Goal: Answer question/provide support: Share knowledge or assist other users

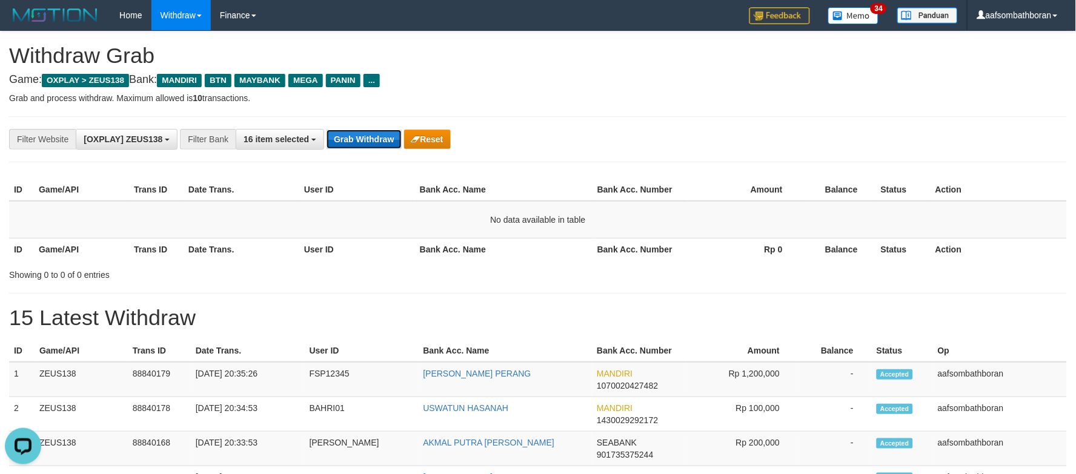
click at [365, 138] on button "Grab Withdraw" at bounding box center [363, 139] width 75 height 19
click at [366, 138] on button "Grab Withdraw" at bounding box center [363, 139] width 75 height 19
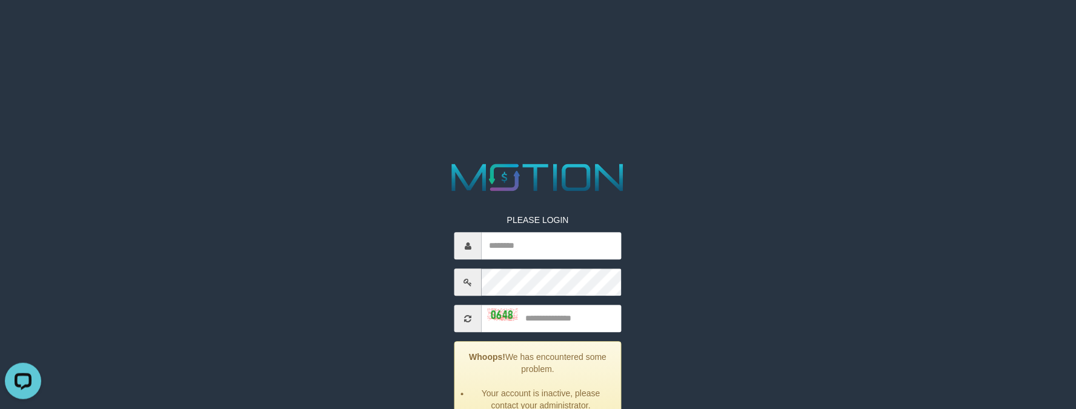
scroll to position [68, 0]
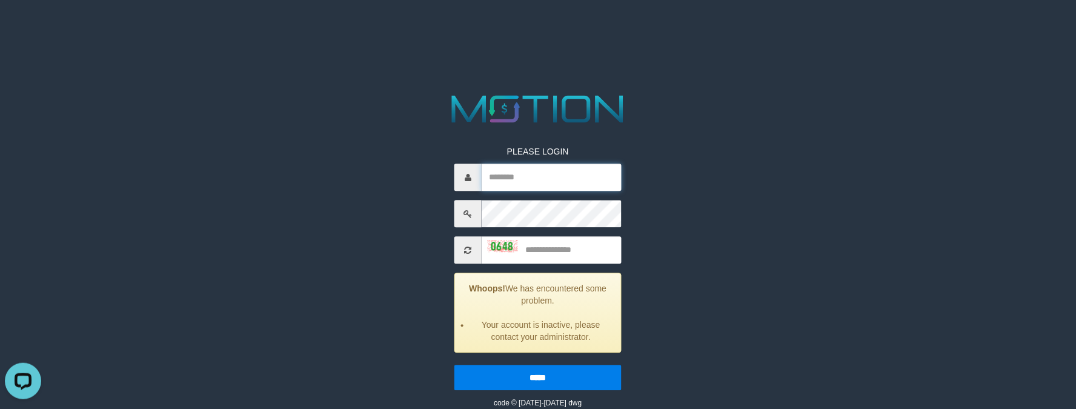
type input "**********"
click at [742, 102] on div at bounding box center [538, 109] width 538 height 37
click at [548, 243] on input "text" at bounding box center [552, 250] width 140 height 27
type input "****"
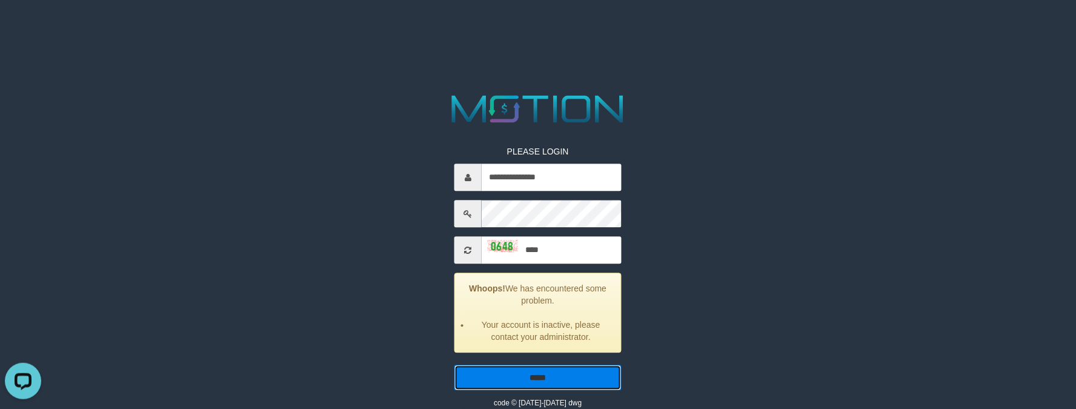
click at [526, 379] on input "*****" at bounding box center [537, 377] width 167 height 25
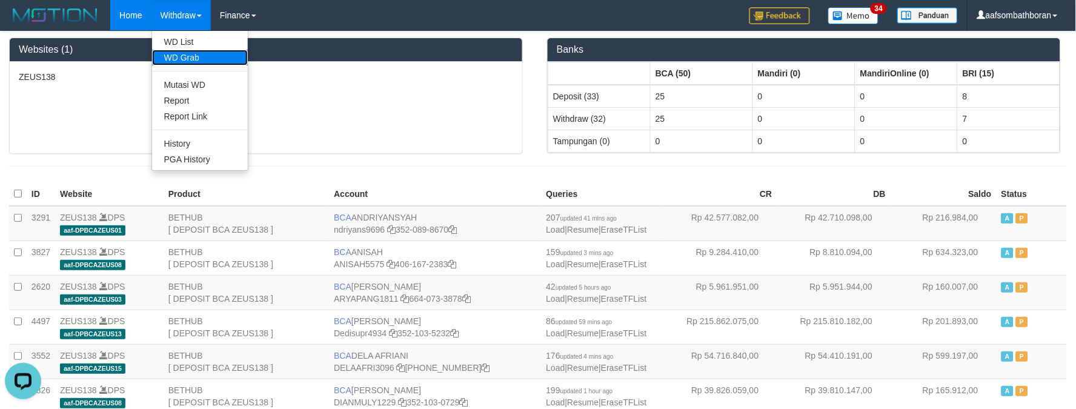
click at [193, 55] on link "WD Grab" at bounding box center [200, 58] width 96 height 16
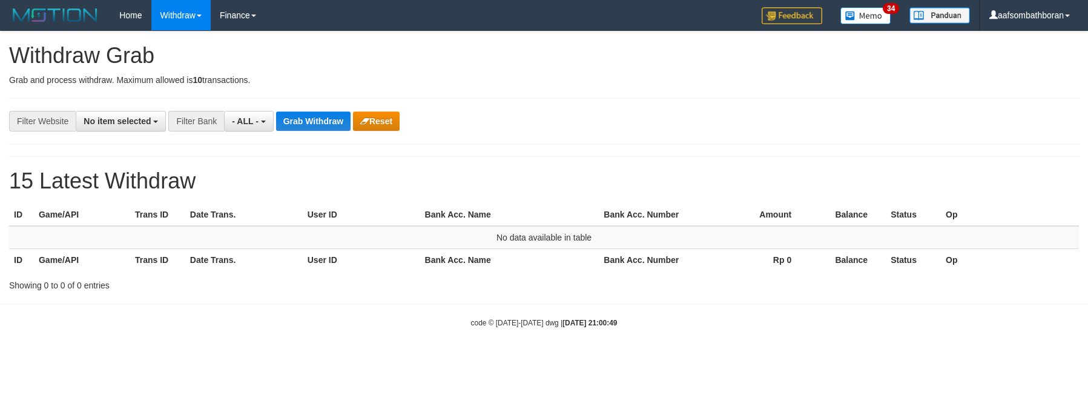
select select
click at [240, 108] on div "**********" at bounding box center [544, 121] width 1070 height 46
click at [246, 116] on span "- ALL -" at bounding box center [245, 121] width 27 height 10
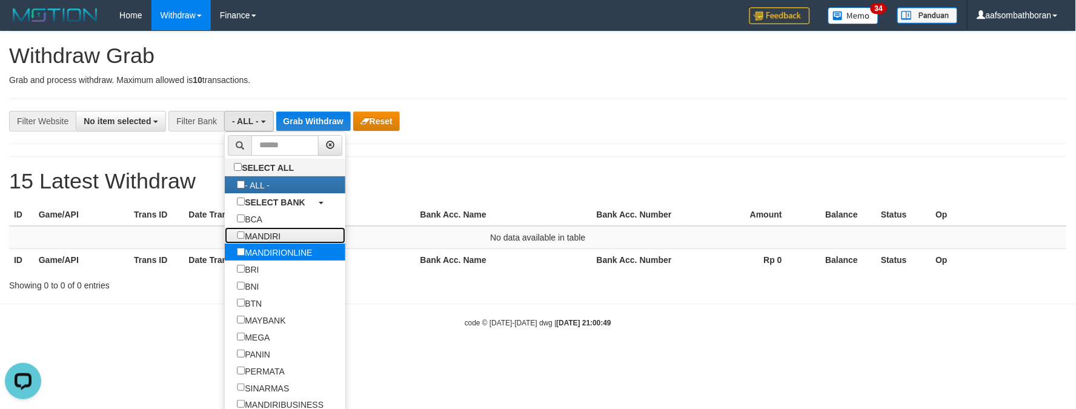
drag, startPoint x: 290, startPoint y: 231, endPoint x: 290, endPoint y: 245, distance: 14.5
click at [290, 231] on label "MANDIRI" at bounding box center [259, 235] width 68 height 17
select select "*******"
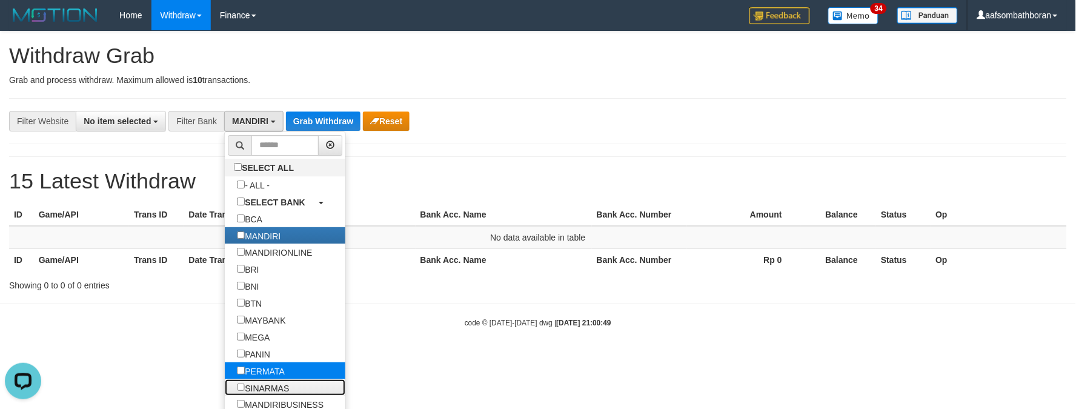
drag, startPoint x: 259, startPoint y: 385, endPoint x: 257, endPoint y: 376, distance: 9.2
click at [259, 383] on label "SINARMAS" at bounding box center [263, 387] width 76 height 17
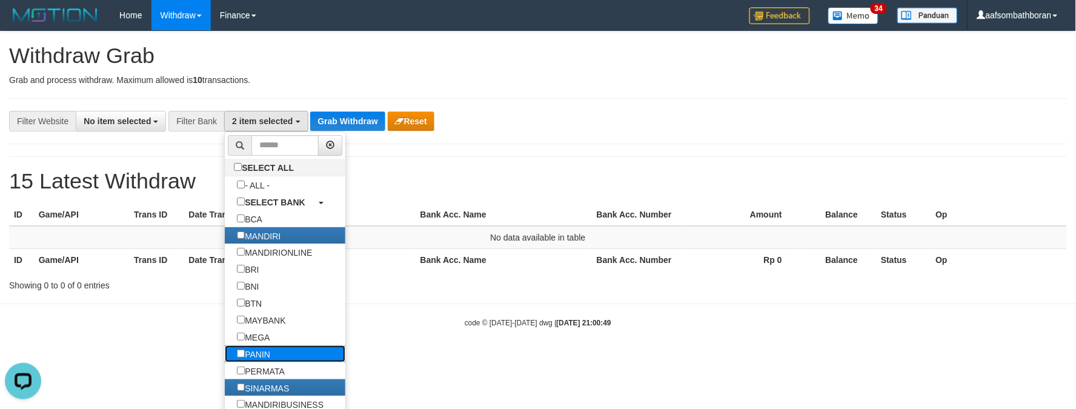
click at [252, 358] on label "PANIN" at bounding box center [254, 353] width 58 height 17
click at [248, 376] on label "PERMATA" at bounding box center [261, 370] width 72 height 17
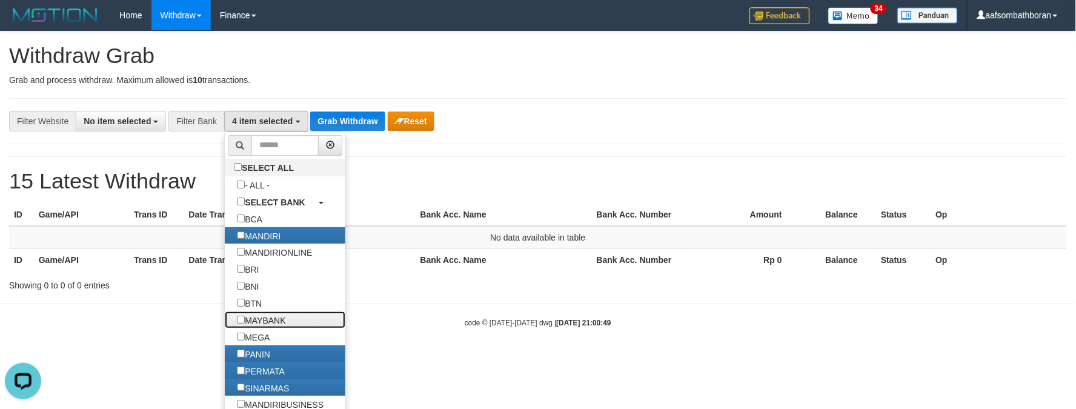
click at [241, 331] on ul "SELECT ALL - ALL - SELECT BANK BCA MANDIRI MANDIRIONLINE BRI BNI BTN MAYBANK ME…" at bounding box center [285, 282] width 122 height 303
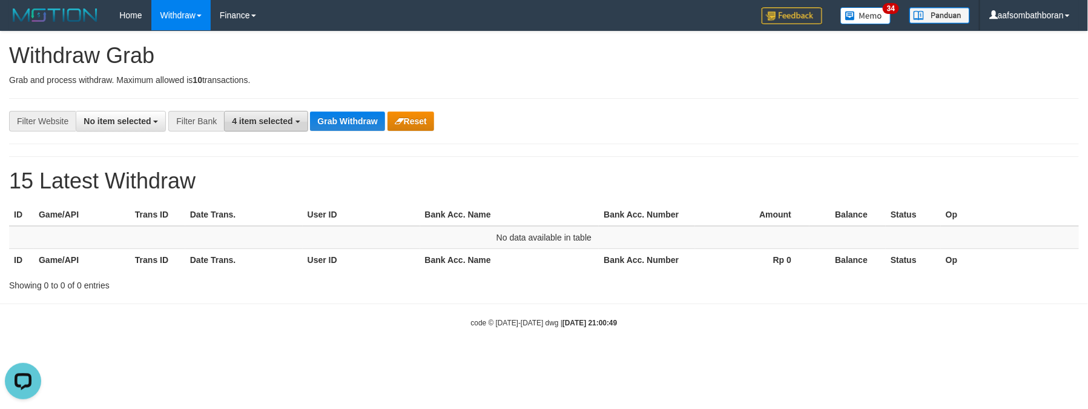
click at [247, 125] on span "4 item selected" at bounding box center [262, 121] width 61 height 10
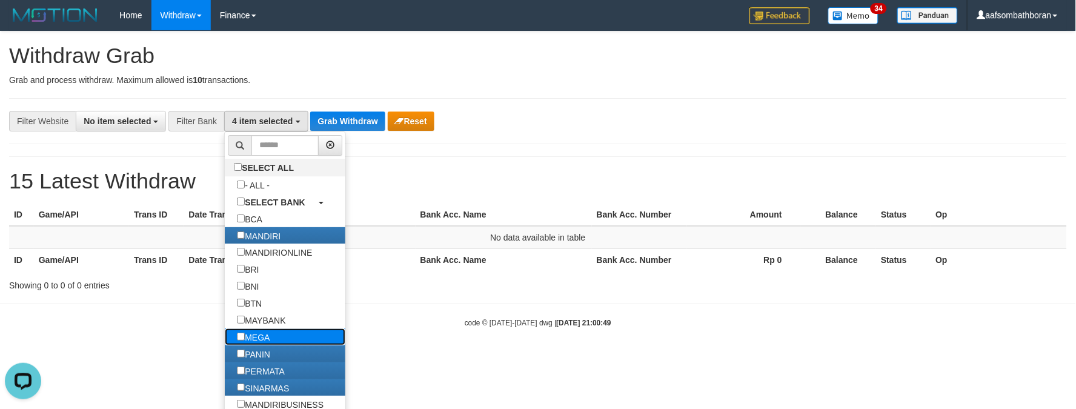
click at [271, 336] on label "MEGA" at bounding box center [253, 336] width 57 height 17
click at [263, 320] on label "MAYBANK" at bounding box center [261, 319] width 73 height 17
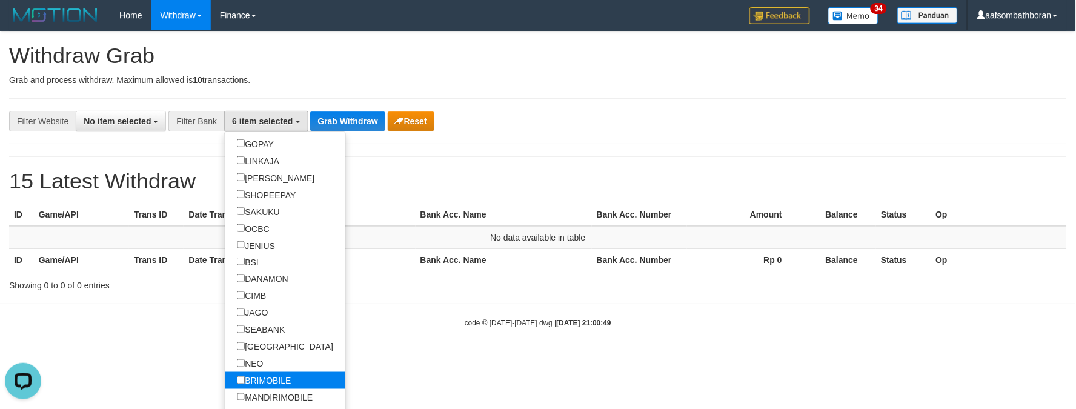
scroll to position [323, 0]
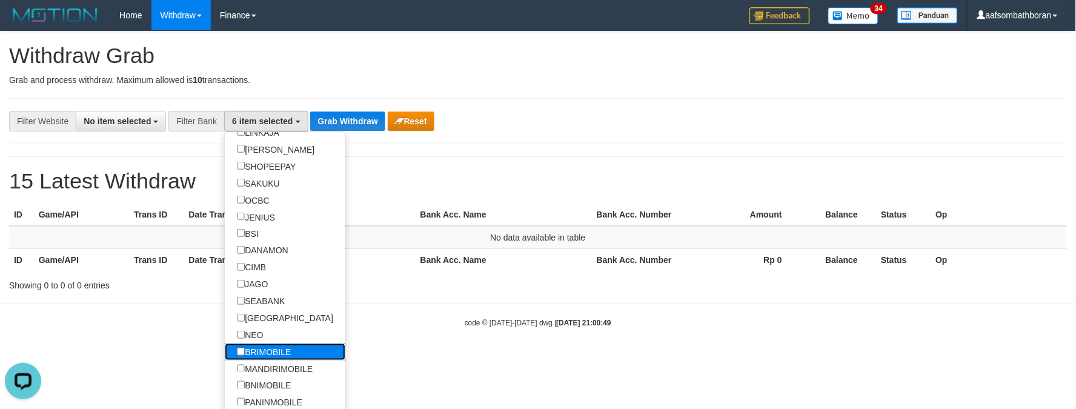
click at [258, 353] on label "BRIMOBILE" at bounding box center [264, 351] width 78 height 17
click at [258, 343] on label "NEO" at bounding box center [250, 334] width 50 height 17
click at [255, 360] on label "BRIMOBILE" at bounding box center [264, 351] width 78 height 17
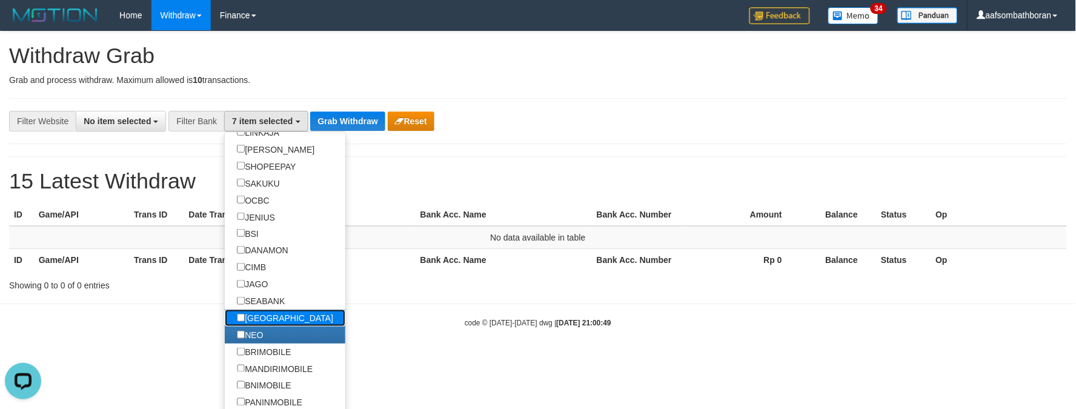
click at [244, 321] on label "[GEOGRAPHIC_DATA]" at bounding box center [285, 318] width 121 height 17
click at [245, 308] on label "SEABANK" at bounding box center [261, 301] width 72 height 17
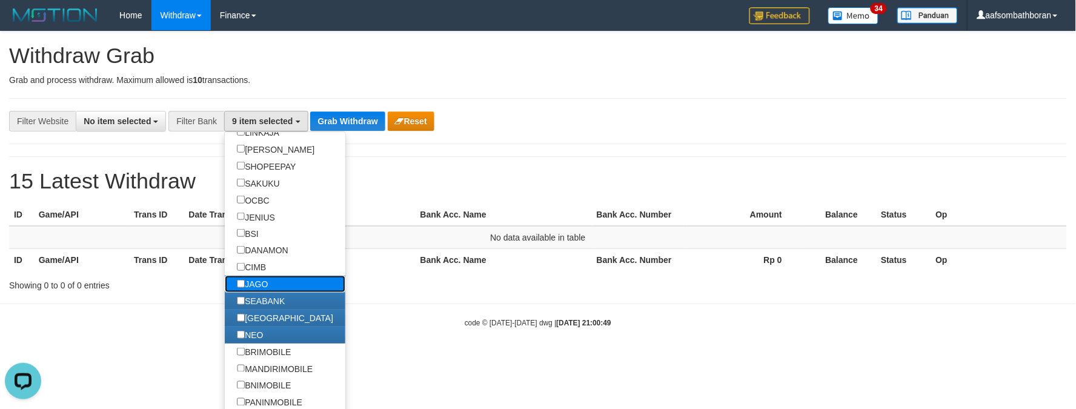
click at [251, 293] on label "JAGO" at bounding box center [252, 284] width 55 height 17
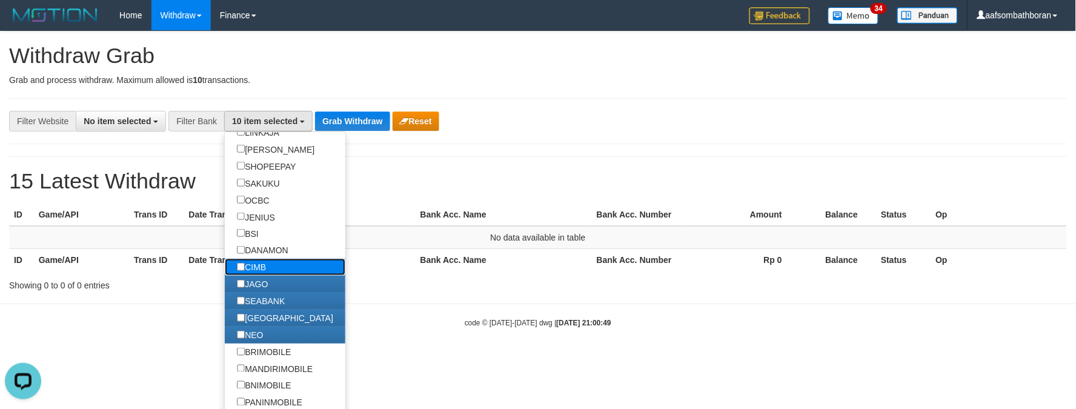
click at [248, 271] on label "CIMB" at bounding box center [251, 267] width 53 height 17
click at [250, 257] on label "DANAMON" at bounding box center [262, 250] width 75 height 17
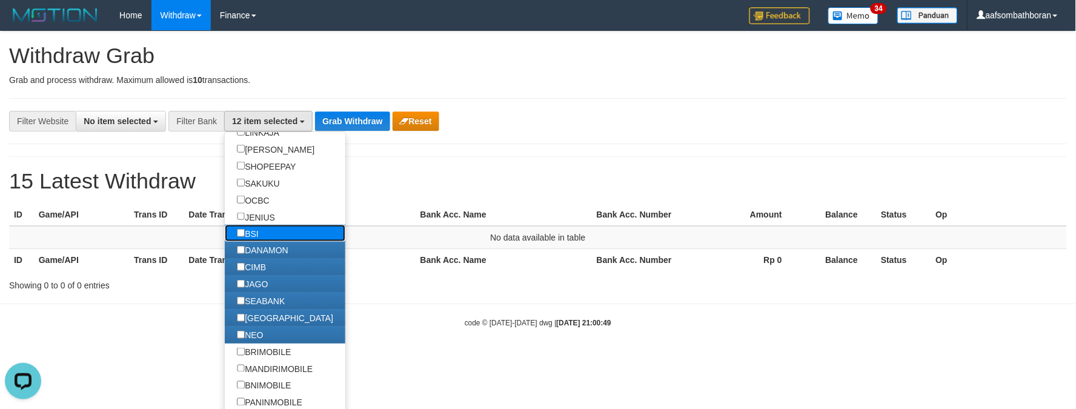
click at [250, 237] on label "BSI" at bounding box center [247, 233] width 45 height 17
click at [251, 225] on label "JENIUS" at bounding box center [256, 216] width 62 height 17
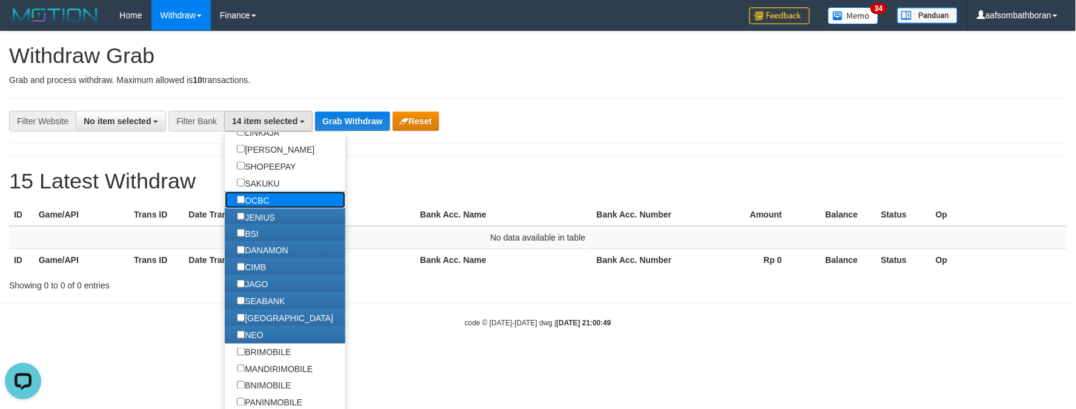
click at [254, 198] on label "OCBC" at bounding box center [253, 199] width 56 height 17
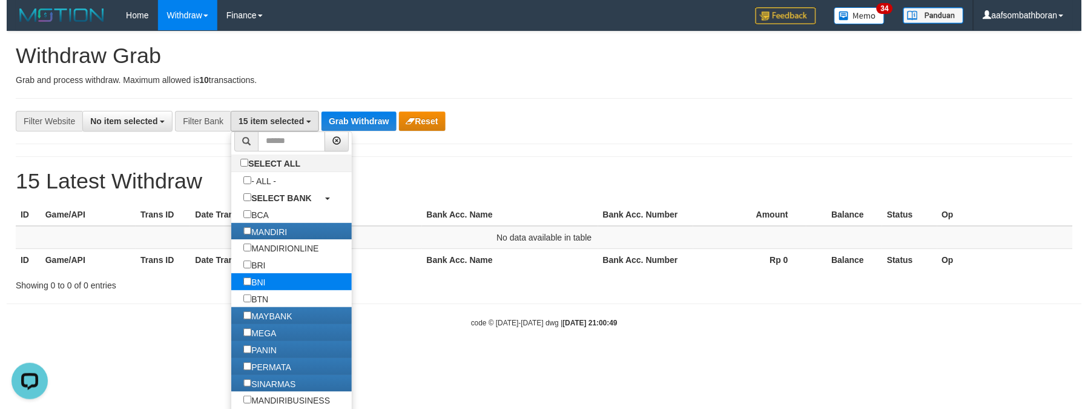
scroll to position [0, 0]
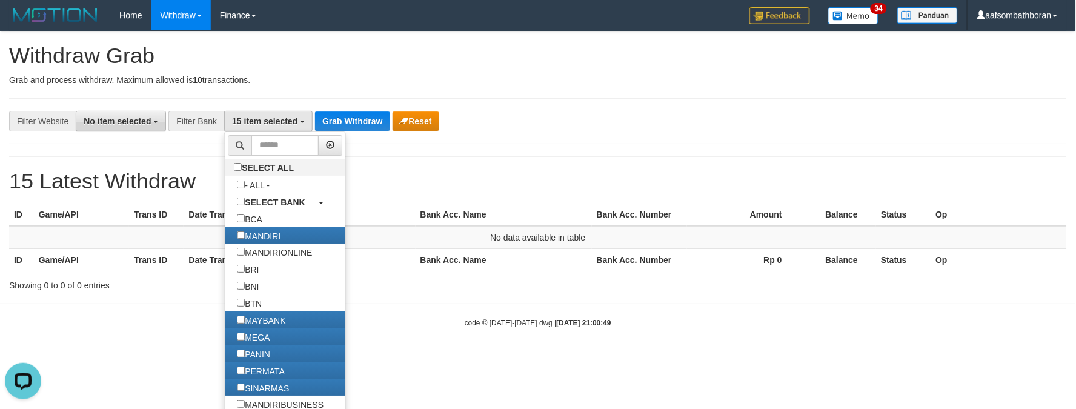
click at [129, 124] on span "No item selected" at bounding box center [117, 121] width 67 height 10
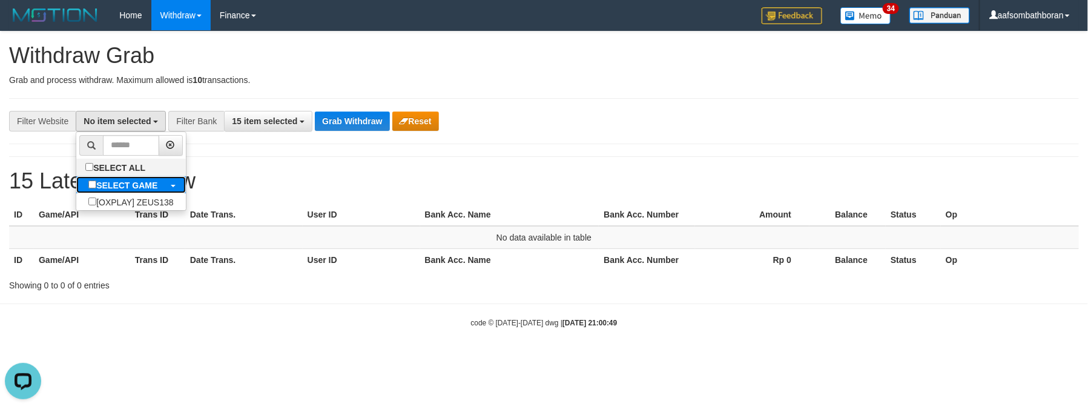
click at [140, 188] on b "SELECT GAME" at bounding box center [126, 186] width 61 height 10
select select "***"
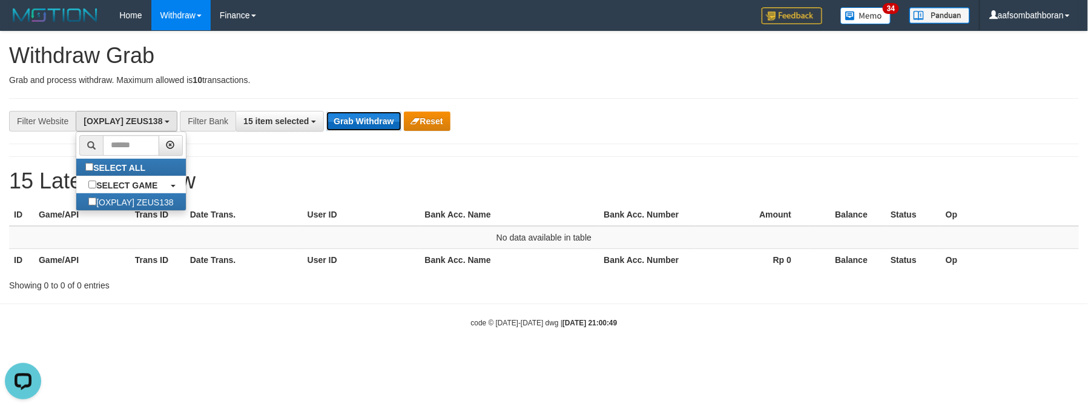
click at [367, 116] on button "Grab Withdraw" at bounding box center [363, 120] width 75 height 19
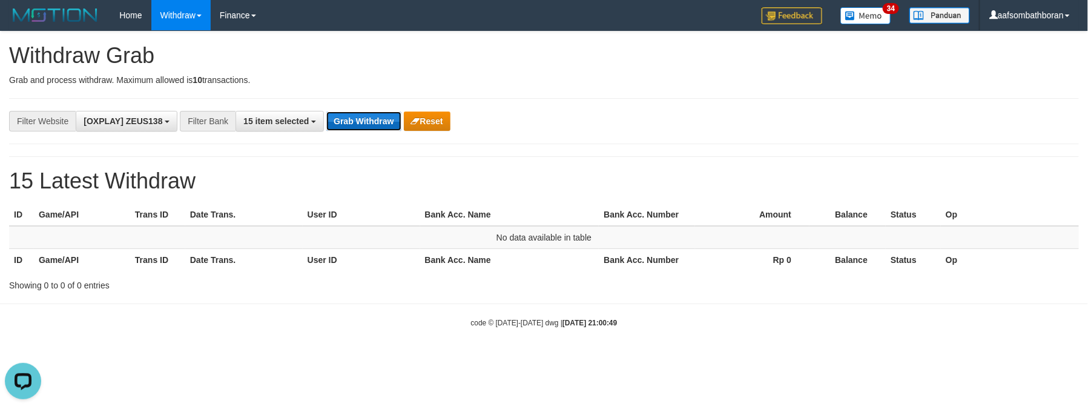
click at [367, 116] on button "Grab Withdraw" at bounding box center [363, 120] width 75 height 19
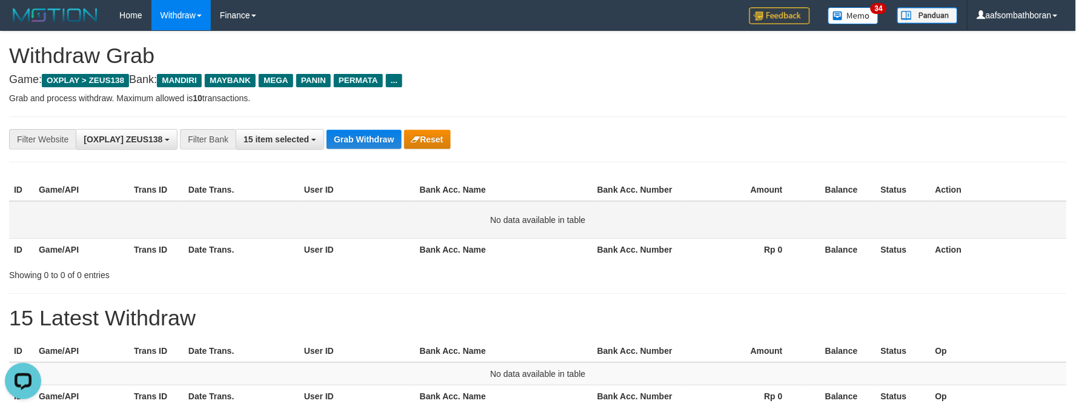
click at [873, 205] on td "No data available in table" at bounding box center [538, 220] width 1058 height 38
click at [350, 137] on button "Grab Withdraw" at bounding box center [363, 139] width 75 height 19
click at [351, 137] on button "Grab Withdraw" at bounding box center [363, 139] width 75 height 19
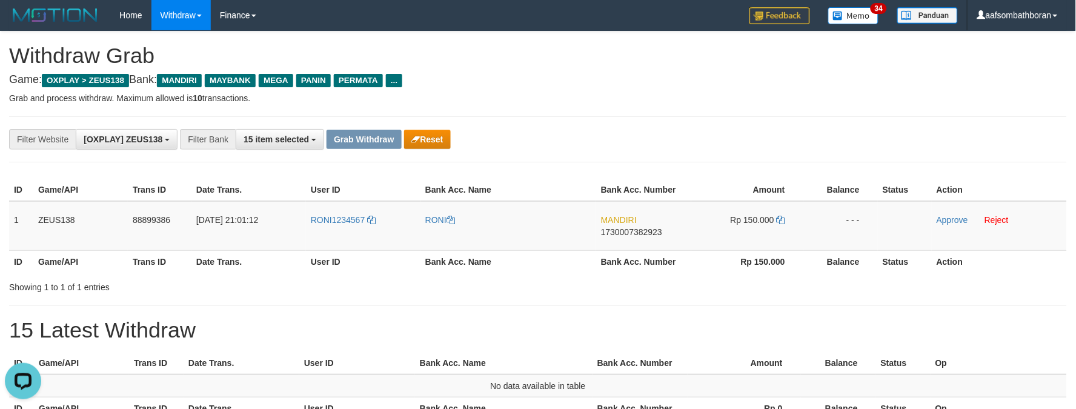
click at [680, 407] on th "Bank Acc. Number" at bounding box center [639, 408] width 95 height 22
drag, startPoint x: 618, startPoint y: 268, endPoint x: 624, endPoint y: 314, distance: 45.8
click at [624, 314] on div "**********" at bounding box center [538, 235] width 1076 height 408
click at [534, 147] on div "**********" at bounding box center [448, 139] width 896 height 21
click at [437, 137] on button "Reset" at bounding box center [427, 139] width 47 height 19
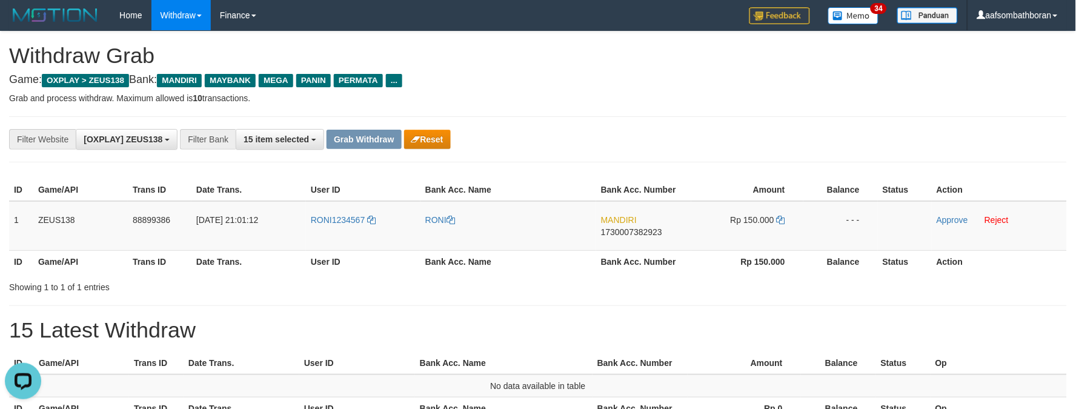
click at [715, 91] on div "**********" at bounding box center [538, 235] width 1076 height 408
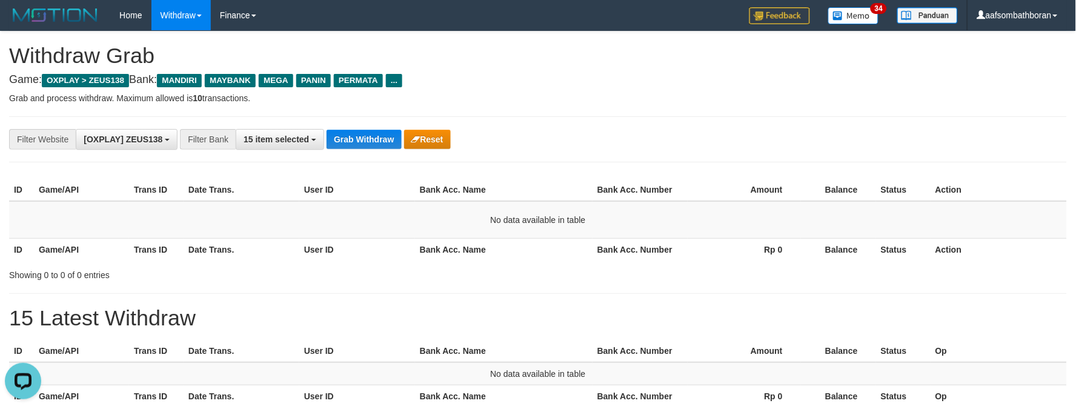
click at [822, 171] on div "**********" at bounding box center [538, 229] width 1076 height 396
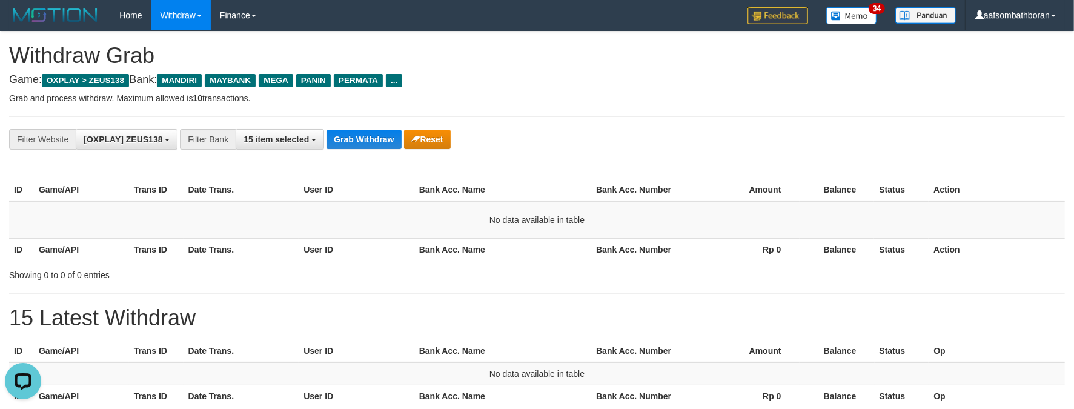
click at [896, 147] on div "**********" at bounding box center [537, 139] width 1074 height 21
click at [356, 137] on button "Grab Withdraw" at bounding box center [363, 139] width 75 height 19
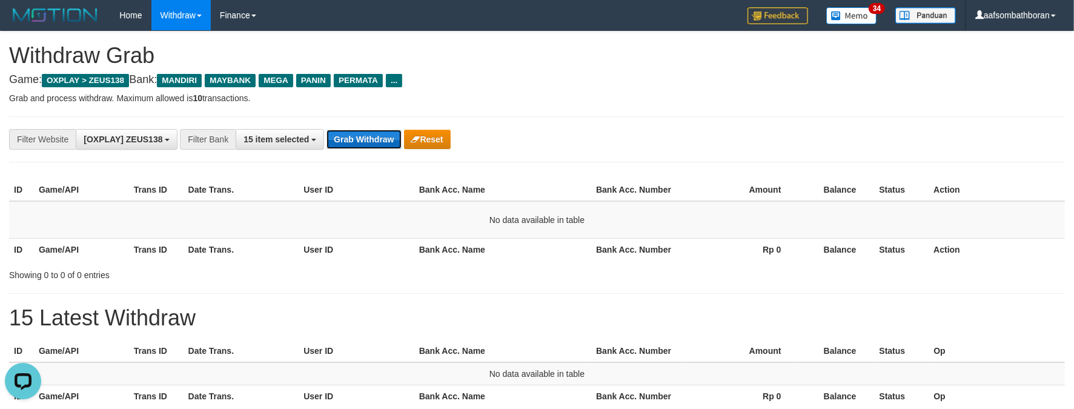
click at [356, 137] on button "Grab Withdraw" at bounding box center [363, 139] width 75 height 19
click at [357, 137] on button "Grab Withdraw" at bounding box center [363, 139] width 75 height 19
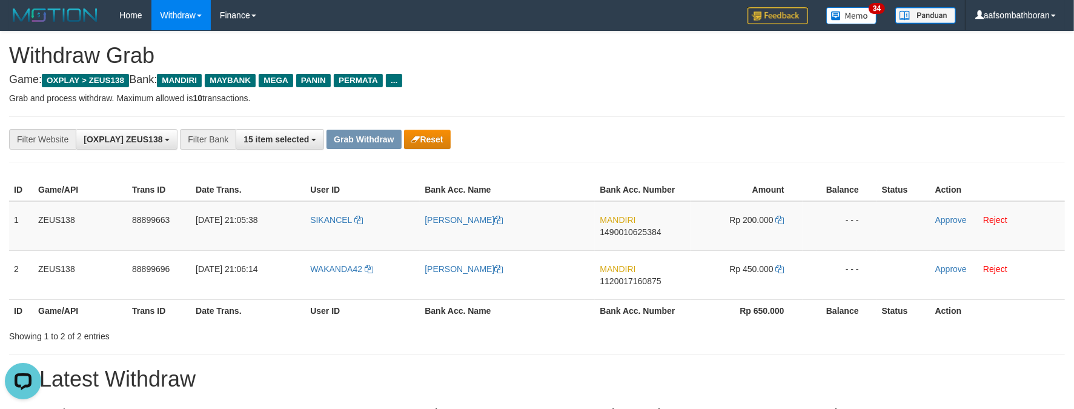
click at [725, 70] on div "**********" at bounding box center [537, 259] width 1074 height 457
click at [652, 113] on div "**********" at bounding box center [537, 259] width 1074 height 457
click at [479, 87] on div "**********" at bounding box center [537, 259] width 1074 height 457
click at [703, 172] on div "**********" at bounding box center [537, 259] width 1074 height 457
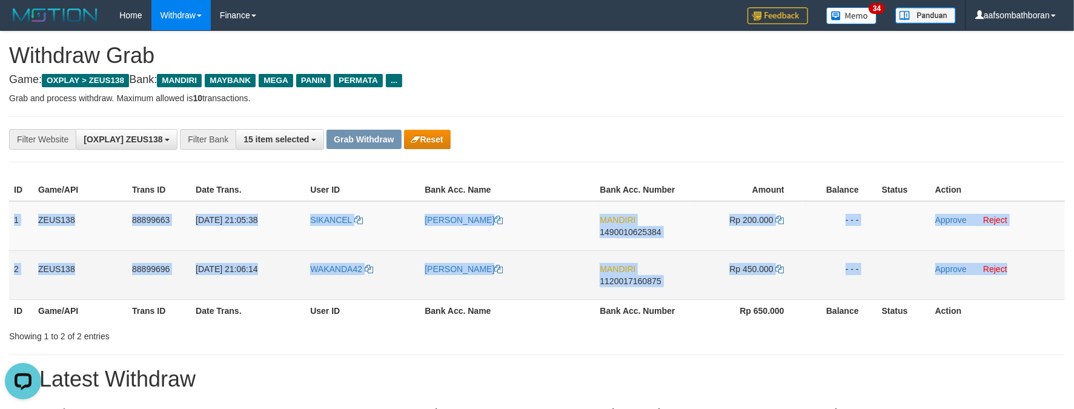
drag, startPoint x: 12, startPoint y: 210, endPoint x: 1024, endPoint y: 267, distance: 1013.1
click at [1024, 267] on tbody "1 ZEUS138 88899663 01/10/2025 21:05:38 SIKANCEL AHMAD FAIZ FAHMI MANDIRI 149001…" at bounding box center [537, 250] width 1056 height 99
copy tbody "1 ZEUS138 88899663 01/10/2025 21:05:38 SIKANCEL AHMAD FAIZ FAHMI MANDIRI 149001…"
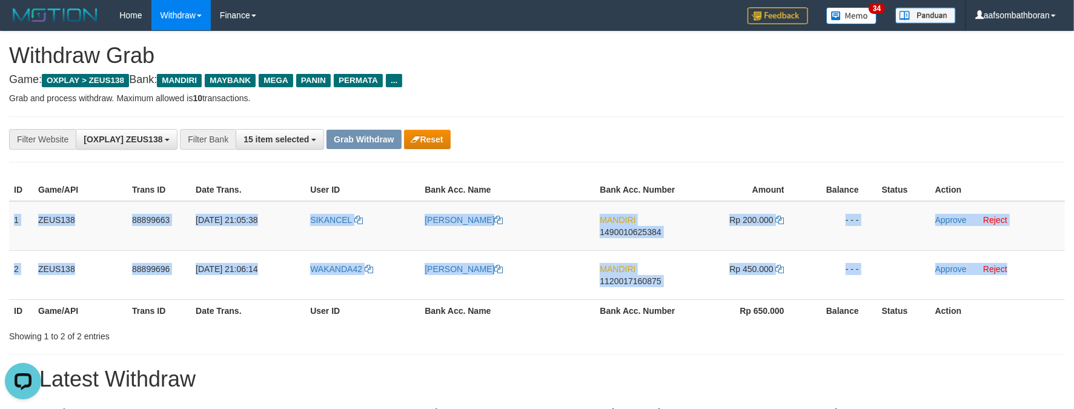
copy tbody "1 ZEUS138 88899663 01/10/2025 21:05:38 SIKANCEL AHMAD FAIZ FAHMI MANDIRI 149001…"
click at [437, 206] on td "[PERSON_NAME]" at bounding box center [507, 226] width 175 height 50
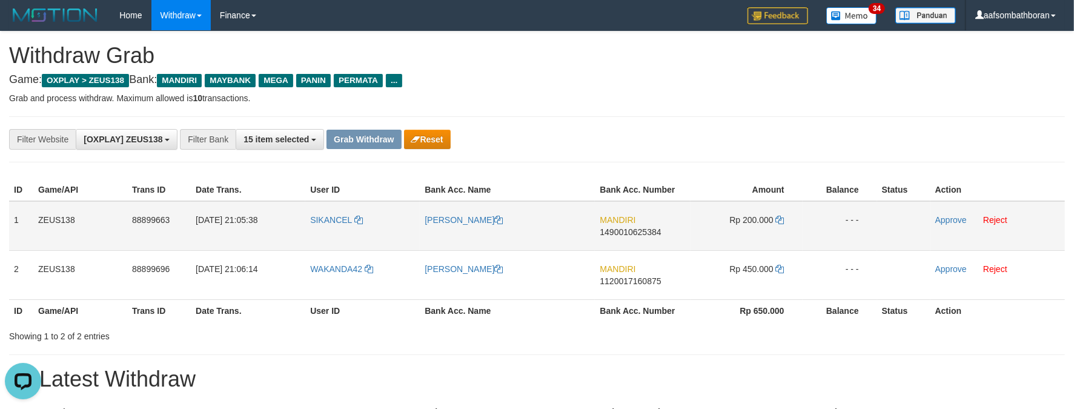
click at [306, 237] on td "SIKANCEL" at bounding box center [362, 226] width 114 height 50
copy link "SIKANCEL"
click at [638, 164] on div "**********" at bounding box center [537, 259] width 1074 height 457
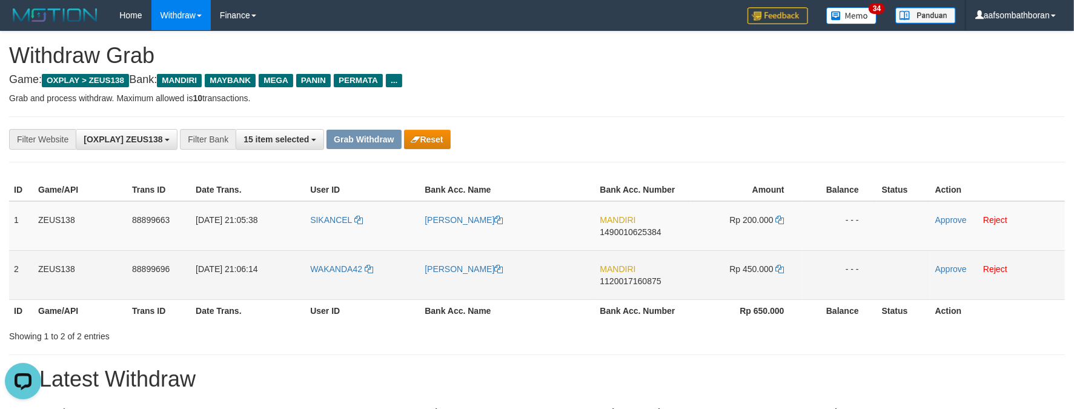
click at [335, 275] on td "WAKANDA42" at bounding box center [362, 274] width 114 height 49
click at [335, 276] on td "WAKANDA42" at bounding box center [362, 274] width 114 height 49
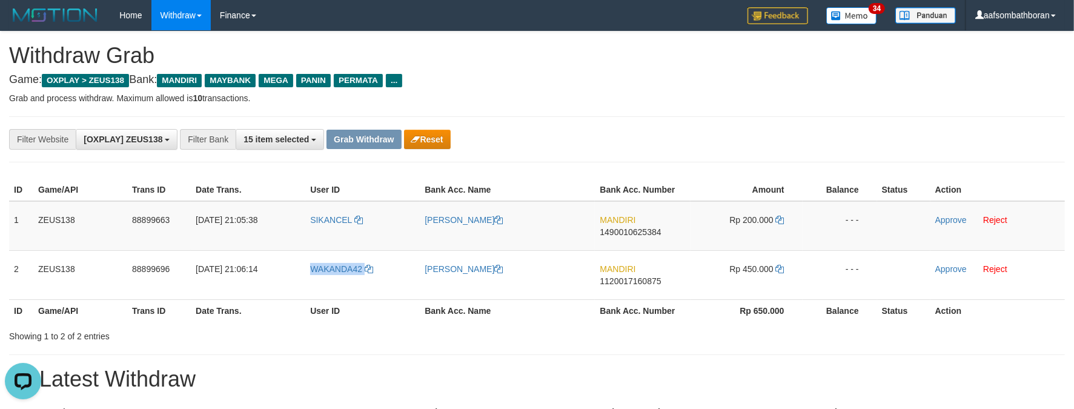
copy link "WAKANDA42"
click at [660, 139] on div "**********" at bounding box center [447, 139] width 895 height 21
click at [635, 238] on td "MANDIRI 1490010625384" at bounding box center [642, 226] width 95 height 50
click at [603, 241] on td "MANDIRI 1490010625384" at bounding box center [642, 226] width 95 height 50
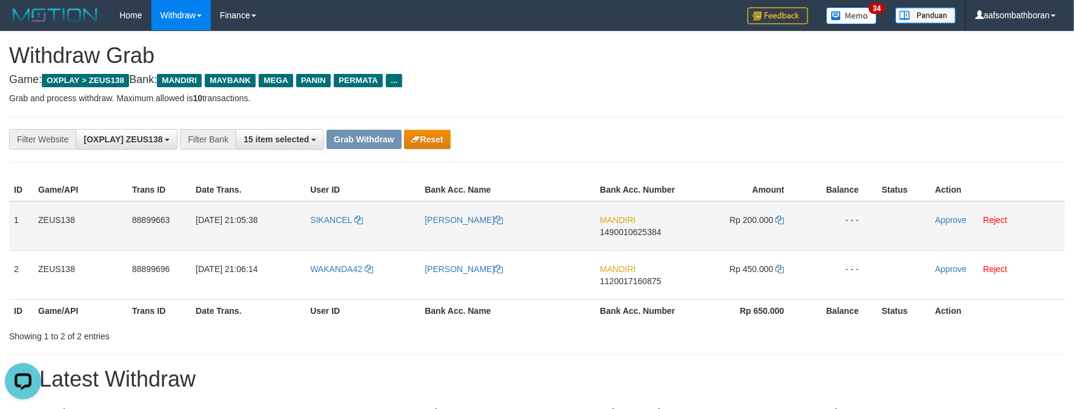
click at [621, 240] on td "MANDIRI 1490010625384" at bounding box center [642, 226] width 95 height 50
copy span "1490010625384"
click at [621, 240] on td "MANDIRI 1490010625384" at bounding box center [642, 226] width 95 height 50
click at [747, 211] on td "Rp 200.000" at bounding box center [747, 226] width 112 height 50
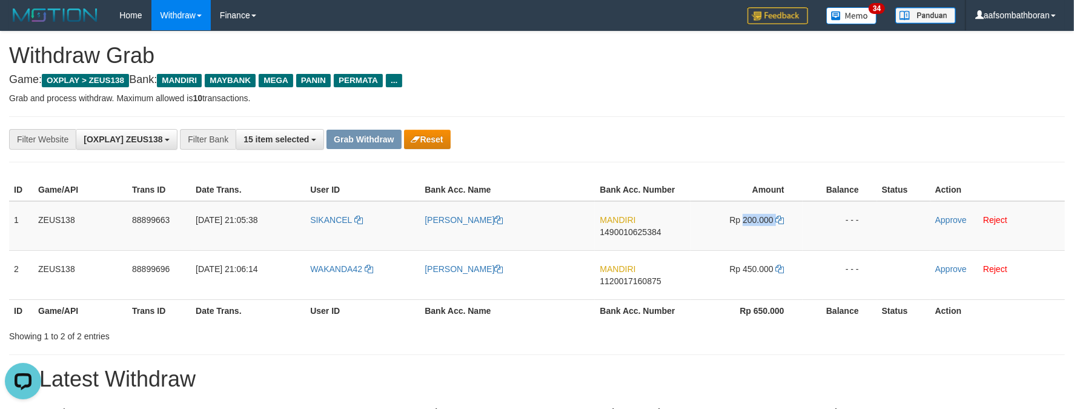
copy td "200.000"
click at [753, 214] on td "Rp 200.000" at bounding box center [747, 226] width 112 height 50
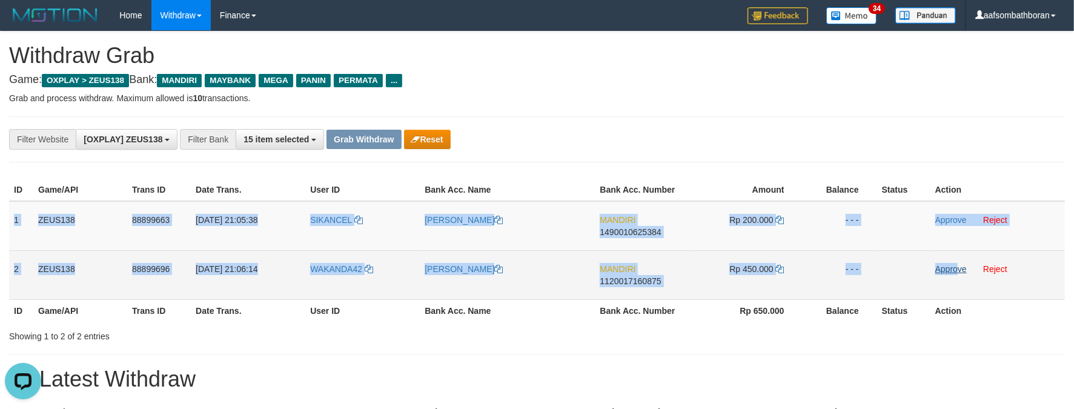
copy tbody "1 ZEUS138 88899663 01/10/2025 21:05:38 SIKANCEL AHMAD FAIZ FAHMI MANDIRI 149001…"
drag, startPoint x: 9, startPoint y: 220, endPoint x: 966, endPoint y: 269, distance: 958.2
click at [960, 269] on tbody "1 ZEUS138 88899663 01/10/2025 21:05:38 SIKANCEL AHMAD FAIZ FAHMI MANDIRI 149001…" at bounding box center [537, 250] width 1056 height 99
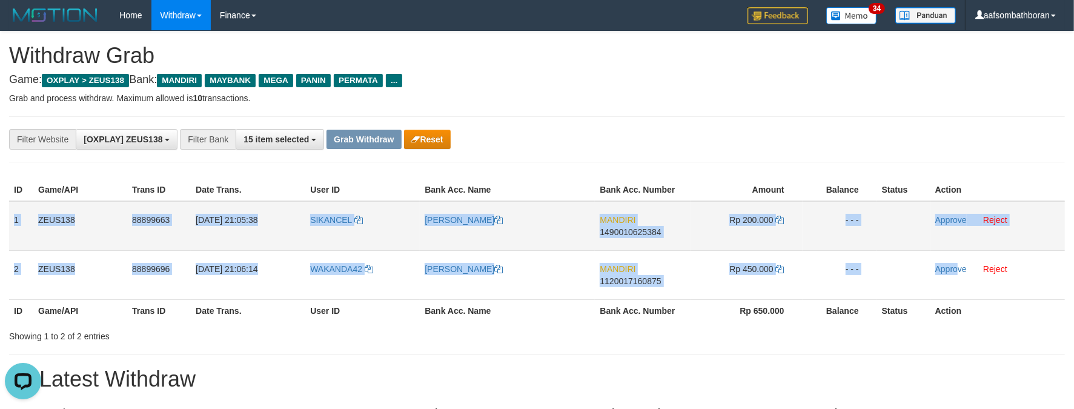
click at [637, 209] on td "MANDIRI 1490010625384" at bounding box center [642, 226] width 95 height 50
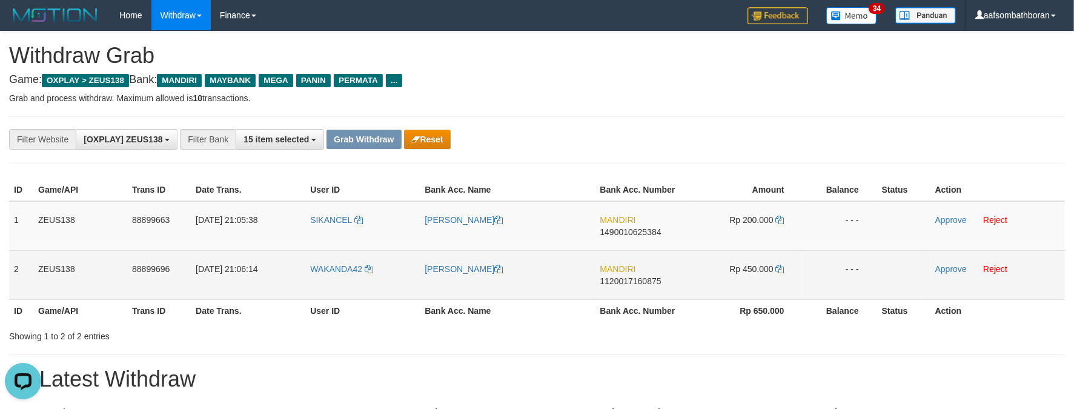
click at [652, 254] on td "MANDIRI 1120017160875" at bounding box center [642, 274] width 95 height 49
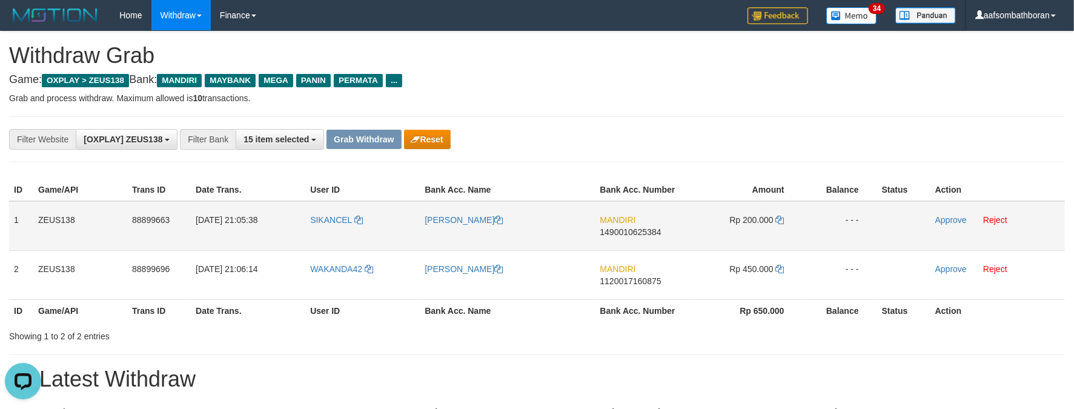
click at [644, 243] on td "MANDIRI 1490010625384" at bounding box center [642, 226] width 95 height 50
copy span "1490010625384"
click at [759, 216] on span "Rp 200.000" at bounding box center [751, 220] width 44 height 10
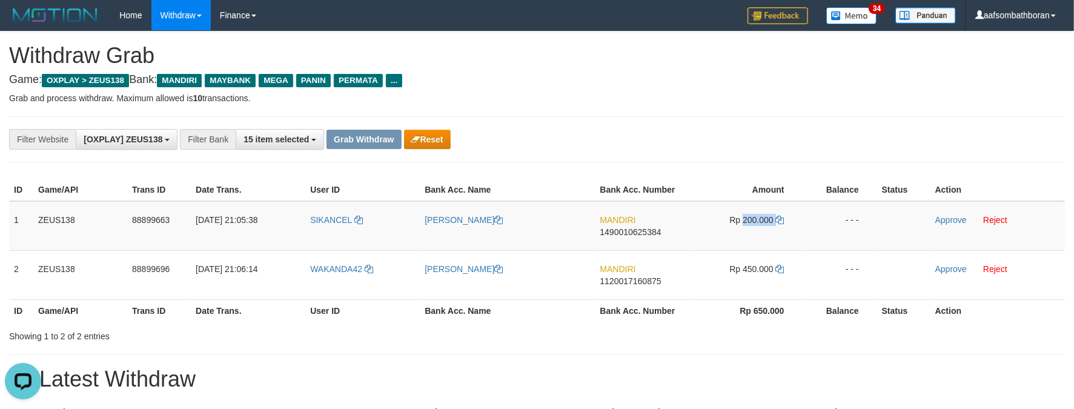
copy td "200.000"
click at [437, 224] on link "[PERSON_NAME]" at bounding box center [464, 220] width 78 height 10
copy td "200.000"
click at [949, 213] on td "Approve Reject" at bounding box center [997, 226] width 134 height 50
click at [953, 216] on link "Approve" at bounding box center [950, 220] width 31 height 10
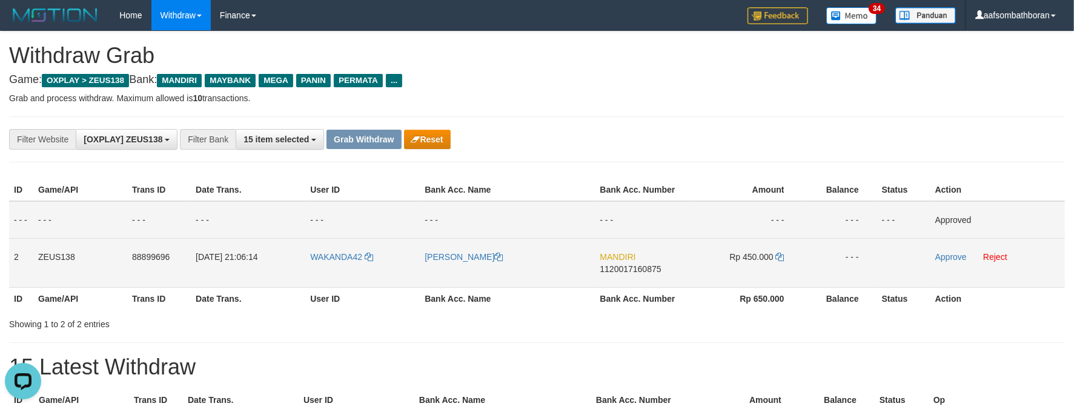
click at [629, 285] on td "MANDIRI 1120017160875" at bounding box center [642, 262] width 95 height 49
click at [749, 254] on span "Rp 450.000" at bounding box center [751, 257] width 44 height 10
drag, startPoint x: 455, startPoint y: 275, endPoint x: 437, endPoint y: 273, distance: 17.7
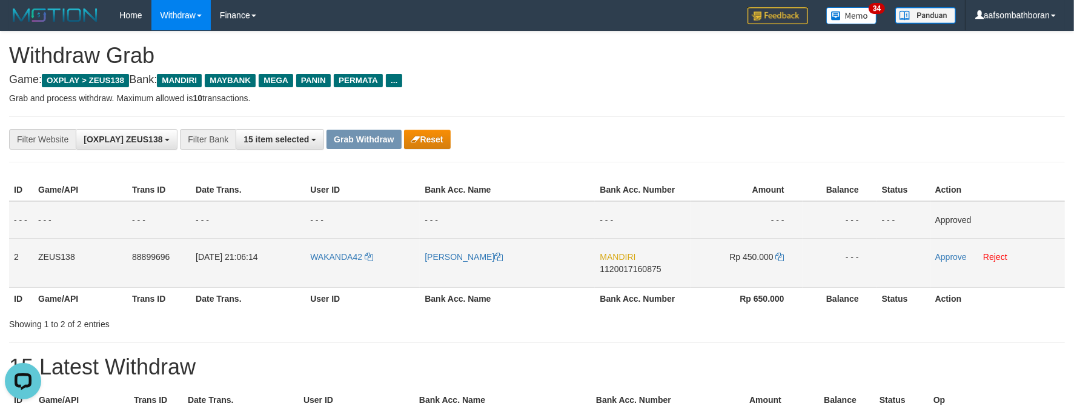
click at [452, 275] on td "[PERSON_NAME]" at bounding box center [507, 262] width 175 height 49
click at [434, 264] on td "[PERSON_NAME]" at bounding box center [507, 262] width 175 height 49
click at [962, 264] on td "Approve Reject" at bounding box center [997, 262] width 134 height 49
click at [950, 255] on link "Approve" at bounding box center [950, 257] width 31 height 10
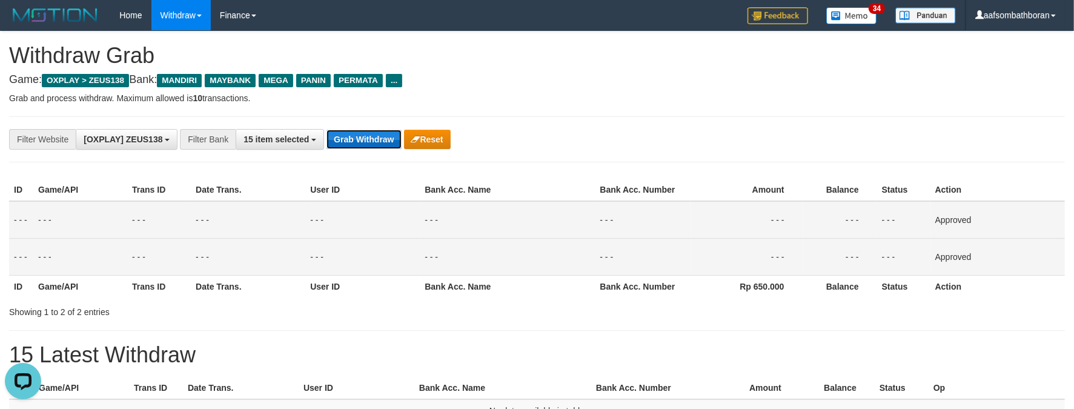
click at [397, 136] on button "Grab Withdraw" at bounding box center [363, 139] width 75 height 19
click at [377, 136] on button "Grab Withdraw" at bounding box center [363, 139] width 75 height 19
click at [376, 137] on button "Grab Withdraw" at bounding box center [363, 139] width 75 height 19
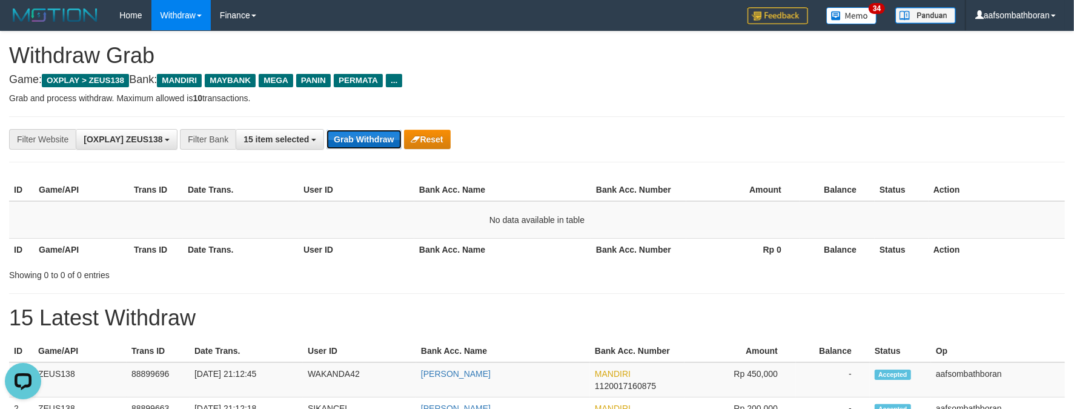
click at [346, 134] on button "Grab Withdraw" at bounding box center [363, 139] width 75 height 19
click at [855, 71] on div "**********" at bounding box center [537, 252] width 1074 height 443
click at [833, 151] on div "**********" at bounding box center [537, 139] width 1056 height 46
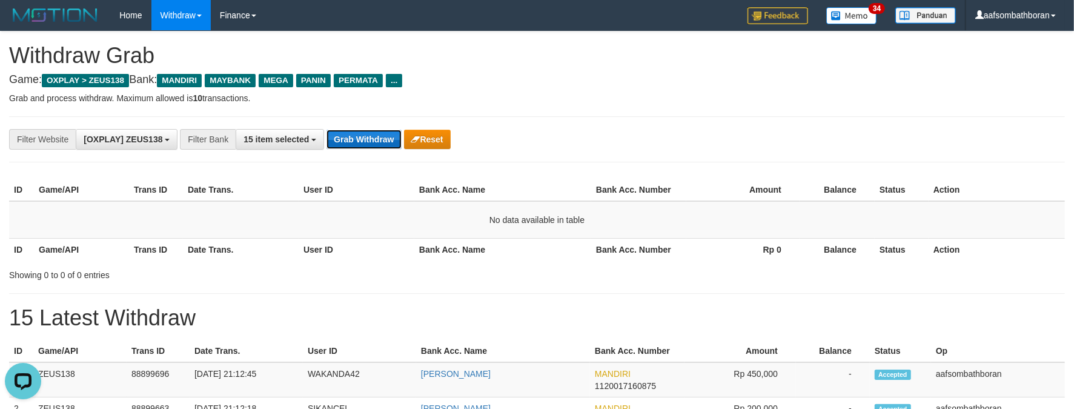
click at [346, 140] on button "Grab Withdraw" at bounding box center [363, 139] width 75 height 19
click at [346, 139] on button "Grab Withdraw" at bounding box center [363, 139] width 75 height 19
drag, startPoint x: 348, startPoint y: 137, endPoint x: 635, endPoint y: 110, distance: 288.4
click at [349, 133] on button "Grab Withdraw" at bounding box center [363, 139] width 75 height 19
drag, startPoint x: 738, startPoint y: 94, endPoint x: 752, endPoint y: 96, distance: 14.7
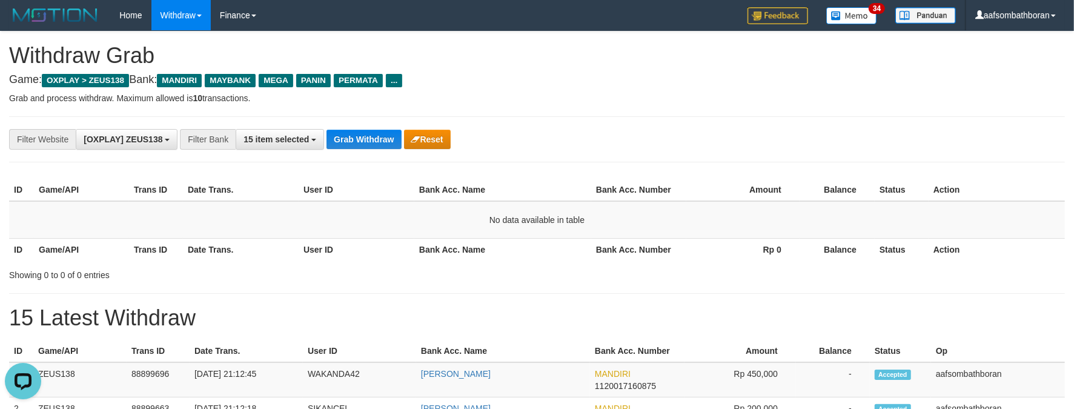
click at [738, 94] on p "Grab and process withdraw. Maximum allowed is 10 transactions." at bounding box center [537, 98] width 1056 height 12
click at [356, 143] on button "Grab Withdraw" at bounding box center [363, 139] width 75 height 19
click at [357, 141] on button "Grab Withdraw" at bounding box center [363, 139] width 75 height 19
click at [364, 127] on div "**********" at bounding box center [537, 139] width 1056 height 46
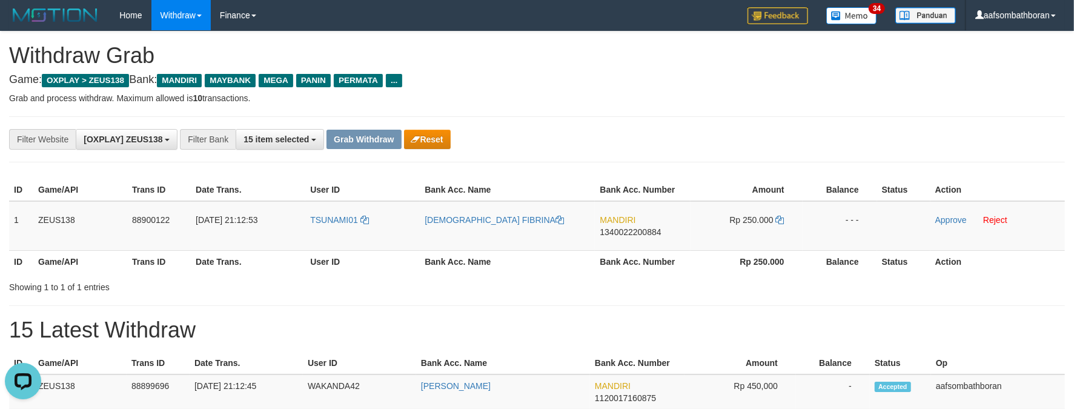
click at [757, 147] on div "**********" at bounding box center [447, 139] width 895 height 21
drag, startPoint x: 8, startPoint y: 210, endPoint x: 664, endPoint y: 219, distance: 655.4
click at [774, 212] on tr "1 ZEUS138 88900122 01/10/2025 21:12:53 TSUNAMI01 PREDI FIBRINA MANDIRI 13400222…" at bounding box center [537, 226] width 1056 height 50
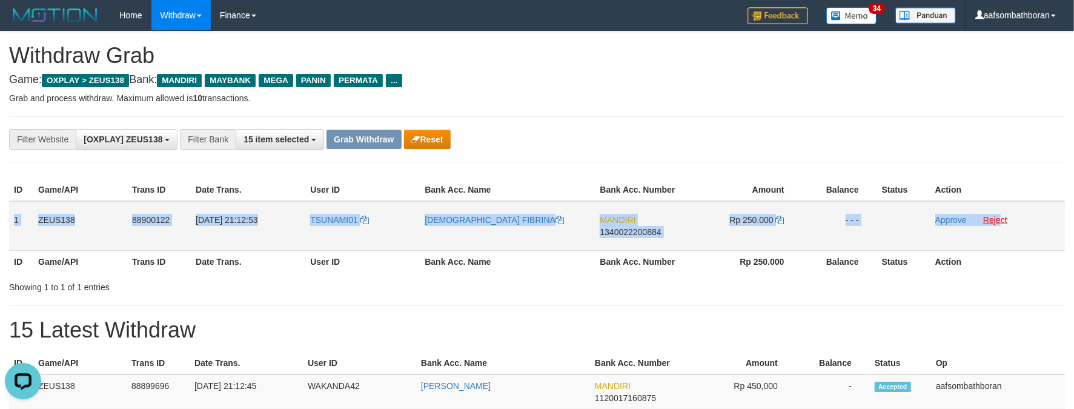
copy tr "1 ZEUS138 88900122 01/10/2025 21:12:53 TSUNAMI01 PREDI FIBRINA MANDIRI 13400222…"
drag, startPoint x: 15, startPoint y: 217, endPoint x: 999, endPoint y: 219, distance: 984.9
click at [999, 219] on tr "1 ZEUS138 88900122 01/10/2025 21:12:53 TSUNAMI01 PREDI FIBRINA MANDIRI 13400222…" at bounding box center [537, 226] width 1056 height 50
click at [428, 217] on link "[DEMOGRAPHIC_DATA] FIBRINA" at bounding box center [494, 220] width 139 height 10
copy tr "1 ZEUS138 88900122 01/10/2025 21:12:53 TSUNAMI01 PREDI FIBRINA MANDIRI 13400222…"
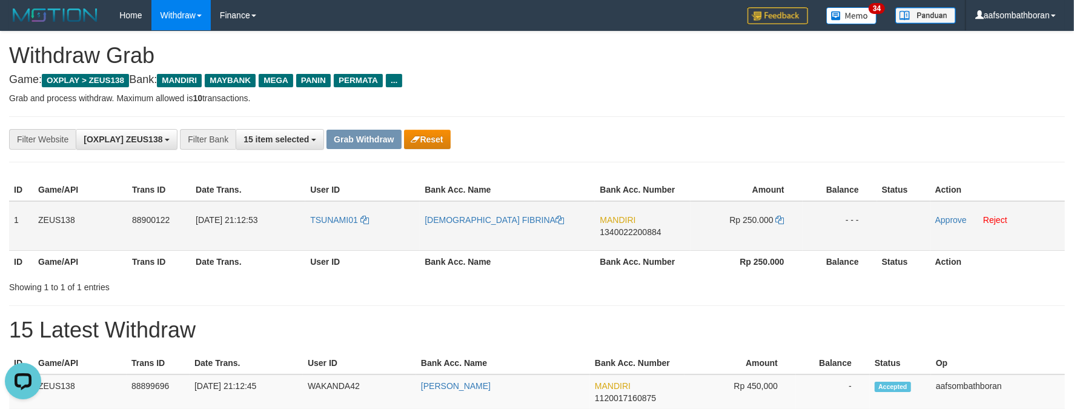
click at [338, 237] on td "TSUNAMI01" at bounding box center [362, 226] width 114 height 50
drag, startPoint x: 338, startPoint y: 237, endPoint x: 346, endPoint y: 266, distance: 30.3
click at [338, 237] on td "TSUNAMI01" at bounding box center [362, 226] width 114 height 50
copy span "TSUNAMI01"
click at [618, 134] on div "**********" at bounding box center [447, 139] width 895 height 21
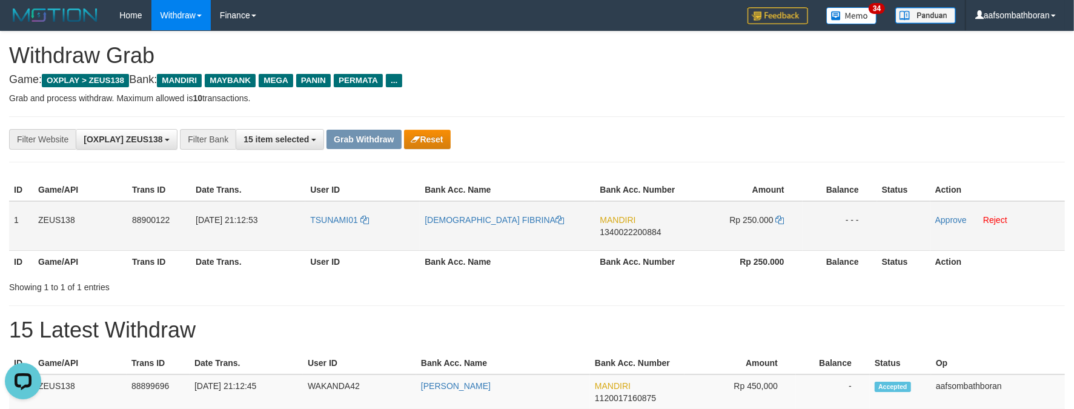
click at [649, 236] on span "1340022200884" at bounding box center [630, 232] width 61 height 10
click at [846, 137] on div "**********" at bounding box center [447, 139] width 895 height 21
click at [763, 212] on td "Rp 250.000" at bounding box center [747, 226] width 112 height 50
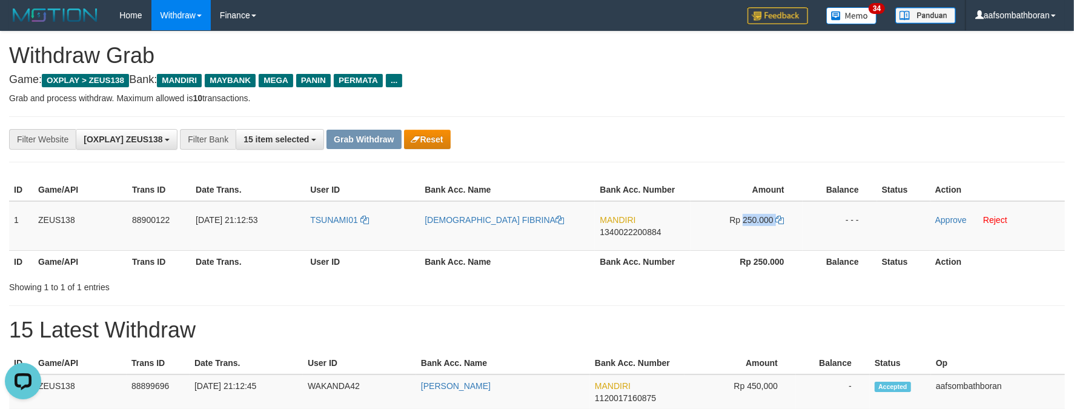
copy td "250.000"
click at [734, 216] on span "Rp 250.000" at bounding box center [751, 220] width 44 height 10
click at [756, 220] on span "Rp 250.000" at bounding box center [751, 220] width 44 height 10
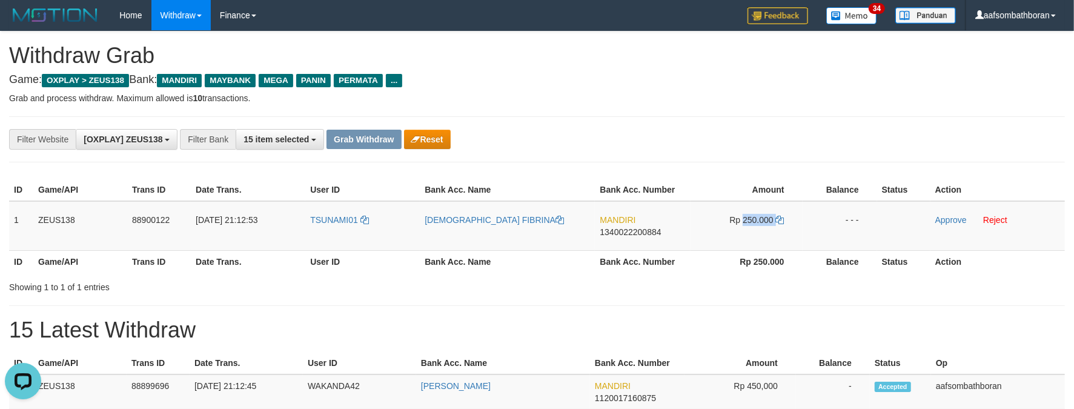
copy td "250.000"
click at [721, 154] on div "**********" at bounding box center [537, 139] width 1056 height 46
click at [437, 234] on td "[DEMOGRAPHIC_DATA] FIBRINA" at bounding box center [507, 226] width 175 height 50
click at [942, 219] on link "Approve" at bounding box center [950, 220] width 31 height 10
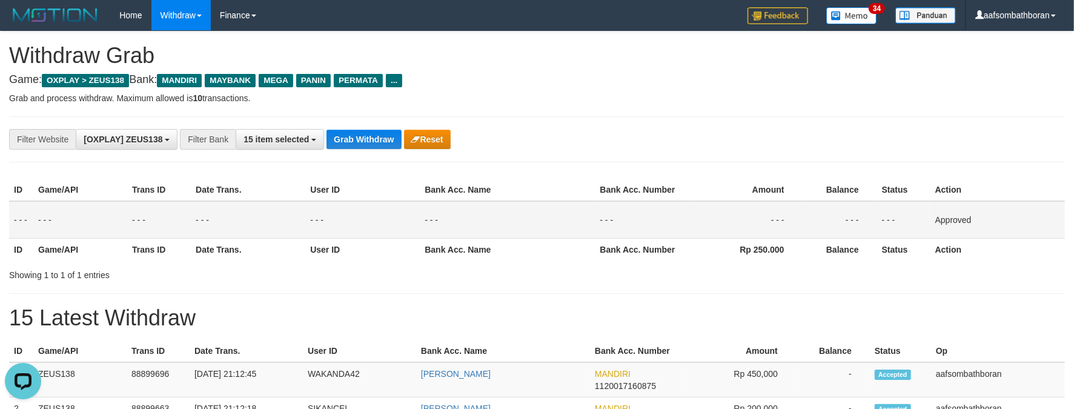
click at [373, 127] on div "**********" at bounding box center [537, 139] width 1056 height 46
click at [373, 128] on div "**********" at bounding box center [537, 139] width 1056 height 46
click at [374, 153] on div "**********" at bounding box center [537, 139] width 1056 height 46
click at [376, 140] on button "Grab Withdraw" at bounding box center [363, 139] width 75 height 19
click at [376, 133] on button "Grab Withdraw" at bounding box center [363, 139] width 75 height 19
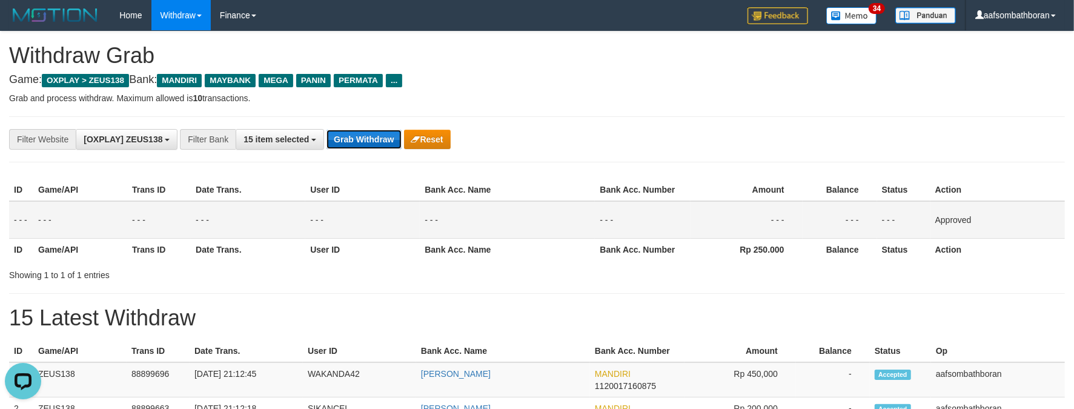
click at [376, 133] on button "Grab Withdraw" at bounding box center [363, 139] width 75 height 19
click at [617, 119] on div "**********" at bounding box center [537, 139] width 1056 height 46
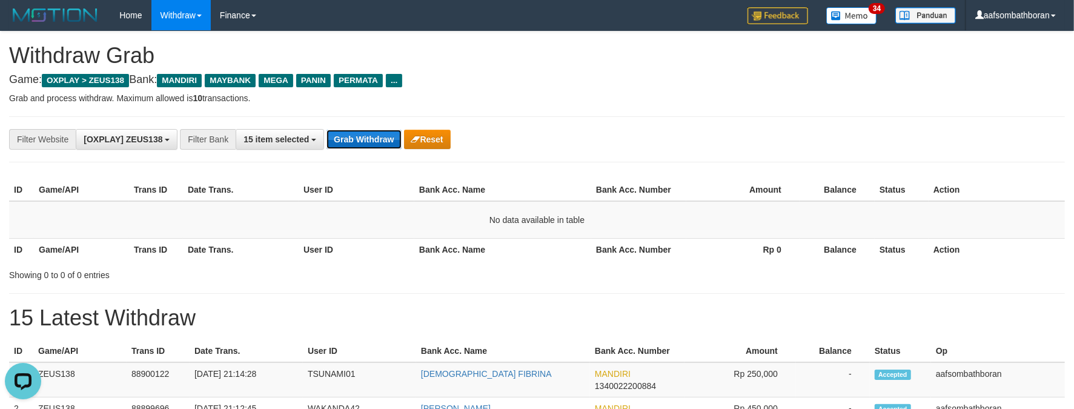
click at [369, 139] on button "Grab Withdraw" at bounding box center [363, 139] width 75 height 19
drag, startPoint x: 673, startPoint y: 119, endPoint x: 835, endPoint y: 126, distance: 162.5
click at [677, 118] on div "**********" at bounding box center [537, 139] width 1056 height 46
click at [908, 119] on div "**********" at bounding box center [537, 139] width 1056 height 46
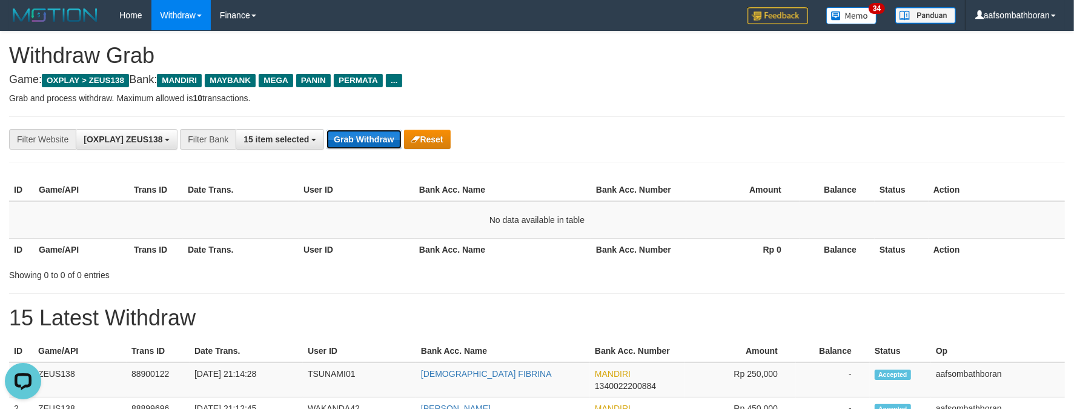
click at [369, 133] on button "Grab Withdraw" at bounding box center [363, 139] width 75 height 19
drag, startPoint x: 694, startPoint y: 127, endPoint x: 734, endPoint y: 136, distance: 41.6
click at [697, 130] on div "**********" at bounding box center [537, 139] width 1056 height 46
click at [379, 134] on button "Grab Withdraw" at bounding box center [363, 139] width 75 height 19
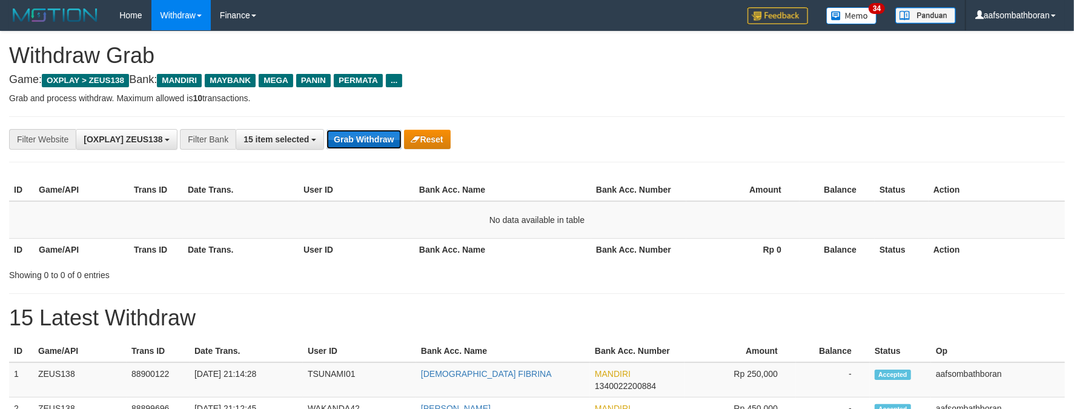
click at [379, 134] on button "Grab Withdraw" at bounding box center [363, 139] width 75 height 19
click at [655, 85] on div "**********" at bounding box center [537, 269] width 1074 height 477
click at [348, 123] on div "**********" at bounding box center [537, 139] width 1056 height 46
click at [351, 133] on button "Grab Withdraw" at bounding box center [363, 139] width 75 height 19
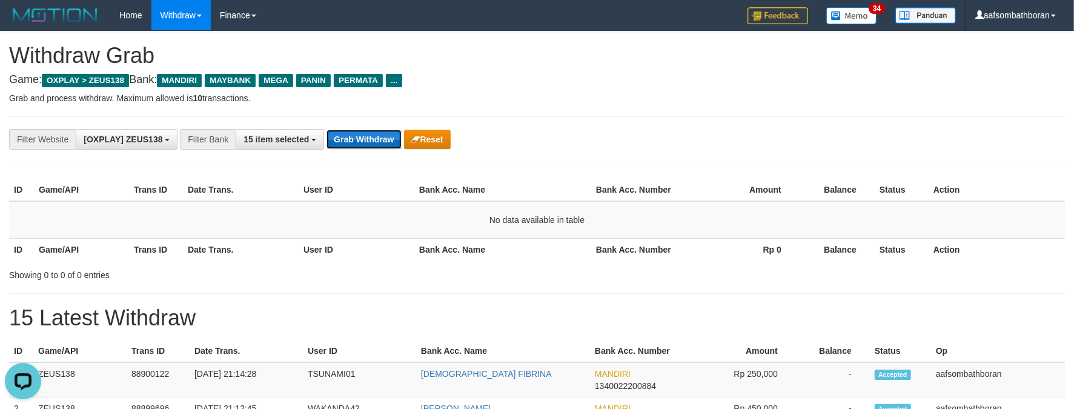
click at [351, 133] on button "Grab Withdraw" at bounding box center [363, 139] width 75 height 19
click at [351, 137] on button "Grab Withdraw" at bounding box center [363, 139] width 75 height 19
click at [351, 138] on button "Grab Withdraw" at bounding box center [363, 139] width 75 height 19
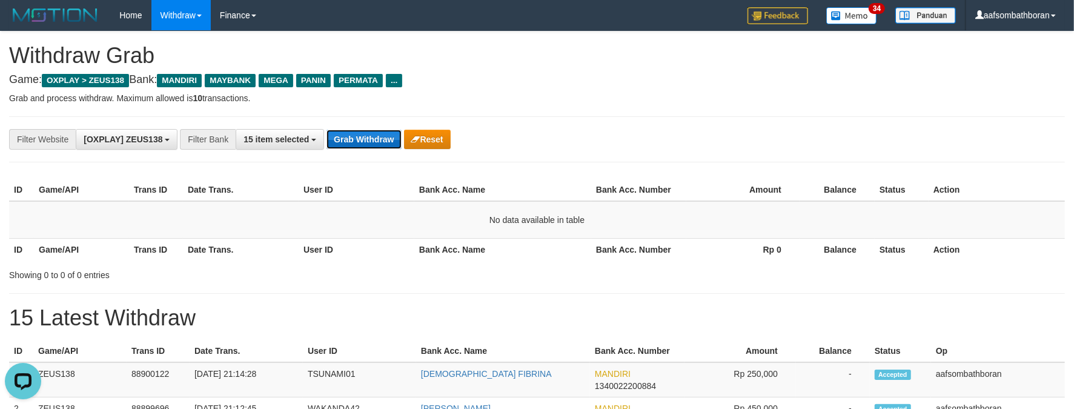
click at [351, 138] on button "Grab Withdraw" at bounding box center [363, 139] width 75 height 19
click at [351, 137] on button "Grab Withdraw" at bounding box center [363, 139] width 75 height 19
click at [352, 137] on button "Grab Withdraw" at bounding box center [363, 139] width 75 height 19
click at [352, 134] on button "Grab Withdraw" at bounding box center [363, 139] width 75 height 19
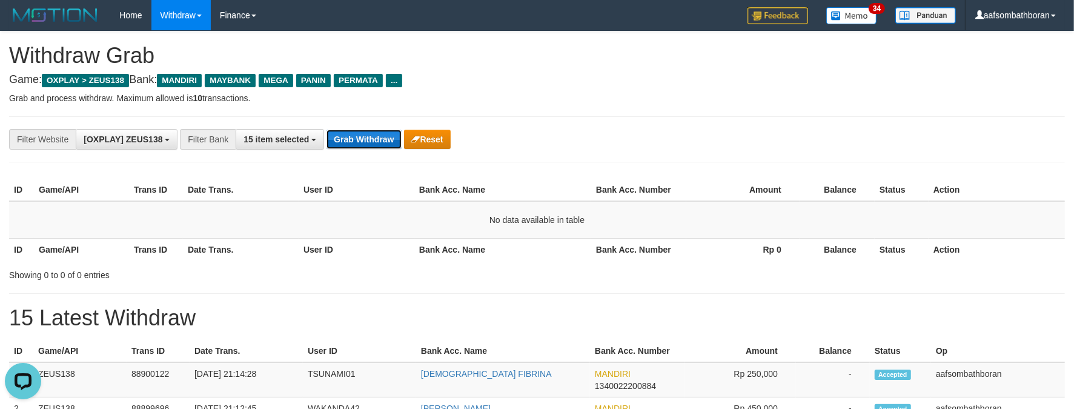
click at [353, 134] on button "Grab Withdraw" at bounding box center [363, 139] width 75 height 19
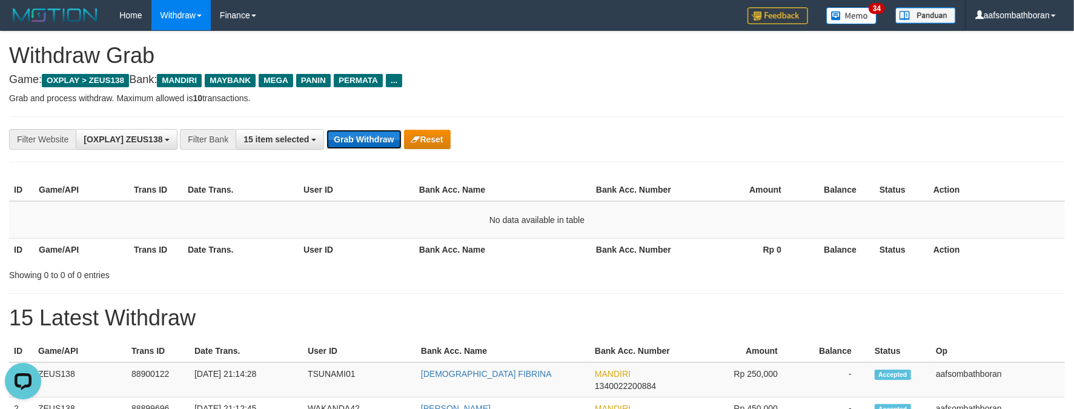
click at [353, 134] on button "Grab Withdraw" at bounding box center [363, 139] width 75 height 19
drag, startPoint x: 621, startPoint y: 141, endPoint x: 890, endPoint y: 148, distance: 268.4
click at [781, 148] on div "**********" at bounding box center [447, 139] width 895 height 21
click at [385, 133] on button "Grab Withdraw" at bounding box center [363, 139] width 75 height 19
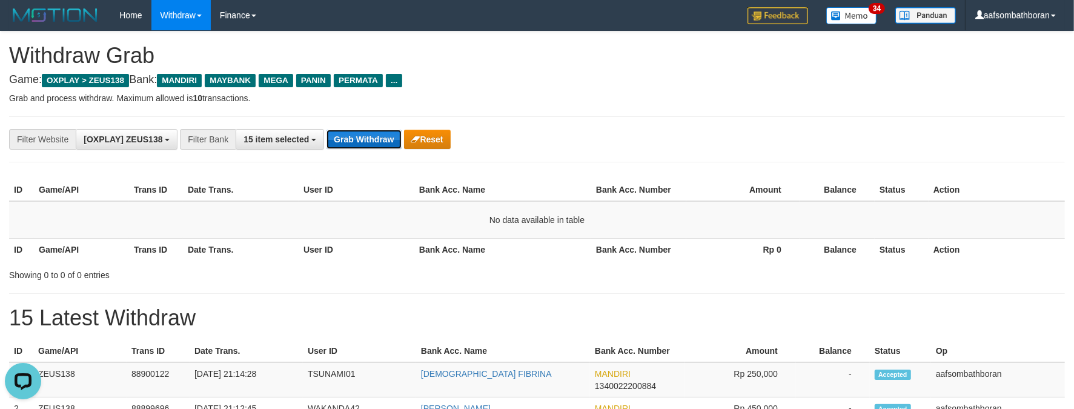
click at [385, 133] on button "Grab Withdraw" at bounding box center [363, 139] width 75 height 19
click at [795, 154] on div "**********" at bounding box center [537, 139] width 1056 height 46
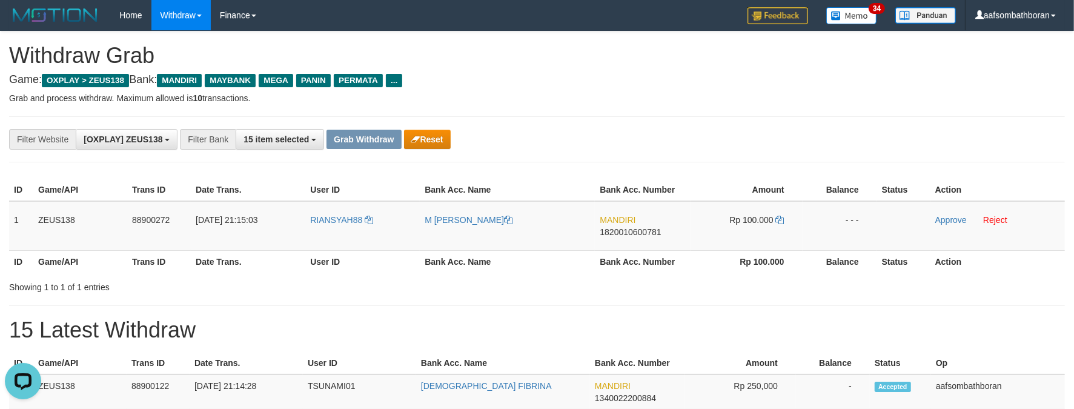
click at [368, 154] on div "**********" at bounding box center [537, 139] width 1056 height 46
click at [634, 118] on div "**********" at bounding box center [537, 139] width 1056 height 46
click at [646, 133] on div "**********" at bounding box center [447, 139] width 895 height 21
click at [725, 134] on div "**********" at bounding box center [447, 139] width 895 height 21
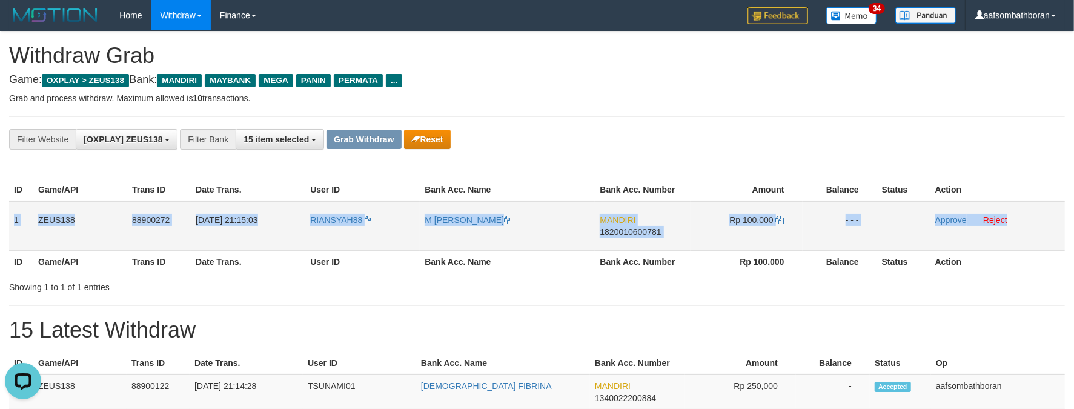
drag, startPoint x: 12, startPoint y: 212, endPoint x: 1019, endPoint y: 235, distance: 1006.9
click at [1019, 235] on tr "1 ZEUS138 88900272 [DATE] 21:15:03 RIANSYAH88 M FERDI RIANSYAH MANDIRI 18200106…" at bounding box center [537, 226] width 1056 height 50
copy tr "1 ZEUS138 88900272 [DATE] 21:15:03 RIANSYAH88 M FERDI RIANSYAH MANDIRI 18200106…"
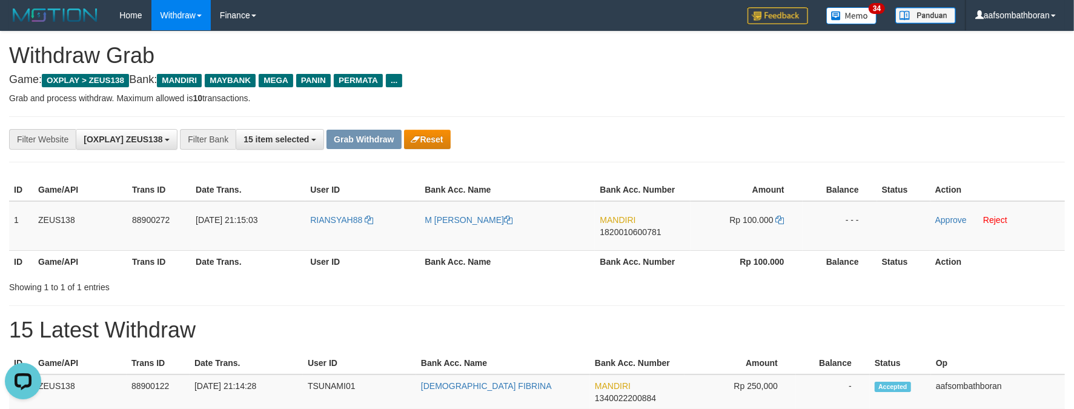
click at [457, 174] on div "ID Game/API Trans ID Date Trans. User ID Bank Acc. Name Bank Acc. Number Amount…" at bounding box center [537, 233] width 1056 height 119
drag, startPoint x: 300, startPoint y: 241, endPoint x: 306, endPoint y: 241, distance: 6.7
click at [303, 241] on td "[DATE] 21:15:03" at bounding box center [248, 226] width 114 height 50
click at [334, 238] on td "RIANSYAH88" at bounding box center [362, 226] width 114 height 50
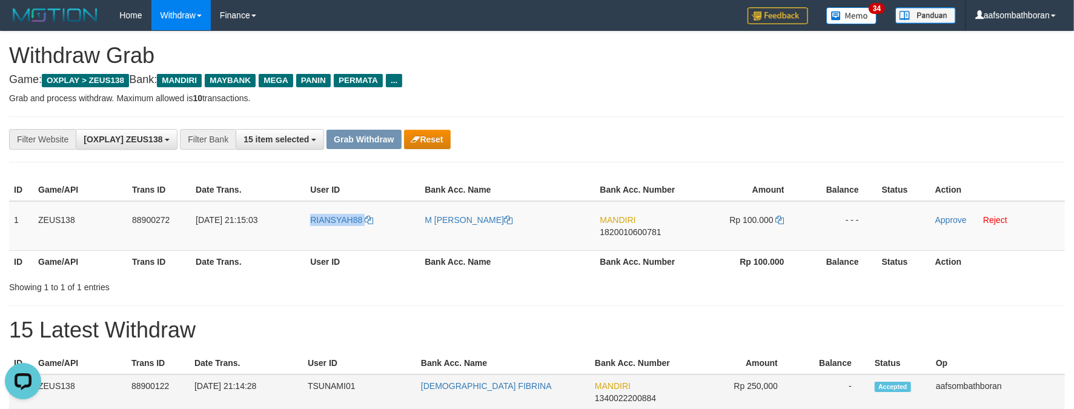
copy link "RIANSYAH88"
click at [605, 175] on div "ID Game/API Trans ID Date Trans. User ID Bank Acc. Name Bank Acc. Number Amount…" at bounding box center [537, 225] width 1074 height 101
click at [649, 245] on td "MANDIRI 1820010600781" at bounding box center [642, 226] width 95 height 50
copy span "1820010600781"
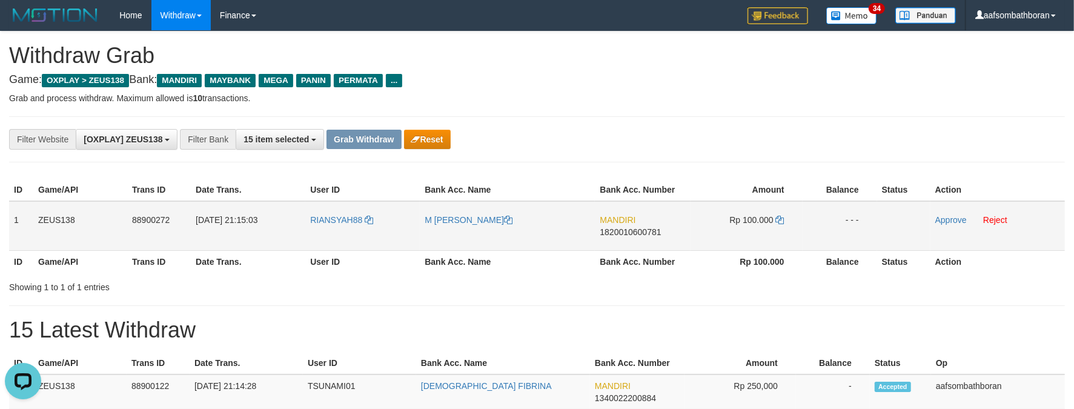
click at [769, 217] on span "Rp 100.000" at bounding box center [751, 220] width 44 height 10
copy td "100.000"
click at [432, 237] on td "M [PERSON_NAME]" at bounding box center [507, 226] width 175 height 50
click at [433, 231] on td "M [PERSON_NAME]" at bounding box center [507, 226] width 175 height 50
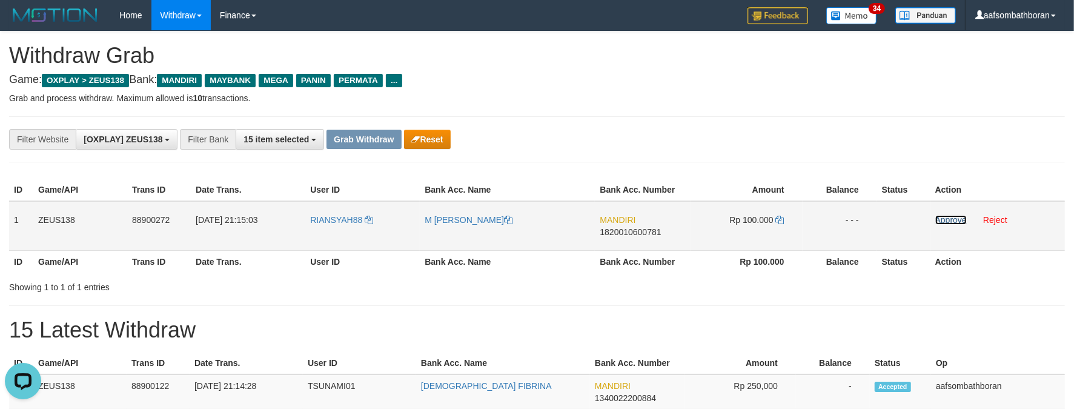
click at [949, 215] on link "Approve" at bounding box center [950, 220] width 31 height 10
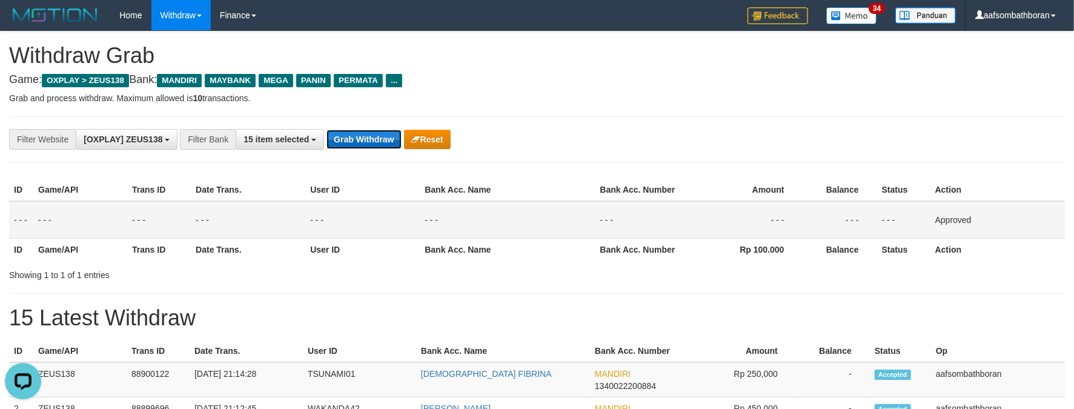
click at [371, 146] on button "Grab Withdraw" at bounding box center [363, 139] width 75 height 19
drag, startPoint x: 375, startPoint y: 141, endPoint x: 383, endPoint y: 145, distance: 9.2
click at [375, 141] on button "Grab Withdraw" at bounding box center [363, 139] width 75 height 19
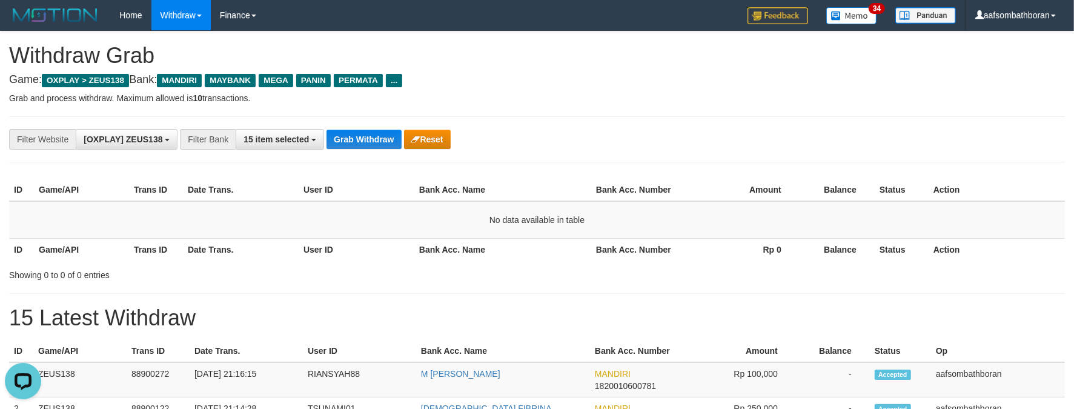
click at [365, 125] on div "**********" at bounding box center [537, 139] width 1056 height 46
click at [362, 139] on button "Grab Withdraw" at bounding box center [363, 139] width 75 height 19
drag, startPoint x: 364, startPoint y: 137, endPoint x: 383, endPoint y: 121, distance: 25.3
click at [364, 133] on button "Grab Withdraw" at bounding box center [363, 139] width 75 height 19
click at [513, 98] on p "Grab and process withdraw. Maximum allowed is 10 transactions." at bounding box center [537, 98] width 1056 height 12
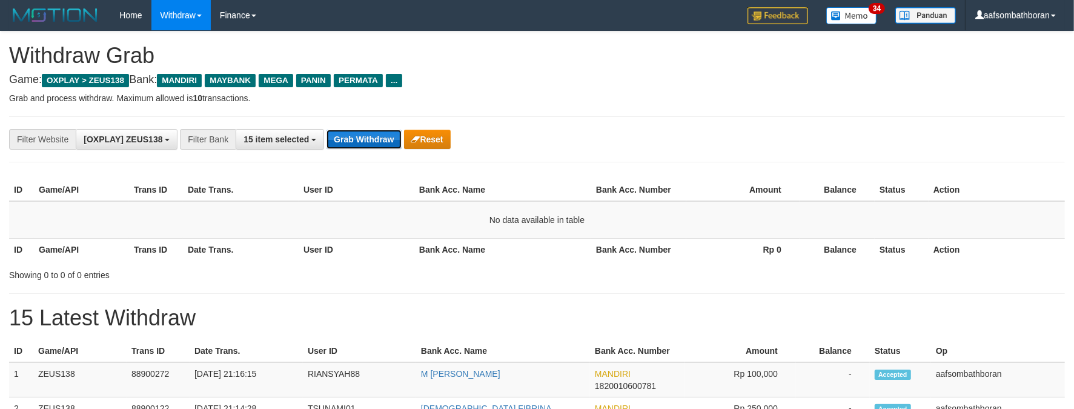
click at [369, 146] on button "Grab Withdraw" at bounding box center [363, 139] width 75 height 19
click at [369, 145] on button "Grab Withdraw" at bounding box center [363, 139] width 75 height 19
click at [368, 144] on button "Grab Withdraw" at bounding box center [363, 139] width 75 height 19
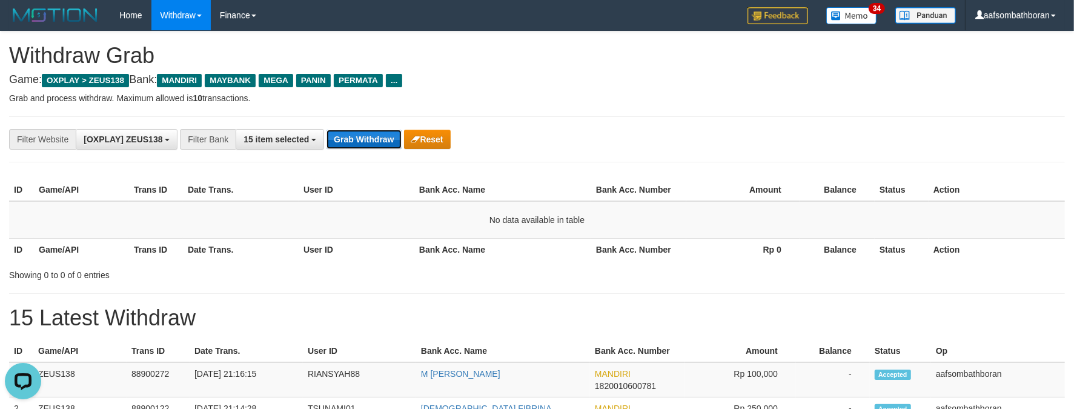
click at [368, 143] on button "Grab Withdraw" at bounding box center [363, 139] width 75 height 19
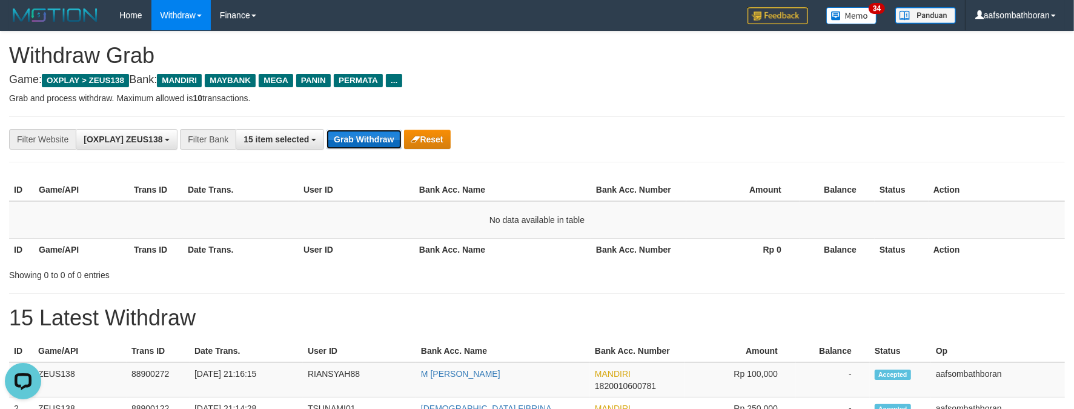
click at [368, 143] on button "Grab Withdraw" at bounding box center [363, 139] width 75 height 19
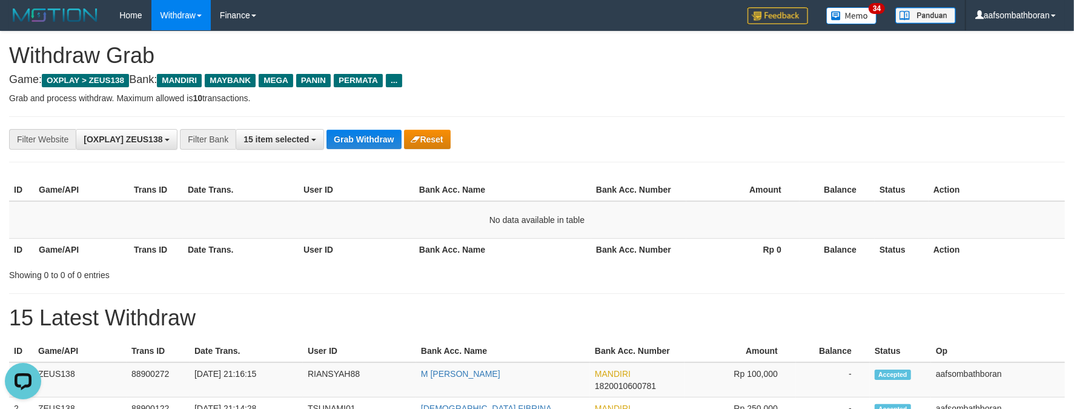
drag, startPoint x: 698, startPoint y: 137, endPoint x: 767, endPoint y: 127, distance: 69.2
click at [701, 137] on div "**********" at bounding box center [447, 139] width 895 height 21
click at [388, 132] on button "Grab Withdraw" at bounding box center [363, 139] width 75 height 19
click at [389, 132] on button "Grab Withdraw" at bounding box center [363, 139] width 75 height 19
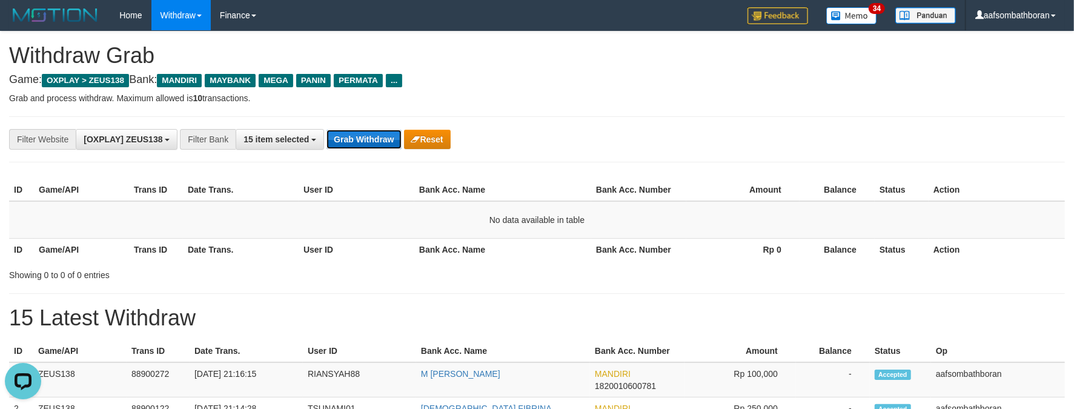
click at [390, 132] on button "Grab Withdraw" at bounding box center [363, 139] width 75 height 19
click at [391, 132] on button "Grab Withdraw" at bounding box center [363, 139] width 75 height 19
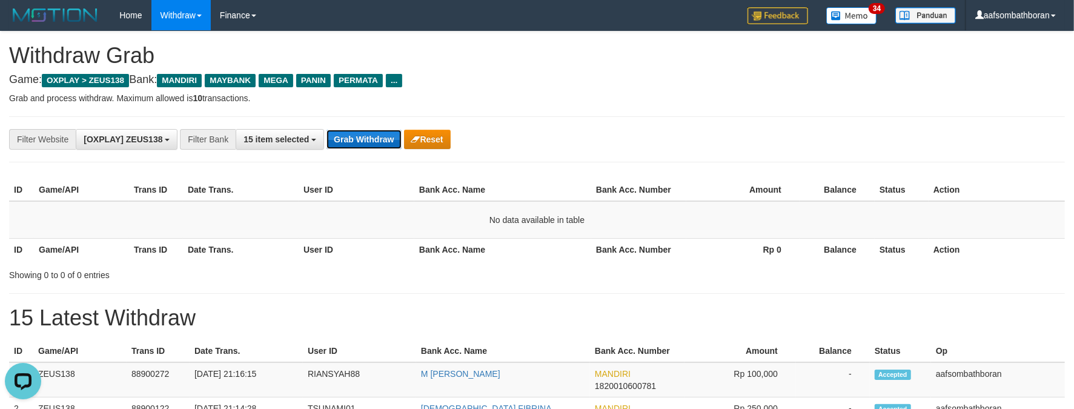
click at [391, 132] on button "Grab Withdraw" at bounding box center [363, 139] width 75 height 19
click at [391, 131] on button "Grab Withdraw" at bounding box center [363, 139] width 75 height 19
click at [390, 131] on button "Grab Withdraw" at bounding box center [363, 139] width 75 height 19
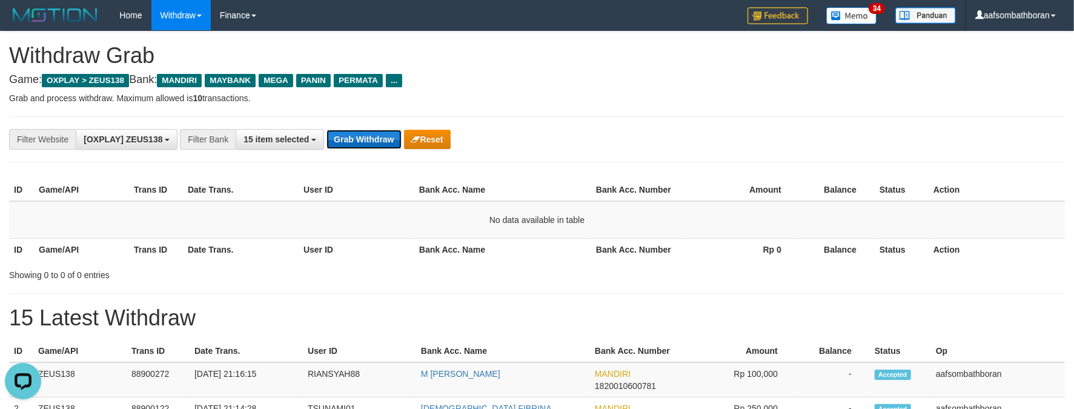
click at [390, 130] on button "Grab Withdraw" at bounding box center [363, 139] width 75 height 19
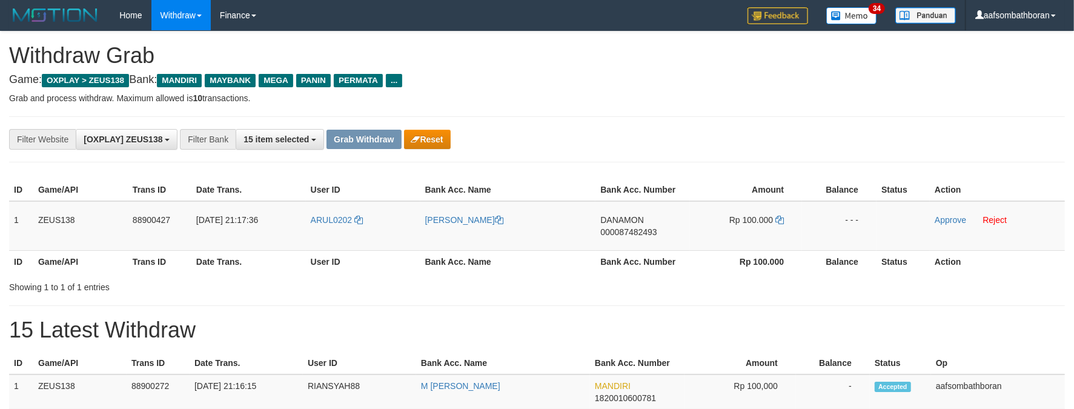
drag, startPoint x: 721, startPoint y: 114, endPoint x: 711, endPoint y: 104, distance: 14.1
click at [715, 104] on div "**********" at bounding box center [537, 293] width 1074 height 524
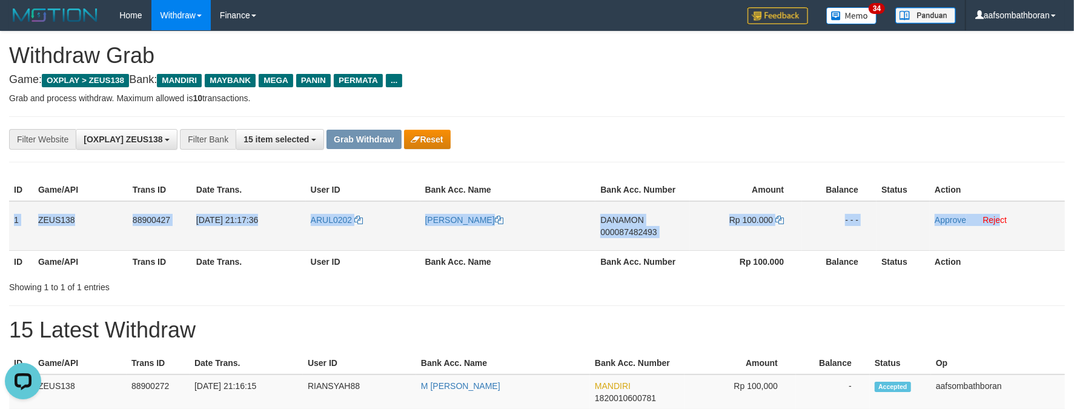
drag, startPoint x: 10, startPoint y: 214, endPoint x: 999, endPoint y: 224, distance: 989.8
click at [999, 224] on tr "1 ZEUS138 88900427 [DATE] 21:17:36 ARUL0202 [PERSON_NAME] DANAMON 000087482493 …" at bounding box center [537, 226] width 1056 height 50
copy tr "1 ZEUS138 88900427 [DATE] 21:17:36 ARUL0202 [PERSON_NAME] 000087482493 Rp 100.0…"
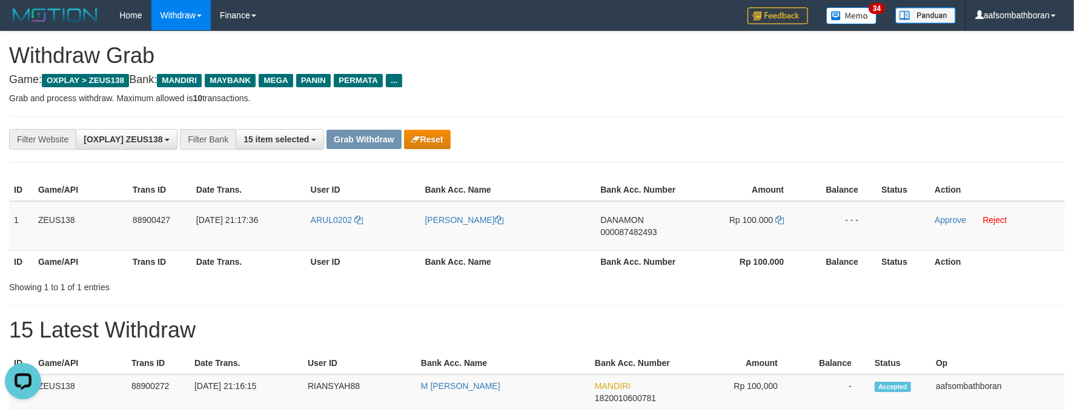
click at [594, 177] on div "ID Game/API Trans ID Date Trans. User ID Bank Acc. Name Bank Acc. Number Amount…" at bounding box center [537, 225] width 1074 height 101
click at [631, 245] on td "DANAMON 000087482493" at bounding box center [642, 226] width 94 height 50
copy span "000087482493"
click at [611, 207] on td "DANAMON 000087482493" at bounding box center [642, 226] width 94 height 50
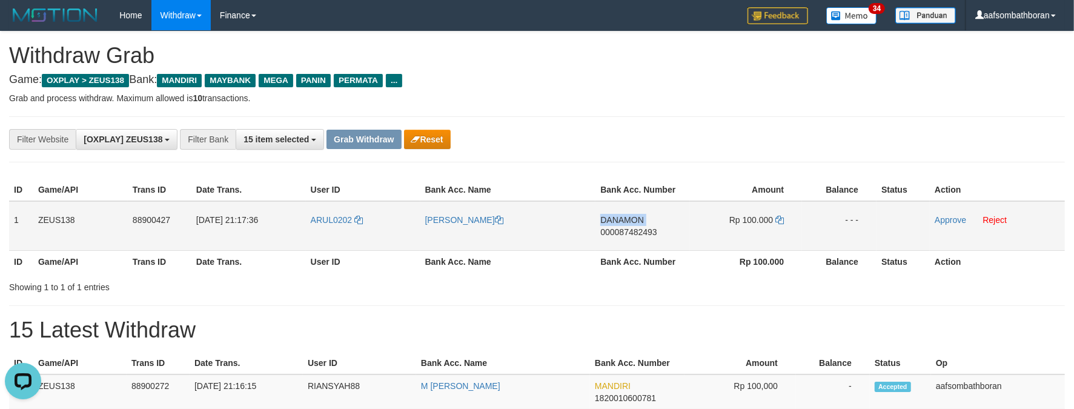
click at [611, 207] on td "DANAMON 000087482493" at bounding box center [642, 226] width 94 height 50
copy td "DANAMON"
click at [745, 217] on span "Rp 100.000" at bounding box center [751, 220] width 44 height 10
copy td "100.000"
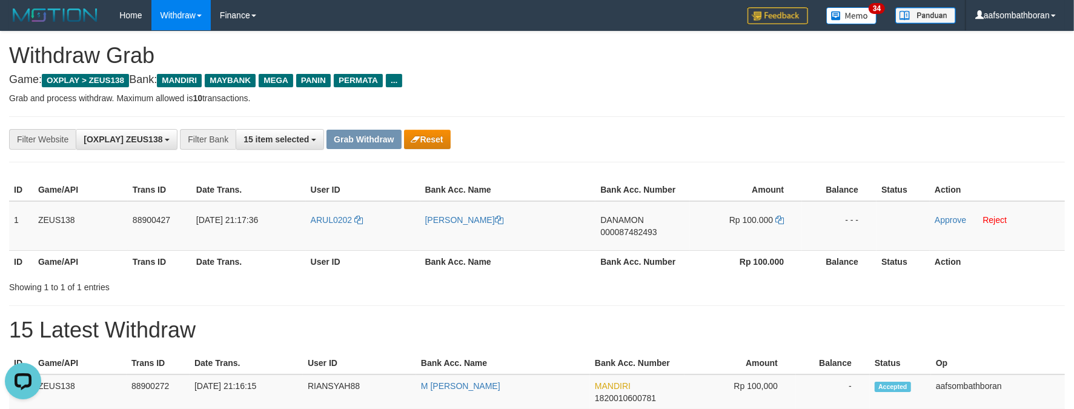
click at [613, 175] on div "ID Game/API Trans ID Date Trans. User ID Bank Acc. Name Bank Acc. Number Amount…" at bounding box center [537, 225] width 1074 height 101
click at [338, 227] on td "ARUL0202" at bounding box center [363, 226] width 114 height 50
copy link "ARUL0202"
click at [662, 137] on div "**********" at bounding box center [447, 139] width 895 height 21
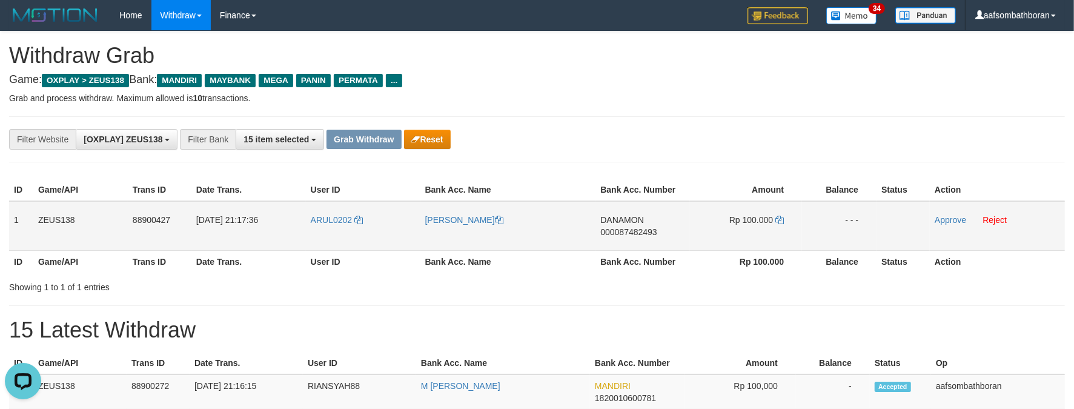
click at [954, 213] on td "Approve Reject" at bounding box center [997, 226] width 135 height 50
click at [952, 215] on link "Approve" at bounding box center [950, 220] width 31 height 10
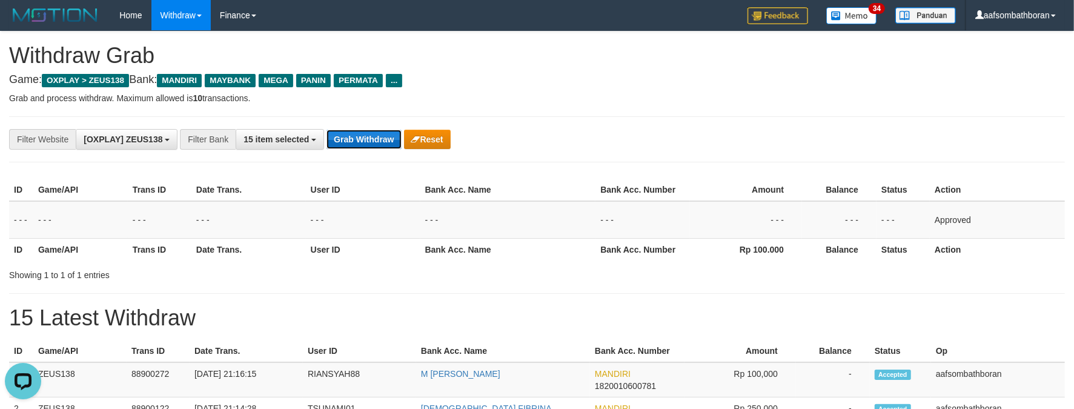
drag, startPoint x: 362, startPoint y: 146, endPoint x: 362, endPoint y: 134, distance: 11.5
click at [362, 146] on button "Grab Withdraw" at bounding box center [363, 139] width 75 height 19
click at [362, 134] on button "Grab Withdraw" at bounding box center [363, 139] width 75 height 19
drag, startPoint x: 362, startPoint y: 134, endPoint x: 741, endPoint y: 205, distance: 385.7
click at [367, 134] on button "Grab Withdraw" at bounding box center [363, 139] width 75 height 19
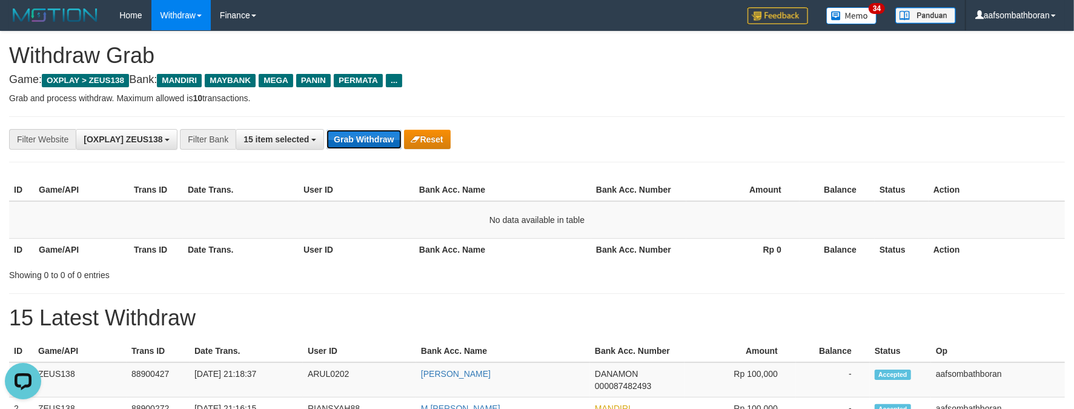
click at [367, 133] on button "Grab Withdraw" at bounding box center [363, 139] width 75 height 19
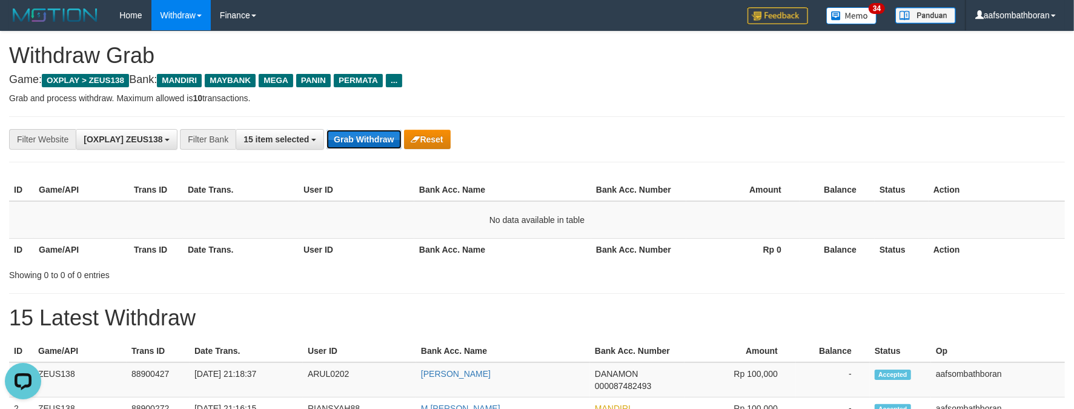
drag, startPoint x: 393, startPoint y: 144, endPoint x: 386, endPoint y: 143, distance: 6.7
click at [394, 144] on button "Grab Withdraw" at bounding box center [363, 139] width 75 height 19
click at [373, 140] on button "Grab Withdraw" at bounding box center [363, 139] width 75 height 19
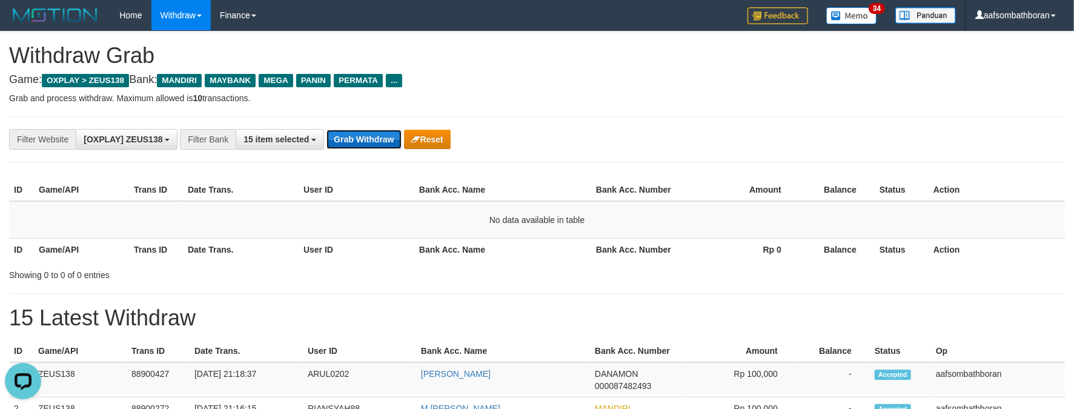
click at [373, 140] on button "Grab Withdraw" at bounding box center [363, 139] width 75 height 19
click at [373, 139] on button "Grab Withdraw" at bounding box center [363, 139] width 75 height 19
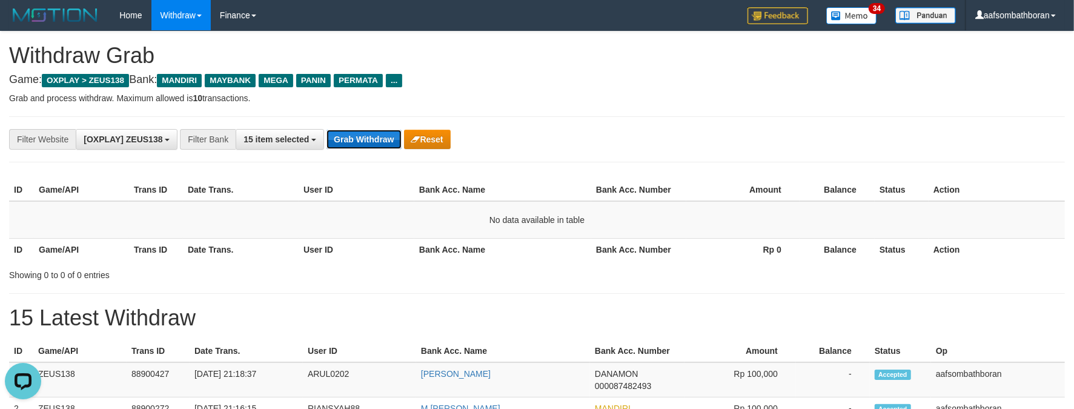
click at [373, 139] on button "Grab Withdraw" at bounding box center [363, 139] width 75 height 19
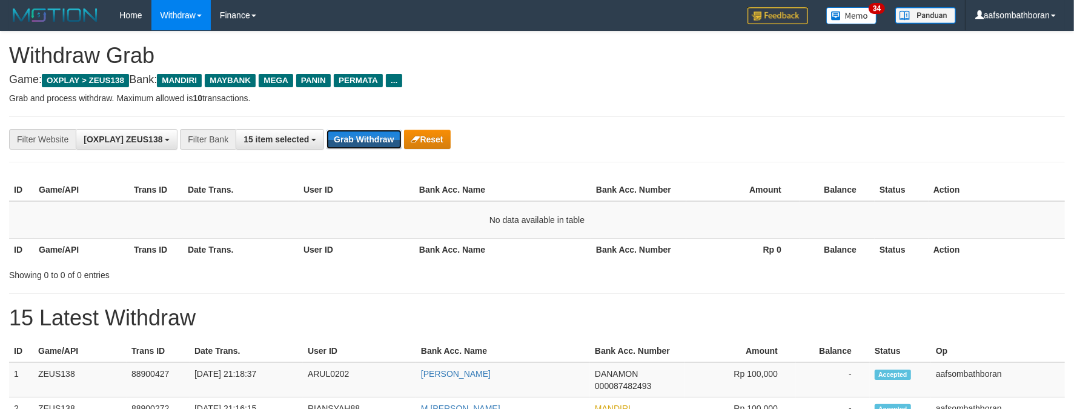
click at [373, 144] on button "Grab Withdraw" at bounding box center [363, 139] width 75 height 19
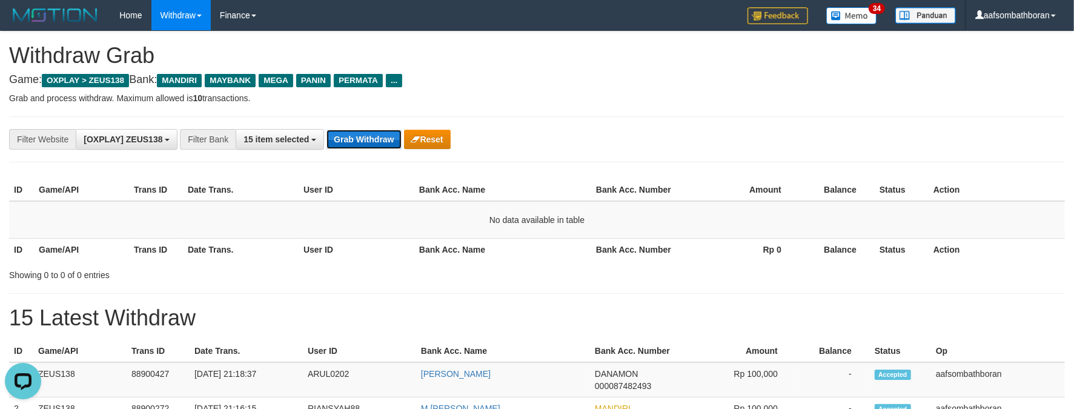
click at [375, 137] on button "Grab Withdraw" at bounding box center [363, 139] width 75 height 19
click at [374, 137] on button "Grab Withdraw" at bounding box center [363, 139] width 75 height 19
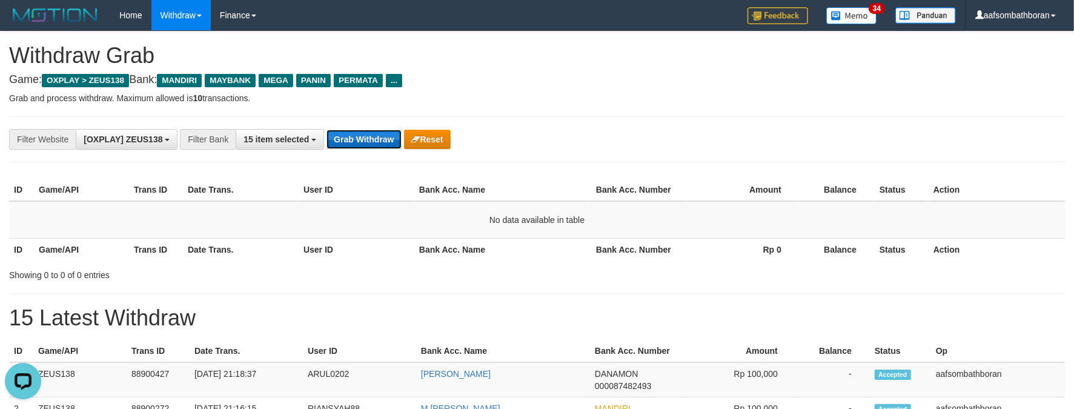
click at [373, 137] on button "Grab Withdraw" at bounding box center [363, 139] width 75 height 19
click at [373, 136] on button "Grab Withdraw" at bounding box center [363, 139] width 75 height 19
click at [372, 136] on button "Grab Withdraw" at bounding box center [363, 139] width 75 height 19
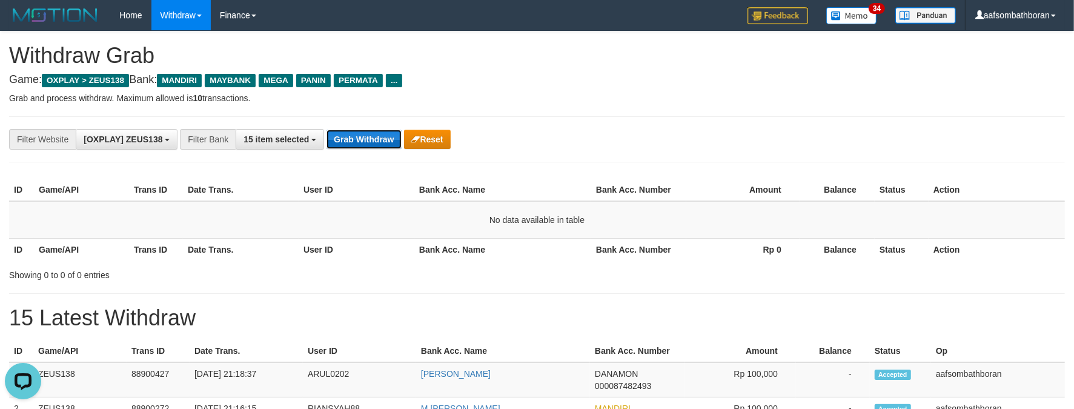
click at [373, 134] on button "Grab Withdraw" at bounding box center [363, 139] width 75 height 19
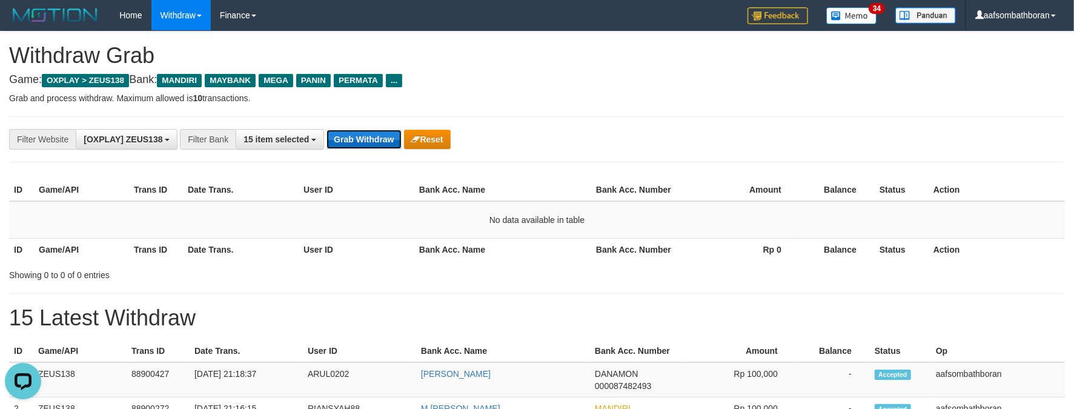
click at [373, 134] on button "Grab Withdraw" at bounding box center [363, 139] width 75 height 19
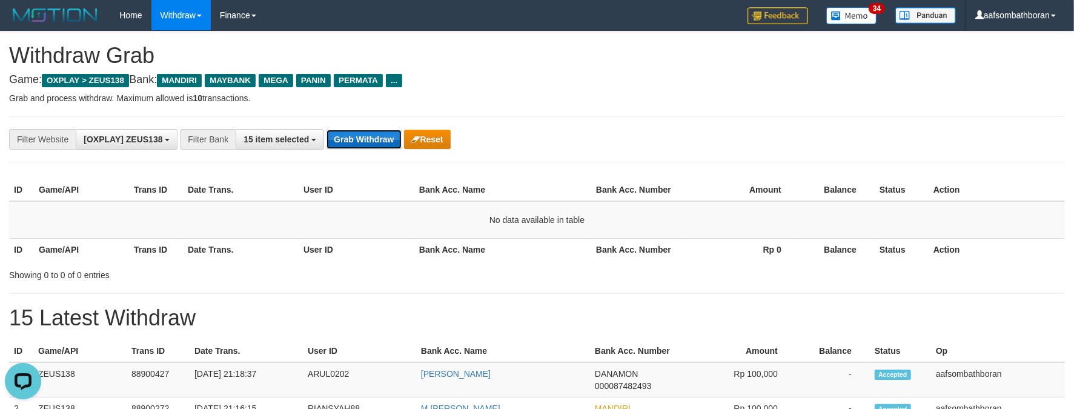
click at [373, 134] on button "Grab Withdraw" at bounding box center [363, 139] width 75 height 19
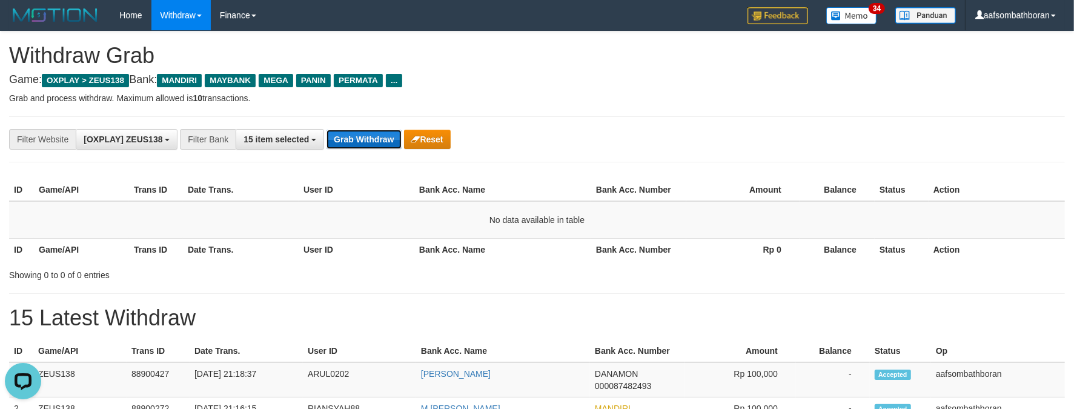
click at [373, 134] on button "Grab Withdraw" at bounding box center [363, 139] width 75 height 19
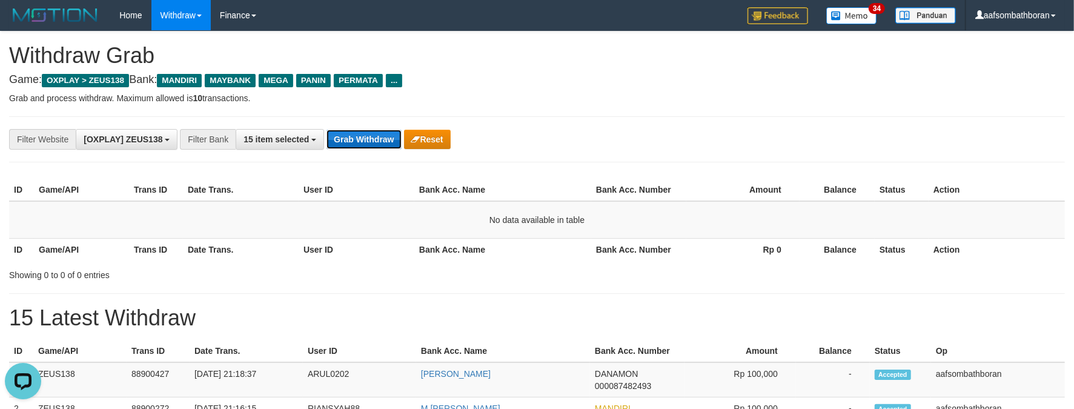
click at [373, 134] on button "Grab Withdraw" at bounding box center [363, 139] width 75 height 19
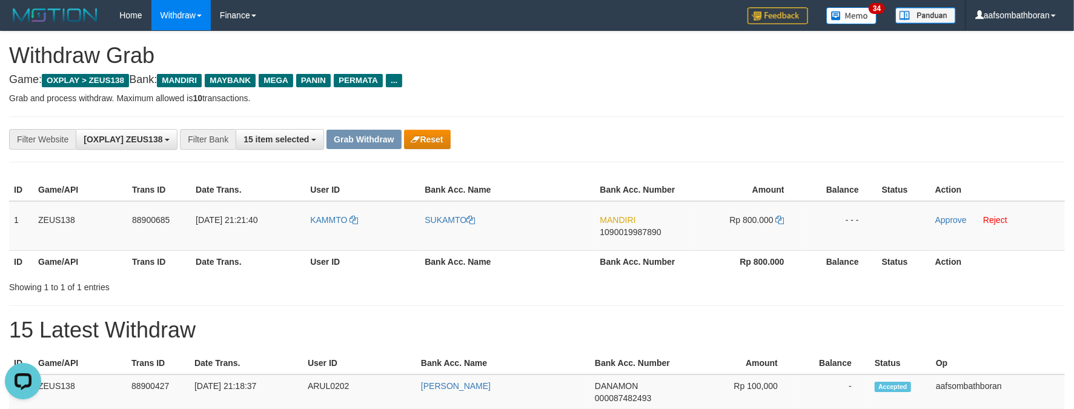
click at [737, 82] on h4 "Game: OXPLAY > ZEUS138 Bank: MANDIRI MAYBANK MEGA PANIN PERMATA ..." at bounding box center [537, 80] width 1056 height 12
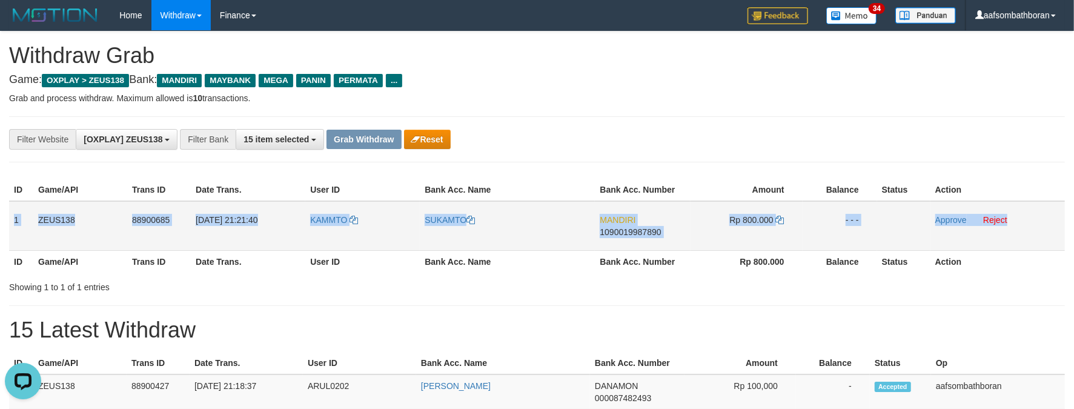
copy tr "1 ZEUS138 88900685 [DATE] 21:21:40 KAMMTO SUKAMTO MANDIRI 1090019987890 Rp 800.…"
drag, startPoint x: 9, startPoint y: 220, endPoint x: 1009, endPoint y: 213, distance: 1000.0
click at [1009, 213] on tr "1 ZEUS138 88900685 [DATE] 21:21:40 [GEOGRAPHIC_DATA] SUKAMTO MANDIRI 1090019987…" at bounding box center [537, 226] width 1056 height 50
click at [645, 240] on td "MANDIRI 1090019987890" at bounding box center [642, 226] width 95 height 50
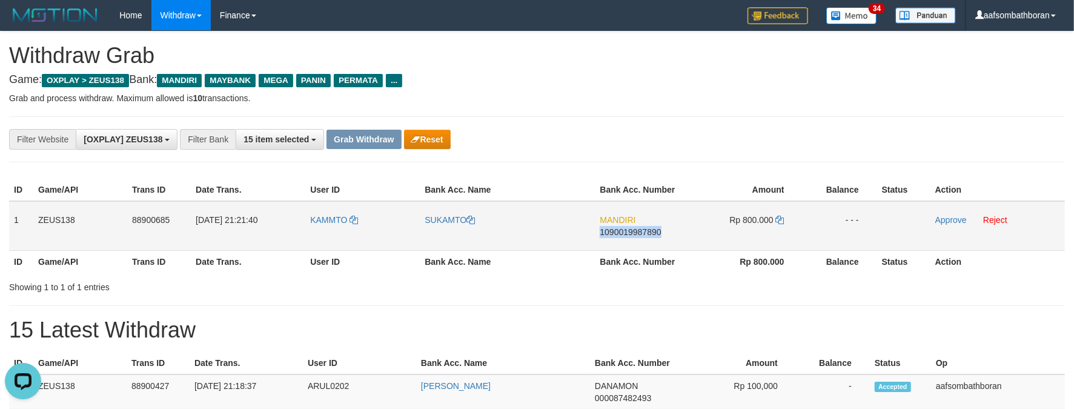
click at [645, 240] on td "MANDIRI 1090019987890" at bounding box center [642, 226] width 95 height 50
click at [755, 213] on td "Rp 800.000" at bounding box center [747, 226] width 112 height 50
copy td "800.000"
click at [951, 224] on td "Approve Reject" at bounding box center [997, 226] width 134 height 50
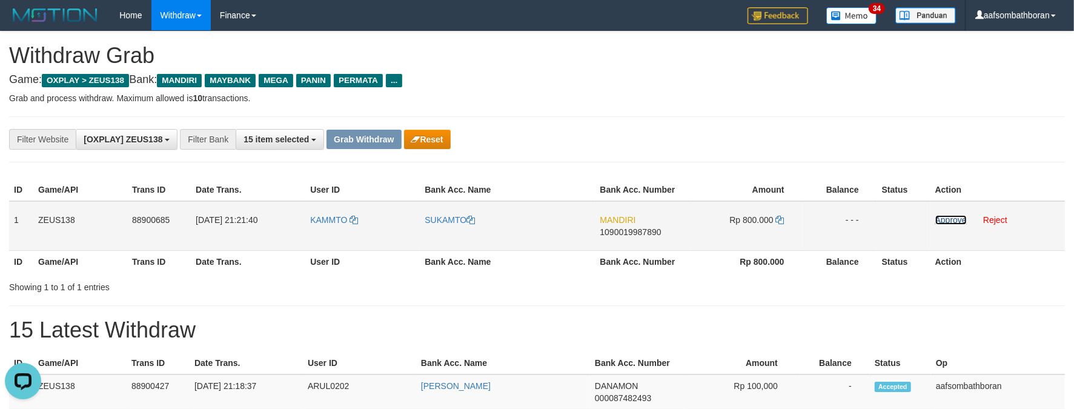
click at [946, 216] on link "Approve" at bounding box center [950, 220] width 31 height 10
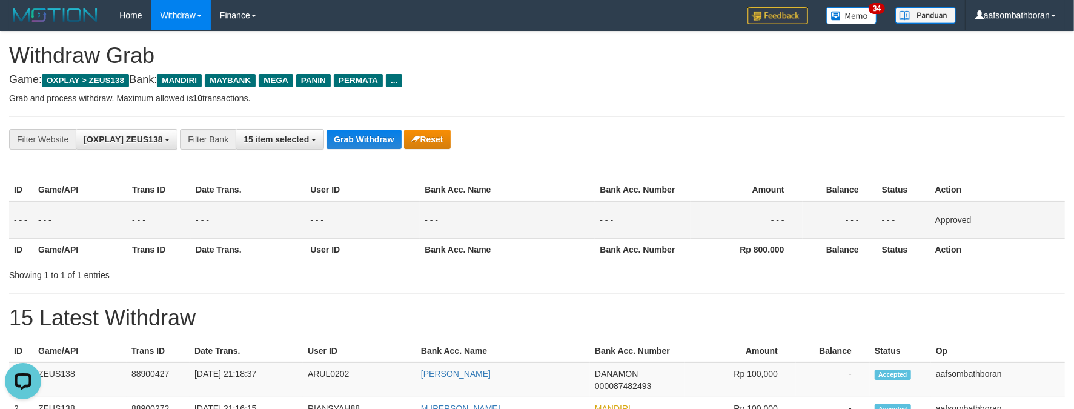
click at [374, 129] on div "**********" at bounding box center [447, 139] width 895 height 21
click at [363, 136] on button "Grab Withdraw" at bounding box center [363, 139] width 75 height 19
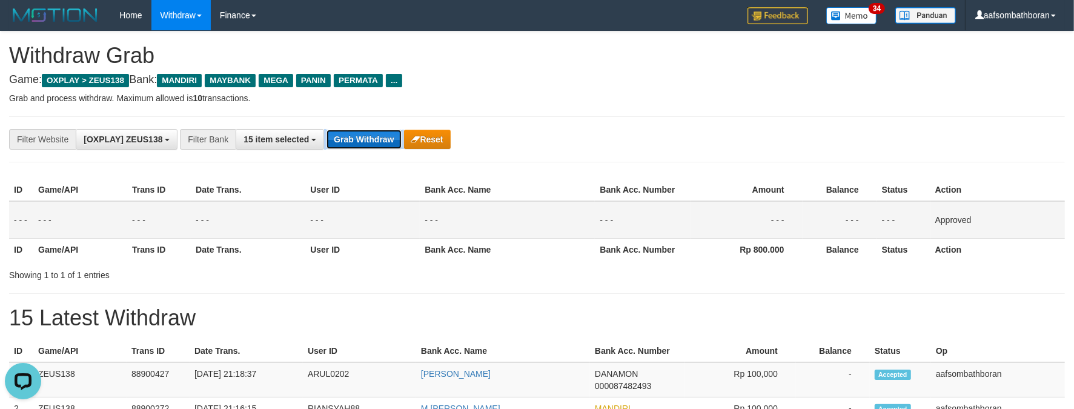
click at [362, 133] on button "Grab Withdraw" at bounding box center [363, 139] width 75 height 19
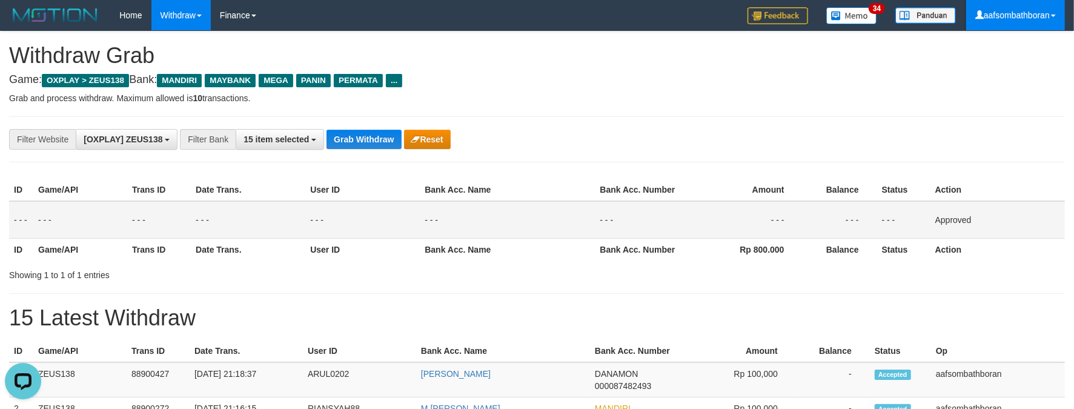
drag, startPoint x: 598, startPoint y: 85, endPoint x: 992, endPoint y: 2, distance: 402.8
click at [641, 91] on div "**********" at bounding box center [537, 304] width 1074 height 546
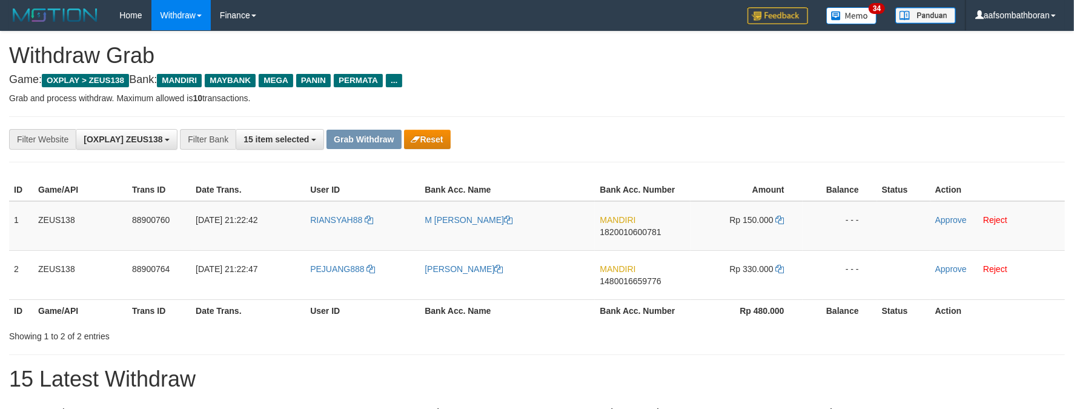
click at [603, 113] on div "**********" at bounding box center [537, 352] width 1074 height 642
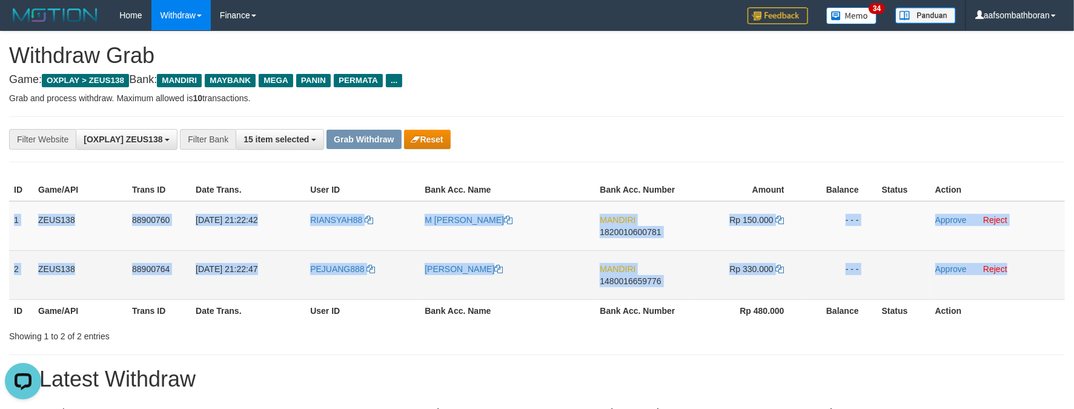
copy tbody "1 ZEUS138 88900760 01/10/2025 21:22:42 RIANSYAH88 M FERDI RIANSYAH MANDIRI 1820…"
drag, startPoint x: 12, startPoint y: 220, endPoint x: 1007, endPoint y: 286, distance: 997.4
click at [1007, 286] on tbody "1 ZEUS138 88900760 01/10/2025 21:22:42 RIANSYAH88 M FERDI RIANSYAH MANDIRI 1820…" at bounding box center [537, 250] width 1056 height 99
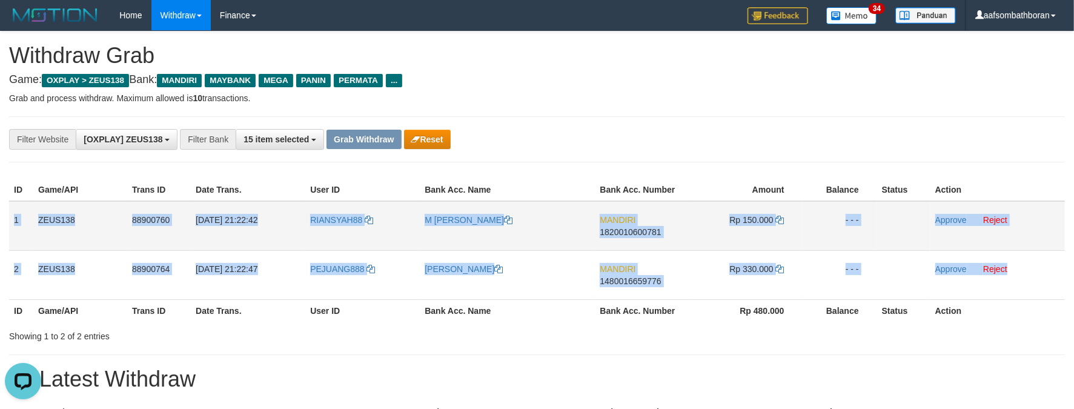
click at [551, 215] on td "M [PERSON_NAME]" at bounding box center [507, 226] width 175 height 50
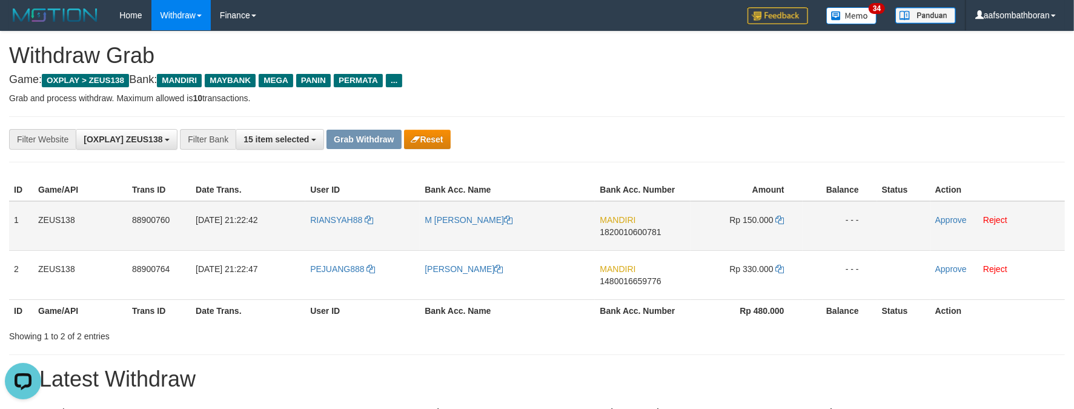
click at [628, 248] on td "MANDIRI 1820010600781" at bounding box center [642, 226] width 95 height 50
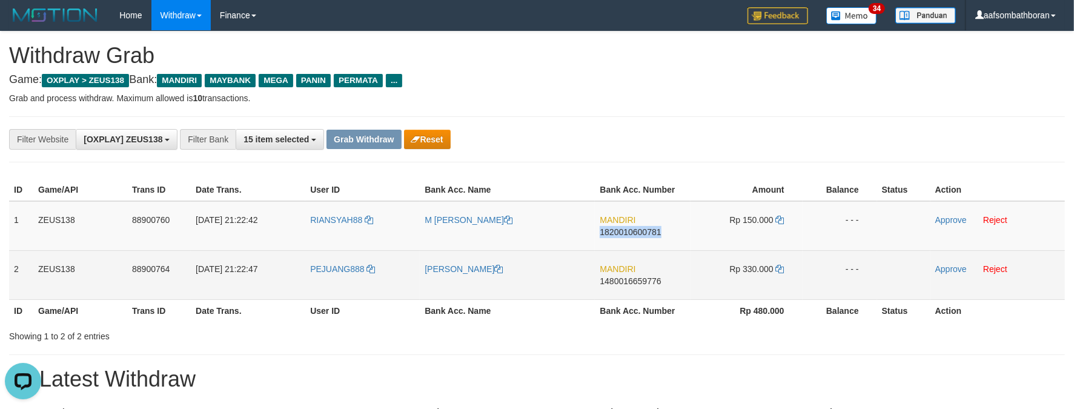
drag, startPoint x: 628, startPoint y: 248, endPoint x: 635, endPoint y: 253, distance: 9.6
click at [628, 248] on td "MANDIRI 1820010600781" at bounding box center [642, 226] width 95 height 50
copy span "1820010600781"
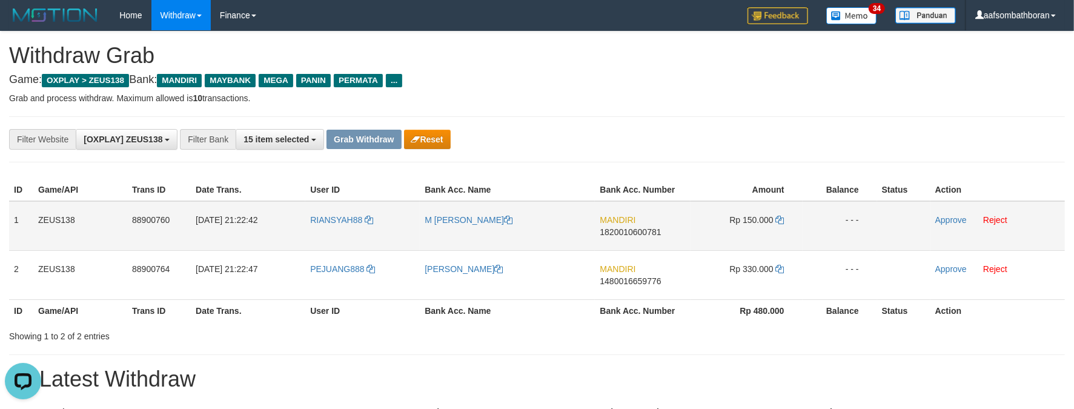
click at [753, 213] on td "Rp 150.000" at bounding box center [747, 226] width 112 height 50
copy td "150.000"
click at [450, 238] on td "M [PERSON_NAME]" at bounding box center [507, 226] width 175 height 50
click at [947, 219] on link "Approve" at bounding box center [950, 220] width 31 height 10
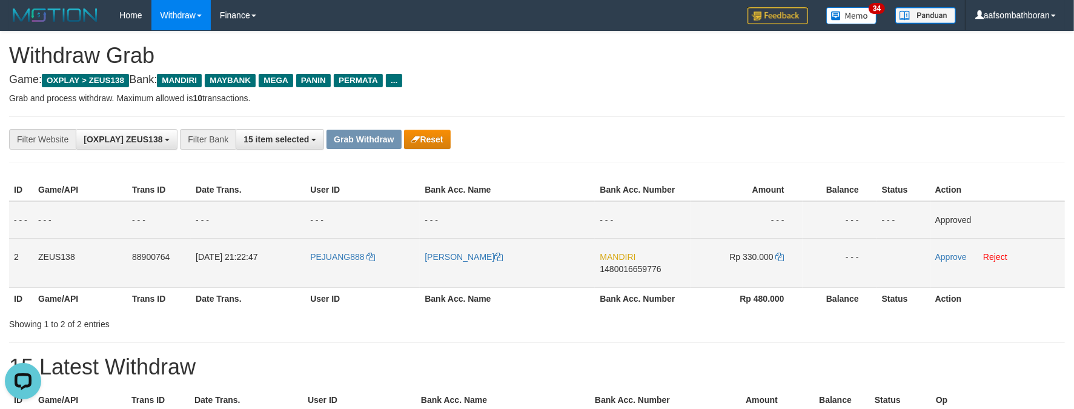
click at [632, 283] on td "MANDIRI 1480016659776" at bounding box center [642, 262] width 95 height 49
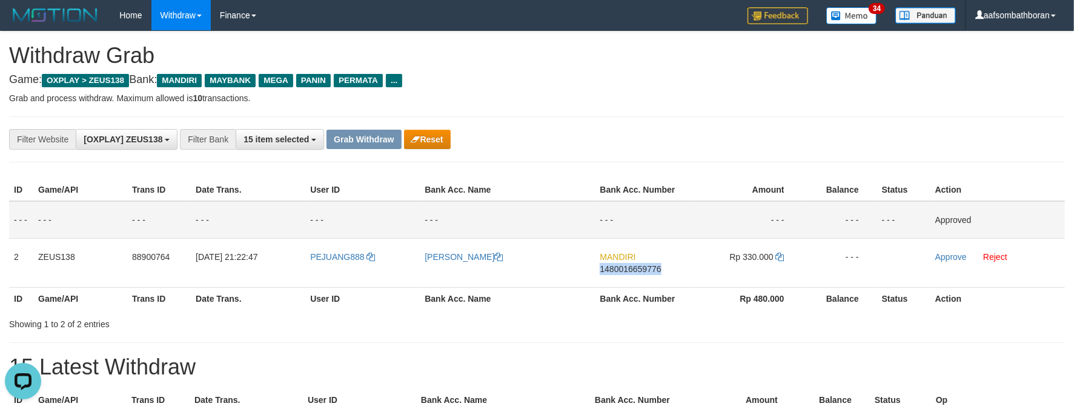
copy span "1480016659776"
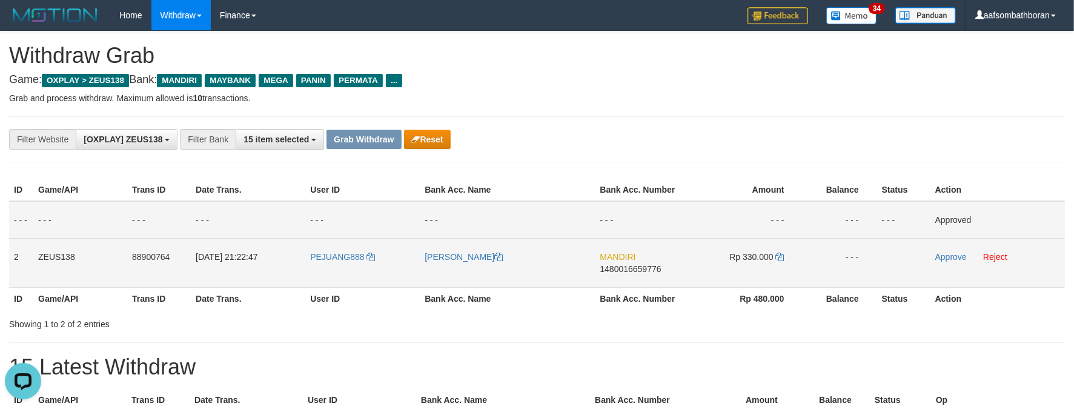
click at [747, 256] on span "Rp 330.000" at bounding box center [751, 257] width 44 height 10
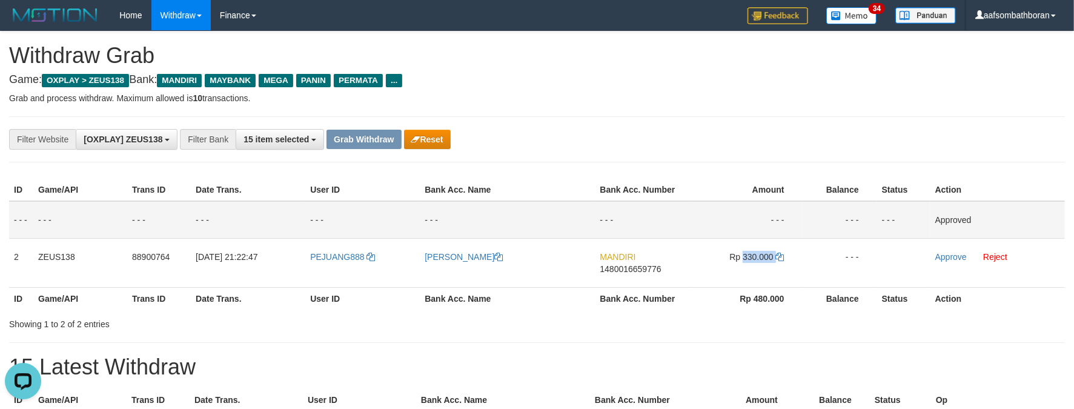
copy td "330.000"
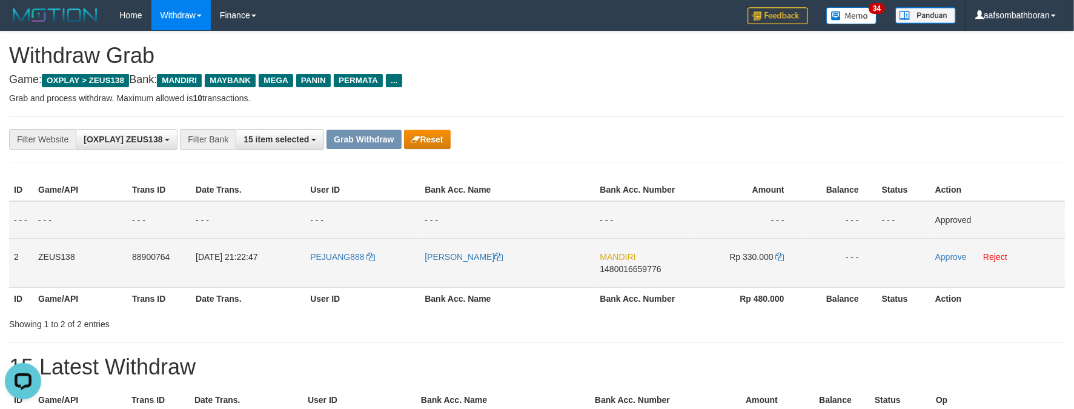
click at [486, 265] on td "[PERSON_NAME]" at bounding box center [507, 262] width 175 height 49
click at [947, 254] on link "Approve" at bounding box center [950, 257] width 31 height 10
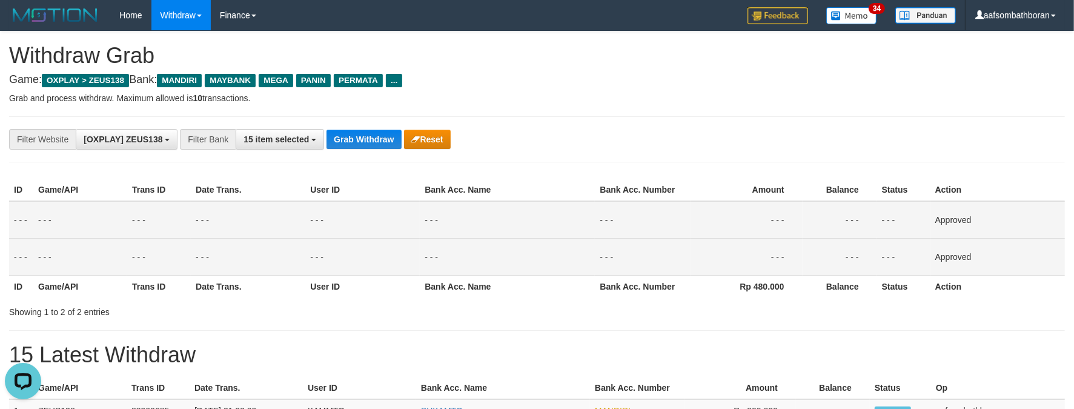
click at [397, 153] on div "**********" at bounding box center [537, 139] width 1056 height 46
click at [357, 138] on button "Grab Withdraw" at bounding box center [363, 139] width 75 height 19
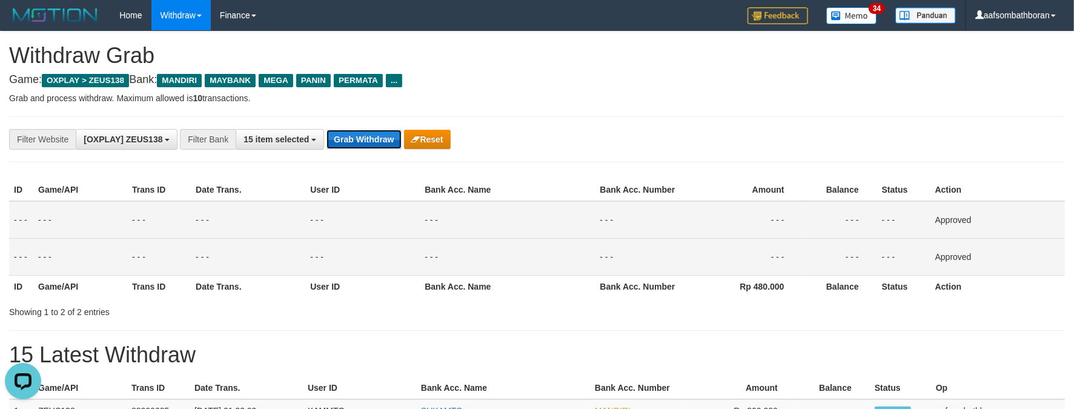
click at [357, 138] on button "Grab Withdraw" at bounding box center [363, 139] width 75 height 19
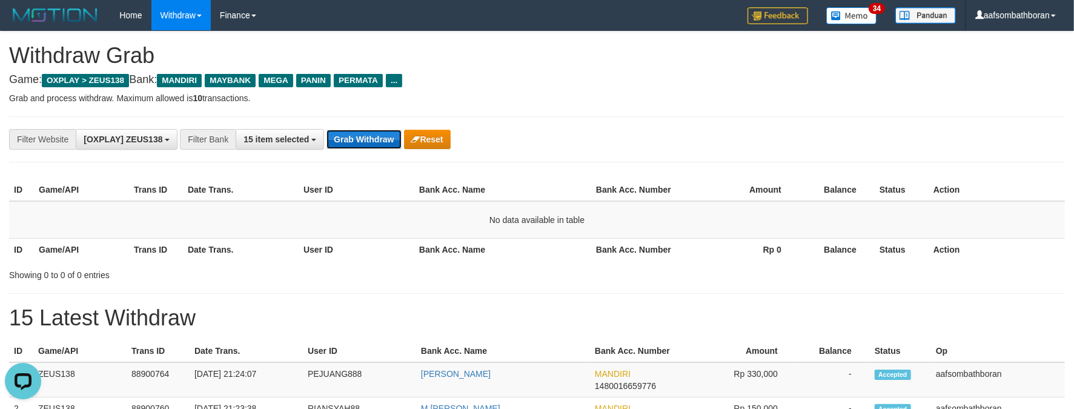
click at [356, 147] on button "Grab Withdraw" at bounding box center [363, 139] width 75 height 19
click at [665, 148] on div "**********" at bounding box center [447, 139] width 895 height 21
click at [354, 133] on button "Grab Withdraw" at bounding box center [363, 139] width 75 height 19
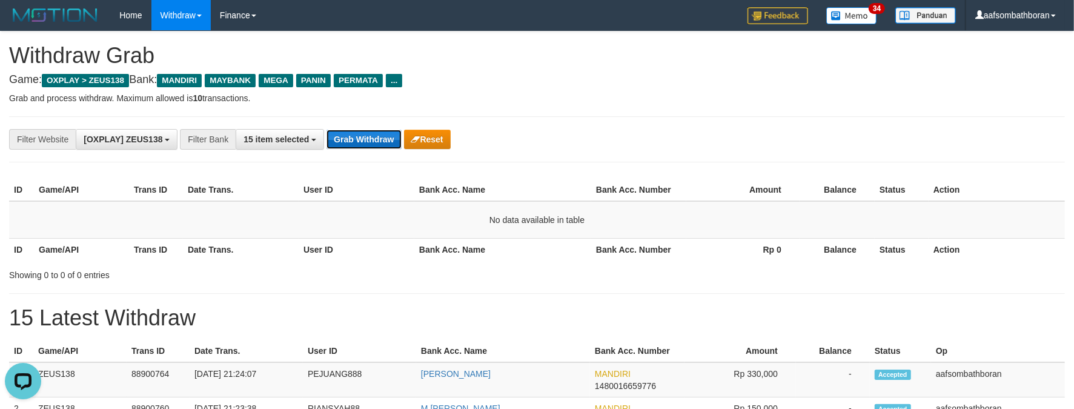
click at [354, 136] on button "Grab Withdraw" at bounding box center [363, 139] width 75 height 19
click at [354, 134] on button "Grab Withdraw" at bounding box center [363, 139] width 75 height 19
click at [357, 132] on button "Grab Withdraw" at bounding box center [363, 139] width 75 height 19
click at [358, 132] on button "Grab Withdraw" at bounding box center [363, 139] width 75 height 19
click at [359, 136] on button "Grab Withdraw" at bounding box center [363, 139] width 75 height 19
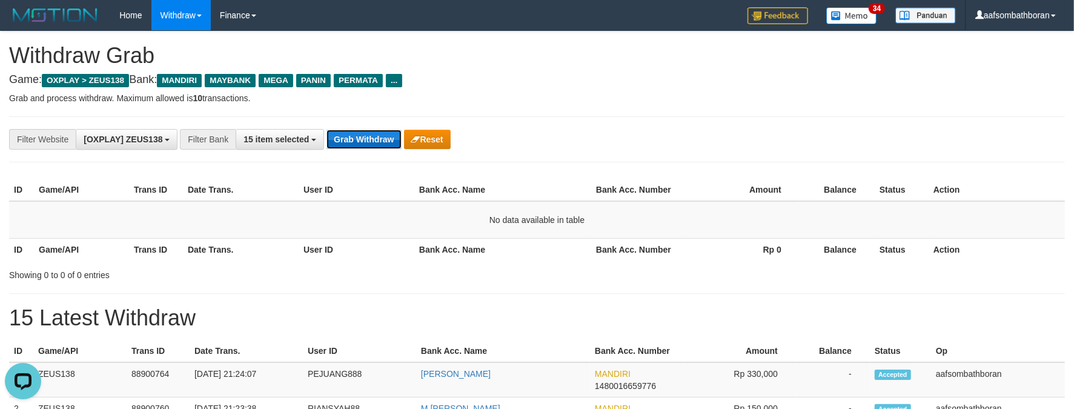
click at [359, 136] on button "Grab Withdraw" at bounding box center [363, 139] width 75 height 19
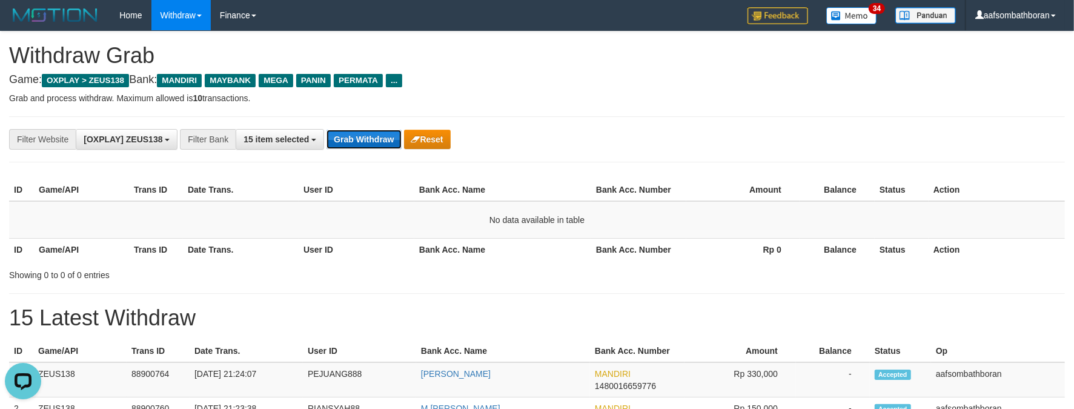
click at [359, 136] on button "Grab Withdraw" at bounding box center [363, 139] width 75 height 19
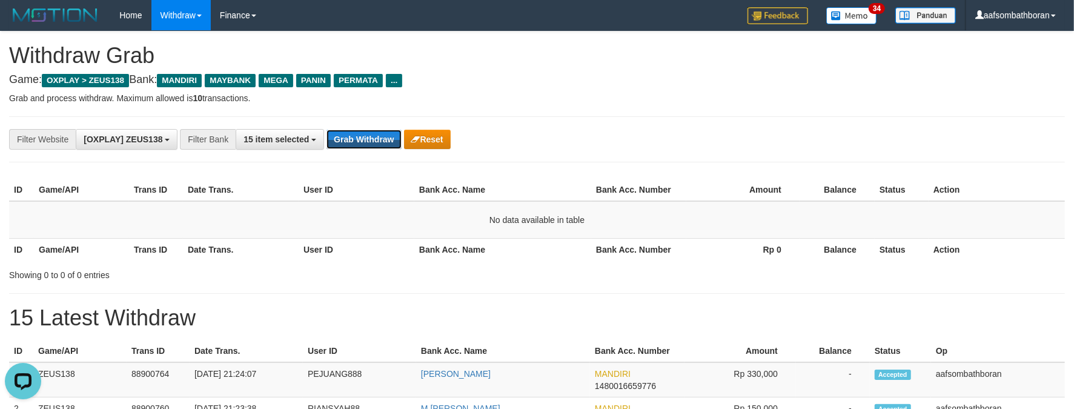
click at [359, 136] on button "Grab Withdraw" at bounding box center [363, 139] width 75 height 19
click at [367, 125] on div "**********" at bounding box center [537, 139] width 1056 height 46
click at [362, 141] on button "Grab Withdraw" at bounding box center [363, 139] width 75 height 19
click at [362, 140] on button "Grab Withdraw" at bounding box center [363, 139] width 75 height 19
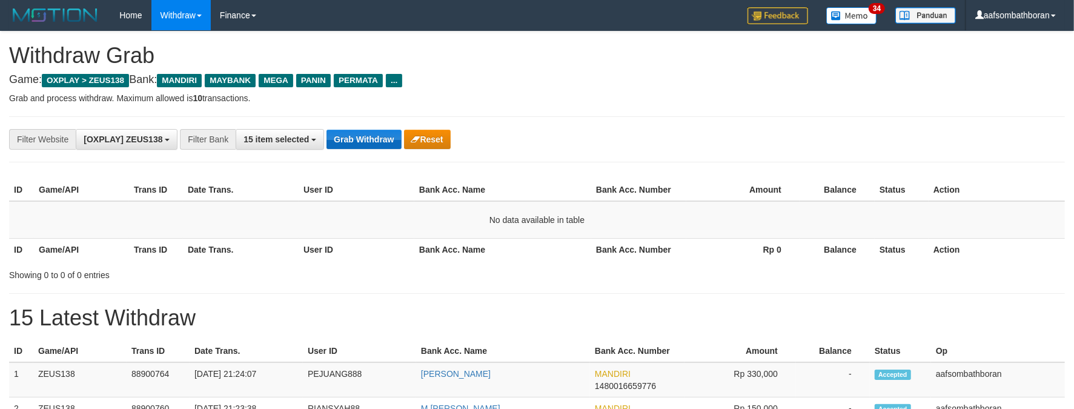
click at [363, 139] on button "Grab Withdraw" at bounding box center [363, 139] width 75 height 19
click at [373, 136] on button "Grab Withdraw" at bounding box center [363, 139] width 75 height 19
click at [375, 134] on button "Grab Withdraw" at bounding box center [363, 139] width 75 height 19
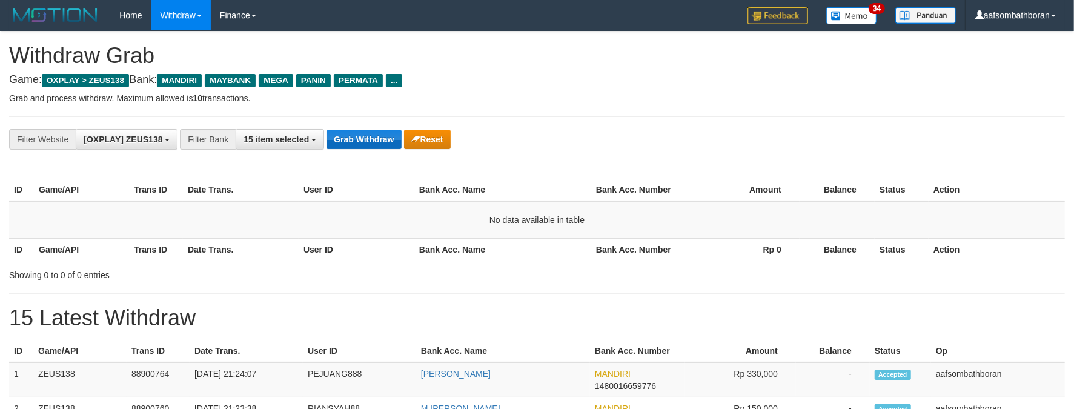
click at [376, 134] on button "Grab Withdraw" at bounding box center [363, 139] width 75 height 19
click at [380, 133] on button "Grab Withdraw" at bounding box center [363, 139] width 75 height 19
click at [381, 133] on button "Grab Withdraw" at bounding box center [363, 139] width 75 height 19
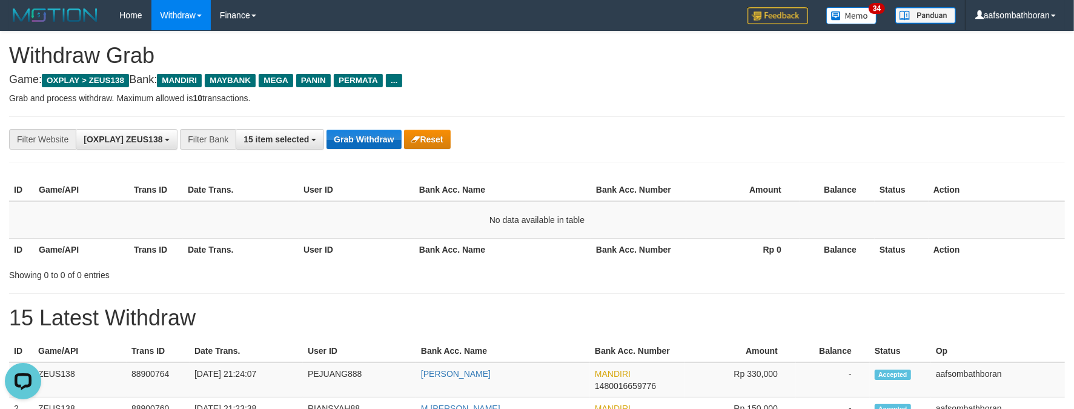
click at [381, 133] on button "Grab Withdraw" at bounding box center [363, 139] width 75 height 19
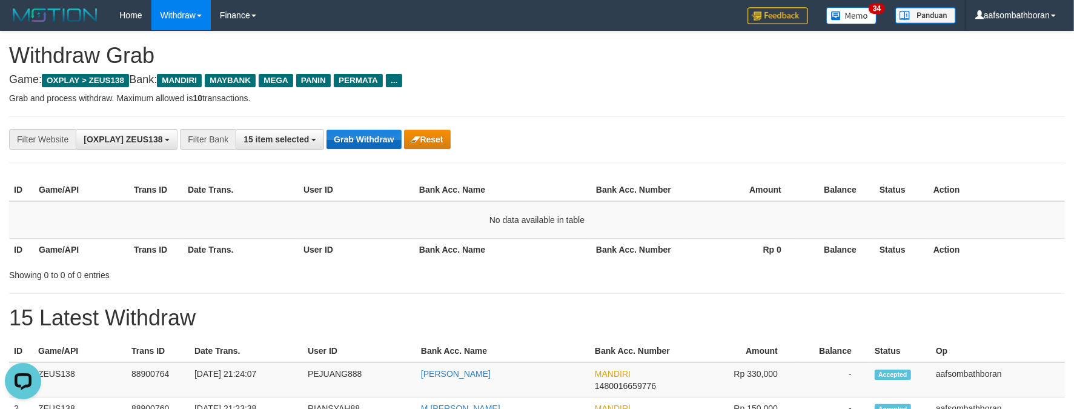
click at [381, 133] on button "Grab Withdraw" at bounding box center [363, 139] width 75 height 19
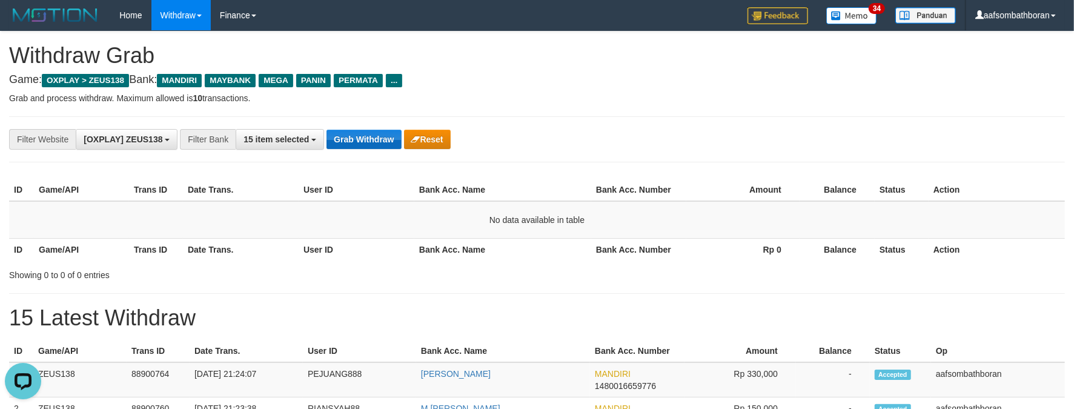
click at [382, 134] on button "Grab Withdraw" at bounding box center [363, 139] width 75 height 19
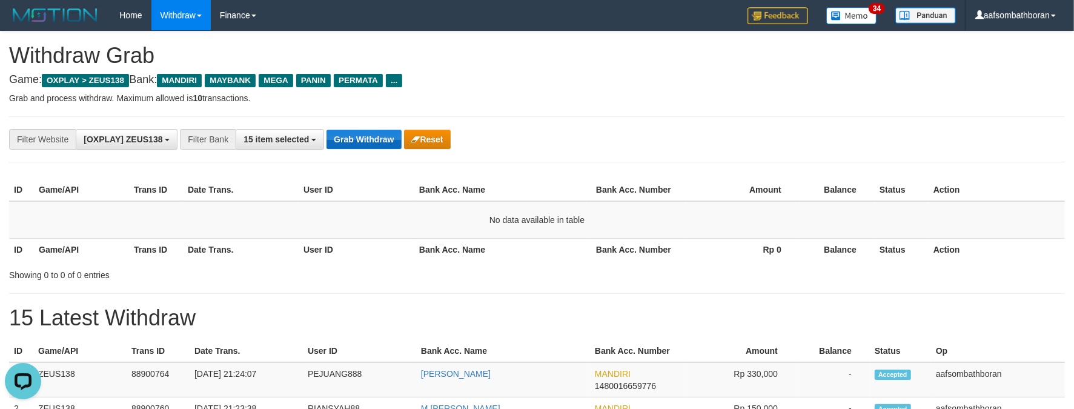
click at [382, 134] on button "Grab Withdraw" at bounding box center [363, 139] width 75 height 19
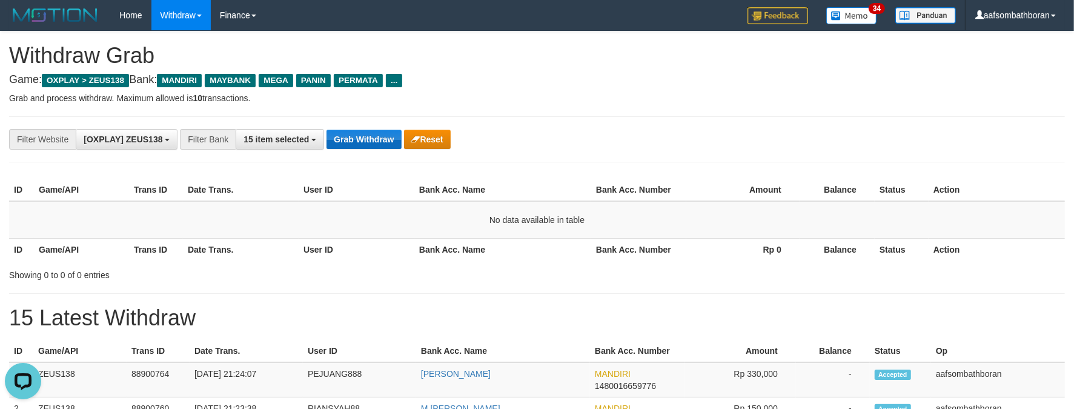
click at [382, 134] on button "Grab Withdraw" at bounding box center [363, 139] width 75 height 19
click at [383, 134] on button "Grab Withdraw" at bounding box center [363, 139] width 75 height 19
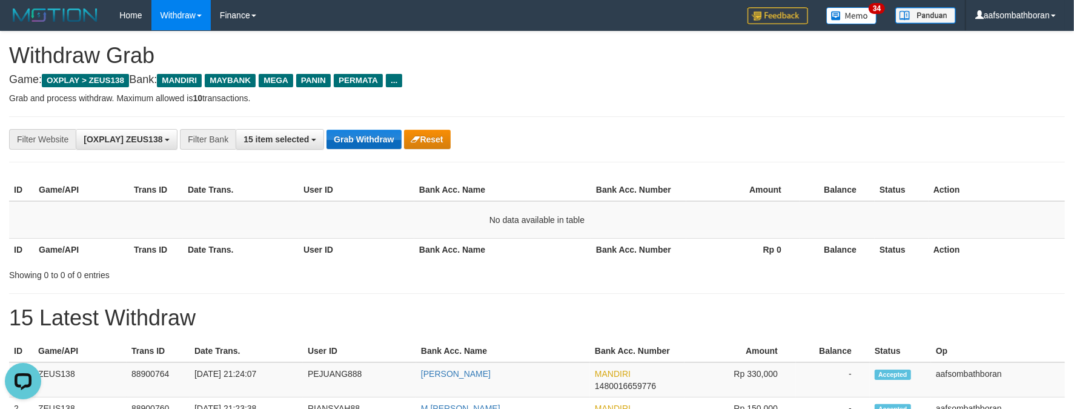
click at [383, 134] on button "Grab Withdraw" at bounding box center [363, 139] width 75 height 19
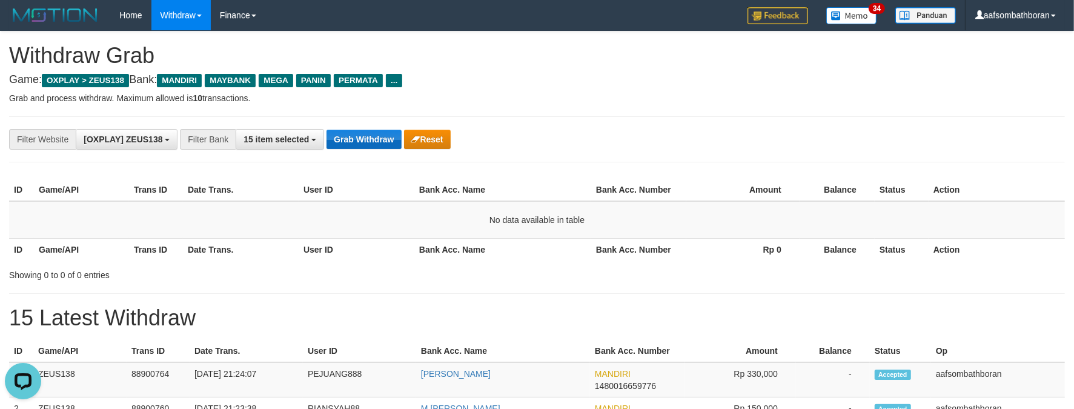
click at [383, 134] on button "Grab Withdraw" at bounding box center [363, 139] width 75 height 19
click at [379, 134] on button "Grab Withdraw" at bounding box center [363, 139] width 75 height 19
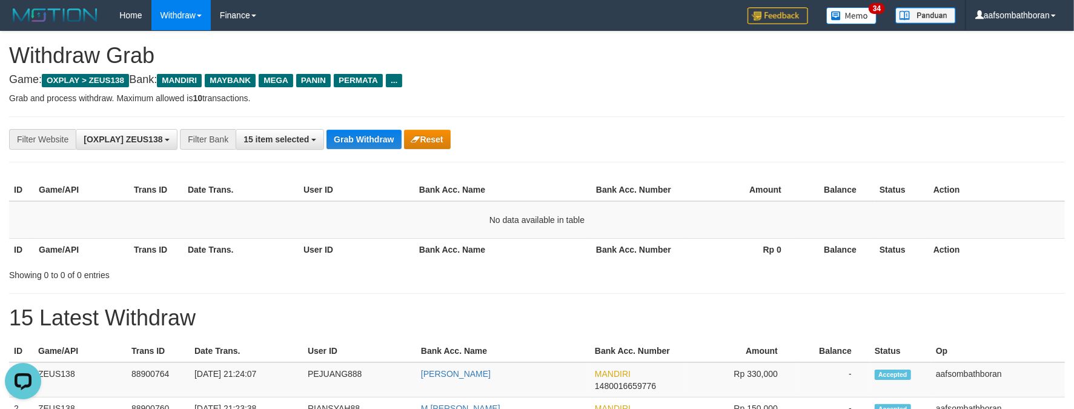
click at [379, 130] on div "Grab Withdraw Reset" at bounding box center [388, 139] width 124 height 19
click at [379, 130] on button "Grab Withdraw" at bounding box center [363, 139] width 75 height 19
click at [379, 131] on button "Grab Withdraw" at bounding box center [363, 139] width 75 height 19
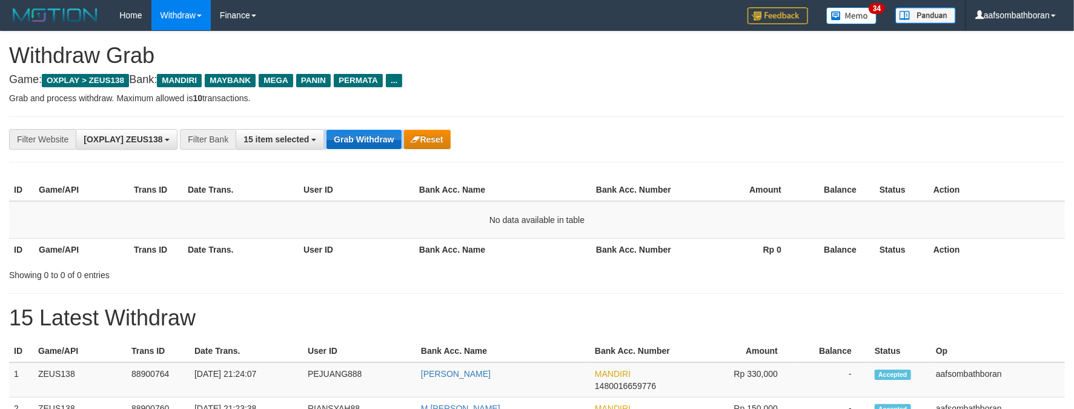
click at [379, 131] on button "Grab Withdraw" at bounding box center [363, 139] width 75 height 19
click at [377, 133] on button "Grab Withdraw" at bounding box center [363, 139] width 75 height 19
click at [376, 136] on button "Grab Withdraw" at bounding box center [363, 139] width 75 height 19
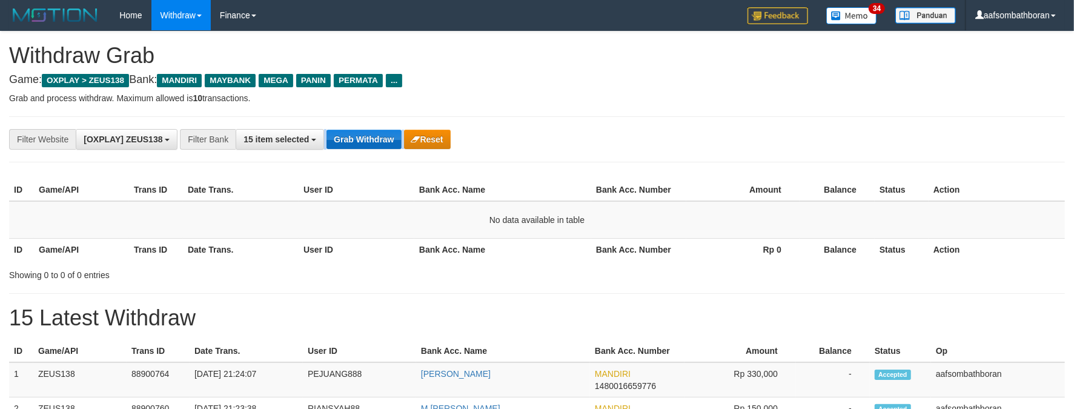
click at [376, 136] on button "Grab Withdraw" at bounding box center [363, 139] width 75 height 19
click at [376, 138] on button "Grab Withdraw" at bounding box center [363, 139] width 75 height 19
click at [376, 137] on button "Grab Withdraw" at bounding box center [363, 139] width 75 height 19
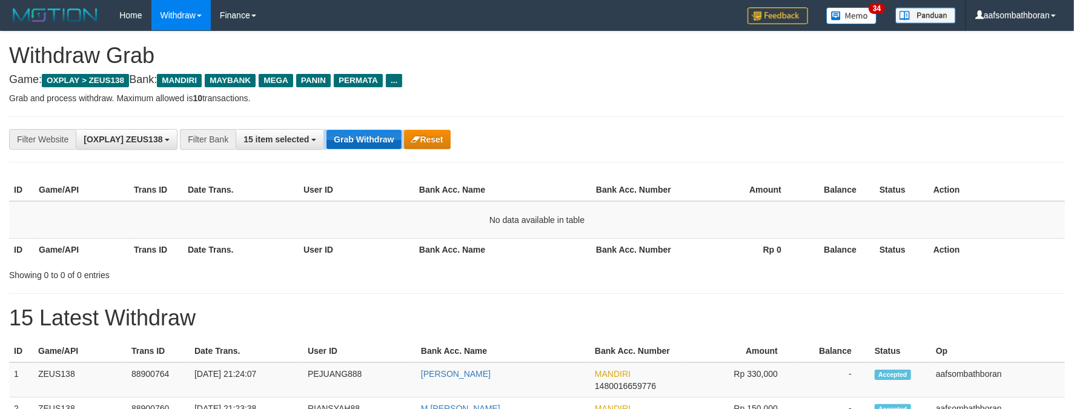
click at [376, 137] on button "Grab Withdraw" at bounding box center [363, 139] width 75 height 19
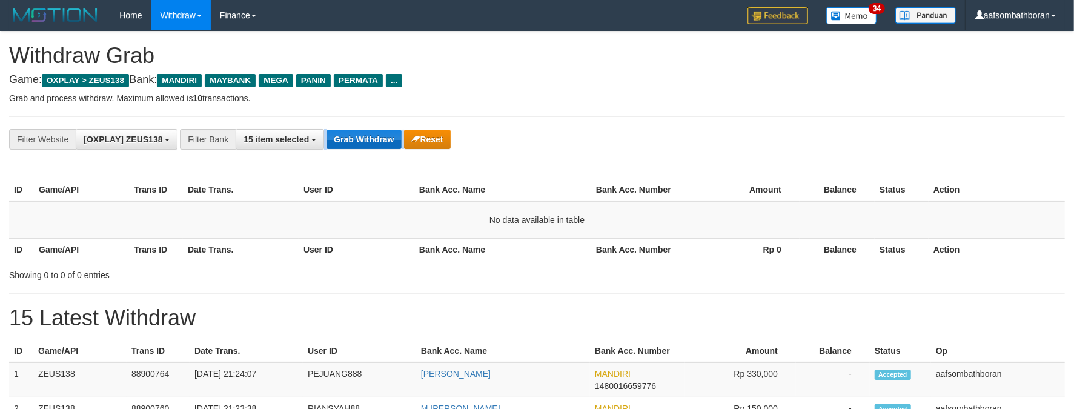
click at [376, 137] on button "Grab Withdraw" at bounding box center [363, 139] width 75 height 19
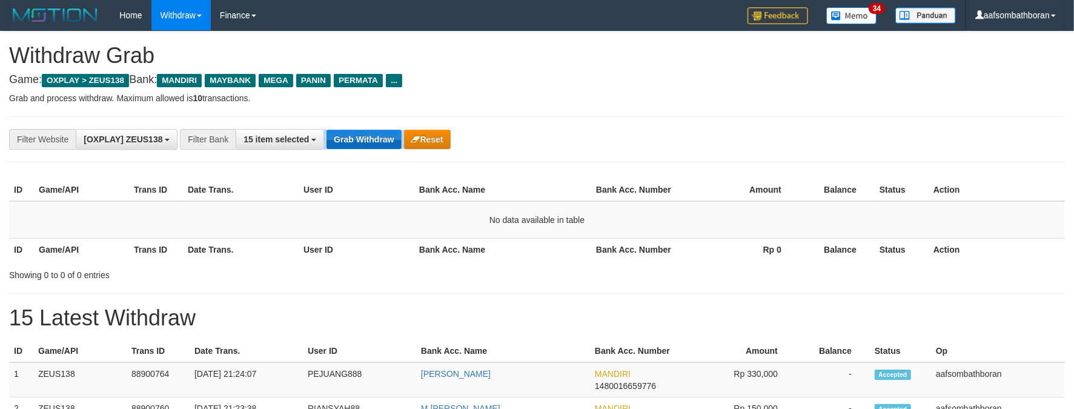
click at [376, 137] on button "Grab Withdraw" at bounding box center [363, 139] width 75 height 19
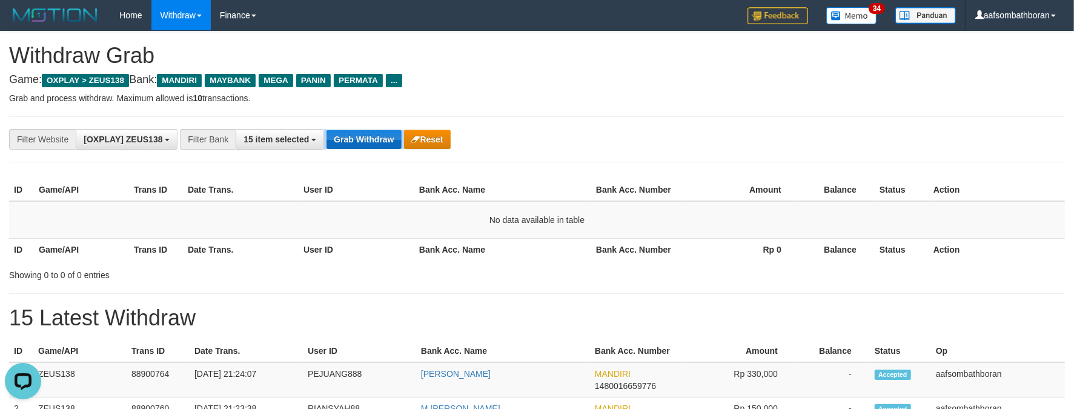
click at [376, 137] on button "Grab Withdraw" at bounding box center [363, 139] width 75 height 19
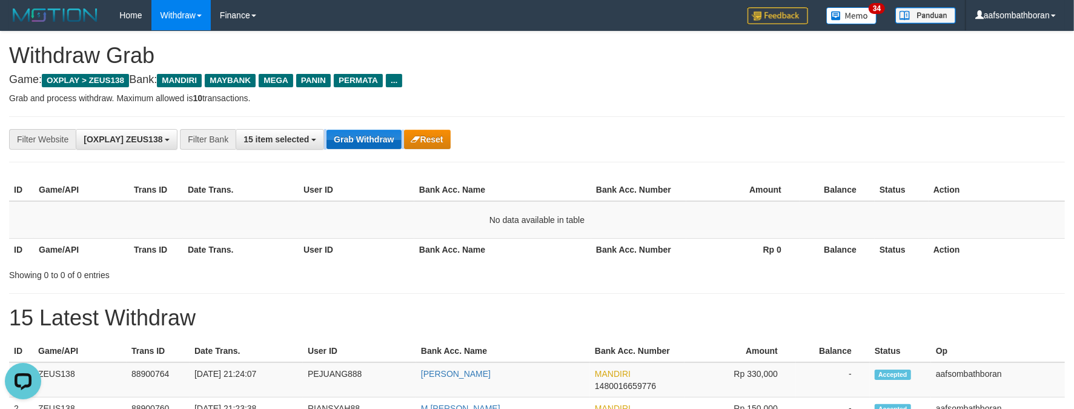
click at [376, 137] on button "Grab Withdraw" at bounding box center [363, 139] width 75 height 19
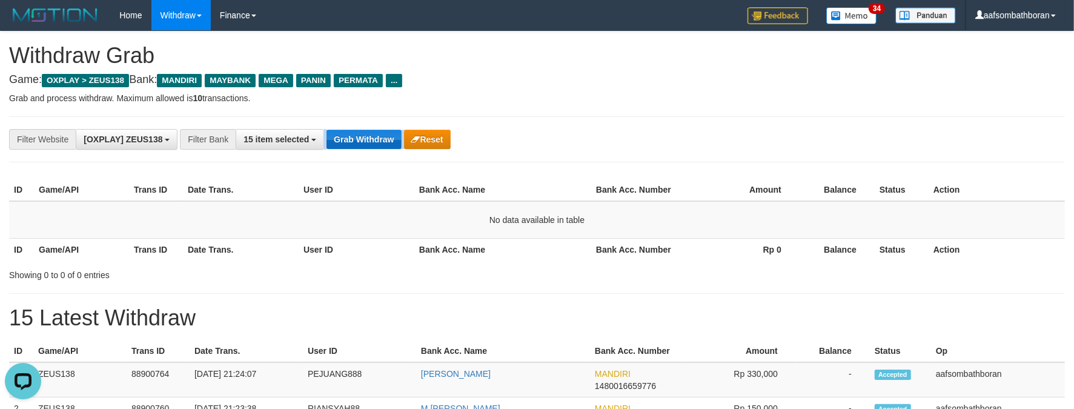
click at [376, 137] on button "Grab Withdraw" at bounding box center [363, 139] width 75 height 19
click at [377, 137] on button "Grab Withdraw" at bounding box center [363, 139] width 75 height 19
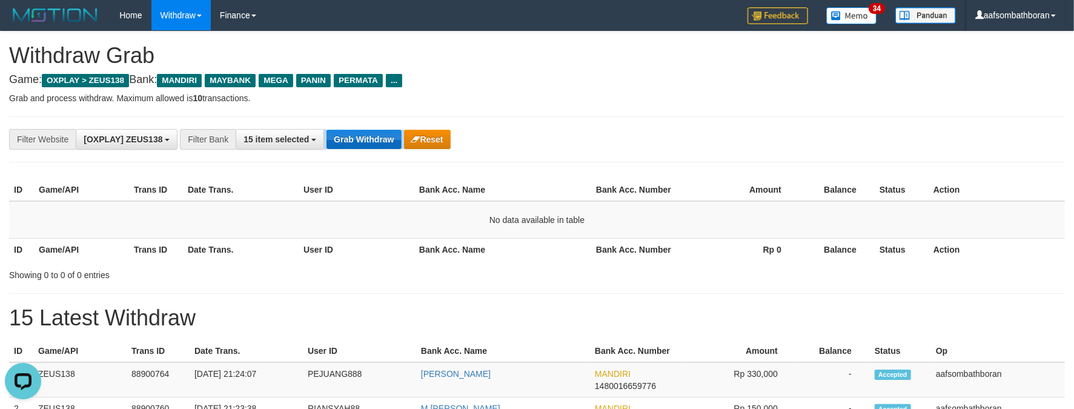
click at [377, 137] on button "Grab Withdraw" at bounding box center [363, 139] width 75 height 19
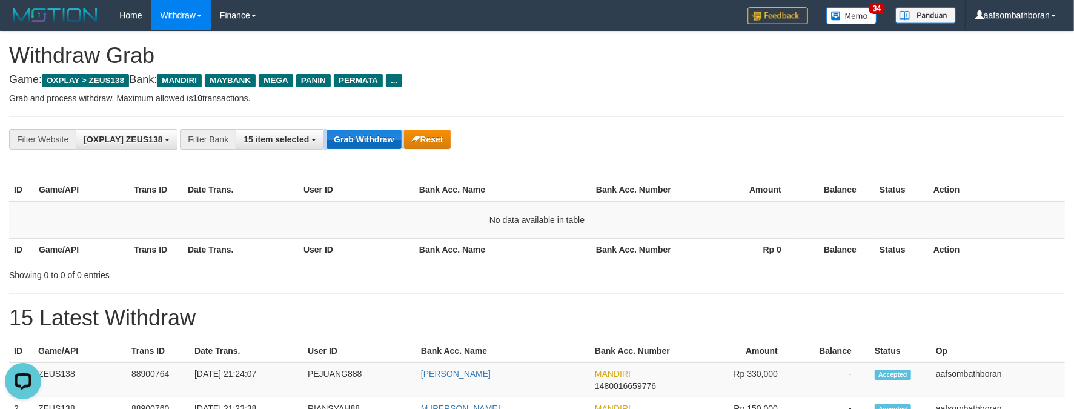
click at [377, 137] on button "Grab Withdraw" at bounding box center [363, 139] width 75 height 19
click at [377, 138] on button "Grab Withdraw" at bounding box center [363, 139] width 75 height 19
click at [377, 139] on button "Grab Withdraw" at bounding box center [363, 139] width 75 height 19
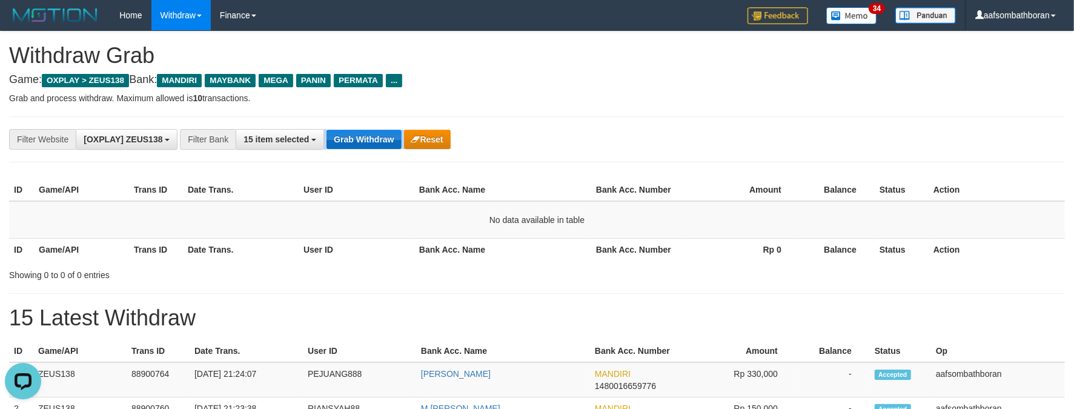
click at [377, 139] on button "Grab Withdraw" at bounding box center [363, 139] width 75 height 19
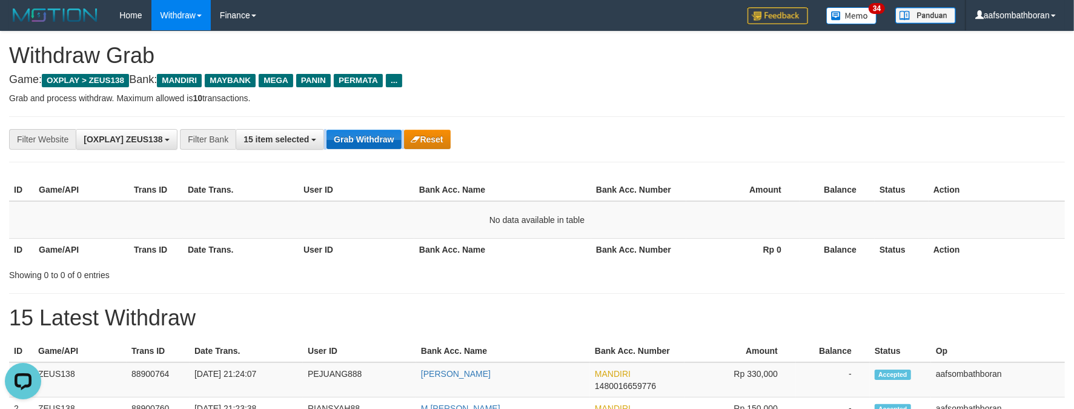
click at [377, 139] on button "Grab Withdraw" at bounding box center [363, 139] width 75 height 19
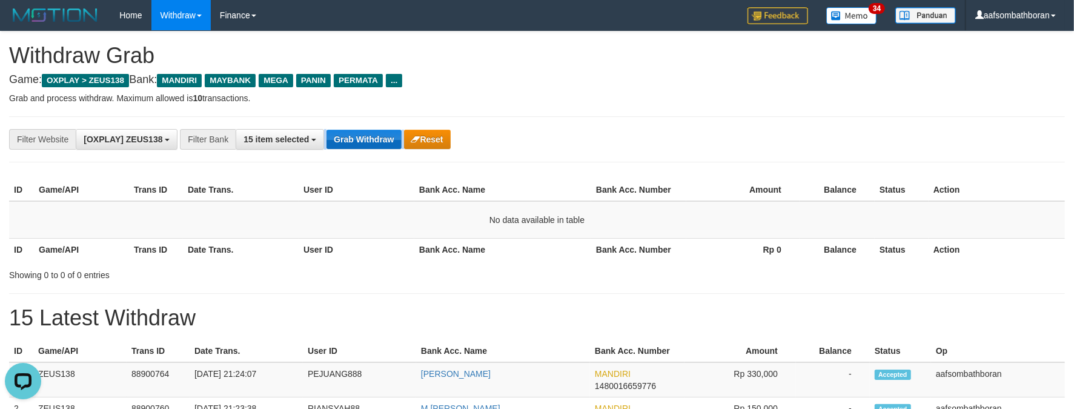
click at [377, 139] on button "Grab Withdraw" at bounding box center [363, 139] width 75 height 19
click at [375, 127] on div "**********" at bounding box center [537, 139] width 1056 height 46
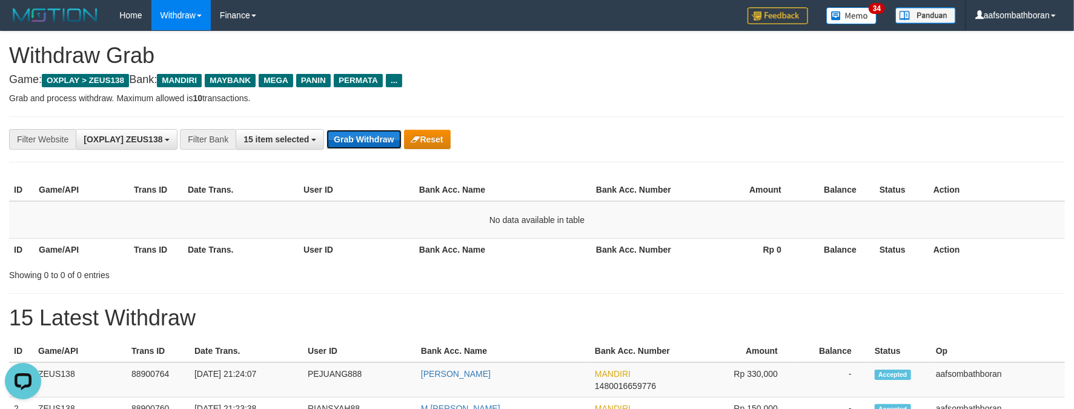
click at [371, 141] on button "Grab Withdraw" at bounding box center [363, 139] width 75 height 19
click at [362, 151] on div "**********" at bounding box center [537, 139] width 1056 height 46
click at [347, 136] on button "Grab Withdraw" at bounding box center [363, 139] width 75 height 19
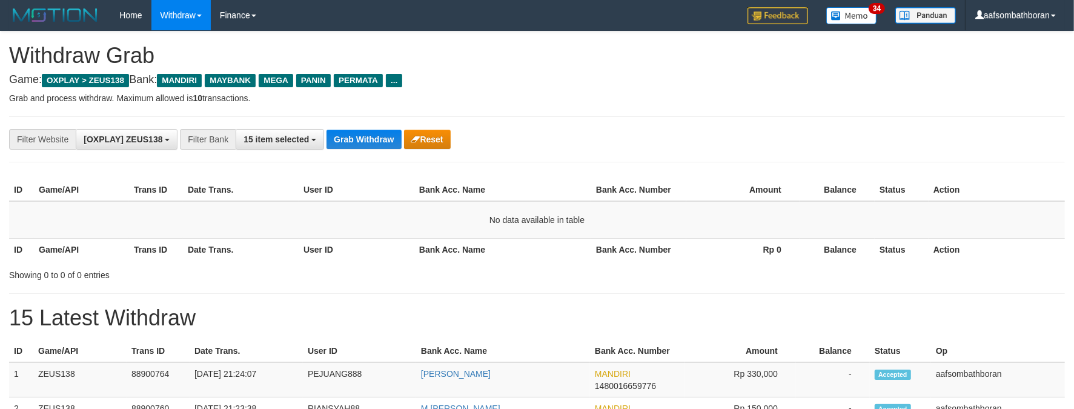
click at [357, 133] on button "Grab Withdraw" at bounding box center [363, 139] width 75 height 19
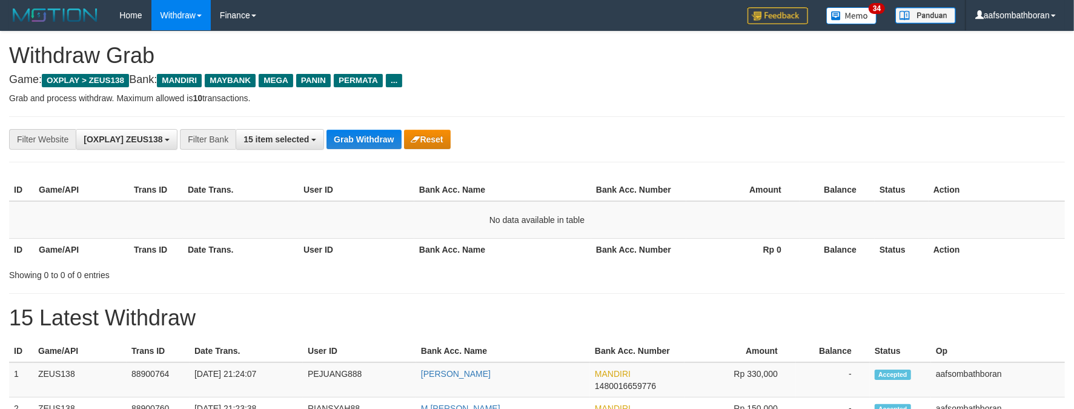
click at [357, 133] on button "Grab Withdraw" at bounding box center [363, 139] width 75 height 19
click at [358, 132] on button "Grab Withdraw" at bounding box center [363, 139] width 75 height 19
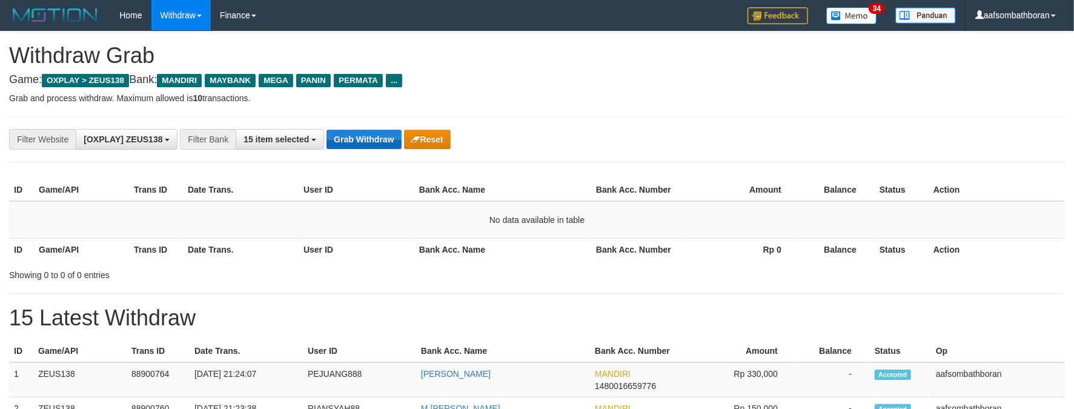
click at [362, 130] on button "Grab Withdraw" at bounding box center [363, 139] width 75 height 19
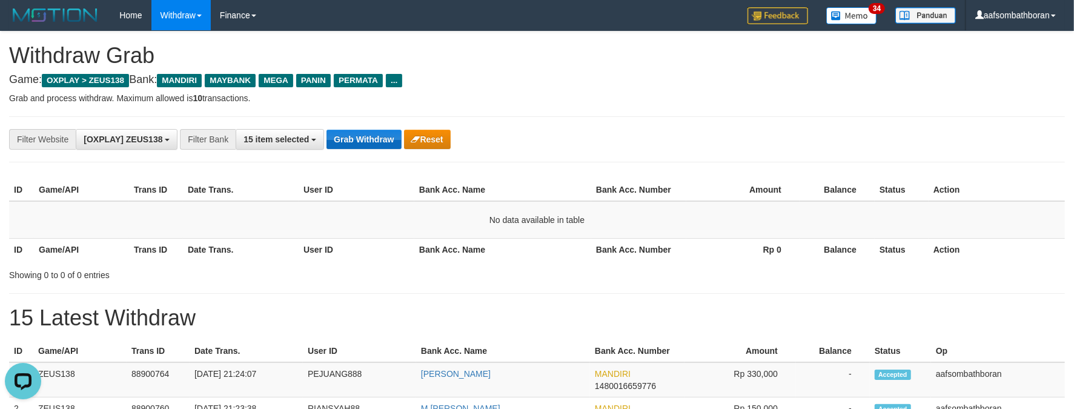
click at [362, 130] on button "Grab Withdraw" at bounding box center [363, 139] width 75 height 19
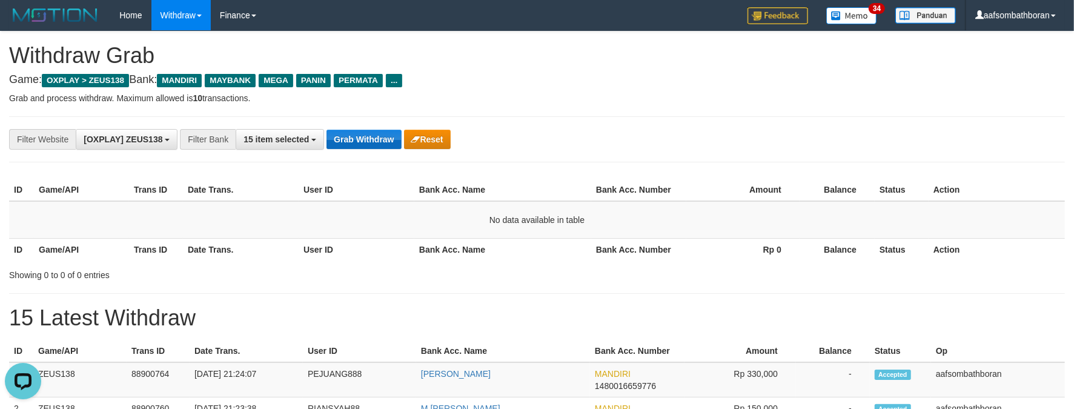
click at [362, 130] on button "Grab Withdraw" at bounding box center [363, 139] width 75 height 19
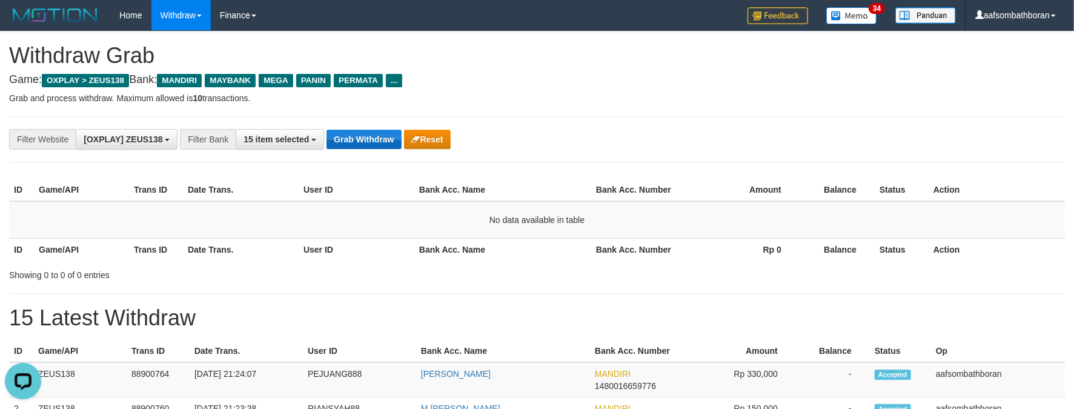
click at [362, 130] on button "Grab Withdraw" at bounding box center [363, 139] width 75 height 19
click at [362, 134] on button "Grab Withdraw" at bounding box center [363, 139] width 75 height 19
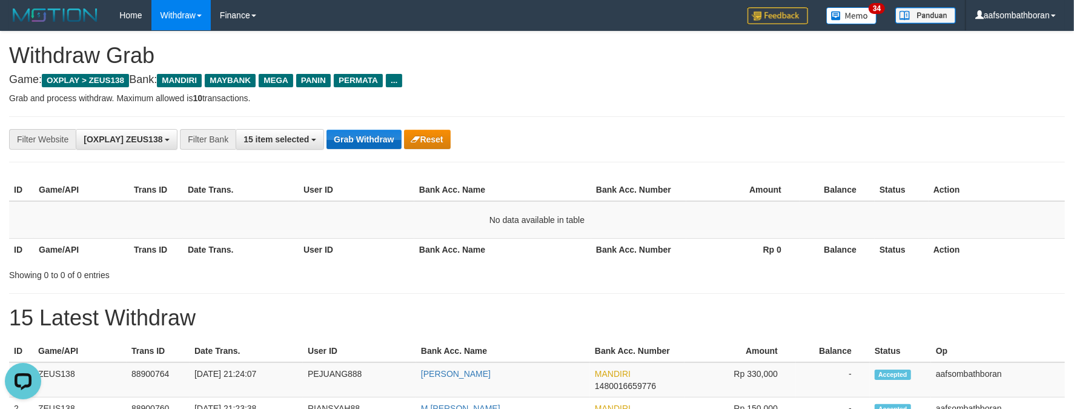
click at [362, 134] on button "Grab Withdraw" at bounding box center [363, 139] width 75 height 19
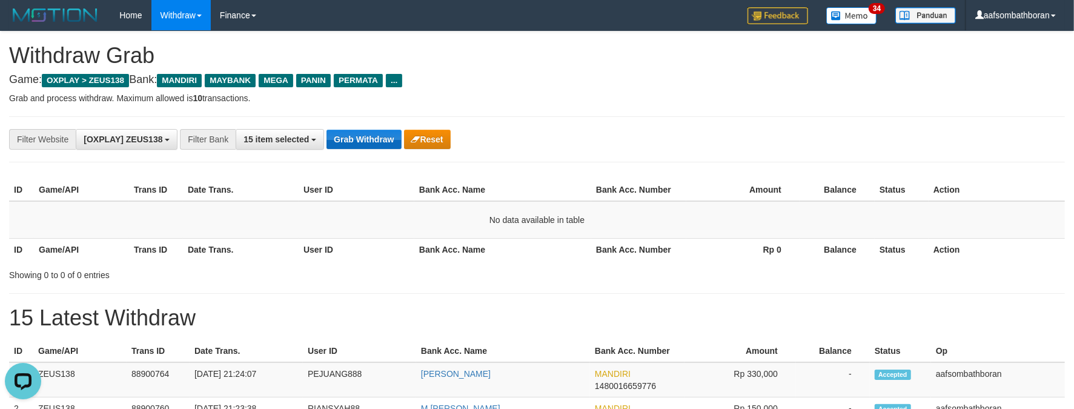
click at [362, 134] on button "Grab Withdraw" at bounding box center [363, 139] width 75 height 19
click at [362, 136] on button "Grab Withdraw" at bounding box center [363, 139] width 75 height 19
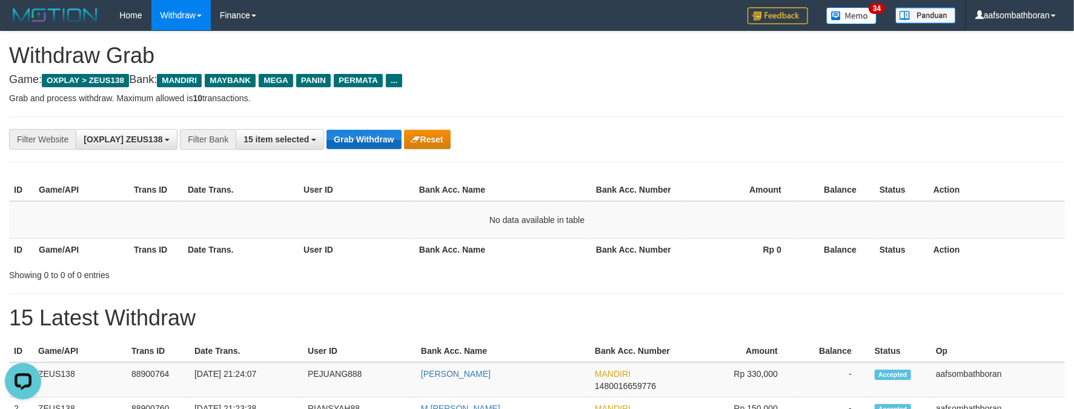
click at [362, 136] on button "Grab Withdraw" at bounding box center [363, 139] width 75 height 19
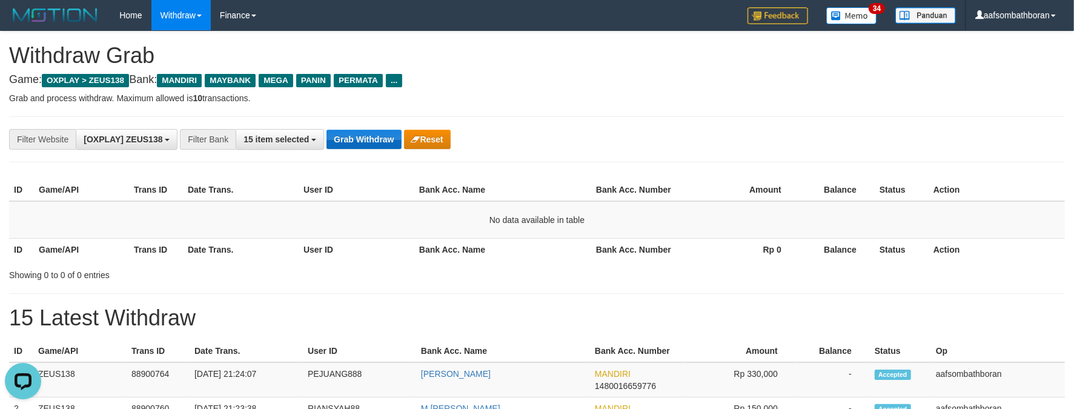
click at [362, 136] on button "Grab Withdraw" at bounding box center [363, 139] width 75 height 19
click at [357, 133] on button "Grab Withdraw" at bounding box center [363, 139] width 75 height 19
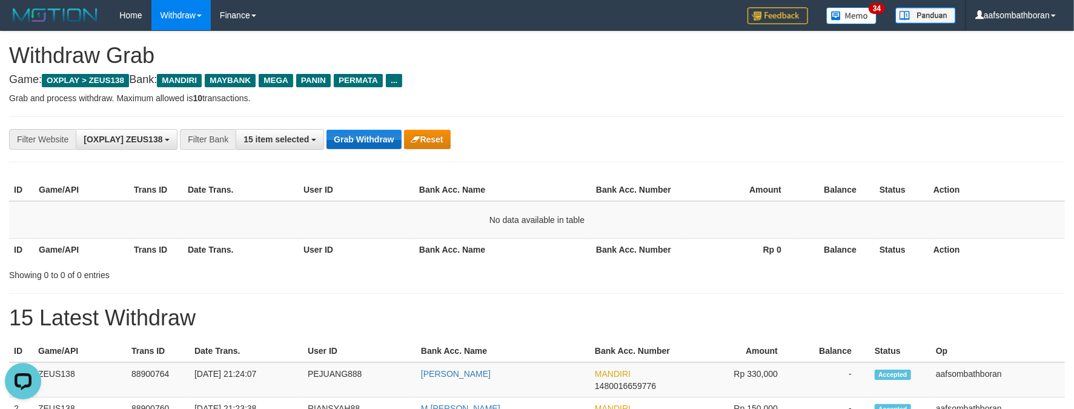
click at [357, 133] on button "Grab Withdraw" at bounding box center [363, 139] width 75 height 19
click at [355, 134] on button "Grab Withdraw" at bounding box center [363, 139] width 75 height 19
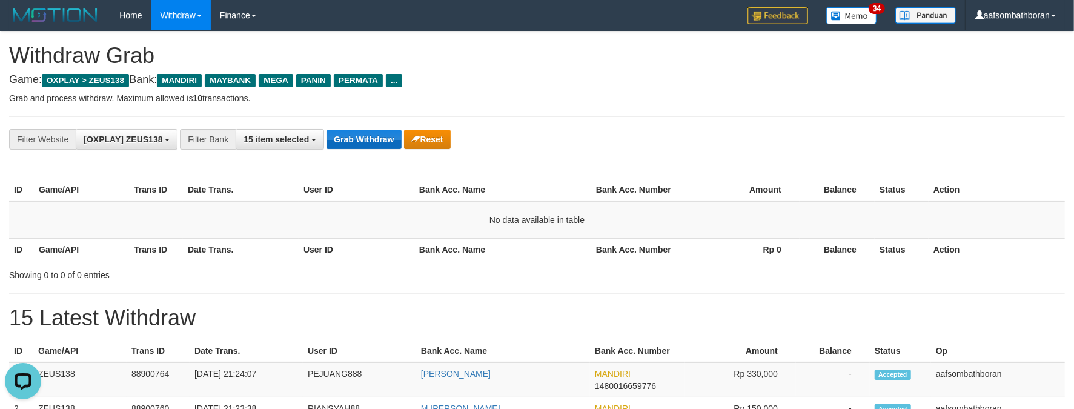
click at [355, 134] on button "Grab Withdraw" at bounding box center [363, 139] width 75 height 19
click at [354, 134] on button "Grab Withdraw" at bounding box center [363, 139] width 75 height 19
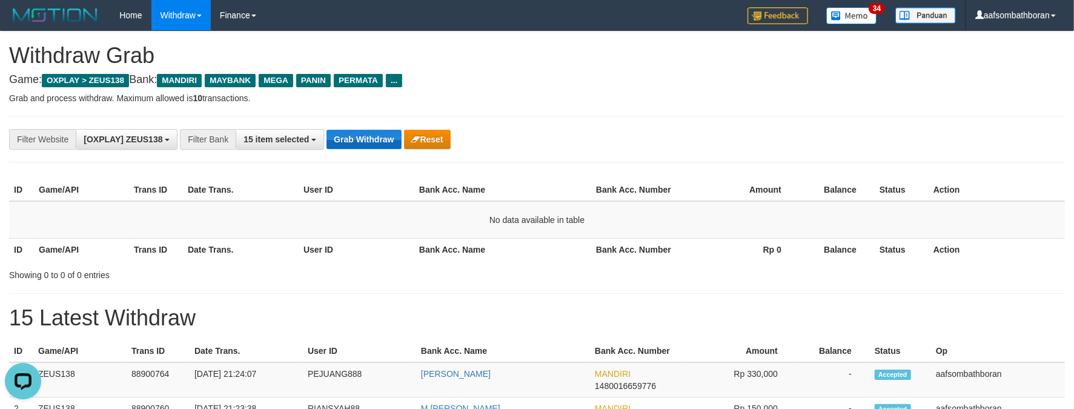
click at [354, 134] on button "Grab Withdraw" at bounding box center [363, 139] width 75 height 19
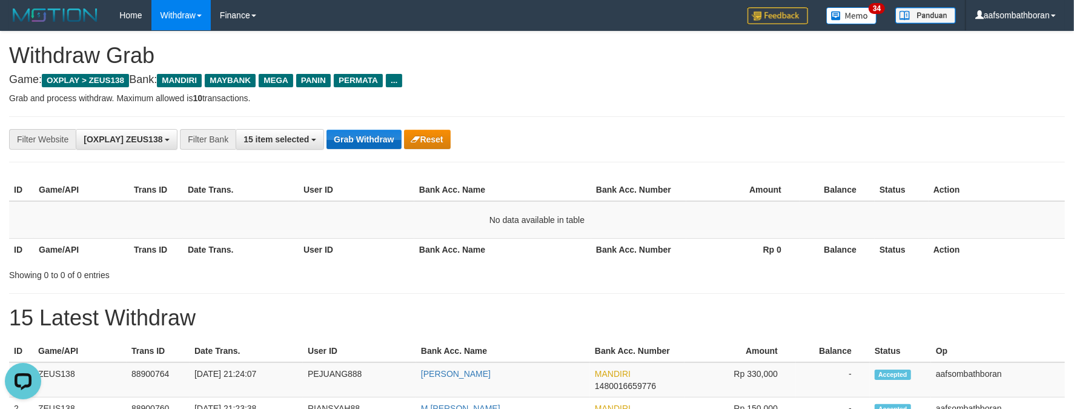
click at [354, 134] on button "Grab Withdraw" at bounding box center [363, 139] width 75 height 19
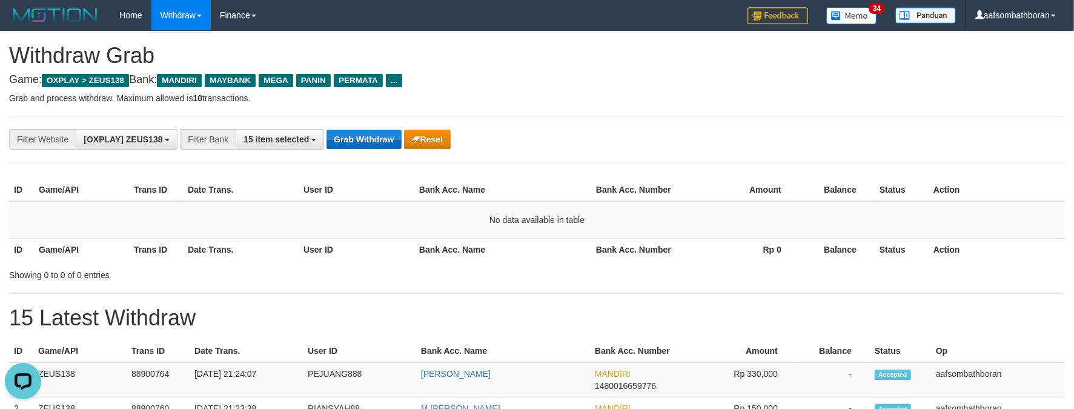
click at [354, 134] on button "Grab Withdraw" at bounding box center [363, 139] width 75 height 19
click at [371, 137] on button "Grab Withdraw" at bounding box center [363, 139] width 75 height 19
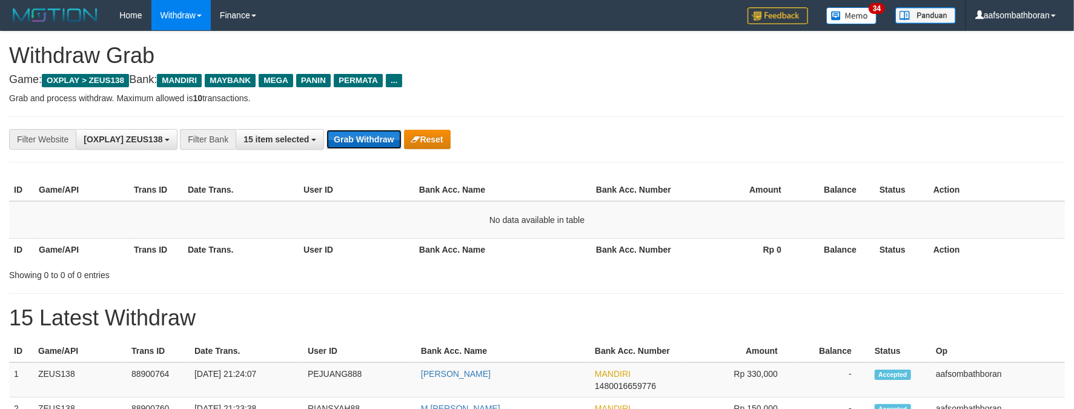
click at [373, 137] on button "Grab Withdraw" at bounding box center [363, 139] width 75 height 19
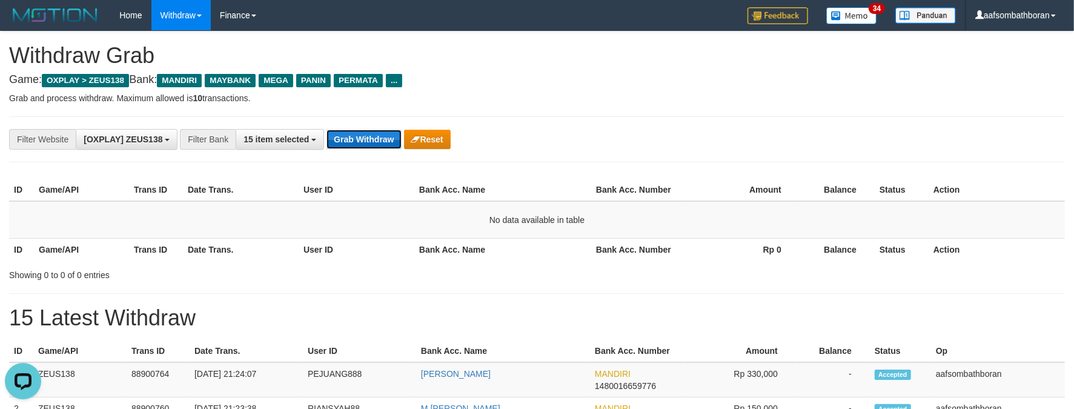
click at [373, 137] on button "Grab Withdraw" at bounding box center [363, 139] width 75 height 19
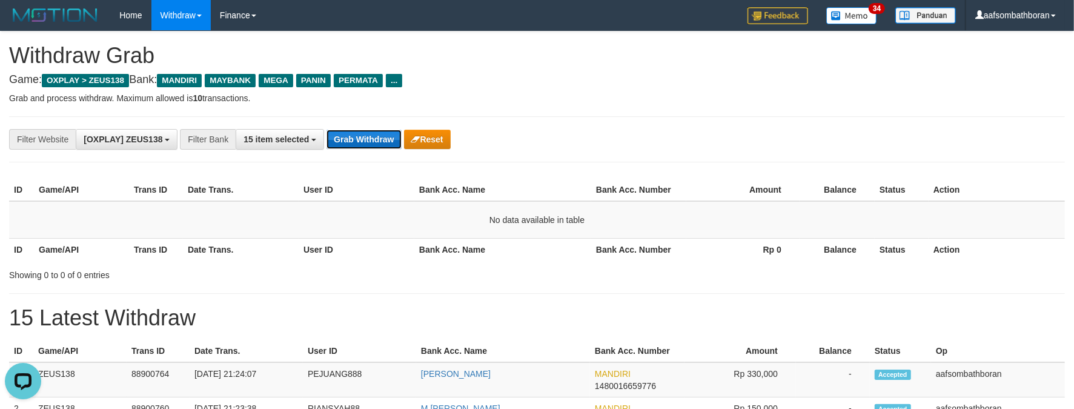
click at [373, 137] on button "Grab Withdraw" at bounding box center [363, 139] width 75 height 19
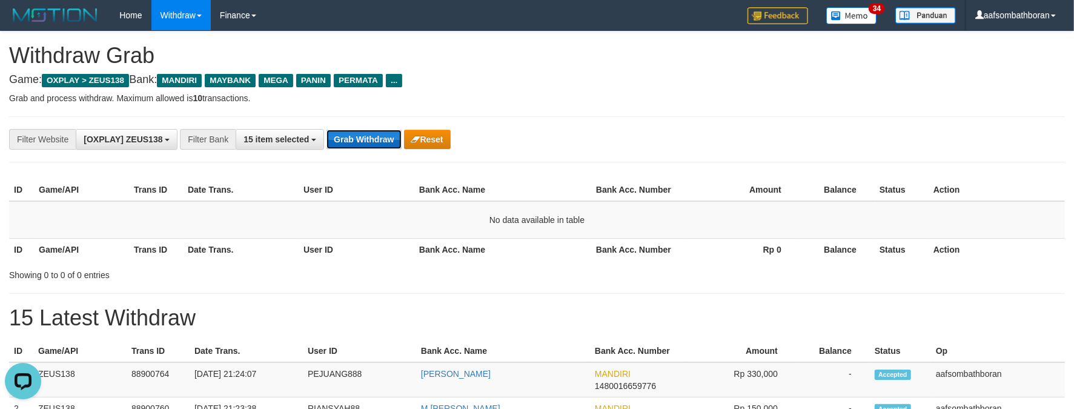
drag, startPoint x: 0, startPoint y: 0, endPoint x: 373, endPoint y: 137, distance: 397.1
click at [373, 137] on button "Grab Withdraw" at bounding box center [363, 139] width 75 height 19
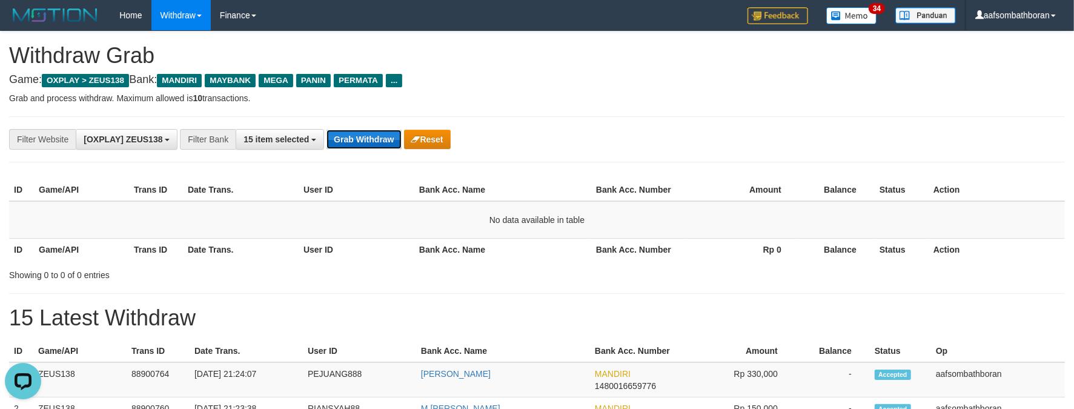
click at [373, 137] on button "Grab Withdraw" at bounding box center [363, 139] width 75 height 19
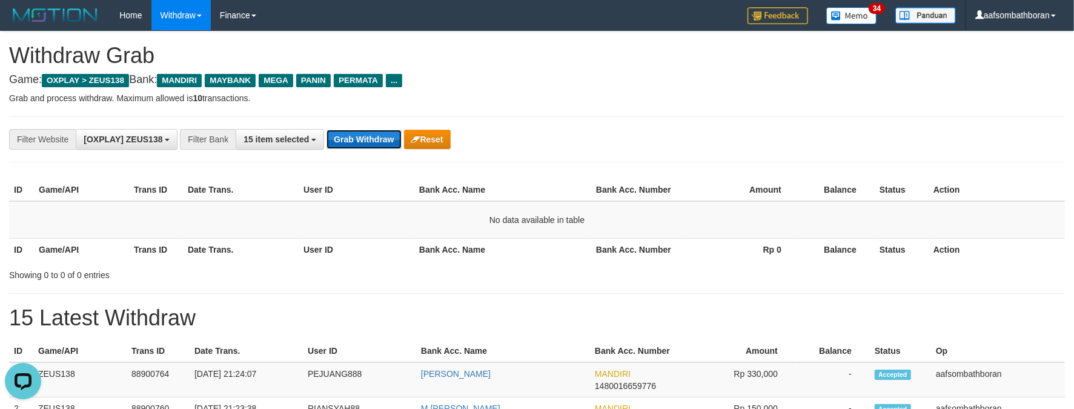
click at [373, 137] on button "Grab Withdraw" at bounding box center [363, 139] width 75 height 19
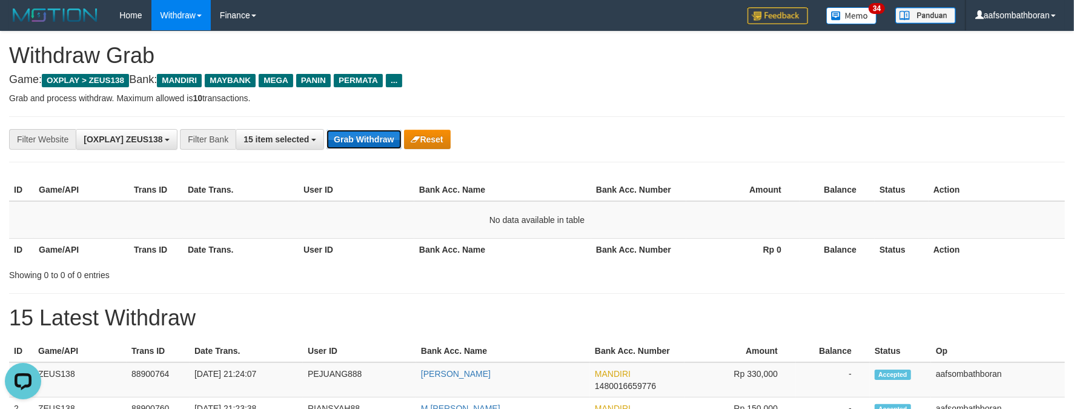
click at [373, 137] on button "Grab Withdraw" at bounding box center [363, 139] width 75 height 19
click at [372, 138] on button "Grab Withdraw" at bounding box center [363, 139] width 75 height 19
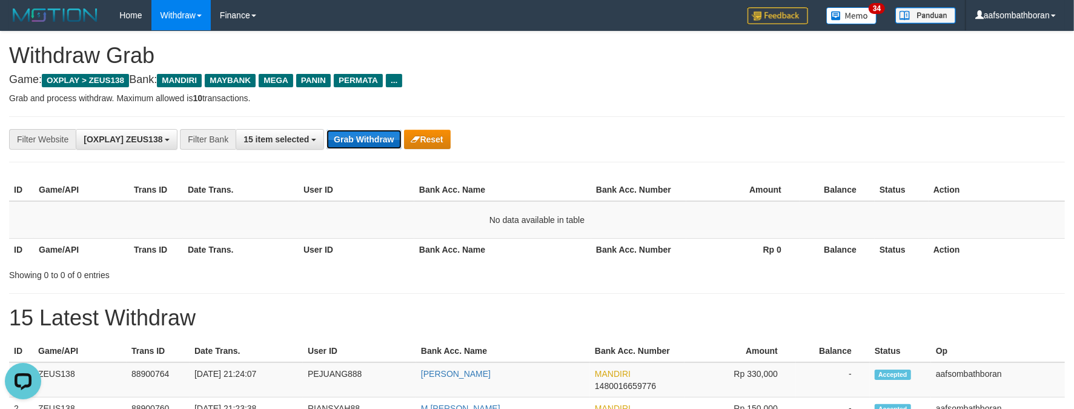
click at [372, 138] on button "Grab Withdraw" at bounding box center [363, 139] width 75 height 19
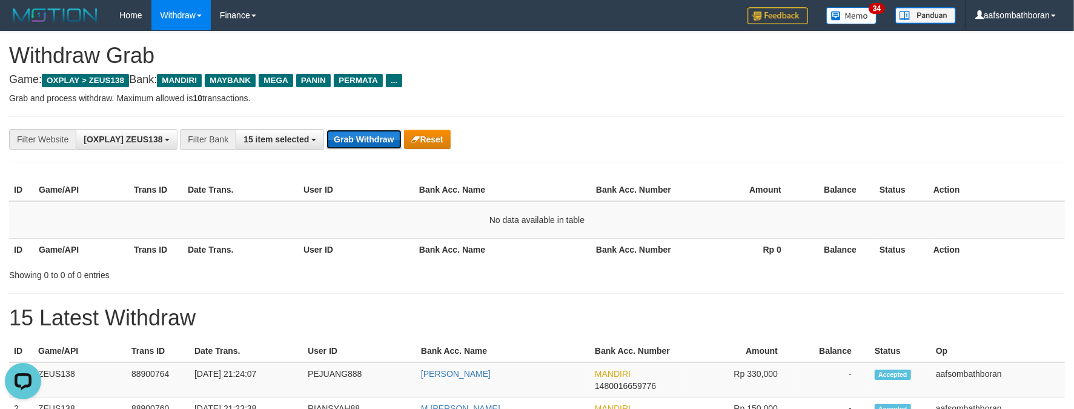
click at [372, 138] on button "Grab Withdraw" at bounding box center [363, 139] width 75 height 19
click at [372, 139] on button "Grab Withdraw" at bounding box center [363, 139] width 75 height 19
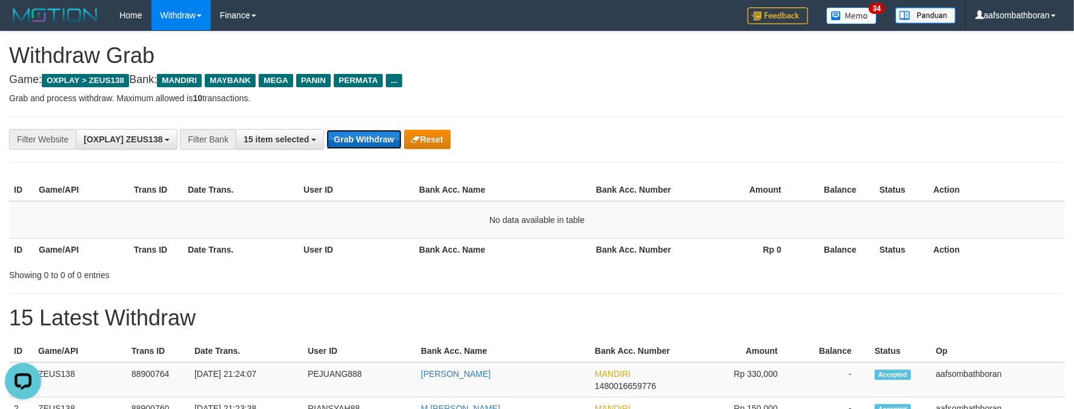
click at [372, 139] on button "Grab Withdraw" at bounding box center [363, 139] width 75 height 19
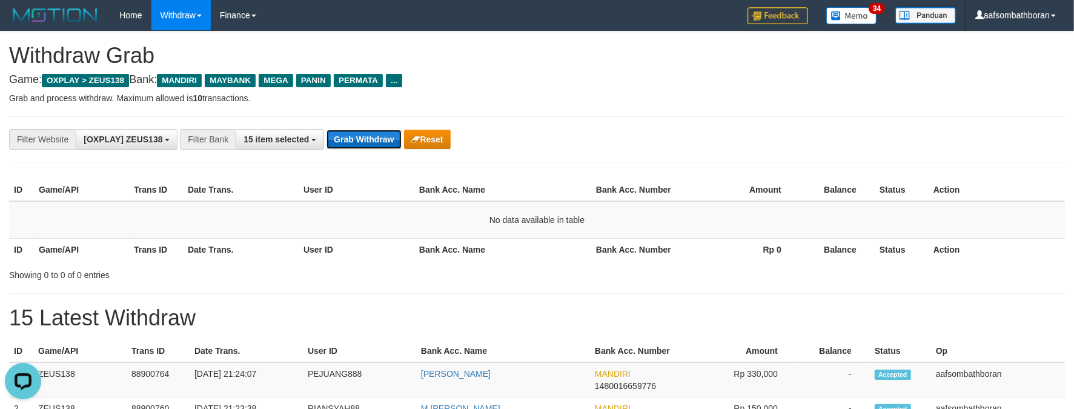
click at [372, 139] on button "Grab Withdraw" at bounding box center [363, 139] width 75 height 19
click at [354, 159] on div "**********" at bounding box center [537, 139] width 1056 height 46
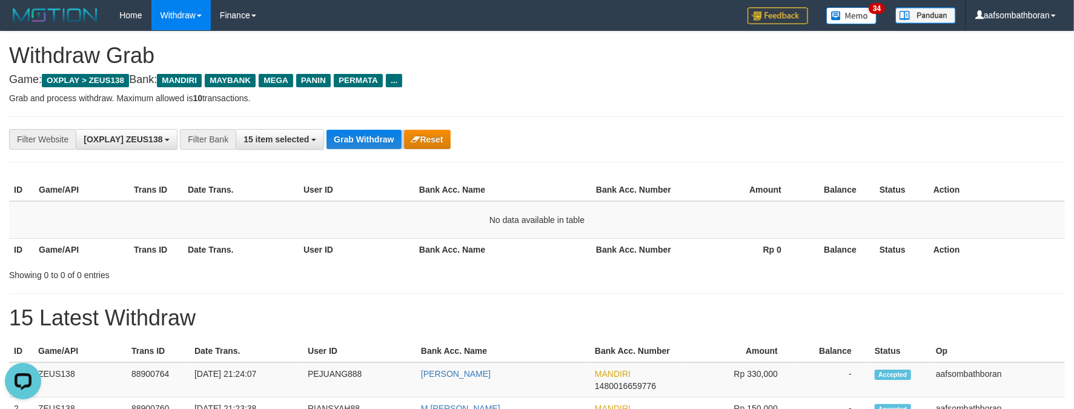
drag, startPoint x: 391, startPoint y: 139, endPoint x: 386, endPoint y: 121, distance: 19.6
click at [387, 121] on div "**********" at bounding box center [537, 139] width 1056 height 46
click at [386, 121] on div "**********" at bounding box center [537, 139] width 1056 height 46
click at [376, 134] on div "**********" at bounding box center [537, 139] width 1056 height 46
click at [371, 177] on div "ID Game/API Trans ID Date Trans. User ID Bank Acc. Name Bank Acc. Number Amount…" at bounding box center [537, 219] width 1074 height 89
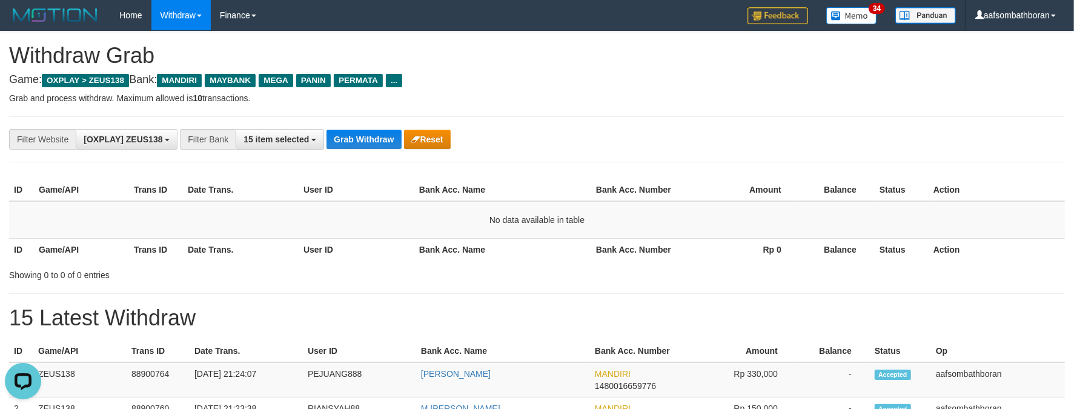
click at [362, 158] on div "**********" at bounding box center [537, 139] width 1056 height 46
click at [362, 150] on div "**********" at bounding box center [537, 139] width 1056 height 46
click at [362, 142] on button "Grab Withdraw" at bounding box center [363, 139] width 75 height 19
click at [365, 148] on button "Grab Withdraw" at bounding box center [363, 139] width 75 height 19
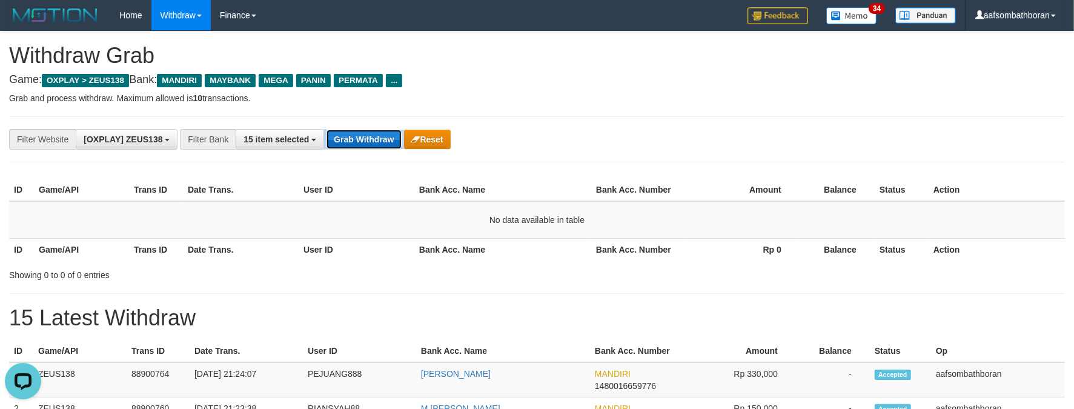
click at [367, 141] on button "Grab Withdraw" at bounding box center [363, 139] width 75 height 19
click at [368, 141] on button "Grab Withdraw" at bounding box center [363, 139] width 75 height 19
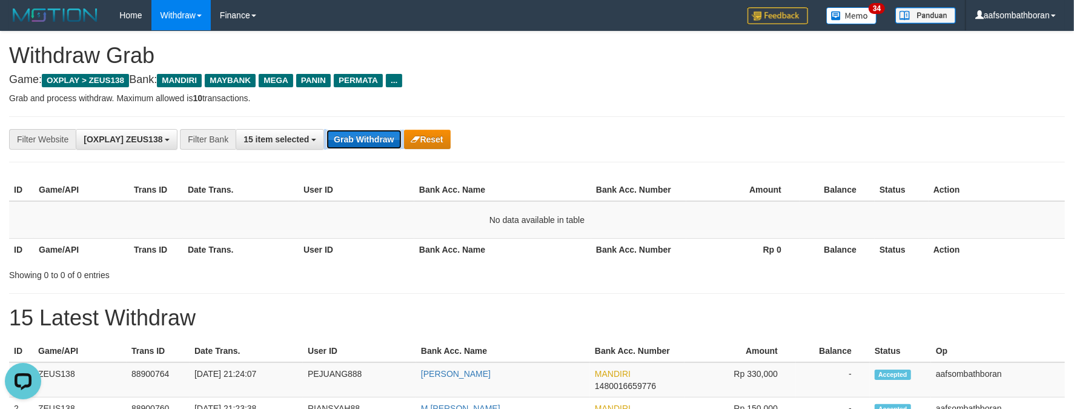
click at [368, 141] on button "Grab Withdraw" at bounding box center [363, 139] width 75 height 19
drag, startPoint x: 368, startPoint y: 141, endPoint x: 372, endPoint y: 134, distance: 7.9
click at [371, 139] on button "Grab Withdraw" at bounding box center [363, 139] width 75 height 19
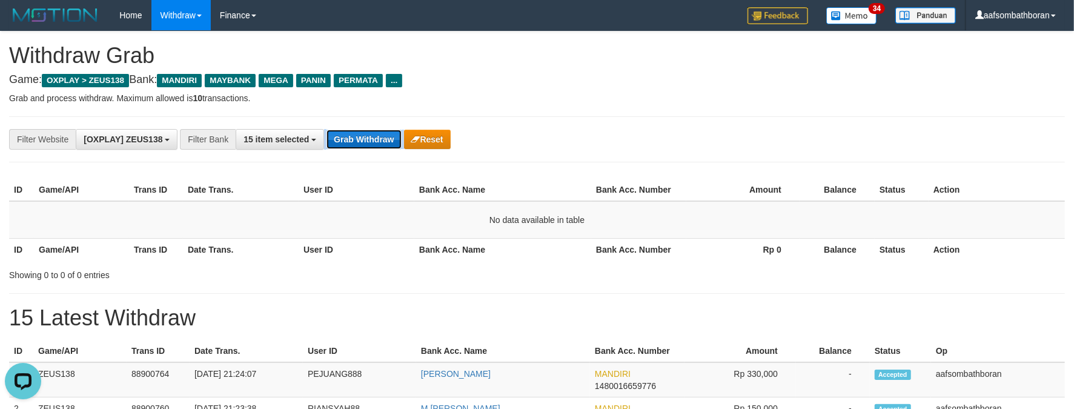
click at [373, 134] on button "Grab Withdraw" at bounding box center [363, 139] width 75 height 19
click at [360, 154] on div "**********" at bounding box center [537, 139] width 1056 height 46
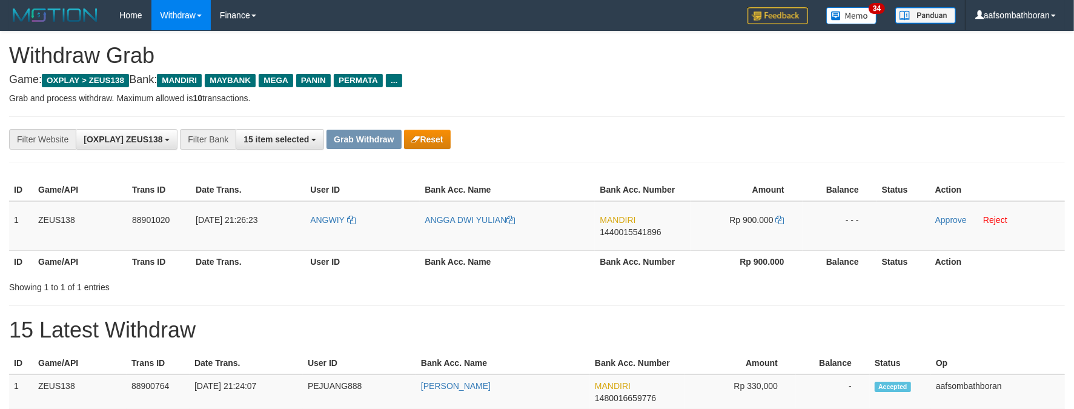
click at [752, 58] on h1 "Withdraw Grab" at bounding box center [537, 56] width 1056 height 24
click at [32, 221] on td "1" at bounding box center [21, 226] width 24 height 50
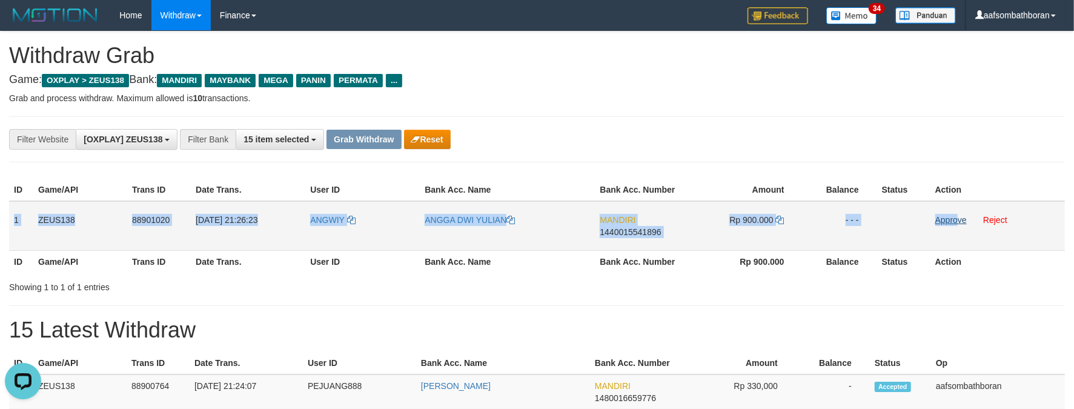
copy tr "1 ZEUS138 88901020 [DATE] 21:26:23 ANGWIY ANGGA DWI YULIAN MANDIRI 144001554189…"
drag, startPoint x: 12, startPoint y: 219, endPoint x: 957, endPoint y: 221, distance: 945.5
click at [957, 221] on tr "1 ZEUS138 88901020 [DATE] 21:26:23 [GEOGRAPHIC_DATA] ANGGA DWI YULIAN MANDIRI 1…" at bounding box center [537, 226] width 1056 height 50
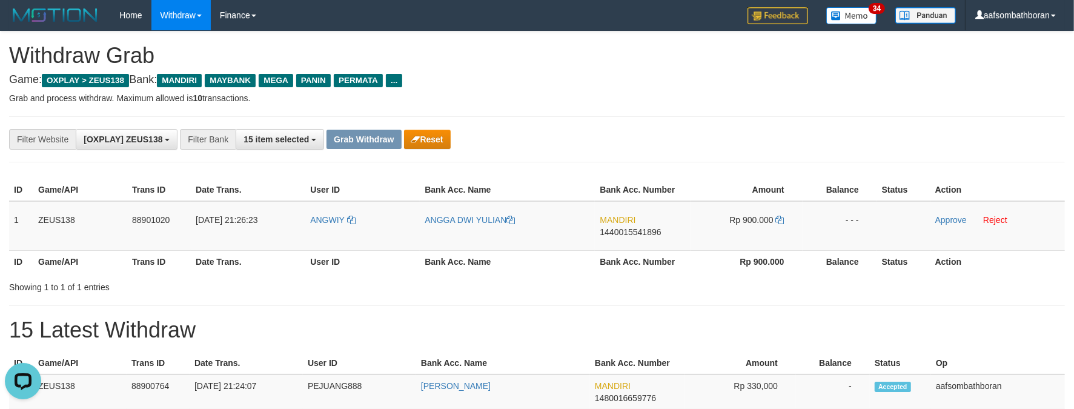
click at [655, 177] on div "ID Game/API Trans ID Date Trans. User ID Bank Acc. Name Bank Acc. Number Amount…" at bounding box center [537, 225] width 1074 height 101
click at [615, 238] on td "MANDIRI 1440015541896" at bounding box center [642, 226] width 95 height 50
copy span "1440015541896"
click at [615, 238] on td "MANDIRI 1440015541896" at bounding box center [642, 226] width 95 height 50
click at [752, 217] on span "Rp 900.000" at bounding box center [751, 220] width 44 height 10
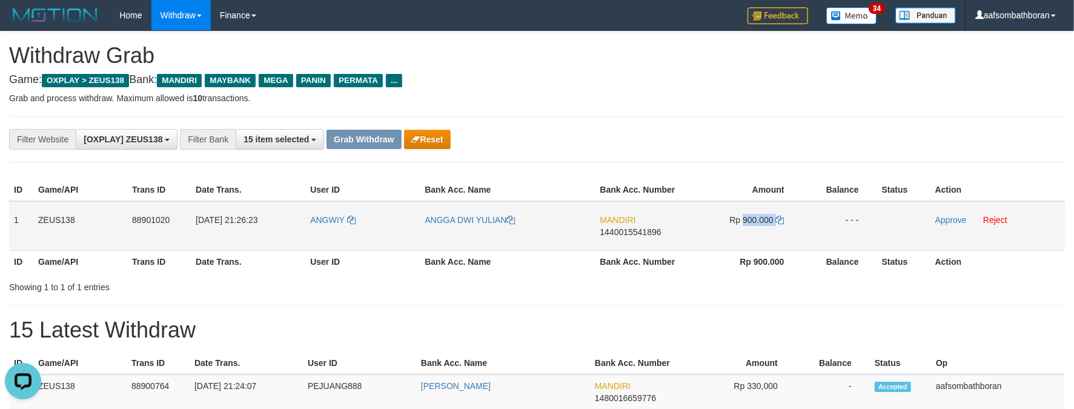
click at [752, 217] on span "Rp 900.000" at bounding box center [751, 220] width 44 height 10
copy td "900.000"
click at [752, 229] on td "Rp 900.000" at bounding box center [747, 226] width 112 height 50
drag, startPoint x: 715, startPoint y: 128, endPoint x: 793, endPoint y: 130, distance: 78.8
click at [719, 130] on div "**********" at bounding box center [447, 139] width 895 height 21
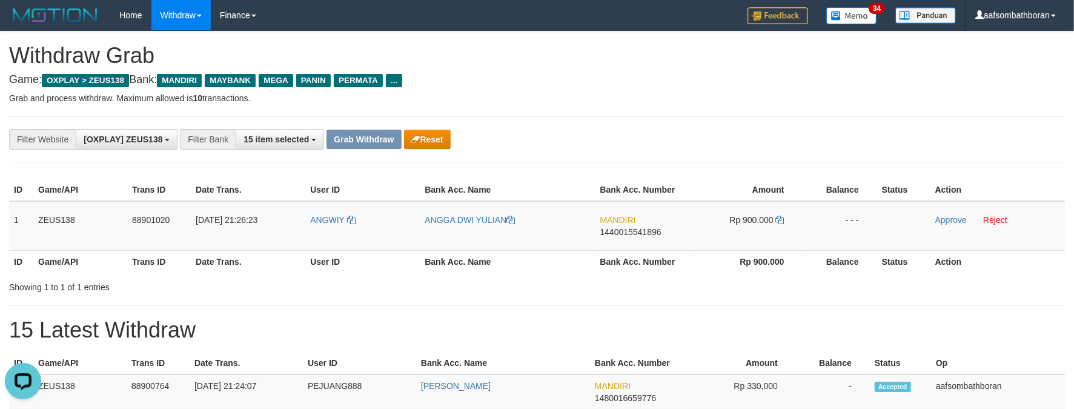
click at [669, 264] on th "Bank Acc. Number" at bounding box center [642, 261] width 95 height 22
click at [746, 214] on td "Rp 900.000" at bounding box center [747, 226] width 112 height 50
copy td "900.000"
click at [949, 220] on link "Approve" at bounding box center [950, 220] width 31 height 10
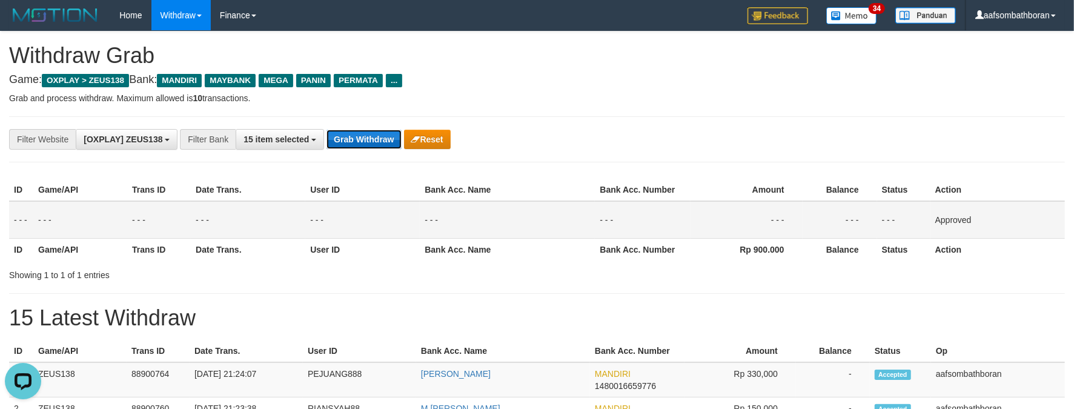
click at [362, 133] on button "Grab Withdraw" at bounding box center [363, 139] width 75 height 19
drag, startPoint x: 362, startPoint y: 133, endPoint x: 406, endPoint y: 136, distance: 43.7
click at [365, 133] on button "Grab Withdraw" at bounding box center [363, 139] width 75 height 19
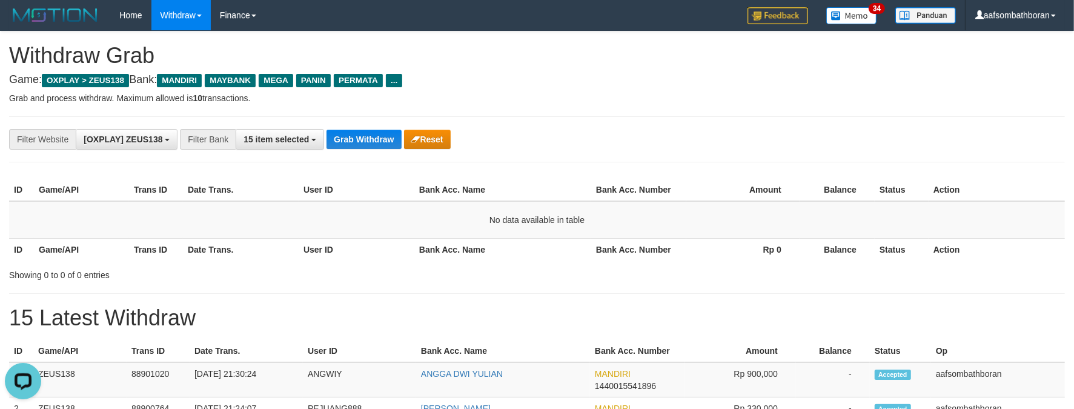
drag, startPoint x: 569, startPoint y: 501, endPoint x: 345, endPoint y: 381, distance: 254.2
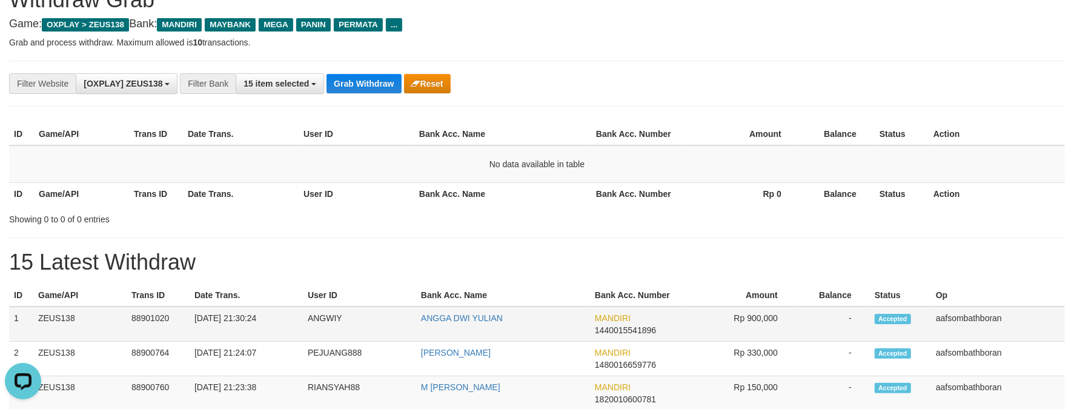
scroll to position [81, 0]
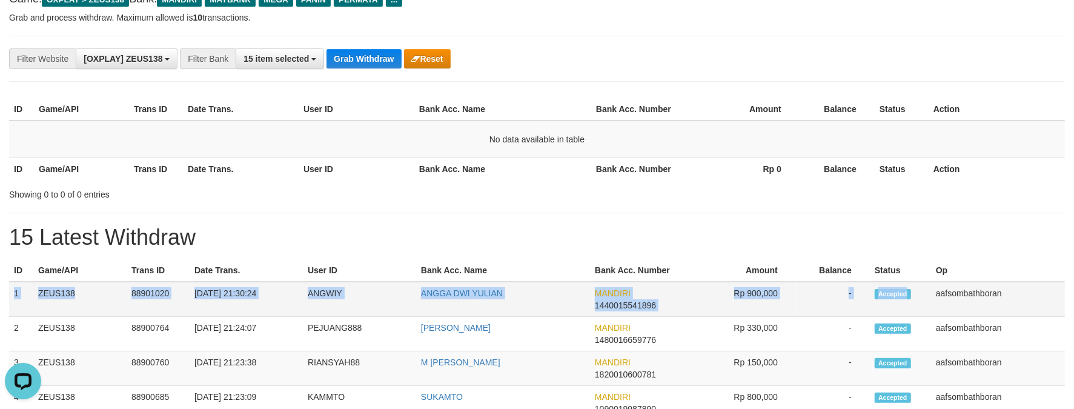
copy tr "1 ZEUS138 88901020 [DATE] 21:30:24 ANGWIY ANGGA DWI YULIAN MANDIRI 144001554189…"
drag, startPoint x: 14, startPoint y: 290, endPoint x: 923, endPoint y: 294, distance: 909.2
click at [923, 294] on tr "1 ZEUS138 88901020 [DATE] 21:30:24 ANGWIY ANGGA DWI YULIAN MANDIRI 144001554189…" at bounding box center [537, 299] width 1056 height 35
click at [351, 53] on button "Grab Withdraw" at bounding box center [363, 58] width 75 height 19
click at [350, 53] on button "Grab Withdraw" at bounding box center [363, 58] width 75 height 19
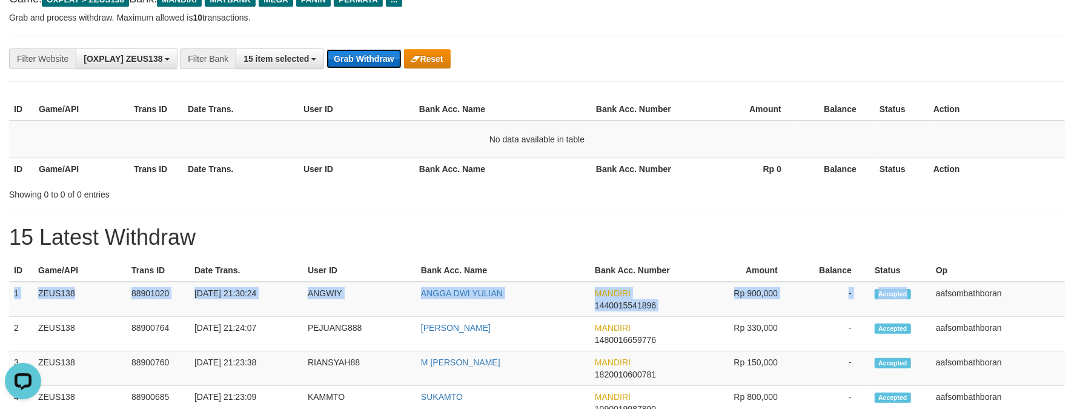
click at [352, 53] on button "Grab Withdraw" at bounding box center [363, 58] width 75 height 19
click at [353, 53] on button "Grab Withdraw" at bounding box center [363, 58] width 75 height 19
click at [354, 53] on button "Grab Withdraw" at bounding box center [363, 58] width 75 height 19
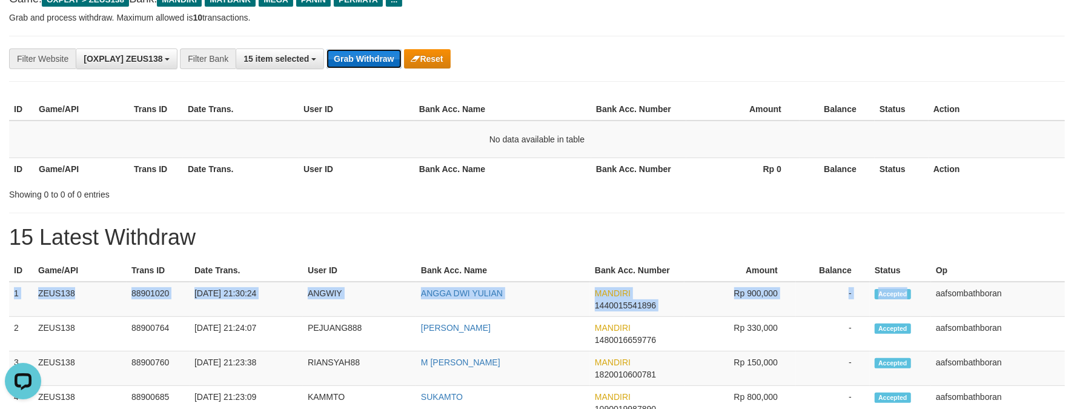
click at [354, 53] on button "Grab Withdraw" at bounding box center [363, 58] width 75 height 19
click at [355, 49] on button "Grab Withdraw" at bounding box center [363, 58] width 75 height 19
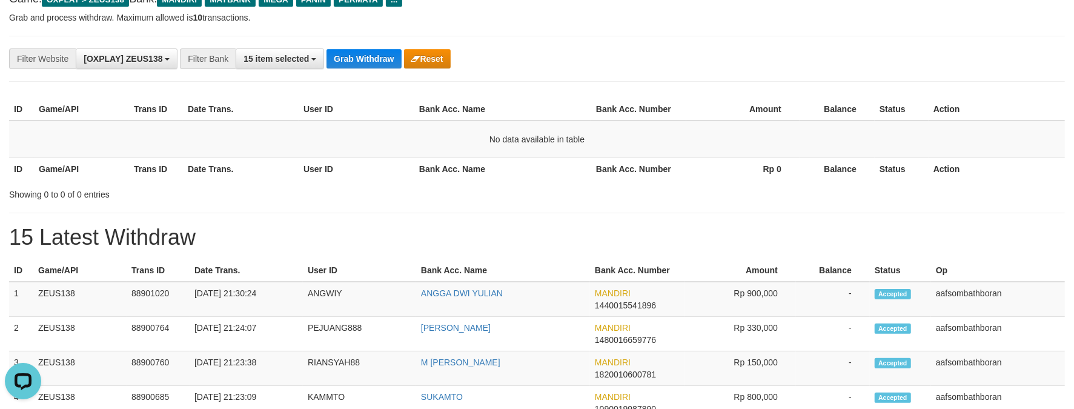
click at [355, 49] on div "Grab Withdraw Reset" at bounding box center [388, 58] width 124 height 19
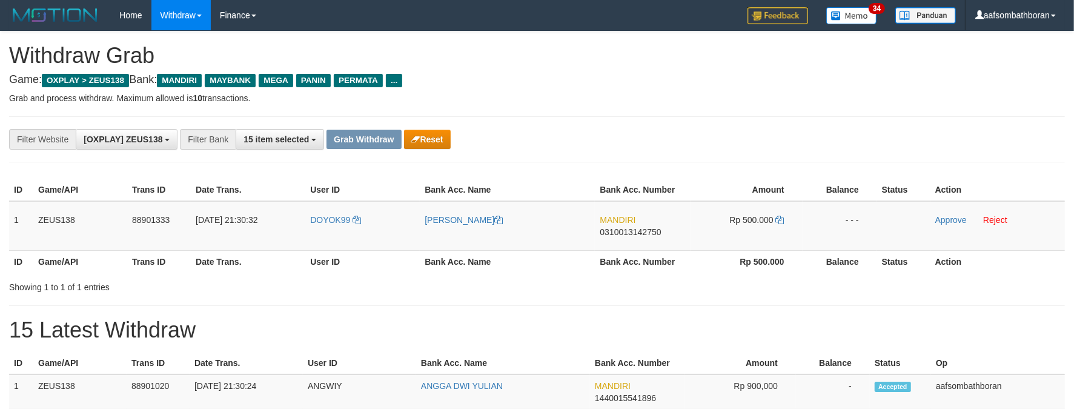
drag, startPoint x: 882, startPoint y: 102, endPoint x: 1003, endPoint y: 81, distance: 122.9
click at [893, 99] on p "Grab and process withdraw. Maximum allowed is 10 transactions." at bounding box center [537, 98] width 1056 height 12
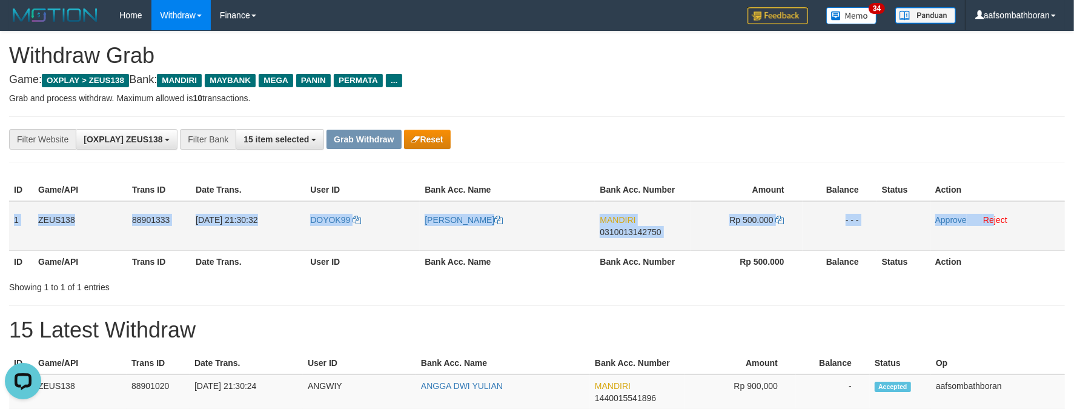
drag, startPoint x: 11, startPoint y: 212, endPoint x: 994, endPoint y: 230, distance: 983.2
click at [994, 230] on tr "1 ZEUS138 88901333 [DATE] 21:30:32 DOYOK99 [PERSON_NAME] MANDIRI 0310013142750 …" at bounding box center [537, 226] width 1056 height 50
copy tr "1 ZEUS138 88901333 [DATE] 21:30:32 DOYOK99 [PERSON_NAME] MANDIRI 0310013142750 …"
click at [601, 217] on span "MANDIRI" at bounding box center [618, 220] width 36 height 10
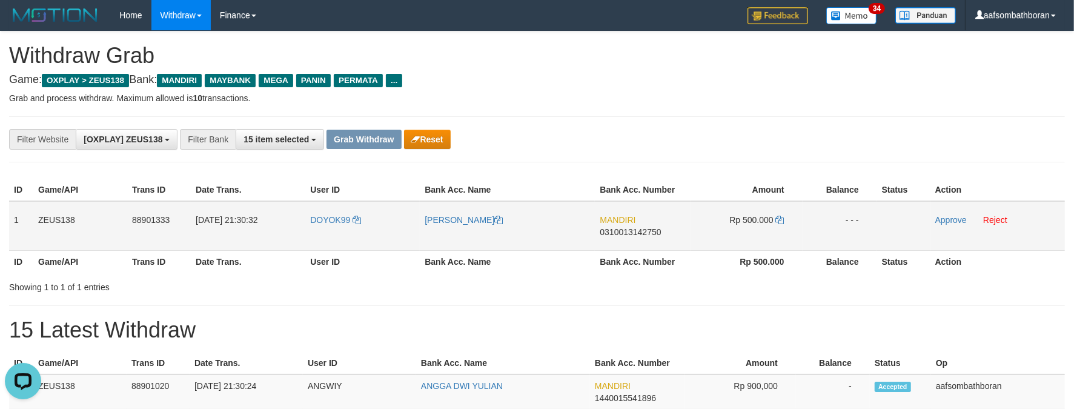
click at [644, 236] on span "0310013142750" at bounding box center [630, 232] width 61 height 10
click at [627, 247] on td "MANDIRI 0310013142750" at bounding box center [642, 226] width 95 height 50
click at [644, 245] on td "MANDIRI 0310013142750" at bounding box center [642, 226] width 95 height 50
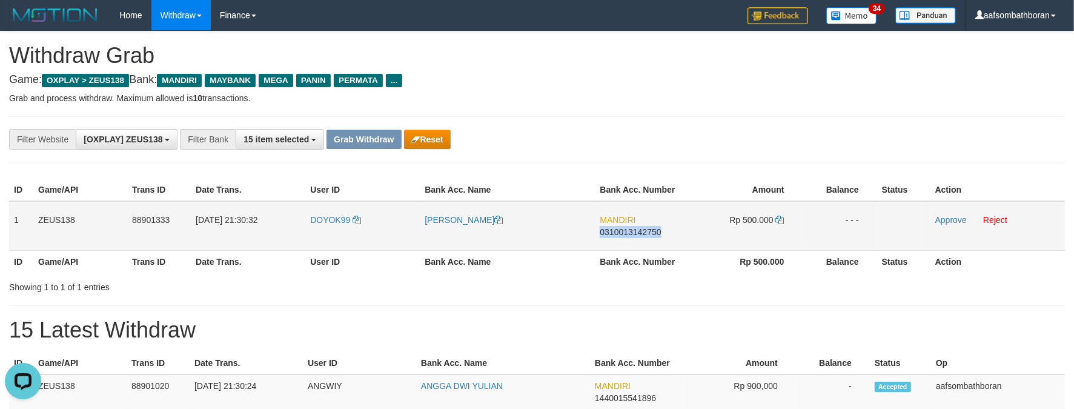
click at [644, 245] on td "MANDIRI 0310013142750" at bounding box center [642, 226] width 95 height 50
copy span "0310013142750"
click at [753, 217] on span "Rp 500.000" at bounding box center [751, 220] width 44 height 10
copy td "500.000"
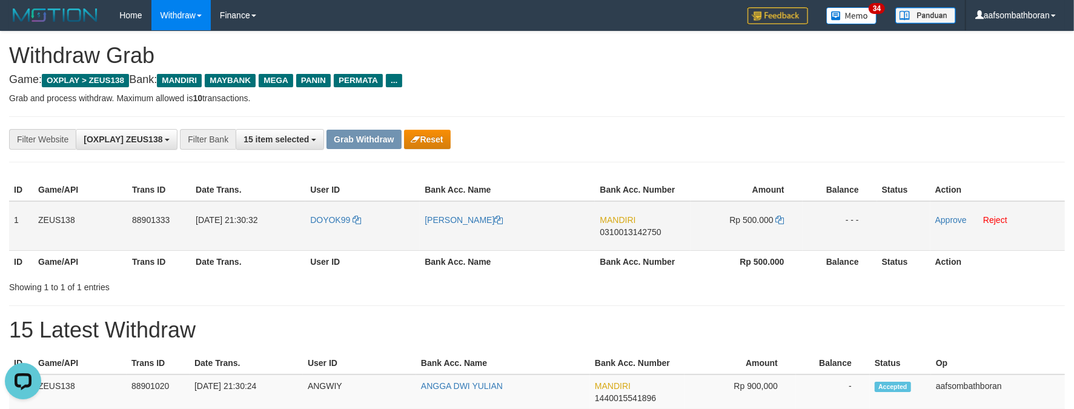
click at [448, 248] on td "[PERSON_NAME]" at bounding box center [507, 226] width 175 height 50
click at [944, 221] on link "Approve" at bounding box center [950, 220] width 31 height 10
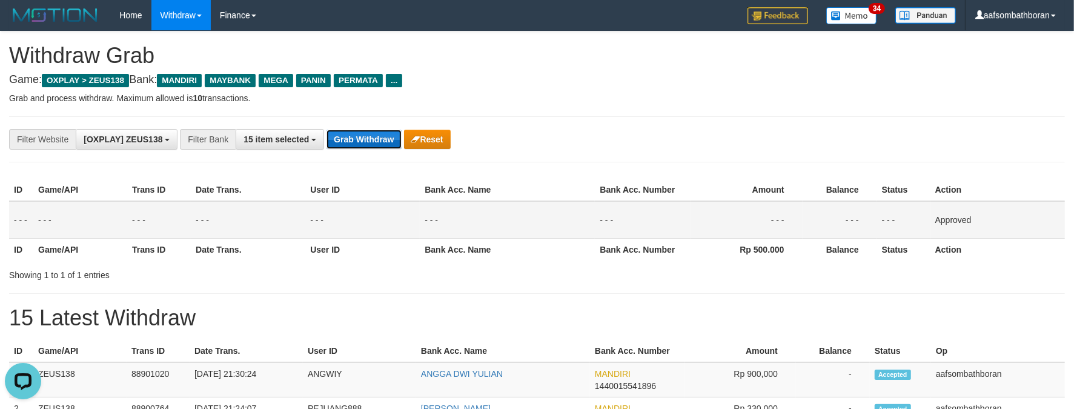
click at [337, 145] on button "Grab Withdraw" at bounding box center [363, 139] width 75 height 19
click at [341, 144] on button "Grab Withdraw" at bounding box center [363, 139] width 75 height 19
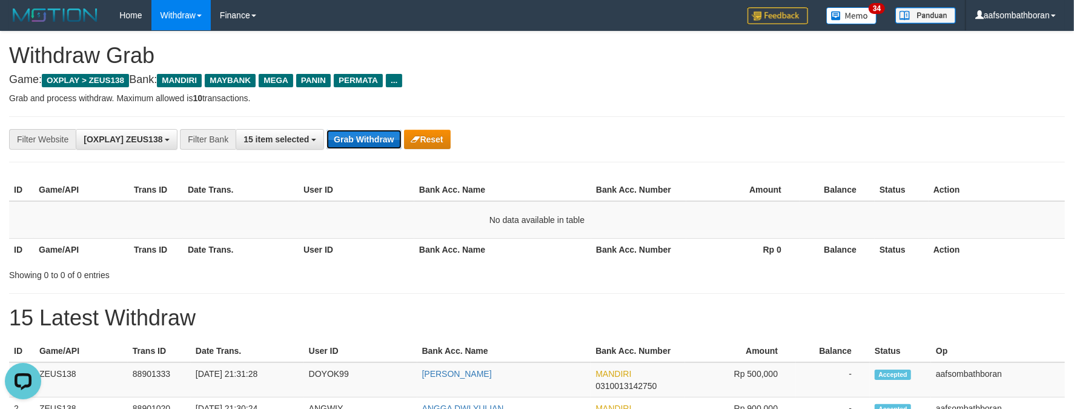
click at [368, 138] on button "Grab Withdraw" at bounding box center [363, 139] width 75 height 19
click at [368, 137] on button "Grab Withdraw" at bounding box center [363, 139] width 75 height 19
click at [761, 78] on h4 "Game: OXPLAY > ZEUS138 Bank: MANDIRI MAYBANK MEGA PANIN PERMATA ..." at bounding box center [537, 80] width 1056 height 12
click at [377, 144] on button "Grab Withdraw" at bounding box center [363, 139] width 75 height 19
click at [376, 144] on button "Grab Withdraw" at bounding box center [363, 139] width 75 height 19
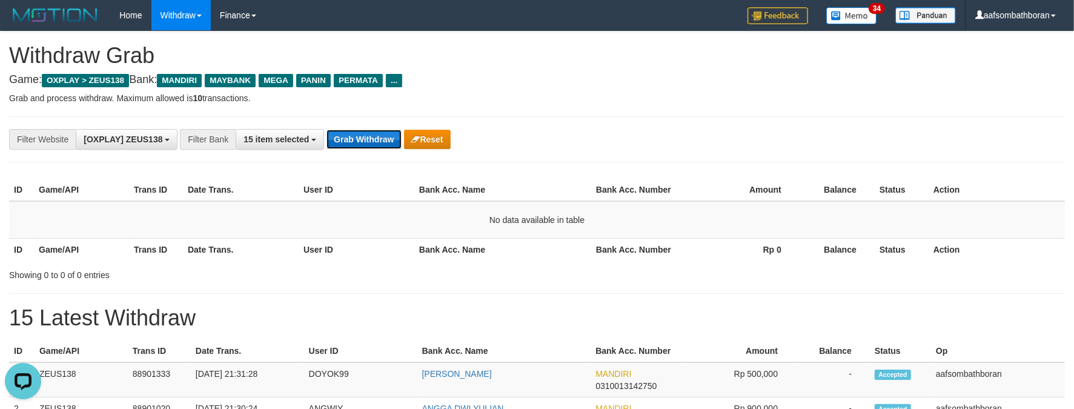
click at [373, 141] on button "Grab Withdraw" at bounding box center [363, 139] width 75 height 19
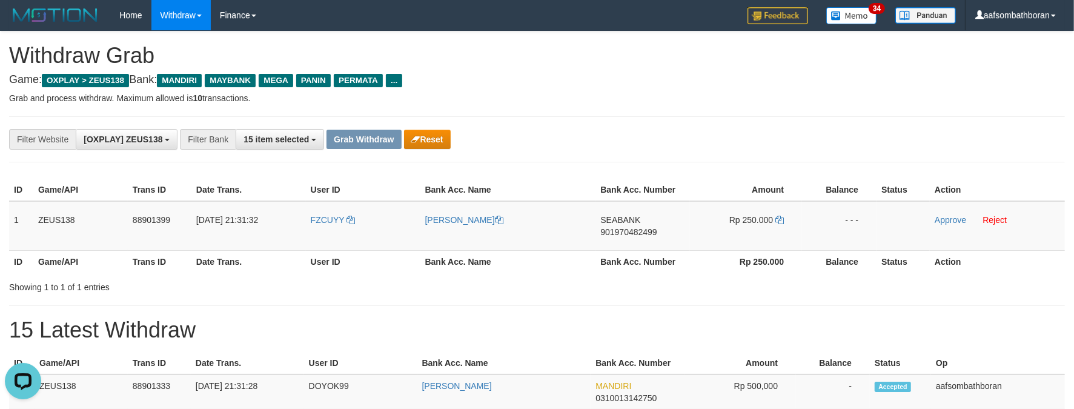
click at [634, 108] on div "**********" at bounding box center [537, 396] width 1074 height 731
drag, startPoint x: 8, startPoint y: 220, endPoint x: 61, endPoint y: 206, distance: 55.2
click at [61, 206] on div "ID Game/API Trans ID Date Trans. User ID Bank Acc. Name Bank Acc. Number Amount…" at bounding box center [537, 225] width 1074 height 101
click at [39, 204] on td "ZEUS138" at bounding box center [80, 226] width 94 height 50
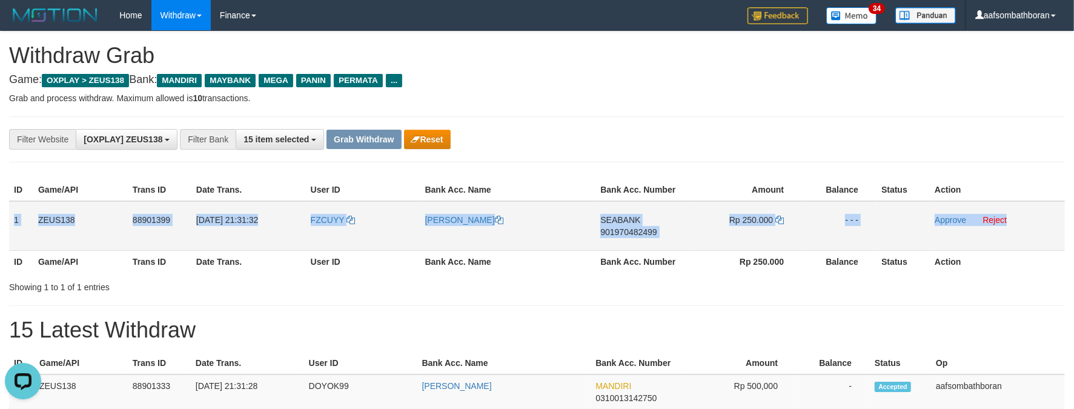
drag, startPoint x: 9, startPoint y: 217, endPoint x: 1034, endPoint y: 213, distance: 1024.9
click at [1034, 213] on tr "1 ZEUS138 88901399 [DATE] 21:31:32 FZCUYY [PERSON_NAME] SEABANK 901970482499 Rp…" at bounding box center [537, 226] width 1056 height 50
copy tr "1 ZEUS138 88901399 [DATE] 21:31:32 [PERSON_NAME] NIAM SEABANK 901970482499 Rp 2…"
click at [651, 221] on td "SEABANK 901970482499" at bounding box center [642, 226] width 94 height 50
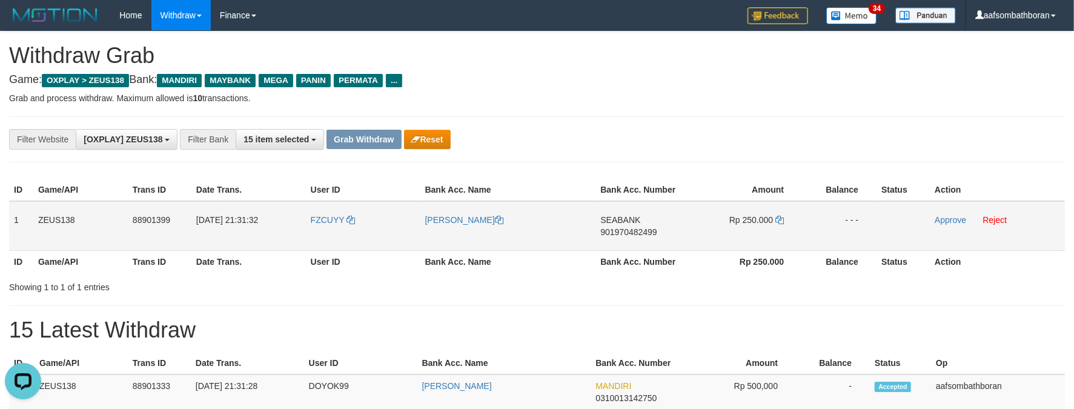
click at [628, 238] on td "SEABANK 901970482499" at bounding box center [642, 226] width 94 height 50
copy span "901970482499"
click at [766, 222] on span "Rp 250.000" at bounding box center [751, 220] width 44 height 10
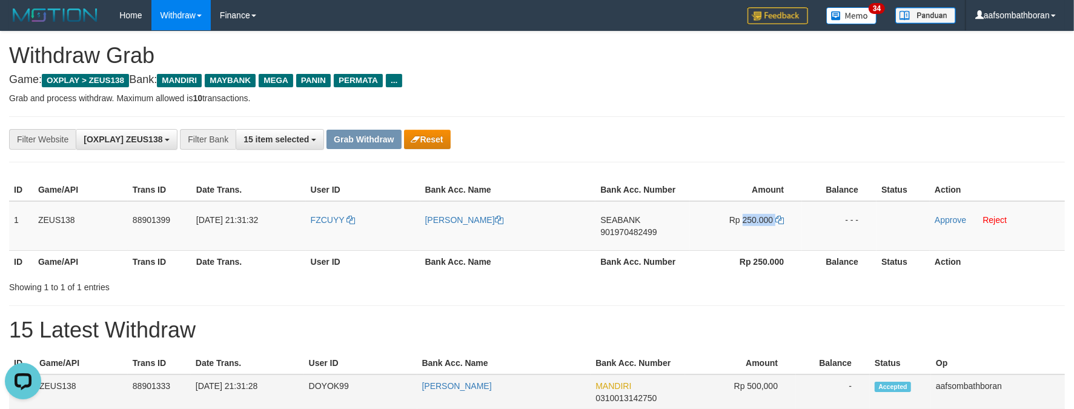
copy td "250.000"
click at [431, 240] on td "[PERSON_NAME]" at bounding box center [508, 226] width 176 height 50
click at [437, 227] on td "[PERSON_NAME]" at bounding box center [508, 226] width 176 height 50
click at [503, 220] on link "[PERSON_NAME]" at bounding box center [464, 220] width 78 height 10
click at [489, 240] on td "[PERSON_NAME]" at bounding box center [508, 226] width 176 height 50
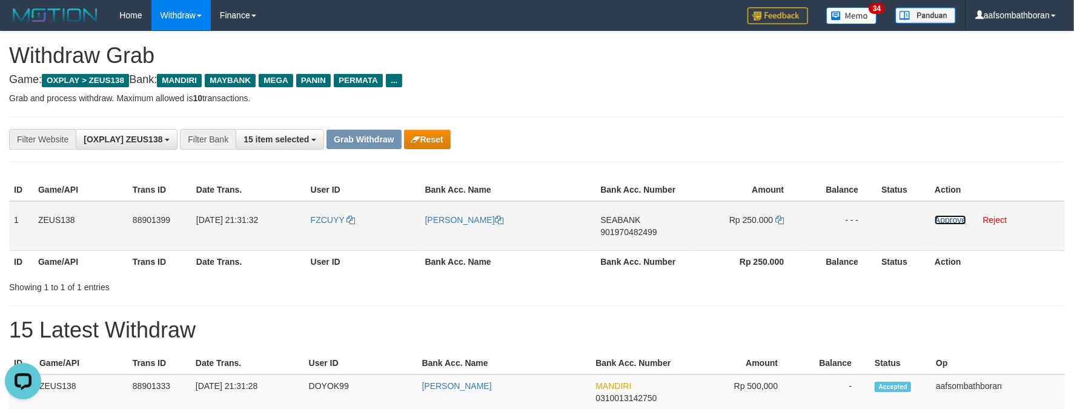
click at [947, 220] on link "Approve" at bounding box center [950, 220] width 31 height 10
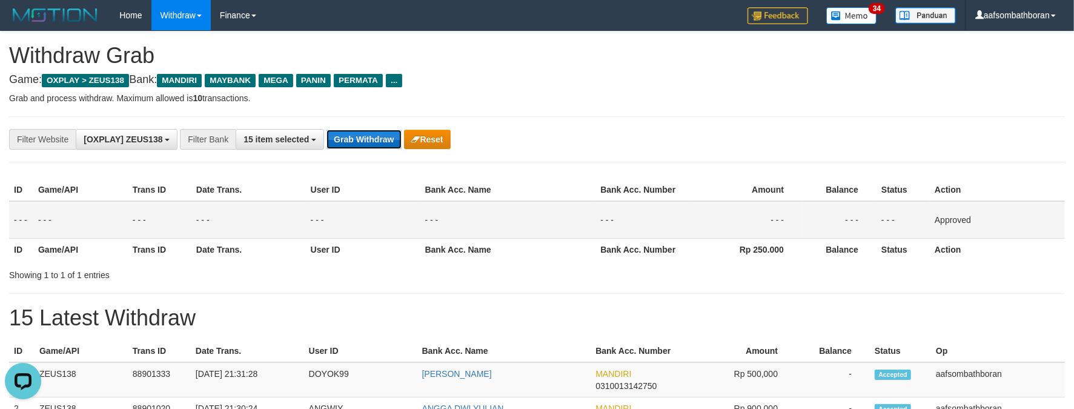
click at [368, 141] on button "Grab Withdraw" at bounding box center [363, 139] width 75 height 19
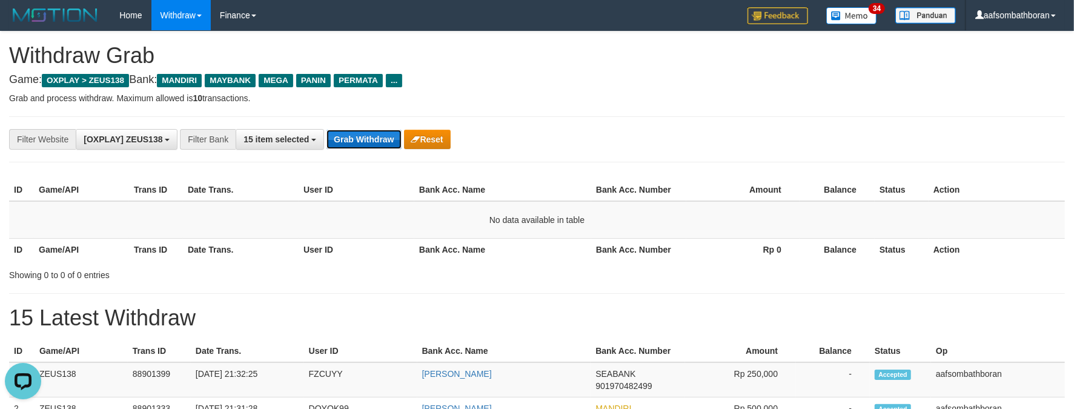
click at [356, 141] on button "Grab Withdraw" at bounding box center [363, 139] width 75 height 19
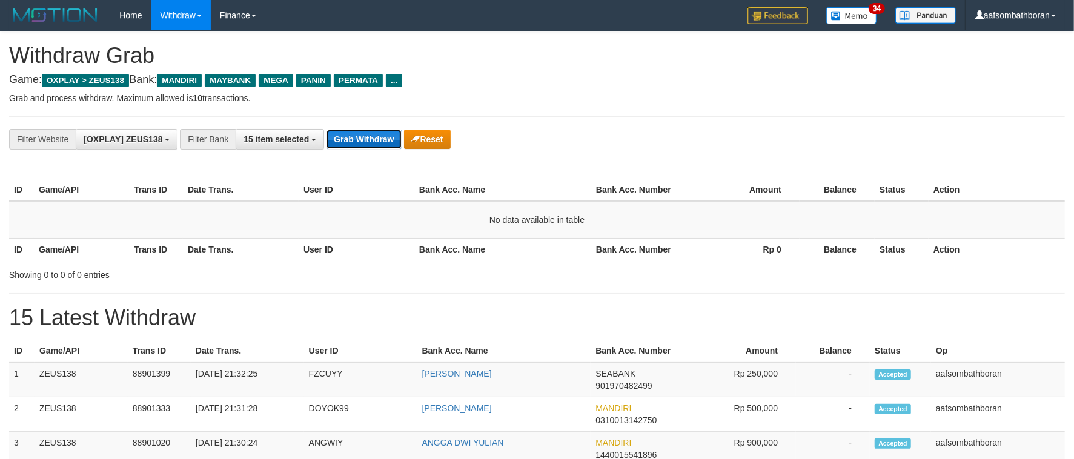
click at [345, 130] on button "Grab Withdraw" at bounding box center [363, 139] width 75 height 19
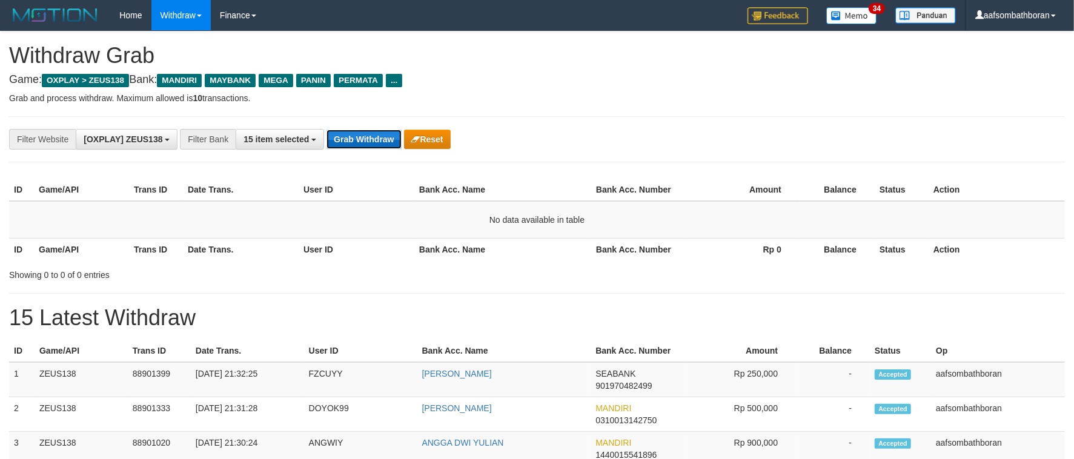
click at [345, 130] on button "Grab Withdraw" at bounding box center [363, 139] width 75 height 19
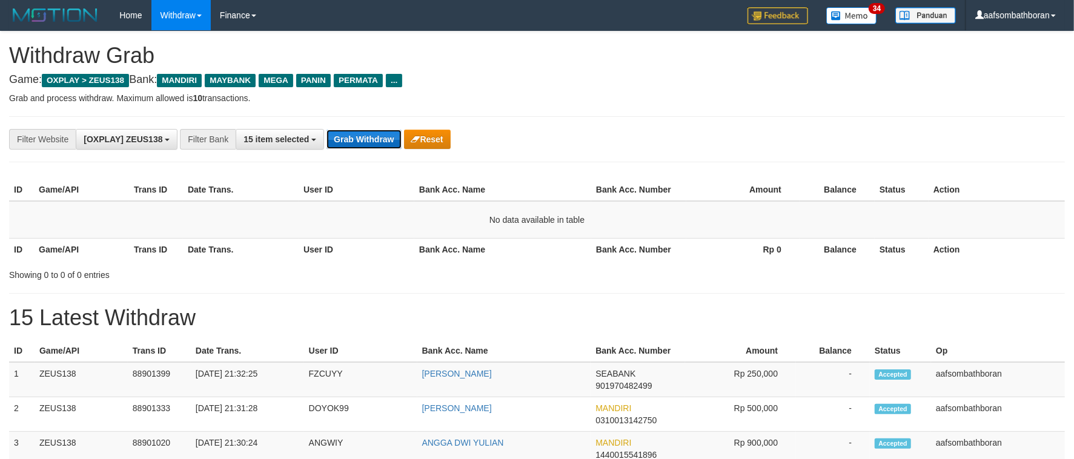
click at [345, 130] on button "Grab Withdraw" at bounding box center [363, 139] width 75 height 19
click at [359, 136] on button "Grab Withdraw" at bounding box center [363, 139] width 75 height 19
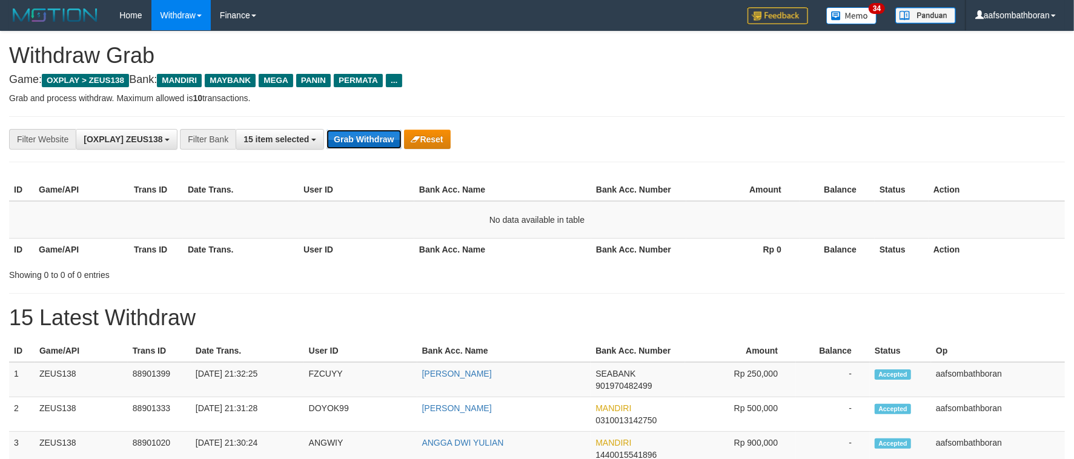
click at [359, 136] on button "Grab Withdraw" at bounding box center [363, 139] width 75 height 19
drag, startPoint x: 0, startPoint y: 0, endPoint x: 367, endPoint y: 136, distance: 391.3
click at [367, 136] on button "Grab Withdraw" at bounding box center [363, 139] width 75 height 19
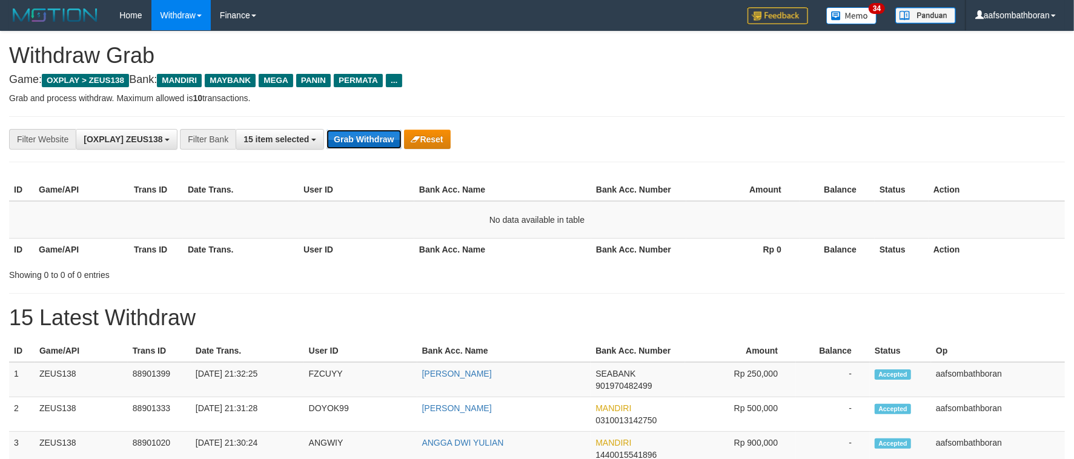
click at [367, 136] on button "Grab Withdraw" at bounding box center [363, 139] width 75 height 19
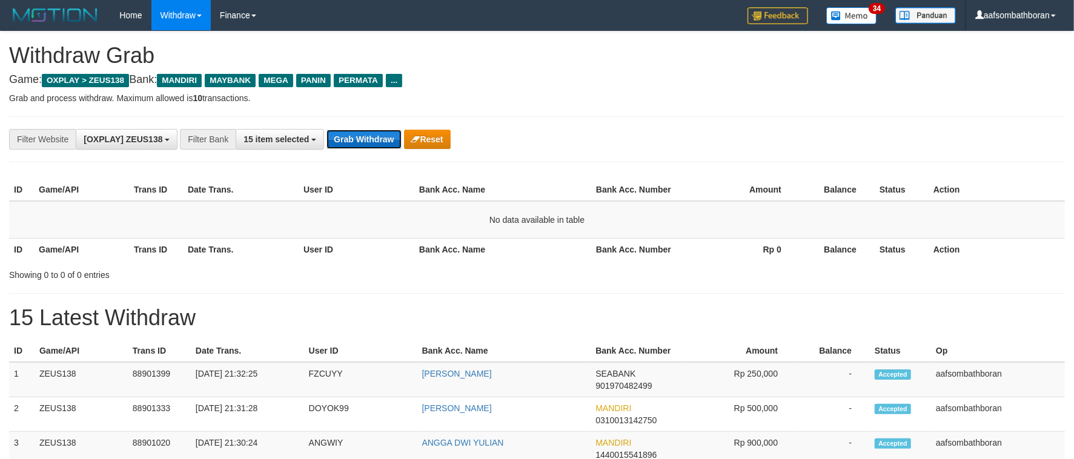
click at [367, 136] on button "Grab Withdraw" at bounding box center [363, 139] width 75 height 19
click at [367, 134] on button "Grab Withdraw" at bounding box center [363, 139] width 75 height 19
click at [362, 145] on button "Grab Withdraw" at bounding box center [363, 139] width 75 height 19
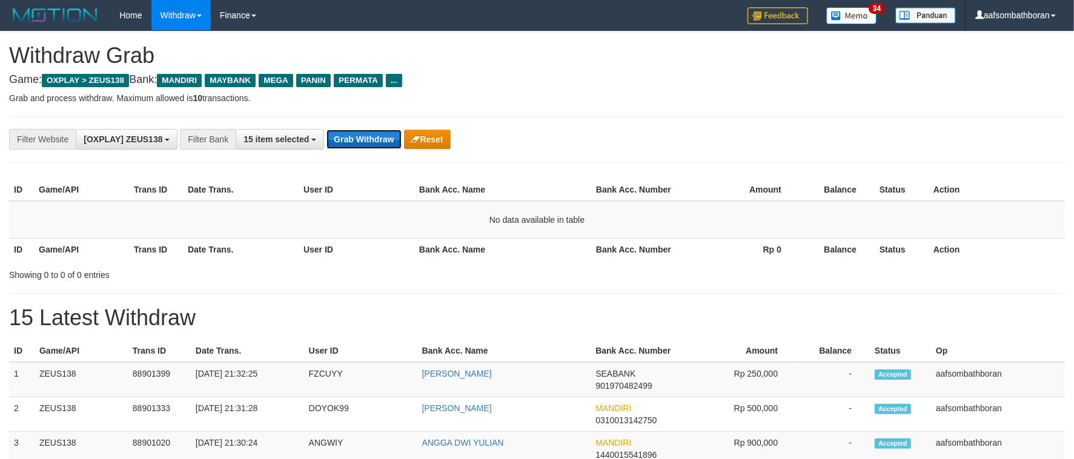
click at [362, 145] on button "Grab Withdraw" at bounding box center [363, 139] width 75 height 19
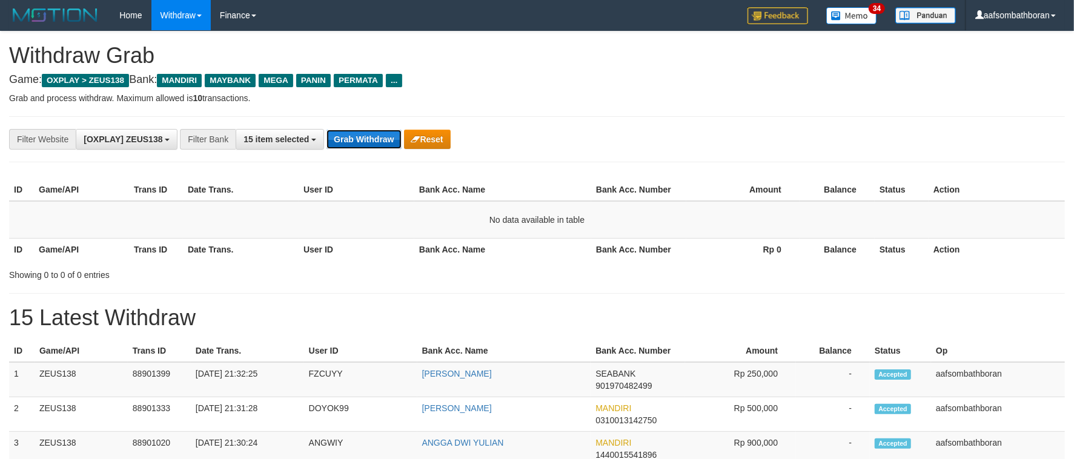
click at [362, 145] on button "Grab Withdraw" at bounding box center [363, 139] width 75 height 19
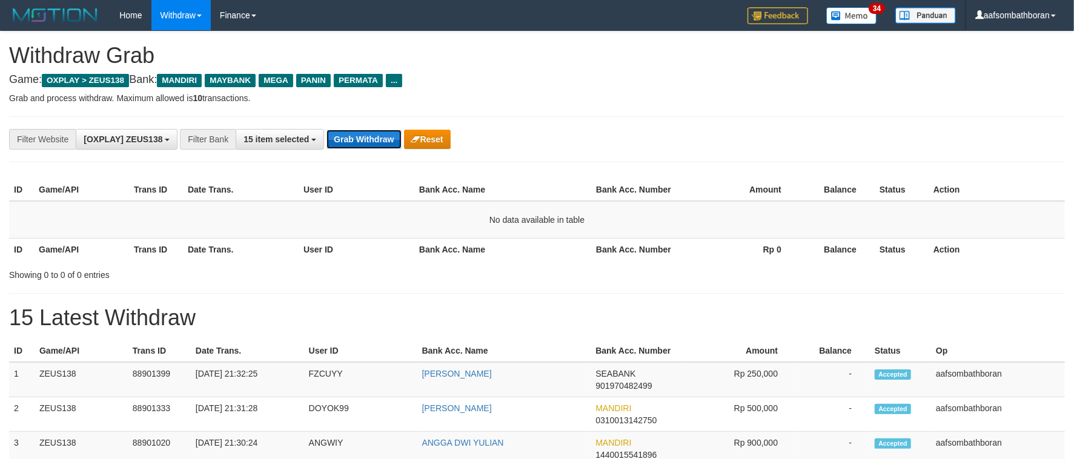
click at [362, 145] on button "Grab Withdraw" at bounding box center [363, 139] width 75 height 19
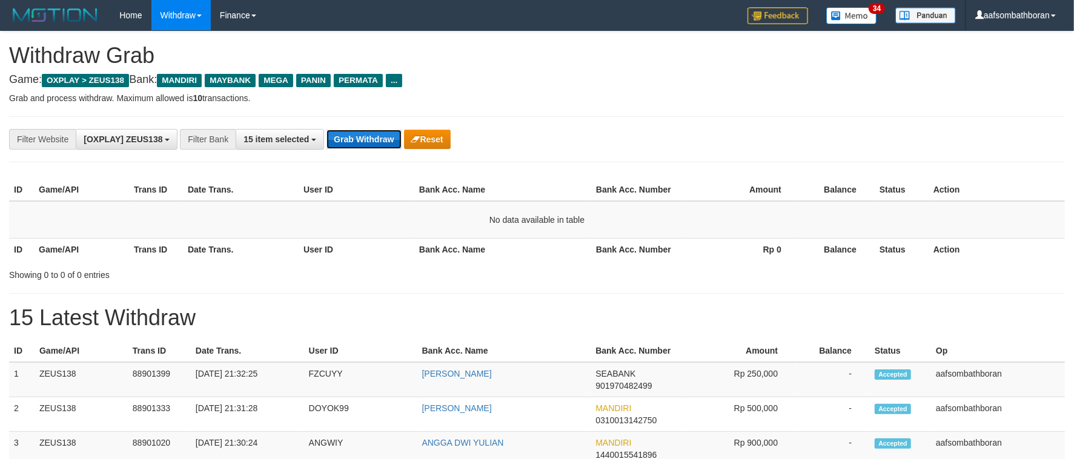
click at [362, 145] on button "Grab Withdraw" at bounding box center [363, 139] width 75 height 19
click at [375, 133] on button "Grab Withdraw" at bounding box center [363, 139] width 75 height 19
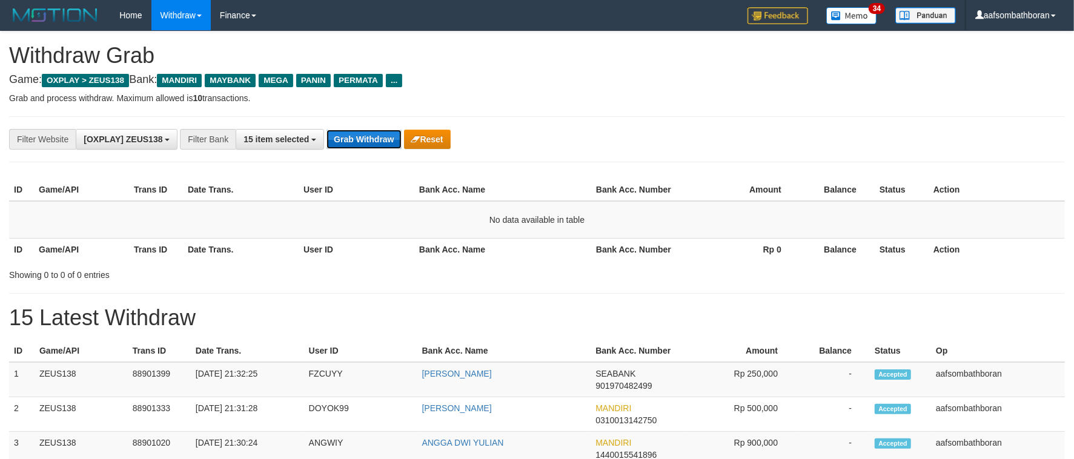
click at [375, 133] on button "Grab Withdraw" at bounding box center [363, 139] width 75 height 19
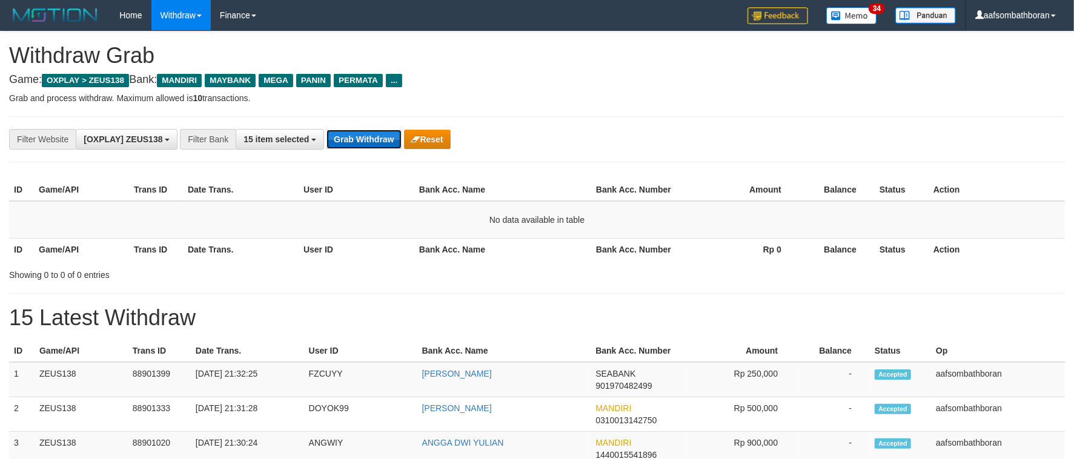
click at [375, 133] on button "Grab Withdraw" at bounding box center [363, 139] width 75 height 19
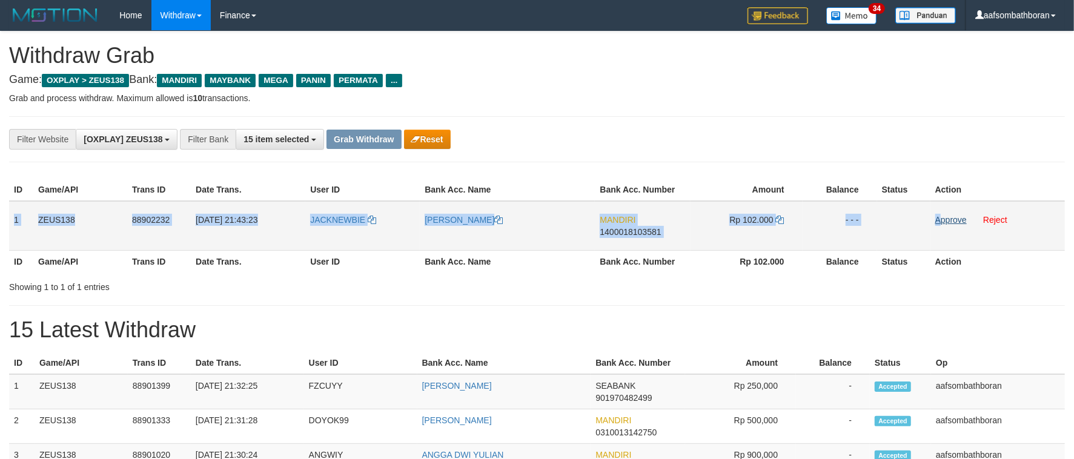
copy tr "1 ZEUS138 88902232 [DATE] 21:43:23 JACKNEWBIE [PERSON_NAME] MANDIRI 14000181035…"
drag, startPoint x: 11, startPoint y: 220, endPoint x: 973, endPoint y: 217, distance: 962.5
click at [960, 220] on tr "1 ZEUS138 88902232 [DATE] 21:43:23 JACKNEWBIE [PERSON_NAME] MANDIRI 14000181035…" at bounding box center [537, 226] width 1056 height 50
copy tr "1 ZEUS138 88902232 [DATE] 21:43:23 JACKNEWBIE [PERSON_NAME] MANDIRI 14000181035…"
click at [689, 234] on tr "1 ZEUS138 88902232 [DATE] 21:43:23 JACKNEWBIE [PERSON_NAME] MANDIRI 14000181035…" at bounding box center [537, 226] width 1056 height 50
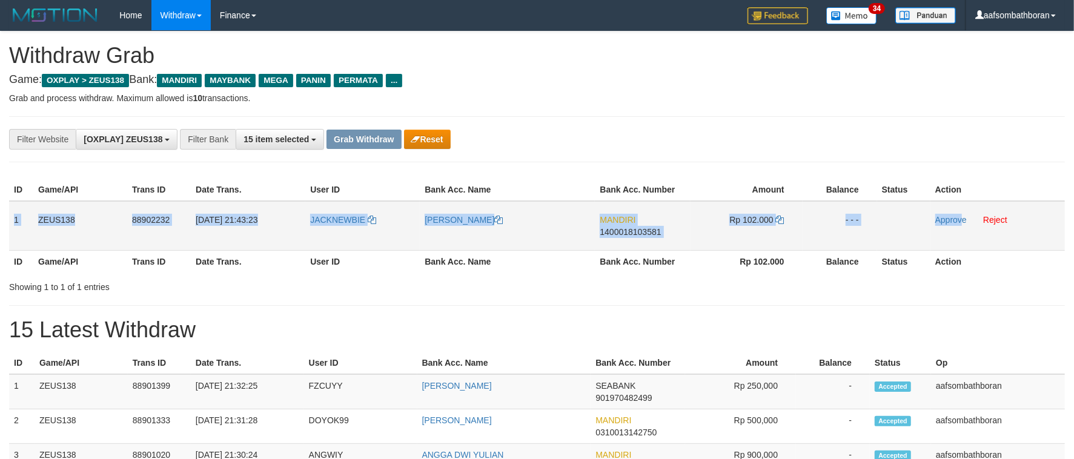
click at [635, 245] on td "MANDIRI 1400018103581" at bounding box center [642, 226] width 95 height 50
copy tr "1 ZEUS138 88902232 [DATE] 21:43:23 JACKNEWBIE [PERSON_NAME] MANDIRI 14000181035…"
click at [624, 245] on td "MANDIRI 1400018103581" at bounding box center [642, 226] width 95 height 50
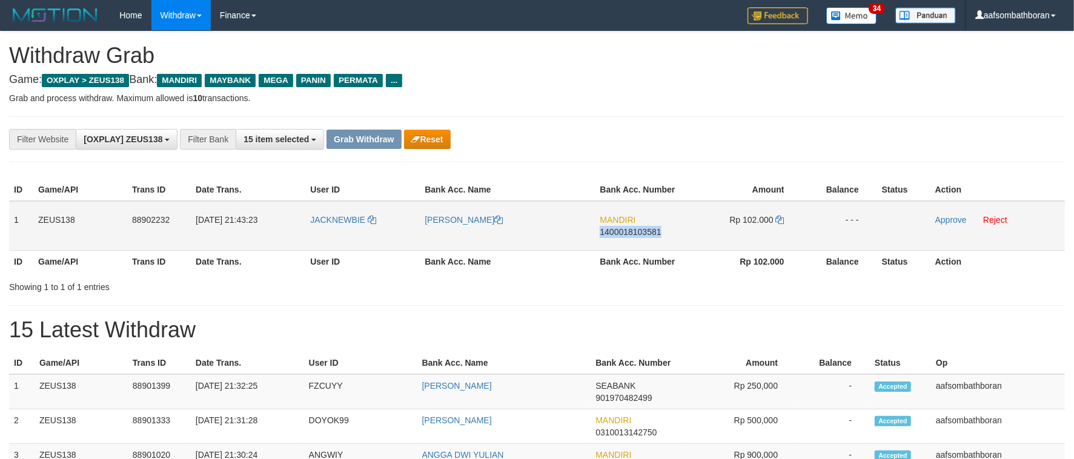
click at [624, 245] on td "MANDIRI 1400018103581" at bounding box center [642, 226] width 95 height 50
click at [753, 216] on span "Rp 102.000" at bounding box center [751, 220] width 44 height 10
copy td "102.000"
click at [443, 240] on td "[PERSON_NAME]" at bounding box center [507, 226] width 175 height 50
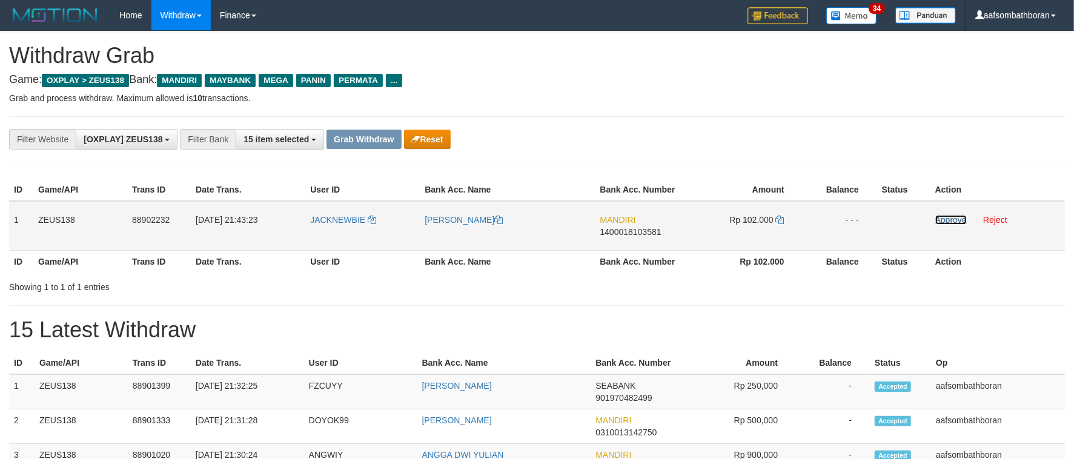
click at [949, 222] on link "Approve" at bounding box center [950, 220] width 31 height 10
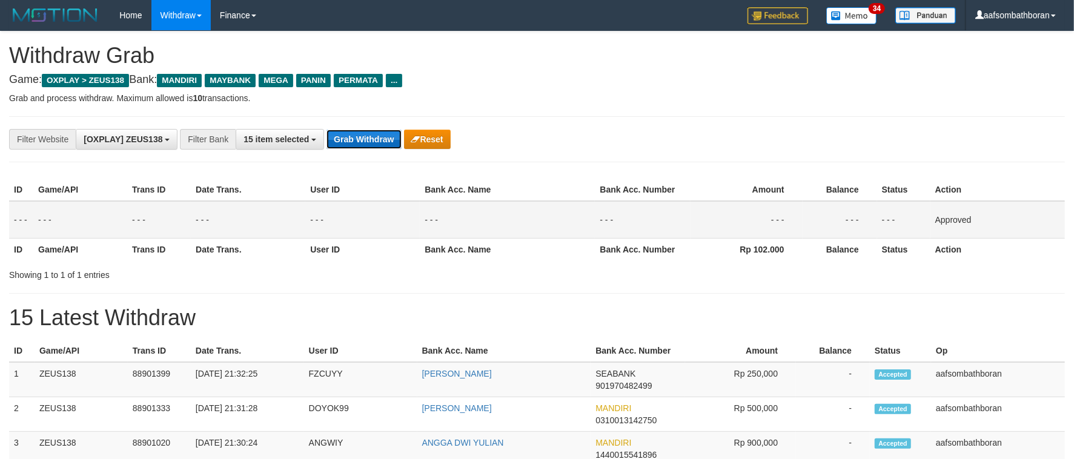
click at [359, 137] on button "Grab Withdraw" at bounding box center [363, 139] width 75 height 19
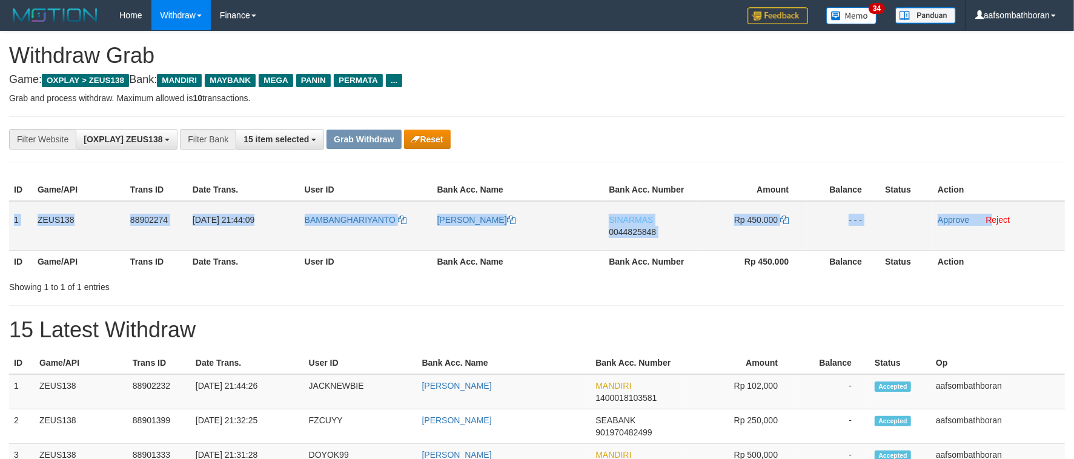
copy tr "1 ZEUS138 88902274 [DATE] 21:44:09 BAMBANGHARIYANTO [PERSON_NAME] SINARMAS 0044…"
drag, startPoint x: 14, startPoint y: 212, endPoint x: 993, endPoint y: 231, distance: 979.0
click at [993, 231] on tr "1 ZEUS138 88902274 01/10/2025 21:44:09 BAMBANGHARIYANTO BAMBANG HARIYANTO SINAR…" at bounding box center [537, 226] width 1056 height 50
click at [634, 237] on td "SINARMAS 0044825848" at bounding box center [650, 226] width 93 height 50
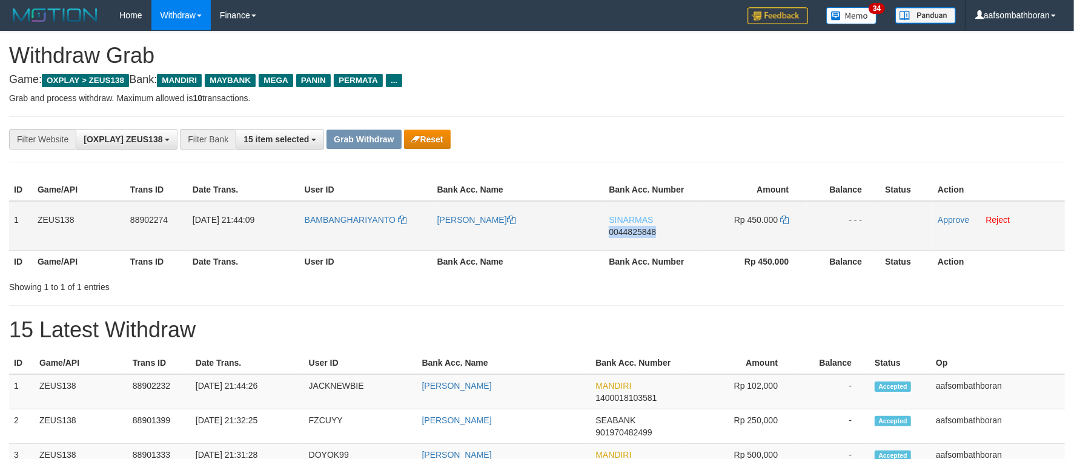
click at [634, 237] on td "SINARMAS 0044825848" at bounding box center [650, 226] width 93 height 50
click at [634, 224] on td "SINARMAS 0044825848" at bounding box center [650, 226] width 93 height 50
click at [634, 215] on span "SINARMAS" at bounding box center [631, 220] width 44 height 10
click at [635, 215] on span "SINARMAS" at bounding box center [631, 220] width 44 height 10
copy span "SINARMAS"
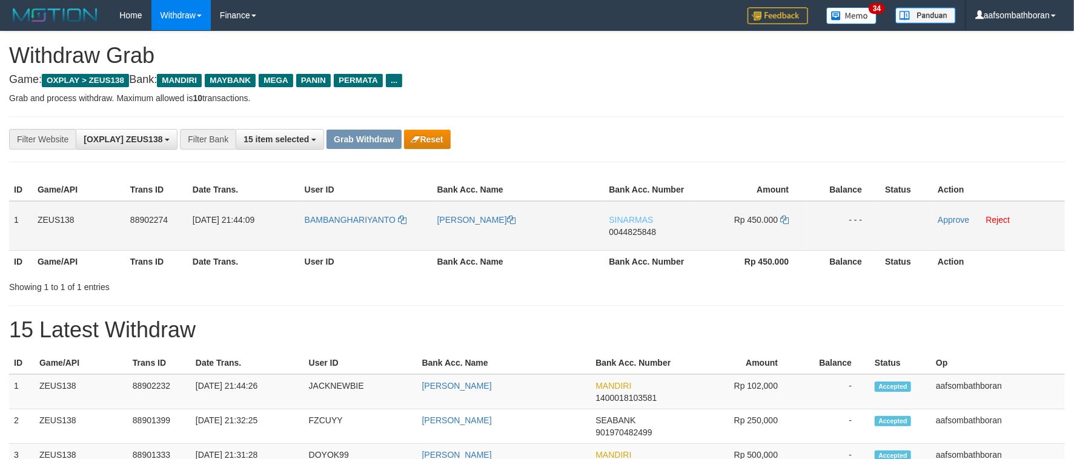
click at [770, 224] on span "Rp 450.000" at bounding box center [756, 220] width 44 height 10
copy td "450.000"
click at [451, 234] on td "[PERSON_NAME]" at bounding box center [518, 226] width 172 height 50
click at [949, 217] on link "Approve" at bounding box center [953, 220] width 31 height 10
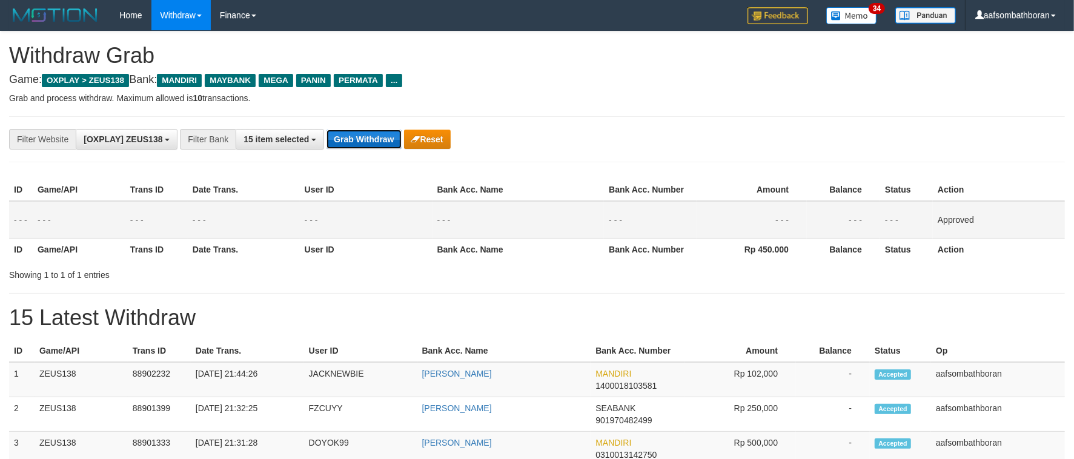
click at [371, 144] on button "Grab Withdraw" at bounding box center [363, 139] width 75 height 19
drag, startPoint x: 371, startPoint y: 144, endPoint x: 1075, endPoint y: 212, distance: 707.1
click at [372, 143] on button "Grab Withdraw" at bounding box center [363, 139] width 75 height 19
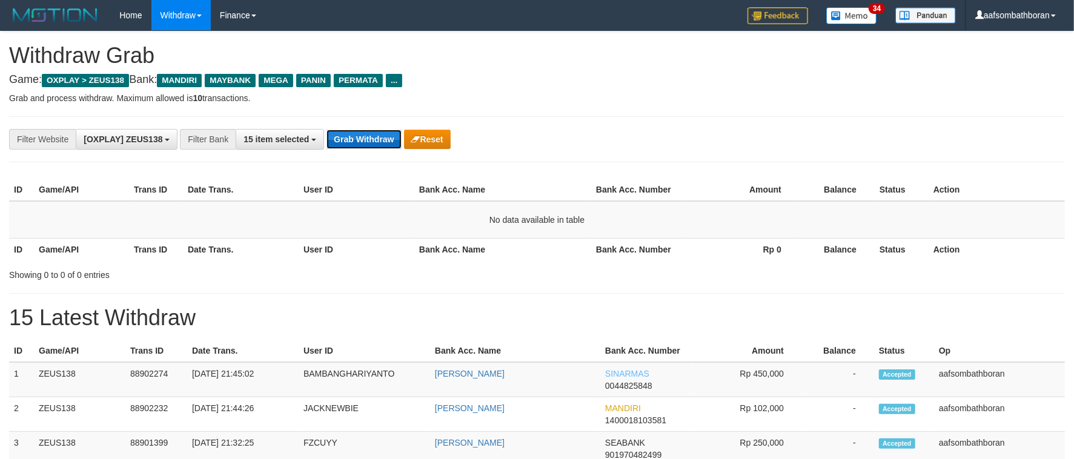
click at [396, 148] on button "Grab Withdraw" at bounding box center [363, 139] width 75 height 19
click at [395, 145] on button "Grab Withdraw" at bounding box center [363, 139] width 75 height 19
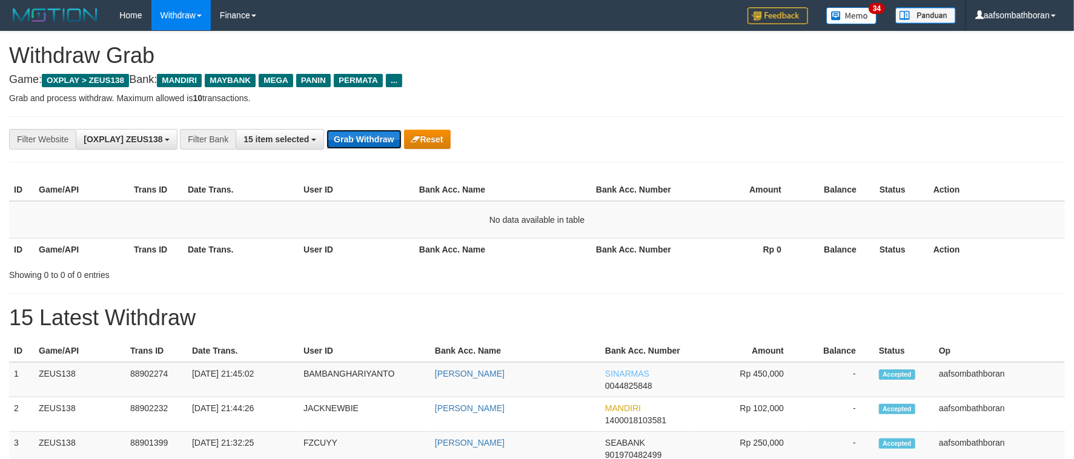
click at [395, 145] on button "Grab Withdraw" at bounding box center [363, 139] width 75 height 19
click at [686, 68] on div "**********" at bounding box center [537, 442] width 1074 height 823
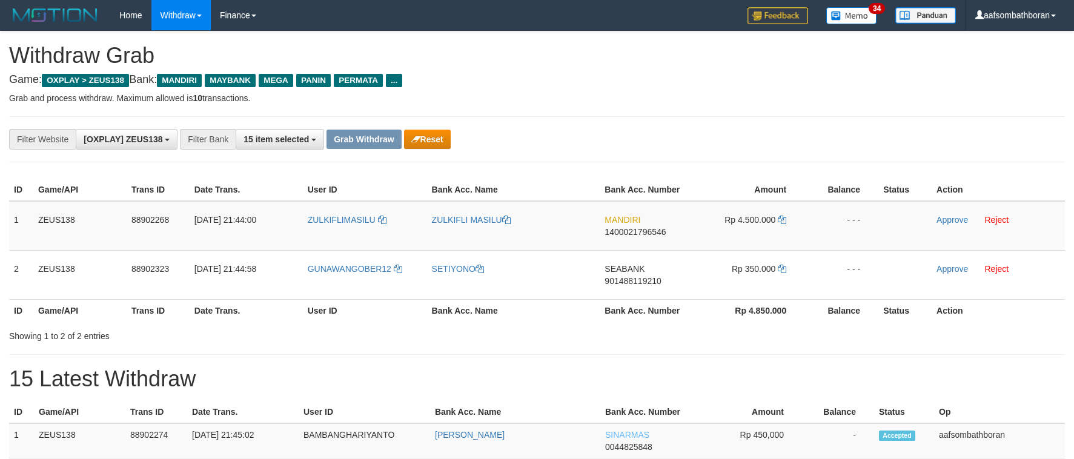
click at [347, 127] on div "**********" at bounding box center [537, 139] width 1056 height 46
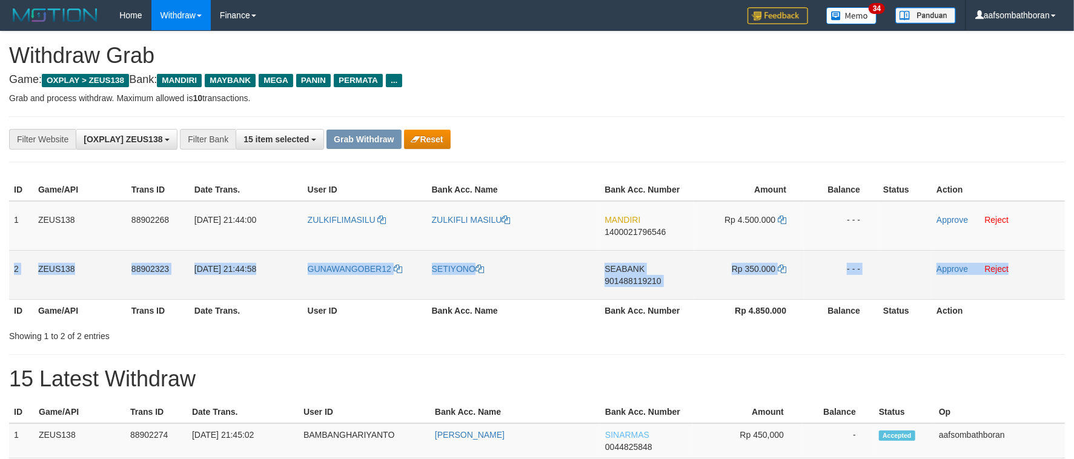
copy tr "2 ZEUS138 88902323 [DATE] 21:44:58 GUNAWANGOBER12 SETIYONO SEABANK 901488119210…"
drag, startPoint x: 14, startPoint y: 266, endPoint x: 1062, endPoint y: 276, distance: 1047.9
click at [1052, 277] on tr "2 ZEUS138 88902323 [DATE] 21:44:58 GUNAWANGOBER12 SETIYONO SEABANK 901488119210…" at bounding box center [537, 274] width 1056 height 49
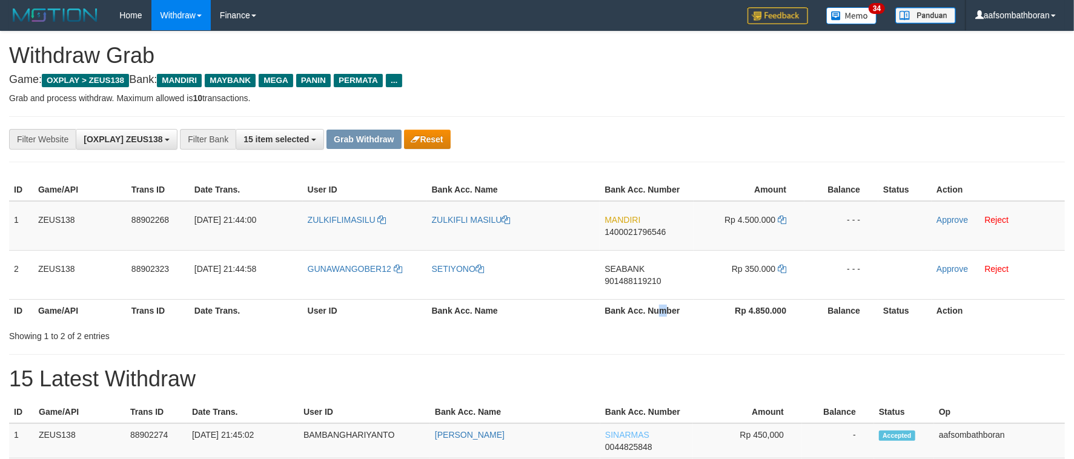
drag, startPoint x: 667, startPoint y: 306, endPoint x: 648, endPoint y: 306, distance: 18.8
click at [660, 307] on th "Bank Acc. Number" at bounding box center [647, 310] width 94 height 22
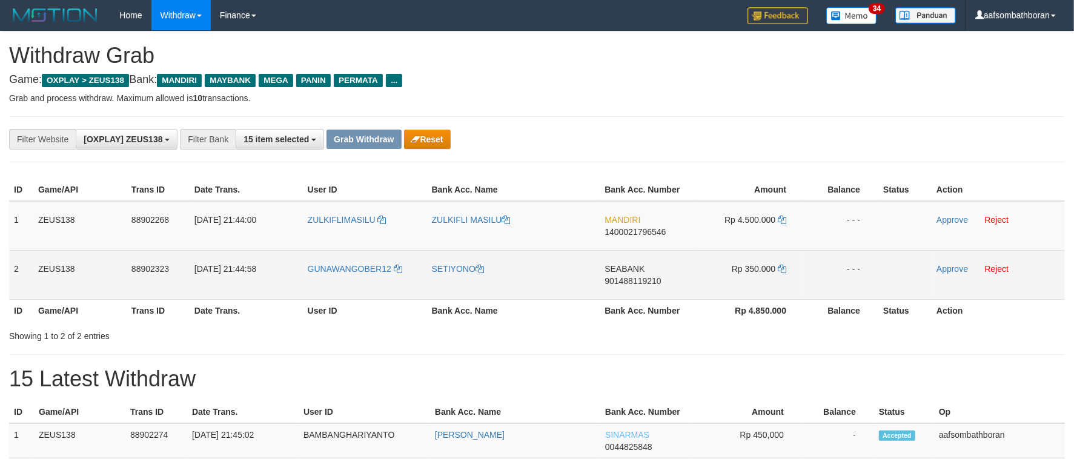
click at [635, 296] on td "SEABANK 901488119210" at bounding box center [647, 274] width 94 height 49
copy span "901488119210"
click at [635, 296] on td "SEABANK 901488119210" at bounding box center [647, 274] width 94 height 49
click at [631, 253] on td "SEABANK 901488119210" at bounding box center [647, 274] width 94 height 49
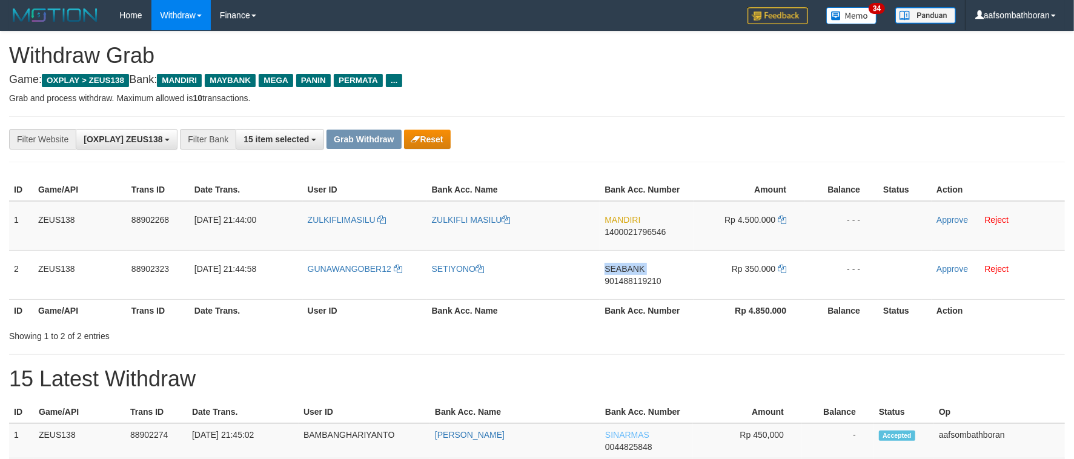
copy td "SEABANK"
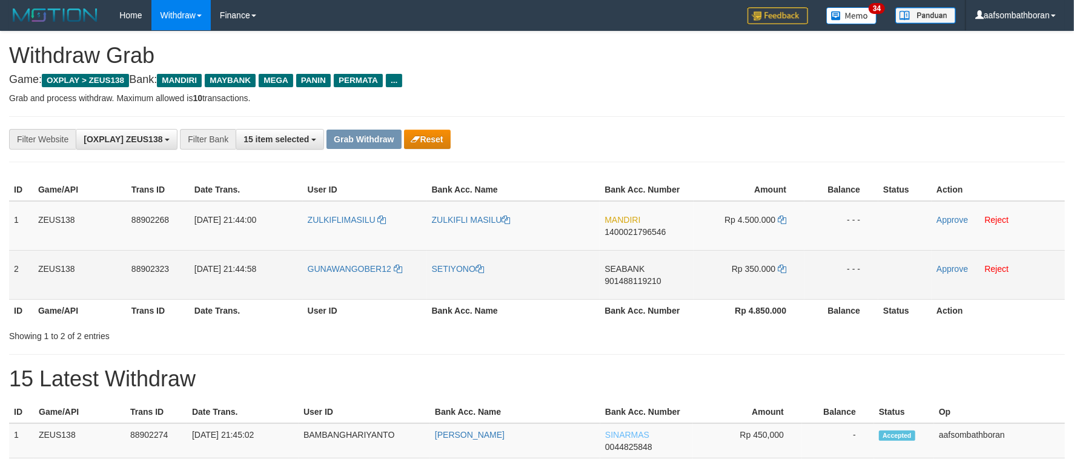
click at [409, 283] on td "GUNAWANGOBER12" at bounding box center [365, 274] width 124 height 49
click at [442, 285] on td "SETIYONO" at bounding box center [513, 274] width 173 height 49
click at [753, 258] on td "Rp 350.000" at bounding box center [749, 274] width 111 height 49
click at [755, 258] on td "Rp 350.000" at bounding box center [749, 274] width 111 height 49
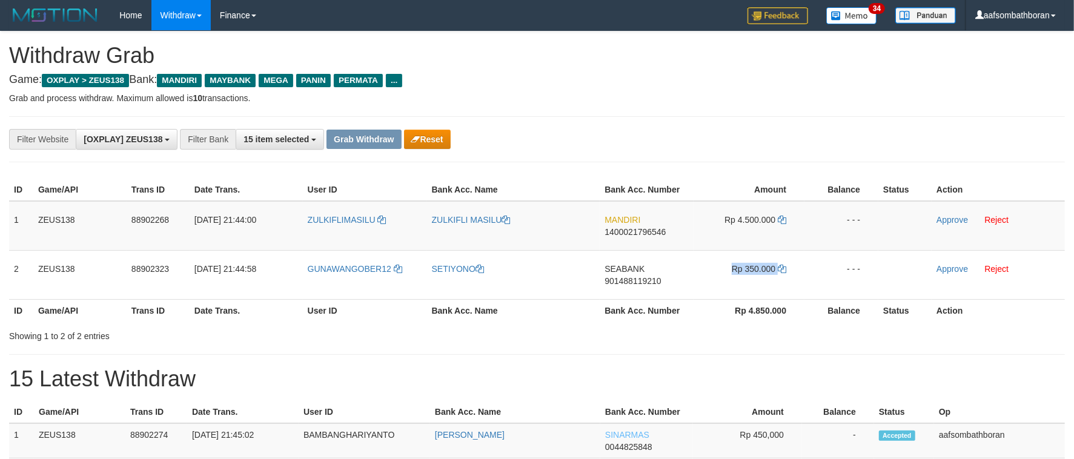
copy td "Rp 350.000"
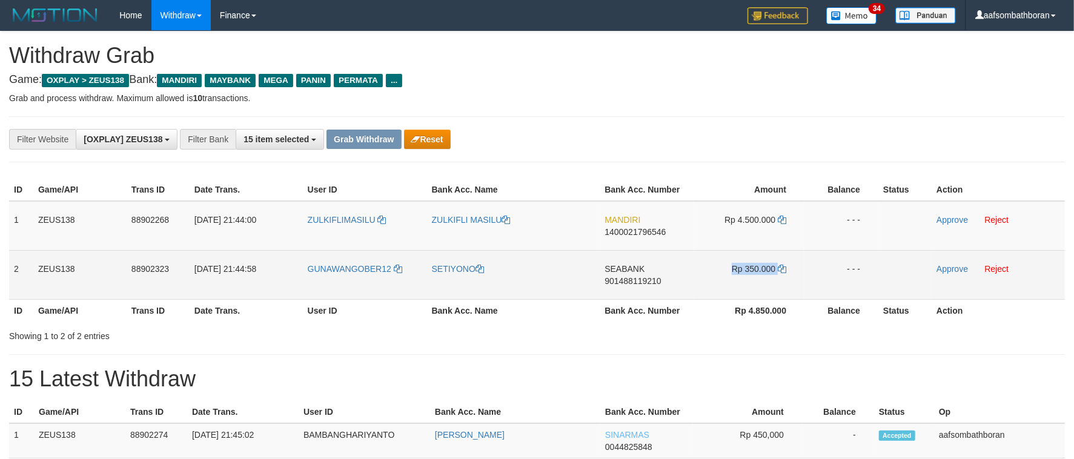
click at [767, 268] on span "Rp 350.000" at bounding box center [754, 269] width 44 height 10
click at [942, 270] on link "Approve" at bounding box center [951, 269] width 31 height 10
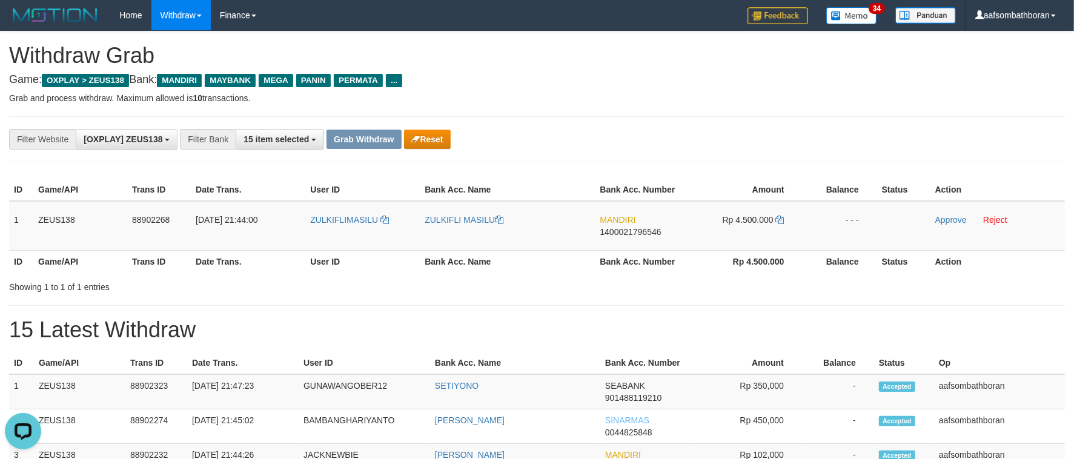
click at [740, 148] on div "**********" at bounding box center [447, 139] width 895 height 21
click at [615, 238] on td "MANDIRI 1400021796546" at bounding box center [642, 226] width 95 height 50
copy tr "MANDIRI 1400021796546"
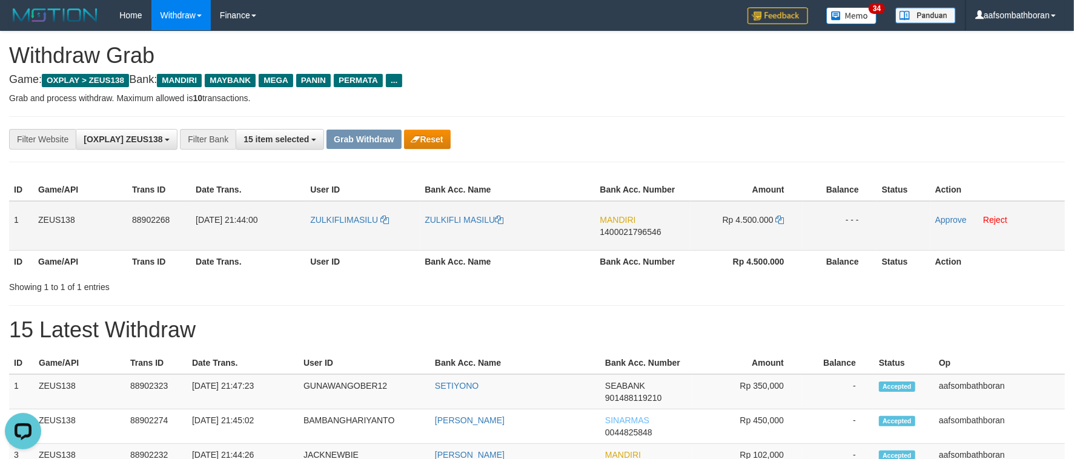
click at [753, 230] on td "Rp 4.500.000" at bounding box center [747, 226] width 112 height 50
copy td "4.500.000"
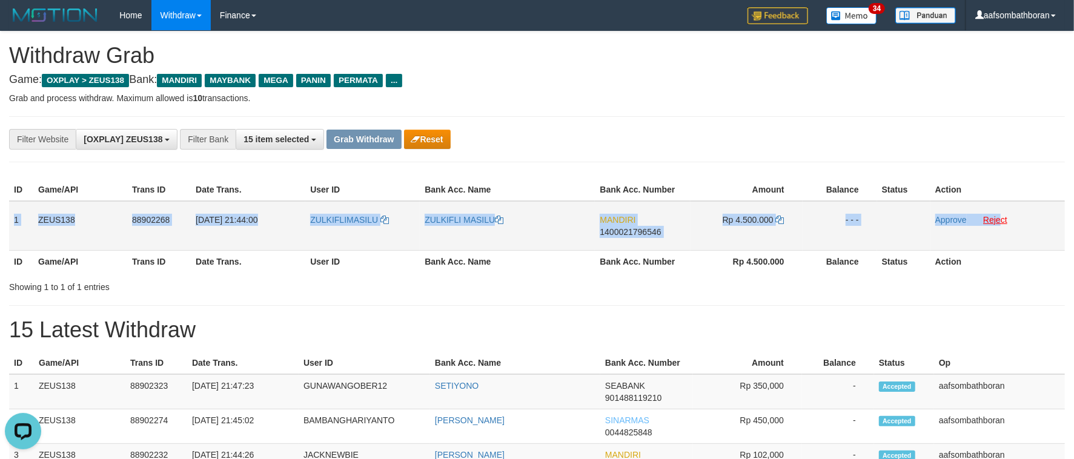
drag, startPoint x: 144, startPoint y: 223, endPoint x: 1001, endPoint y: 216, distance: 857.1
click at [1001, 216] on tr "1 ZEUS138 88902268 [DATE] 21:44:00 ZULKIFLIMASILU ZULKIFLI MASILU MANDIRI 14000…" at bounding box center [537, 226] width 1056 height 50
copy tr "1 ZEUS138 88902268 [DATE] 21:44:00 ZULKIFLIMASILU ZULKIFLI MASILU MANDIRI 14000…"
click at [609, 238] on td "MANDIRI 1400021796546" at bounding box center [642, 226] width 95 height 50
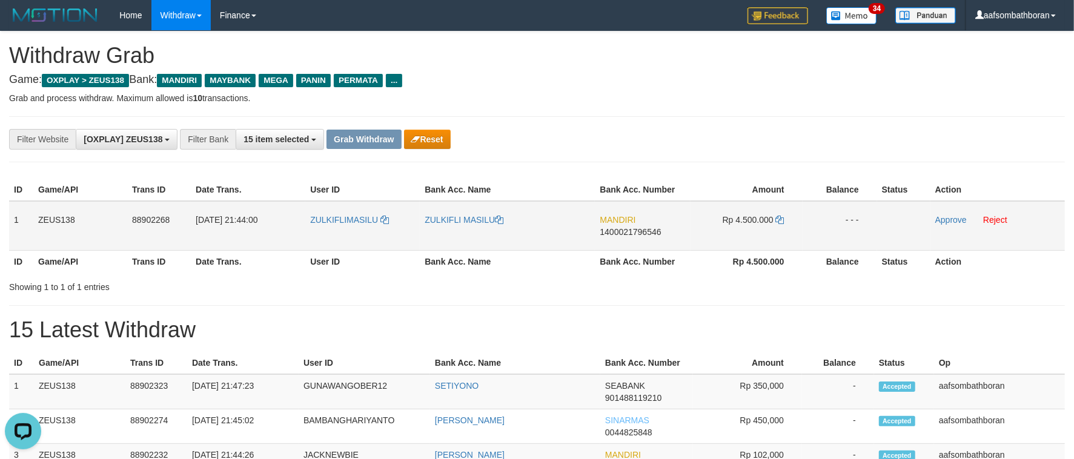
click at [442, 230] on td "ZULKIFLI MASILU" at bounding box center [507, 226] width 175 height 50
click at [950, 217] on link "Approve" at bounding box center [950, 220] width 31 height 10
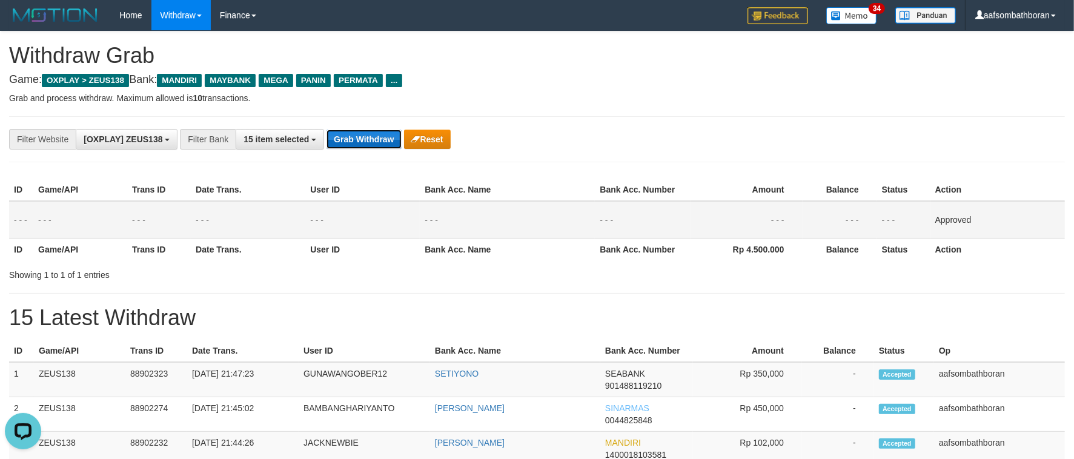
click at [349, 146] on button "Grab Withdraw" at bounding box center [363, 139] width 75 height 19
click at [353, 141] on button "Grab Withdraw" at bounding box center [363, 139] width 75 height 19
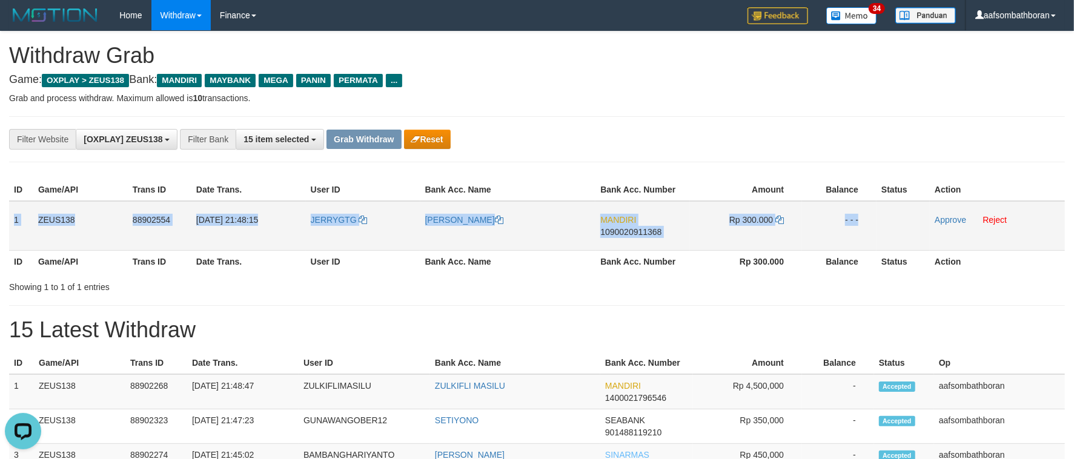
copy tr "1 ZEUS138 88902554 [DATE] 21:48:15 JERRYGTG [PERSON_NAME] MANDIRI 1090020911368…"
drag, startPoint x: 13, startPoint y: 220, endPoint x: 901, endPoint y: 224, distance: 888.6
click at [901, 224] on tr "1 ZEUS138 88902554 [DATE] 21:48:15 JERRYGTG [PERSON_NAME] MANDIRI 1090020911368…" at bounding box center [537, 226] width 1056 height 50
click at [641, 247] on td "MANDIRI 1090020911368" at bounding box center [642, 226] width 94 height 50
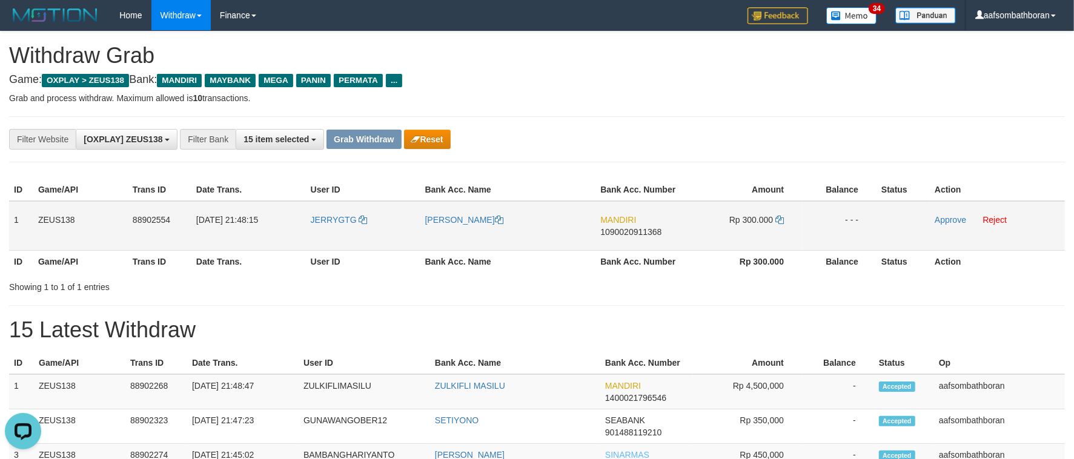
click at [641, 243] on td "MANDIRI 1090020911368" at bounding box center [642, 226] width 94 height 50
copy span "1090020911368"
click at [641, 243] on td "MANDIRI 1090020911368" at bounding box center [642, 226] width 94 height 50
click at [757, 219] on span "Rp 300.000" at bounding box center [751, 220] width 44 height 10
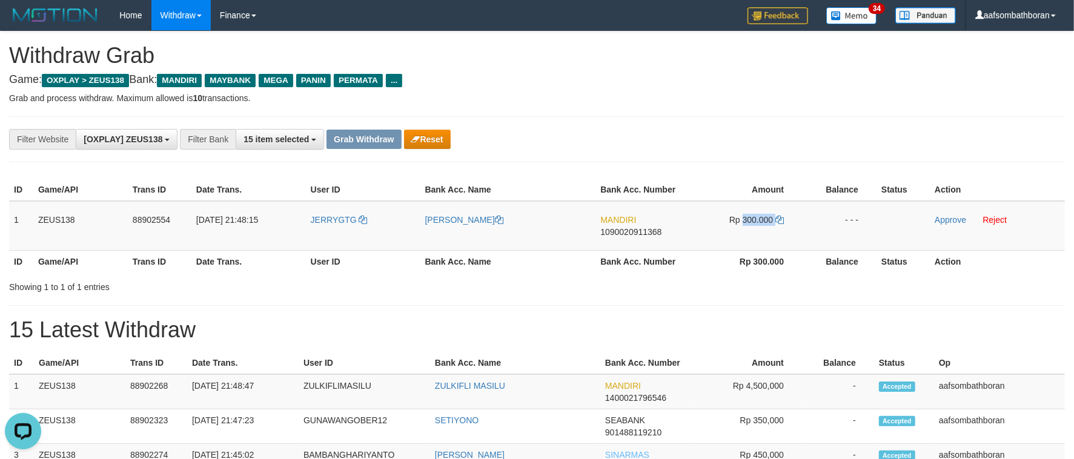
copy td "300.000"
click at [942, 216] on link "Approve" at bounding box center [950, 220] width 31 height 10
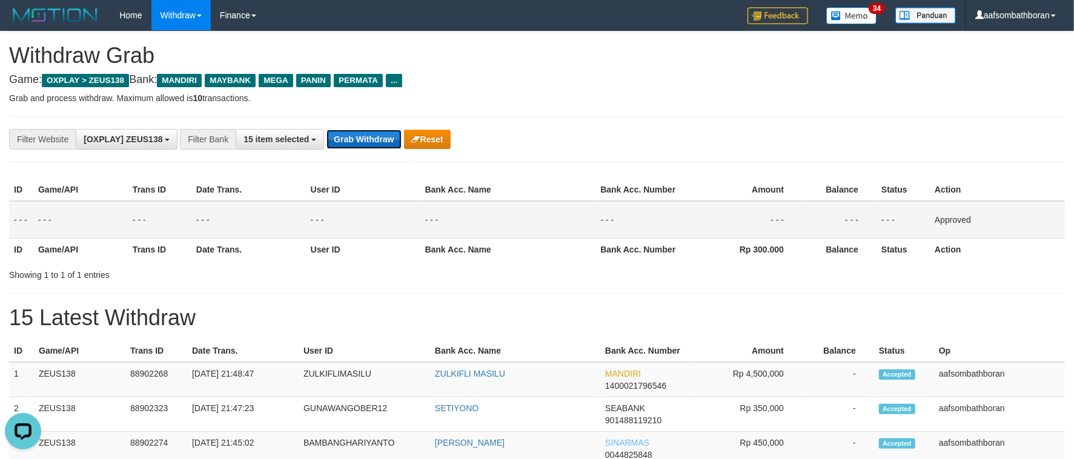
click at [348, 142] on button "Grab Withdraw" at bounding box center [363, 139] width 75 height 19
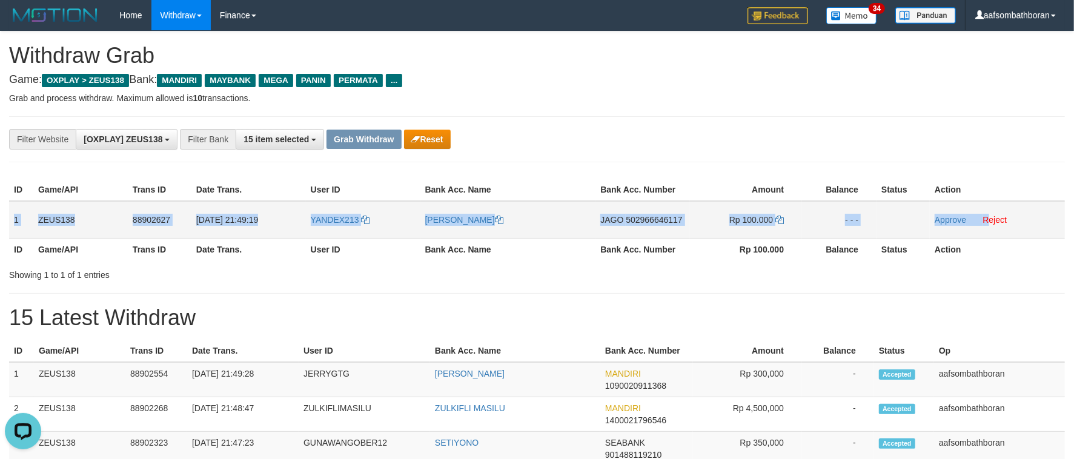
copy tr "1 ZEUS138 88902627 [DATE] 21:49:19 YANDEX213 NAKULA RAFON HARIPRA JAGO 50296664…"
drag, startPoint x: 10, startPoint y: 221, endPoint x: 991, endPoint y: 208, distance: 981.3
click at [991, 208] on tr "1 ZEUS138 88902627 [DATE] 21:49:19 YANDEX213 NAKULA [PERSON_NAME] JAGO 50296664…" at bounding box center [537, 220] width 1056 height 38
click at [620, 227] on td "JAGO 502966646117" at bounding box center [642, 220] width 94 height 38
click at [657, 231] on td "JAGO 502966646117" at bounding box center [642, 220] width 94 height 38
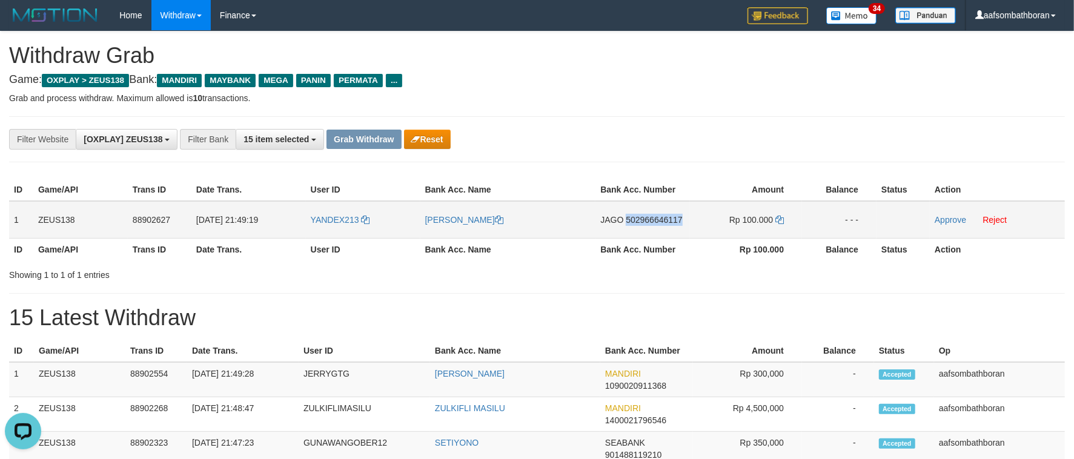
click at [657, 231] on td "JAGO 502966646117" at bounding box center [642, 220] width 94 height 38
click at [603, 208] on td "JAGO 502966646117" at bounding box center [642, 220] width 94 height 38
copy td "JAGO"
click at [763, 224] on td "Rp 100.000" at bounding box center [746, 220] width 112 height 38
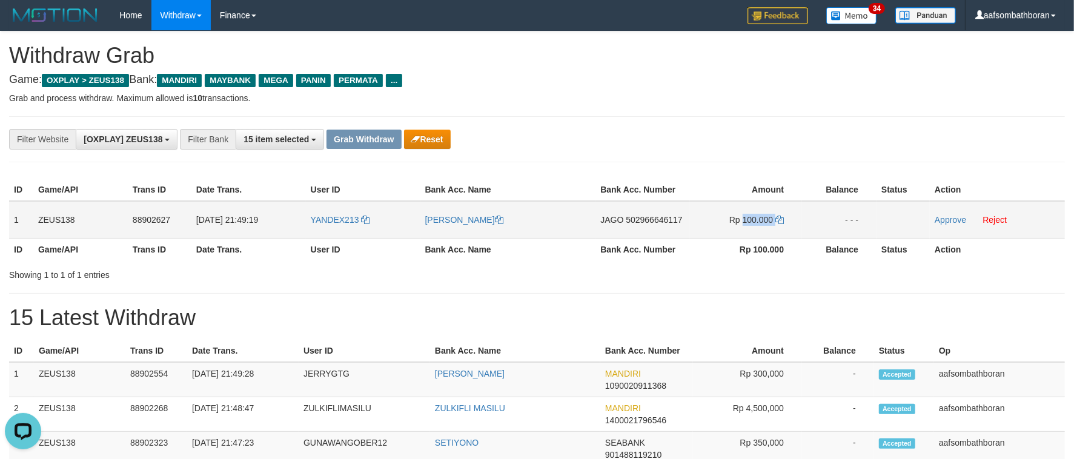
click at [763, 224] on span "Rp 100.000" at bounding box center [751, 220] width 44 height 10
copy td "100.000"
click at [317, 222] on span "YANDEX213" at bounding box center [335, 220] width 48 height 10
copy td "100.000"
click at [334, 226] on td "YANDEX213" at bounding box center [363, 220] width 114 height 38
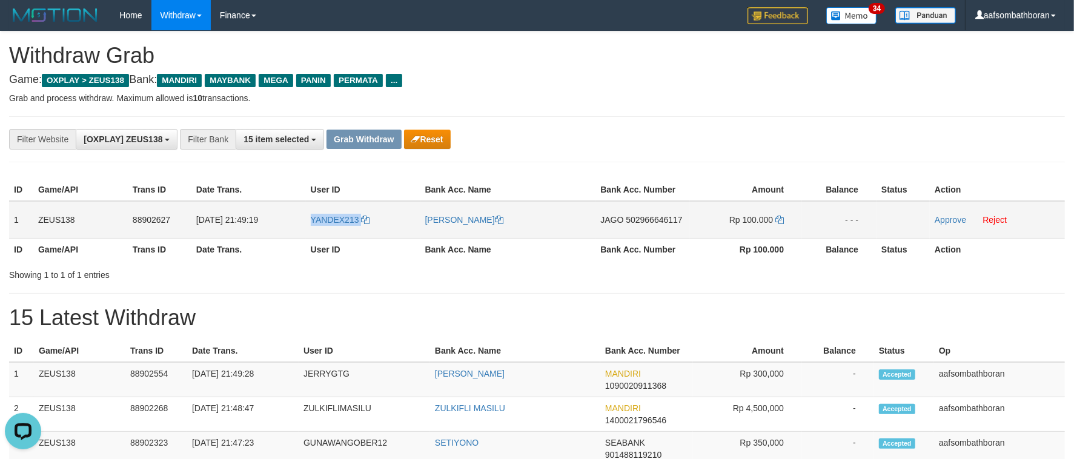
click at [334, 226] on td "YANDEX213" at bounding box center [363, 220] width 114 height 38
copy link "YANDEX213"
click at [607, 126] on div "**********" at bounding box center [537, 139] width 1056 height 46
click at [940, 220] on link "Approve" at bounding box center [950, 220] width 31 height 10
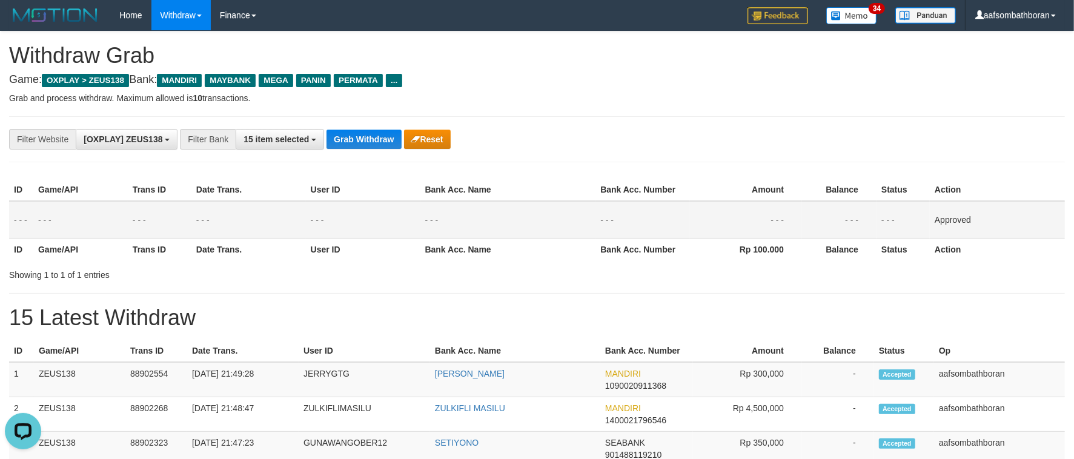
click at [385, 151] on div "**********" at bounding box center [537, 139] width 1056 height 46
click at [385, 147] on button "Grab Withdraw" at bounding box center [363, 139] width 75 height 19
click at [383, 146] on button "Grab Withdraw" at bounding box center [363, 139] width 75 height 19
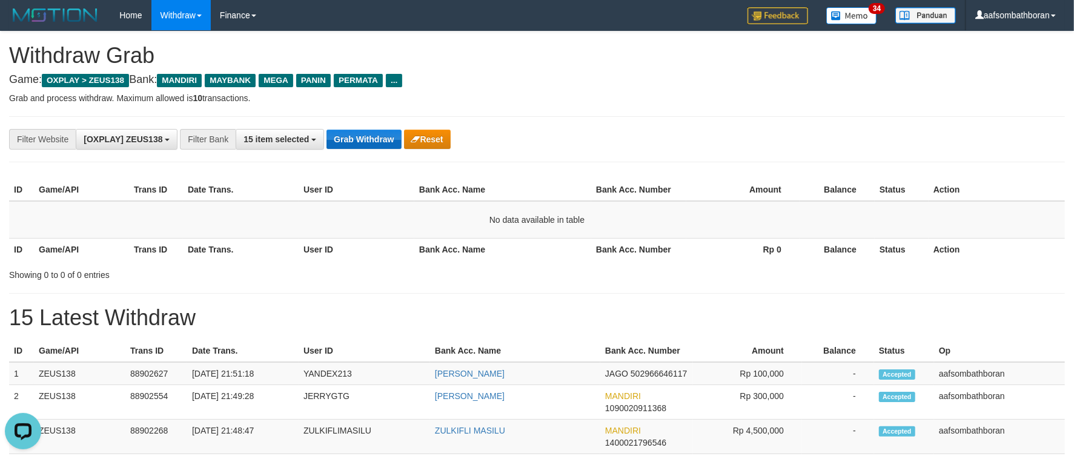
click at [373, 131] on div "Grab Withdraw Reset" at bounding box center [388, 139] width 124 height 19
click at [373, 131] on button "Grab Withdraw" at bounding box center [363, 139] width 75 height 19
click at [373, 132] on button "Grab Withdraw" at bounding box center [363, 139] width 75 height 19
click at [373, 133] on button "Grab Withdraw" at bounding box center [363, 139] width 75 height 19
click at [373, 134] on button "Grab Withdraw" at bounding box center [363, 139] width 75 height 19
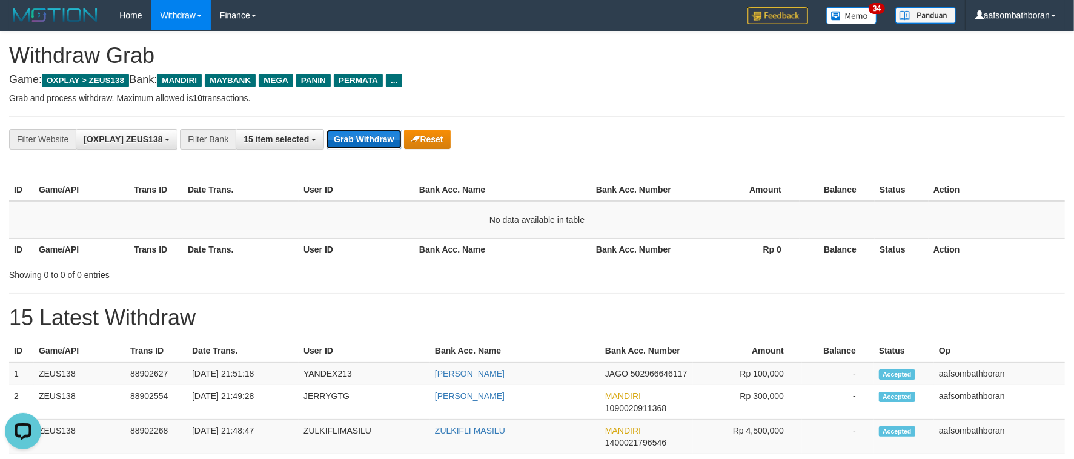
click at [367, 131] on button "Grab Withdraw" at bounding box center [363, 139] width 75 height 19
click at [393, 134] on button "Grab Withdraw" at bounding box center [363, 139] width 75 height 19
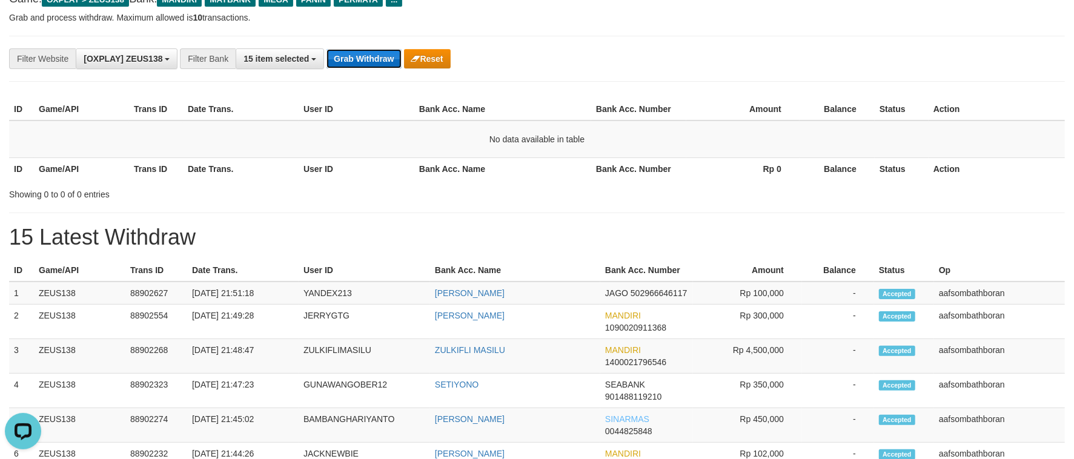
click at [348, 53] on button "Grab Withdraw" at bounding box center [363, 58] width 75 height 19
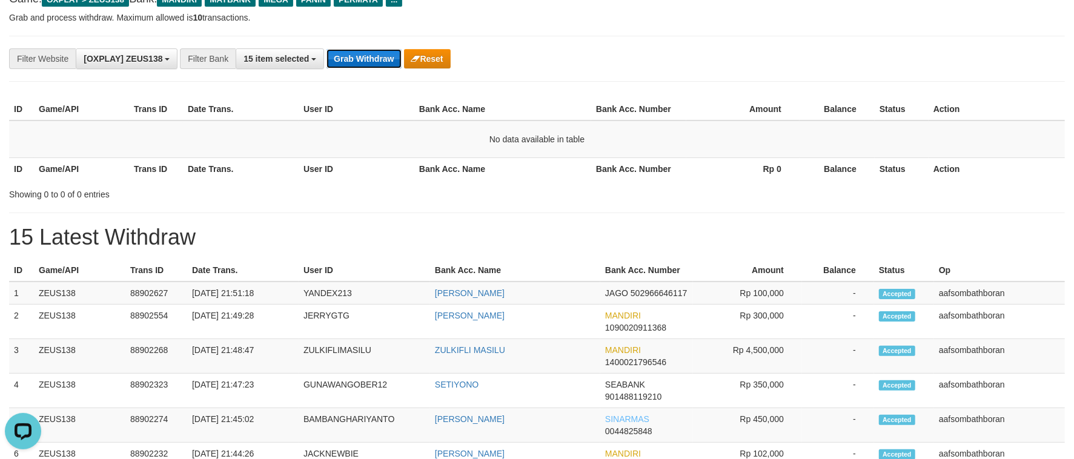
click at [348, 53] on button "Grab Withdraw" at bounding box center [363, 58] width 75 height 19
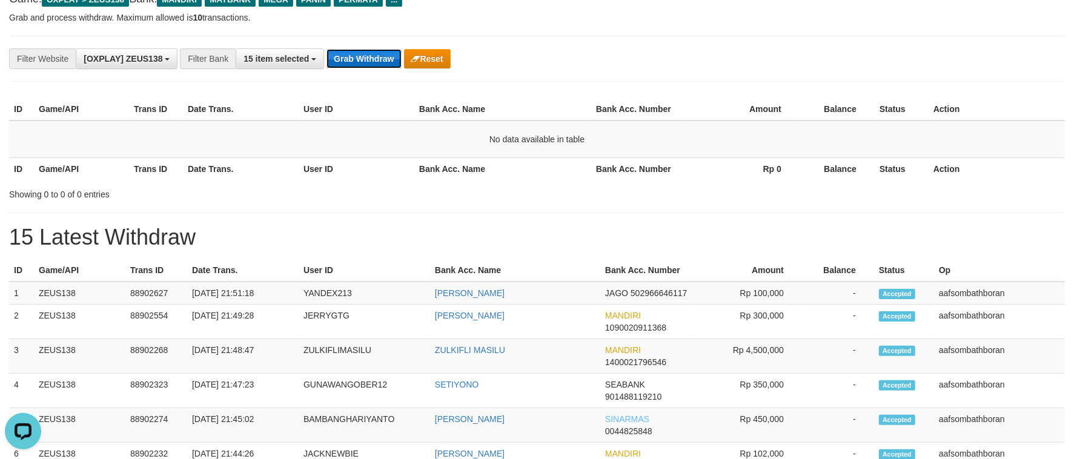
click at [348, 53] on button "Grab Withdraw" at bounding box center [363, 58] width 75 height 19
drag, startPoint x: 348, startPoint y: 53, endPoint x: 372, endPoint y: 53, distance: 24.2
click at [348, 50] on button "Grab Withdraw" at bounding box center [363, 58] width 75 height 19
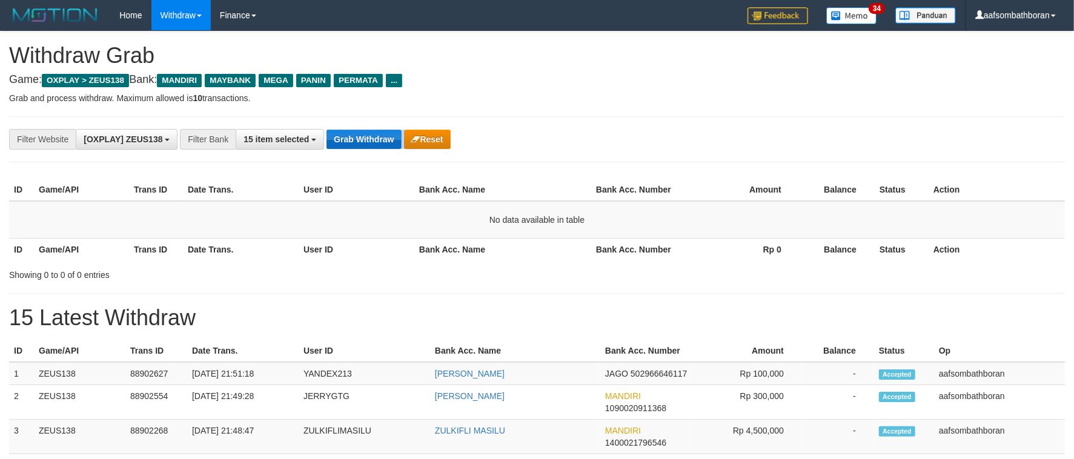
drag, startPoint x: 386, startPoint y: 148, endPoint x: 366, endPoint y: 133, distance: 24.7
click at [376, 144] on div "**********" at bounding box center [537, 139] width 1056 height 46
click at [366, 145] on button "Grab Withdraw" at bounding box center [363, 139] width 75 height 19
click at [366, 146] on button "Grab Withdraw" at bounding box center [363, 139] width 75 height 19
click at [366, 145] on button "Grab Withdraw" at bounding box center [363, 139] width 75 height 19
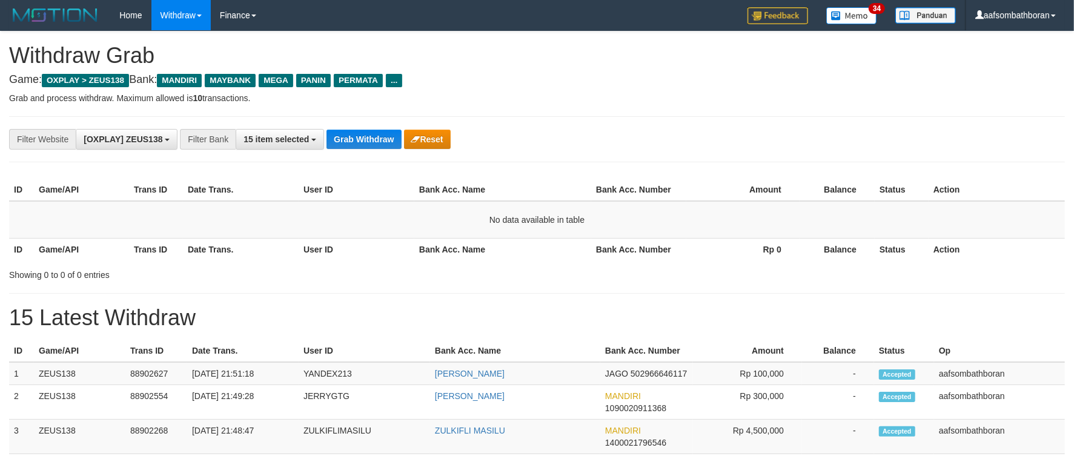
click at [859, 255] on th "Balance" at bounding box center [837, 249] width 75 height 22
drag, startPoint x: 652, startPoint y: 193, endPoint x: 1084, endPoint y: 251, distance: 435.8
click at [657, 196] on th "Bank Acc. Number" at bounding box center [638, 190] width 95 height 22
click at [372, 133] on button "Grab Withdraw" at bounding box center [363, 139] width 75 height 19
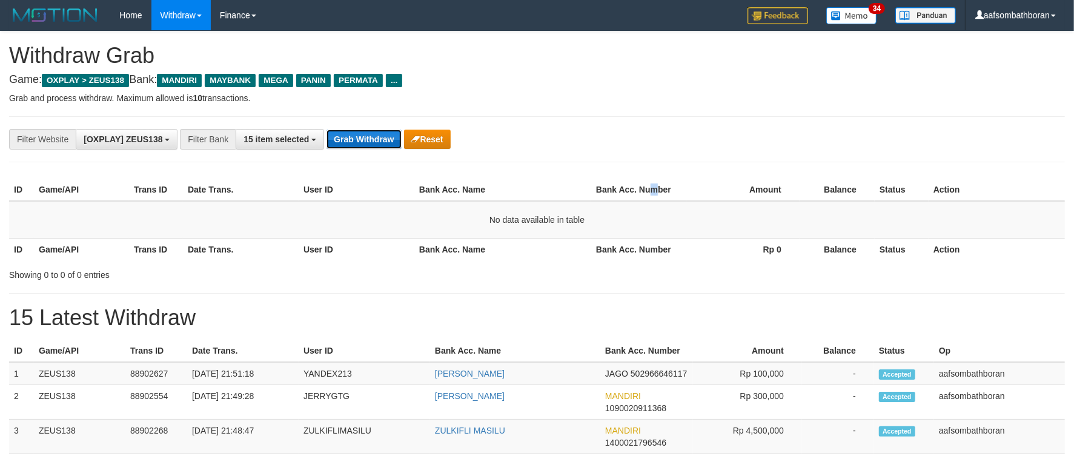
click at [372, 133] on button "Grab Withdraw" at bounding box center [363, 139] width 75 height 19
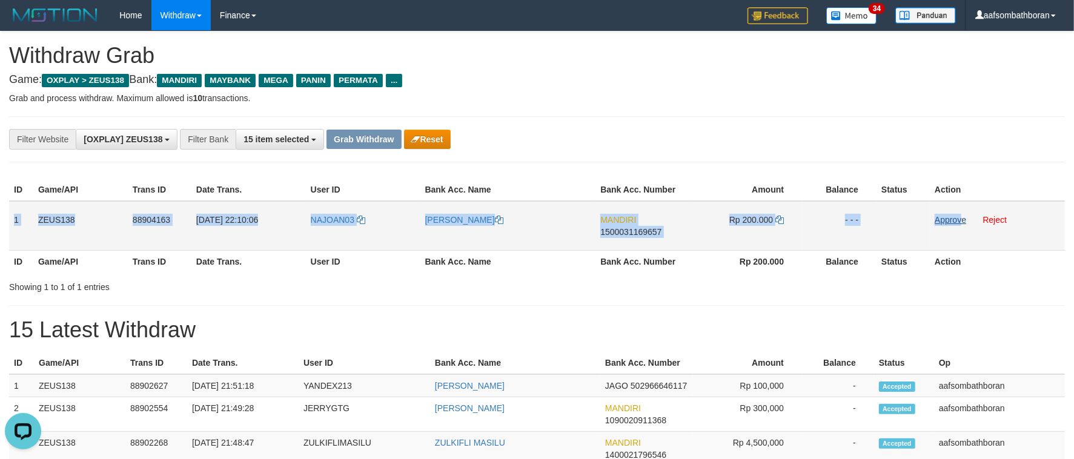
copy tr "1 ZEUS138 88904163 [DATE] 22:10:06 NAJOAN03 [PERSON_NAME] 1500031169657 Rp 200.…"
drag, startPoint x: 12, startPoint y: 213, endPoint x: 961, endPoint y: 219, distance: 949.8
click at [961, 219] on tr "1 ZEUS138 88904163 [DATE] 22:10:06 NAJOAN03 [PERSON_NAME] MANDIRI 1500031169657…" at bounding box center [537, 226] width 1056 height 50
click at [632, 227] on span "1500031169657" at bounding box center [630, 232] width 61 height 10
copy tr "1 ZEUS138 88904163 [DATE] 22:10:06 NAJOAN03 [PERSON_NAME] 1500031169657 Rp 200.…"
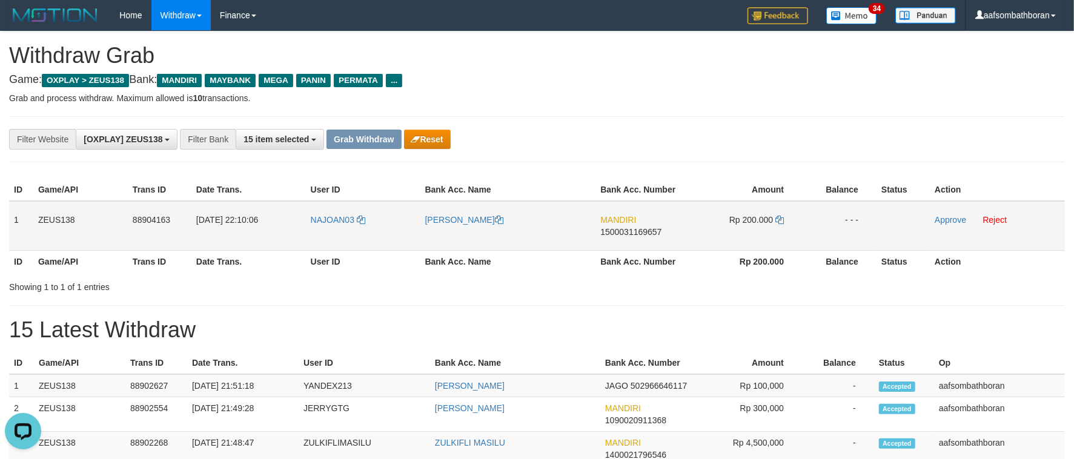
click at [622, 240] on td "MANDIRI 1500031169657" at bounding box center [642, 226] width 94 height 50
copy span "1500031169657"
click at [760, 217] on span "Rp 200.000" at bounding box center [751, 220] width 44 height 10
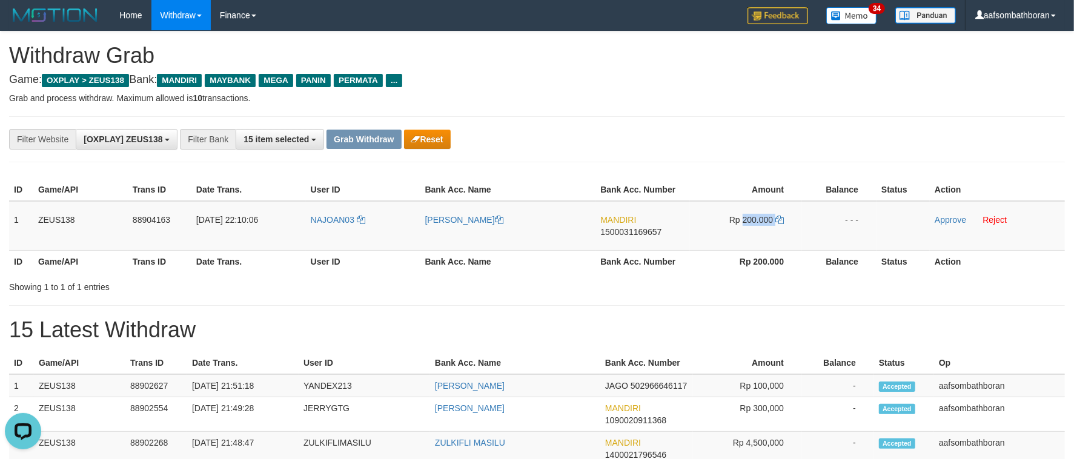
copy td "200.000"
click at [459, 240] on td "[PERSON_NAME]" at bounding box center [508, 226] width 176 height 50
click at [942, 217] on link "Approve" at bounding box center [950, 220] width 31 height 10
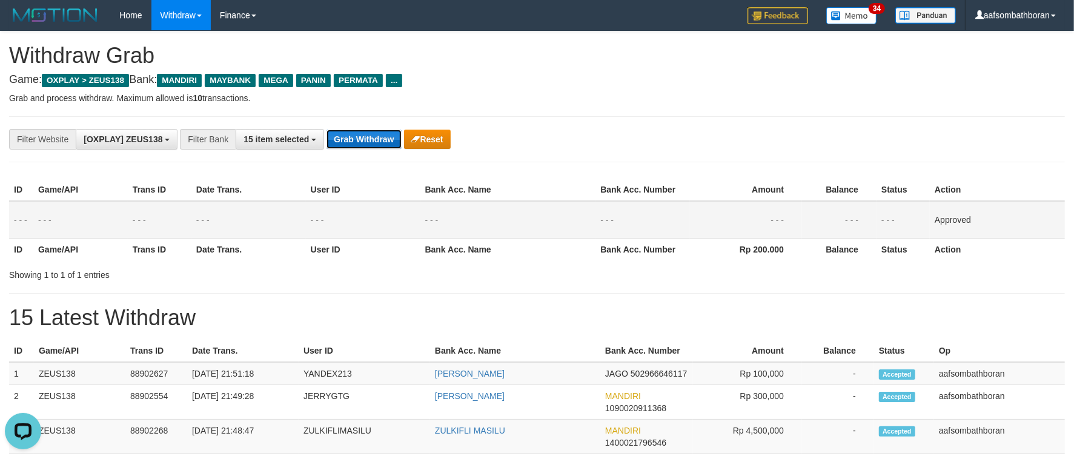
click at [363, 147] on button "Grab Withdraw" at bounding box center [363, 139] width 75 height 19
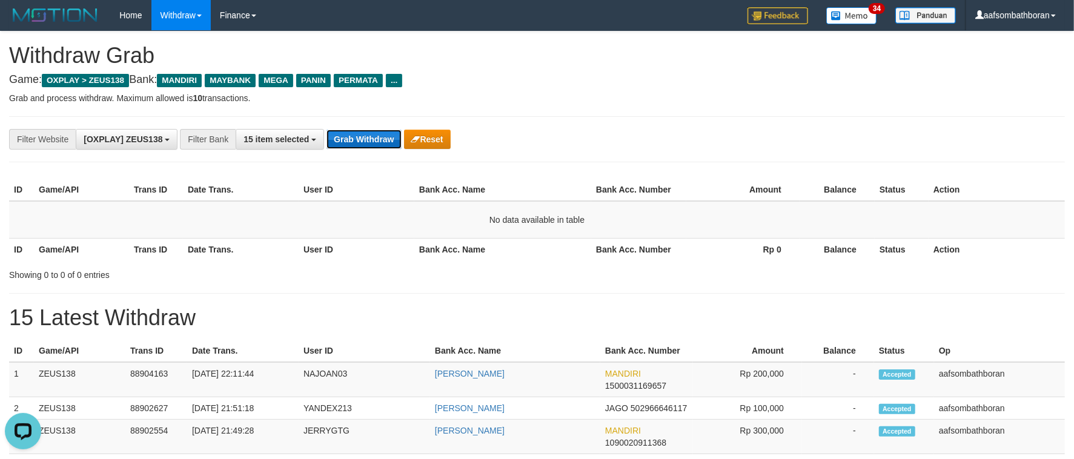
click at [352, 143] on button "Grab Withdraw" at bounding box center [363, 139] width 75 height 19
click at [353, 143] on button "Grab Withdraw" at bounding box center [363, 139] width 75 height 19
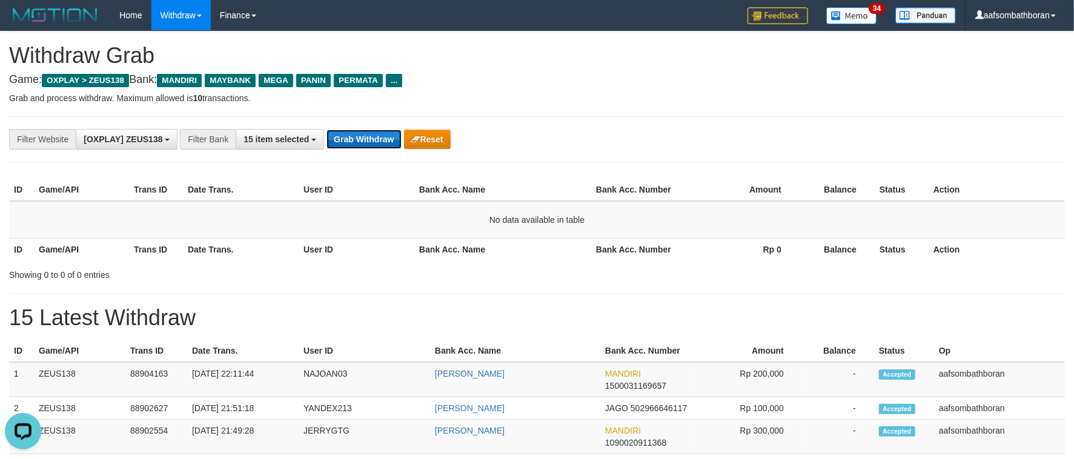
click at [353, 143] on button "Grab Withdraw" at bounding box center [363, 139] width 75 height 19
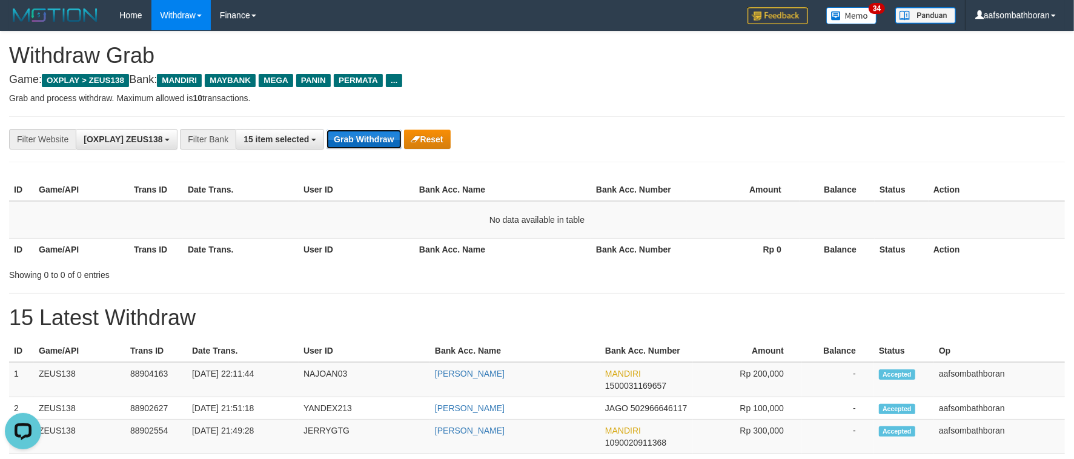
click at [353, 143] on button "Grab Withdraw" at bounding box center [363, 139] width 75 height 19
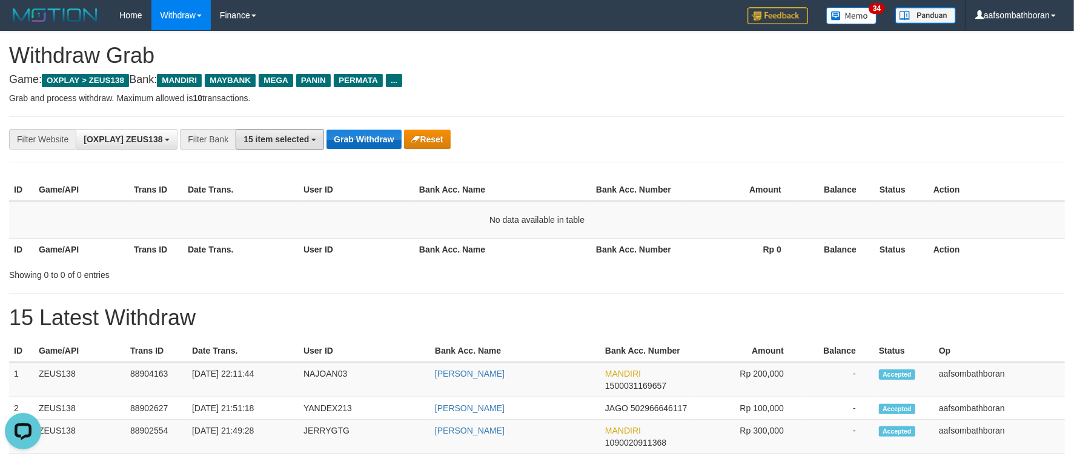
click at [323, 137] on button "15 item selected" at bounding box center [280, 139] width 88 height 21
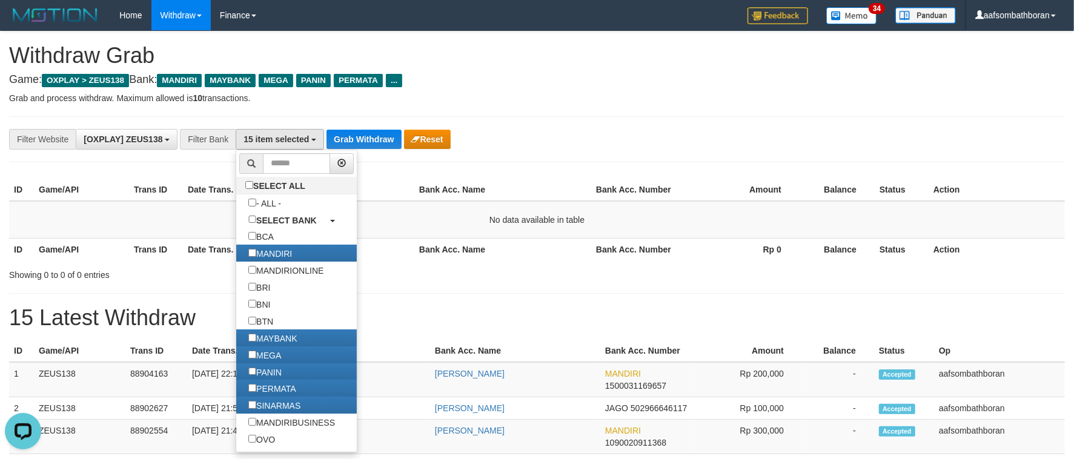
click at [343, 130] on div "Grab Withdraw Reset" at bounding box center [388, 139] width 124 height 19
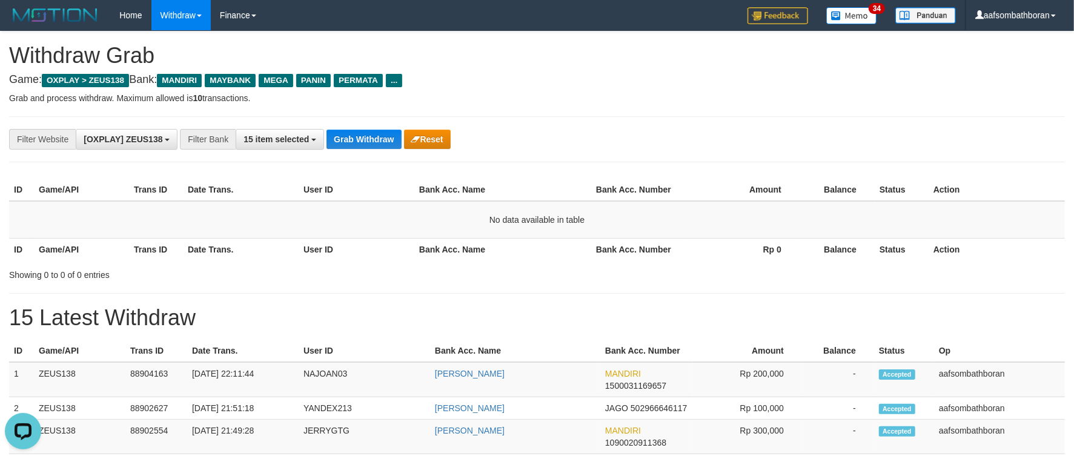
click at [343, 130] on div "Grab Withdraw Reset" at bounding box center [388, 139] width 124 height 19
drag, startPoint x: 343, startPoint y: 129, endPoint x: 380, endPoint y: 153, distance: 43.3
click at [378, 151] on div "**********" at bounding box center [537, 139] width 1056 height 46
click at [380, 153] on div "**********" at bounding box center [537, 139] width 1056 height 46
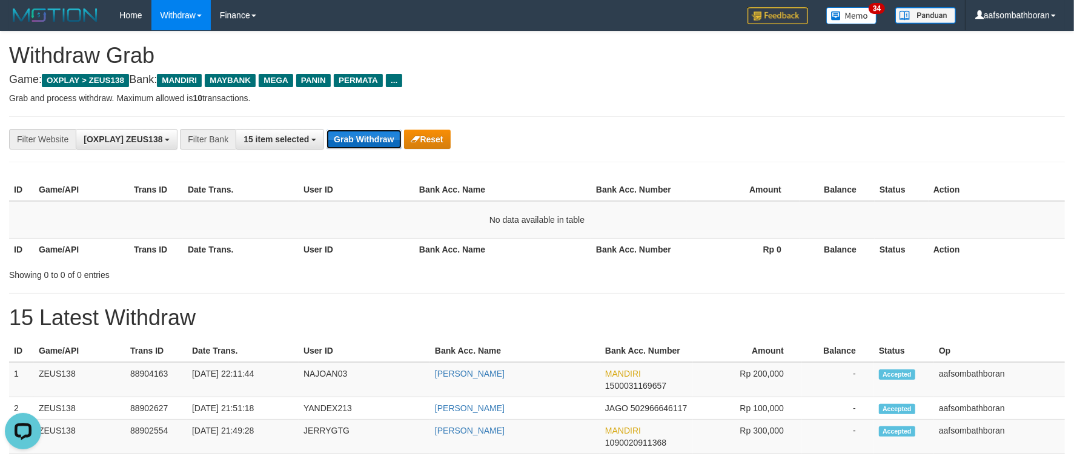
drag, startPoint x: 379, startPoint y: 143, endPoint x: 379, endPoint y: 136, distance: 7.3
click at [379, 136] on button "Grab Withdraw" at bounding box center [363, 139] width 75 height 19
click at [379, 127] on div "**********" at bounding box center [537, 139] width 1056 height 46
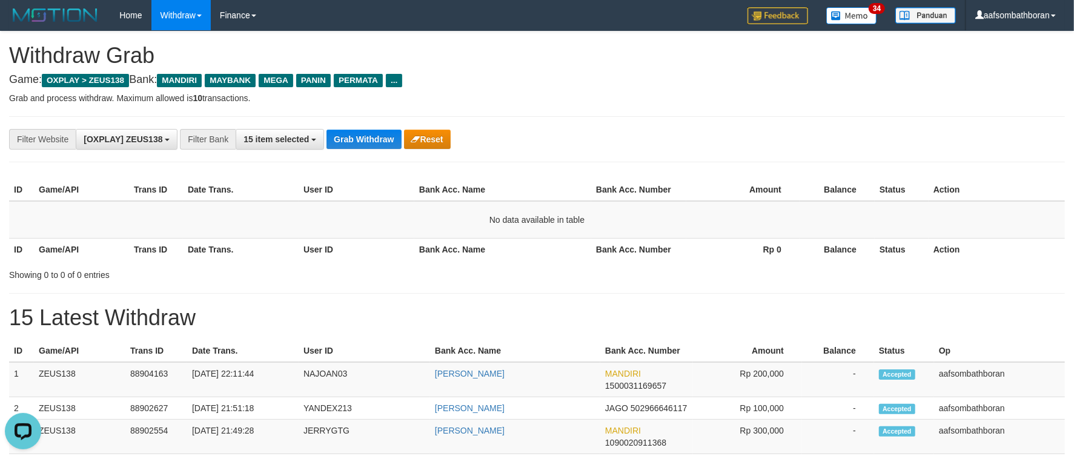
click at [675, 179] on th "Bank Acc. Number" at bounding box center [638, 190] width 95 height 22
click at [752, 134] on div "**********" at bounding box center [447, 139] width 895 height 21
click at [361, 126] on div "**********" at bounding box center [537, 139] width 1056 height 46
click at [359, 131] on button "Grab Withdraw" at bounding box center [363, 139] width 75 height 19
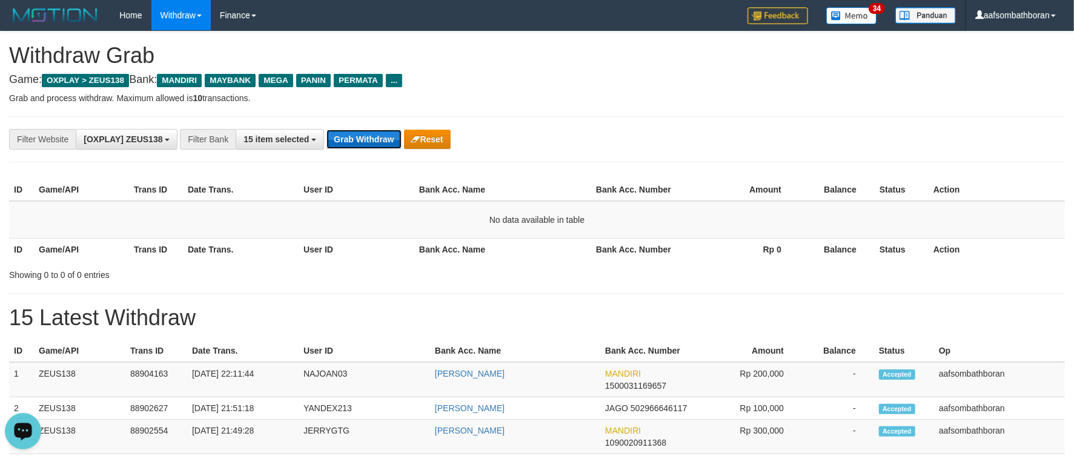
click at [359, 131] on button "Grab Withdraw" at bounding box center [363, 139] width 75 height 19
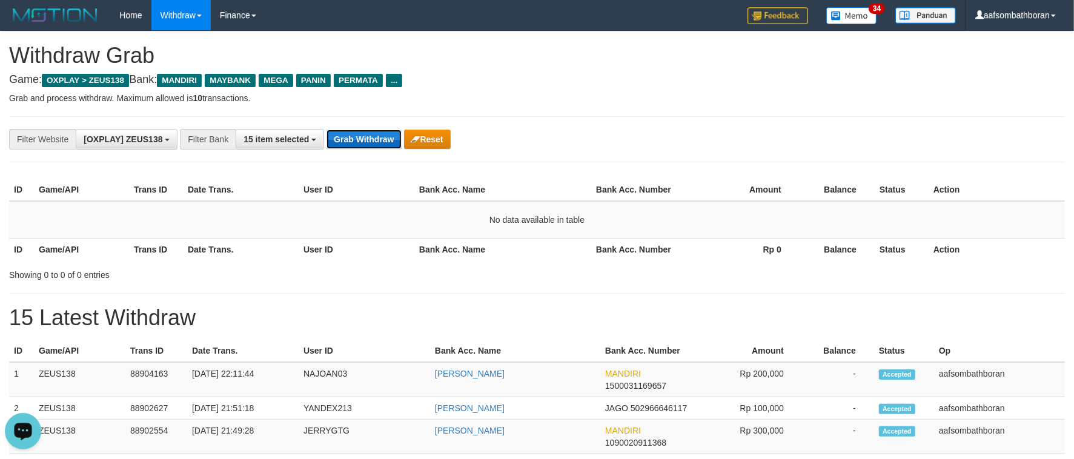
click at [359, 131] on button "Grab Withdraw" at bounding box center [363, 139] width 75 height 19
click at [358, 131] on button "Grab Withdraw" at bounding box center [363, 139] width 75 height 19
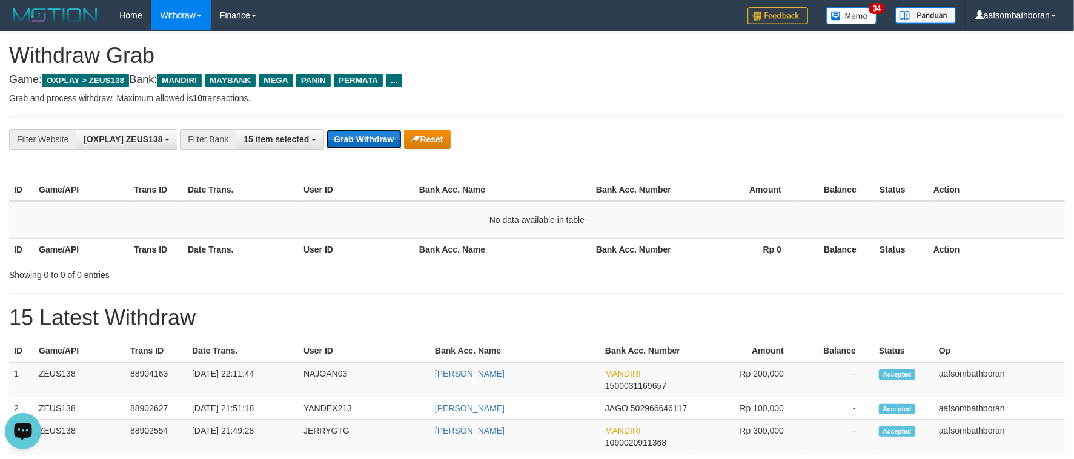
click at [358, 131] on button "Grab Withdraw" at bounding box center [363, 139] width 75 height 19
click at [358, 132] on button "Grab Withdraw" at bounding box center [363, 139] width 75 height 19
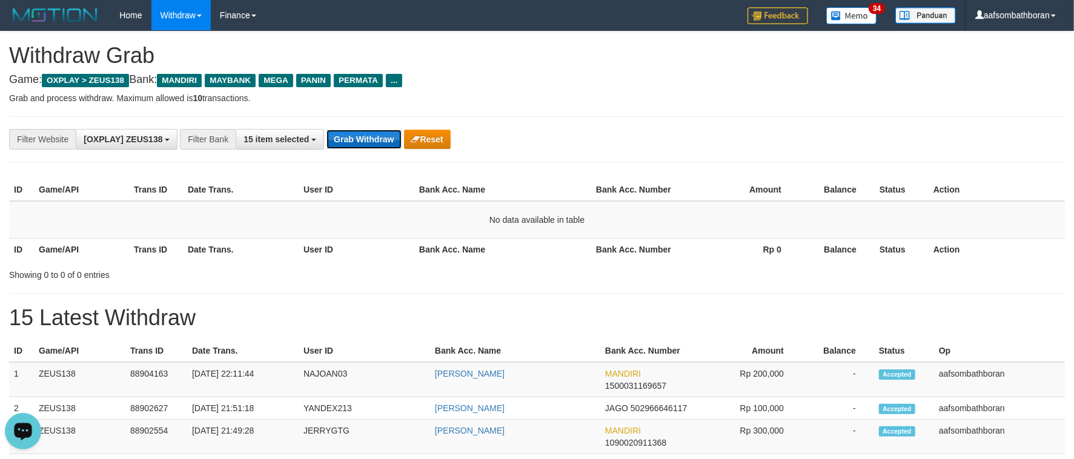
click at [358, 132] on button "Grab Withdraw" at bounding box center [363, 139] width 75 height 19
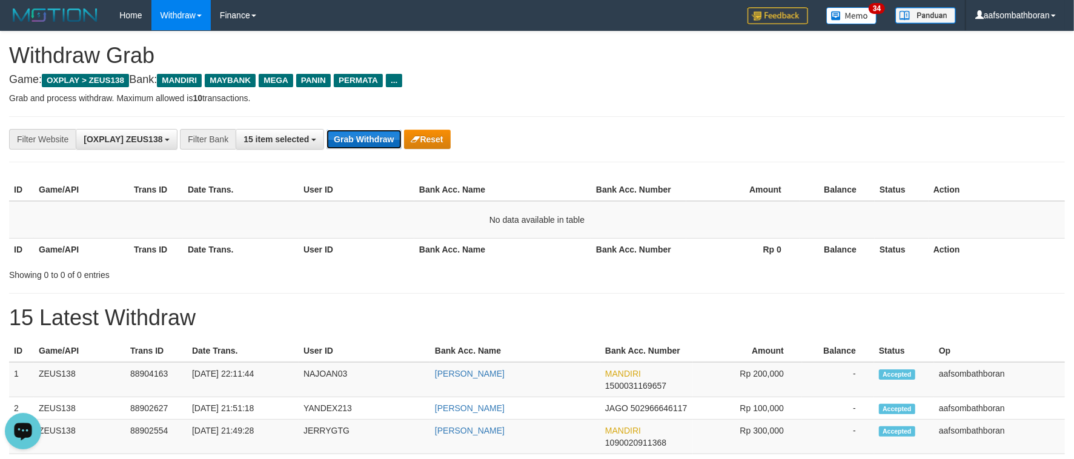
click at [358, 132] on button "Grab Withdraw" at bounding box center [363, 139] width 75 height 19
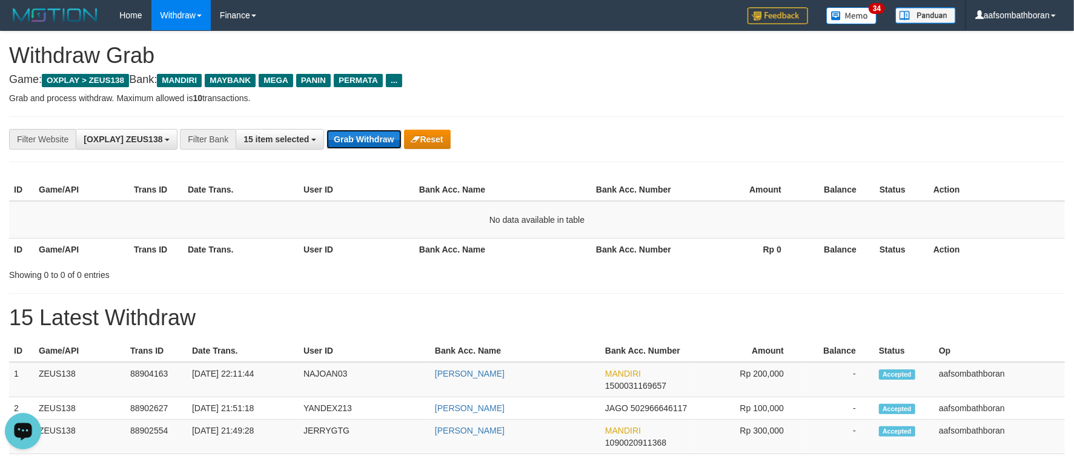
click at [358, 132] on button "Grab Withdraw" at bounding box center [363, 139] width 75 height 19
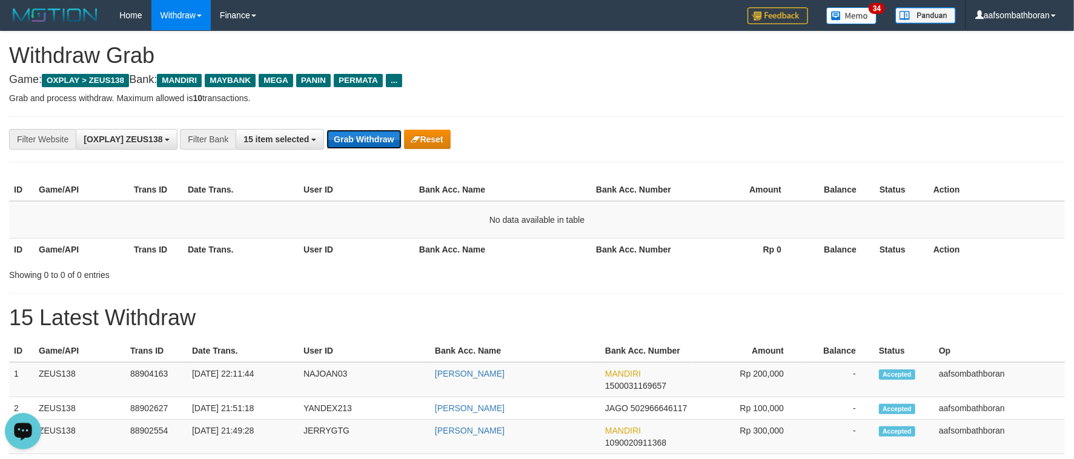
click at [358, 132] on button "Grab Withdraw" at bounding box center [363, 139] width 75 height 19
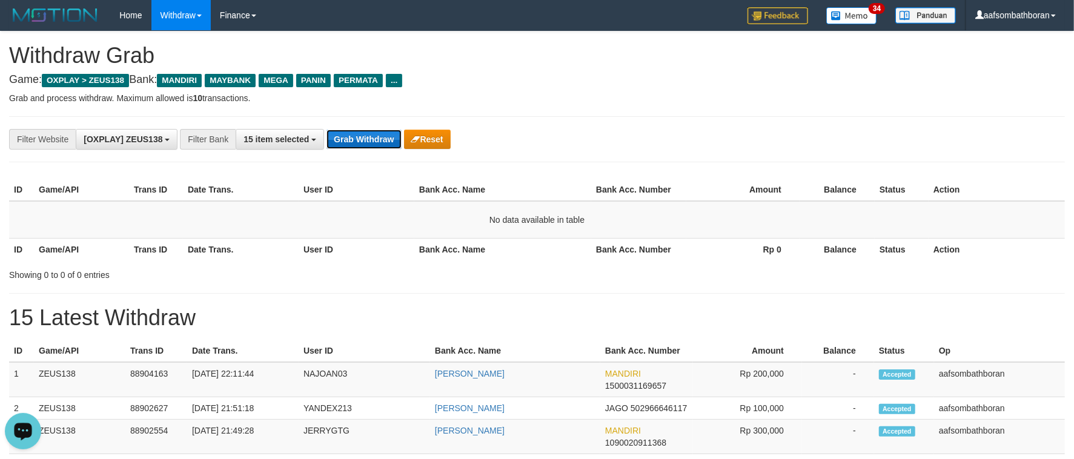
click at [358, 132] on button "Grab Withdraw" at bounding box center [363, 139] width 75 height 19
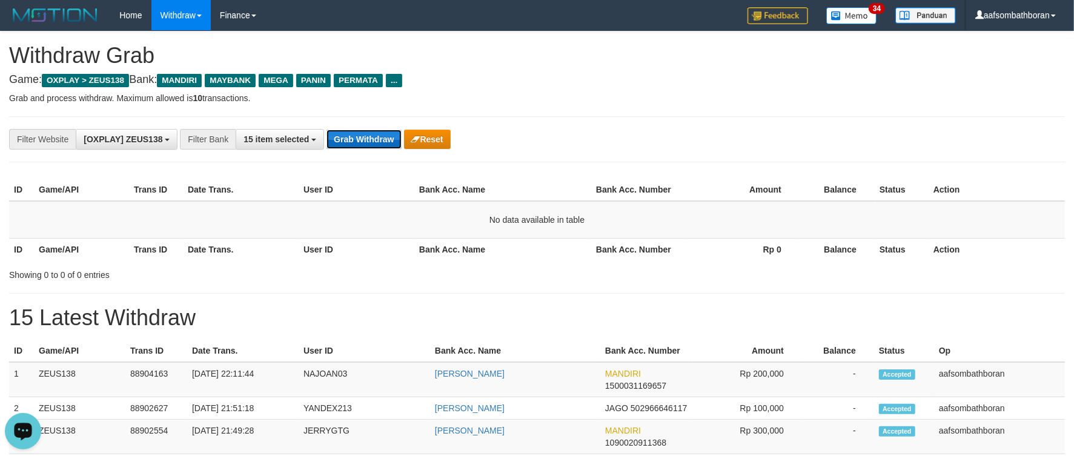
click at [358, 132] on button "Grab Withdraw" at bounding box center [363, 139] width 75 height 19
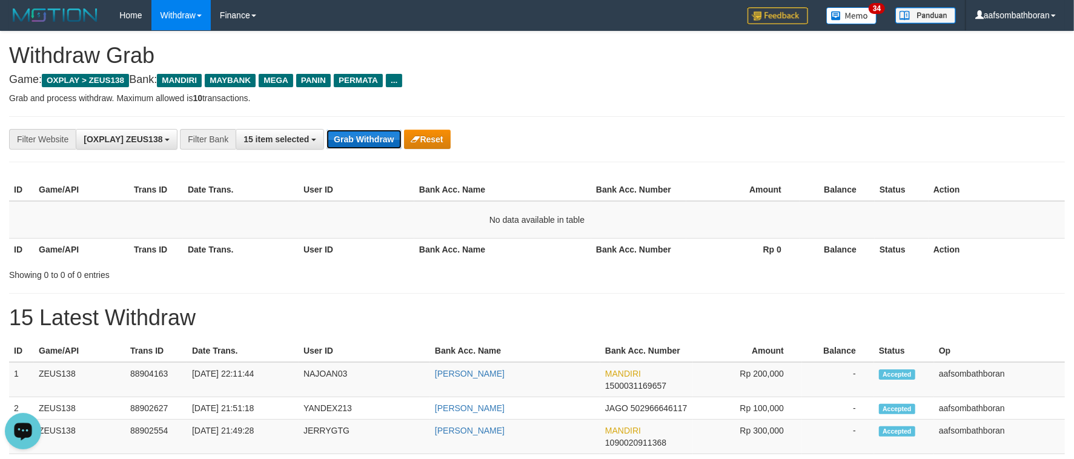
click at [357, 132] on button "Grab Withdraw" at bounding box center [363, 139] width 75 height 19
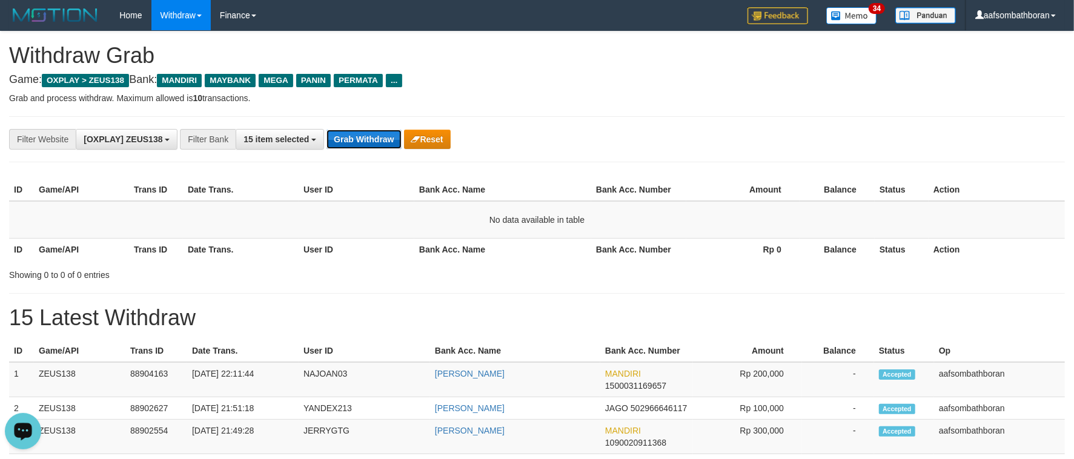
click at [357, 132] on button "Grab Withdraw" at bounding box center [363, 139] width 75 height 19
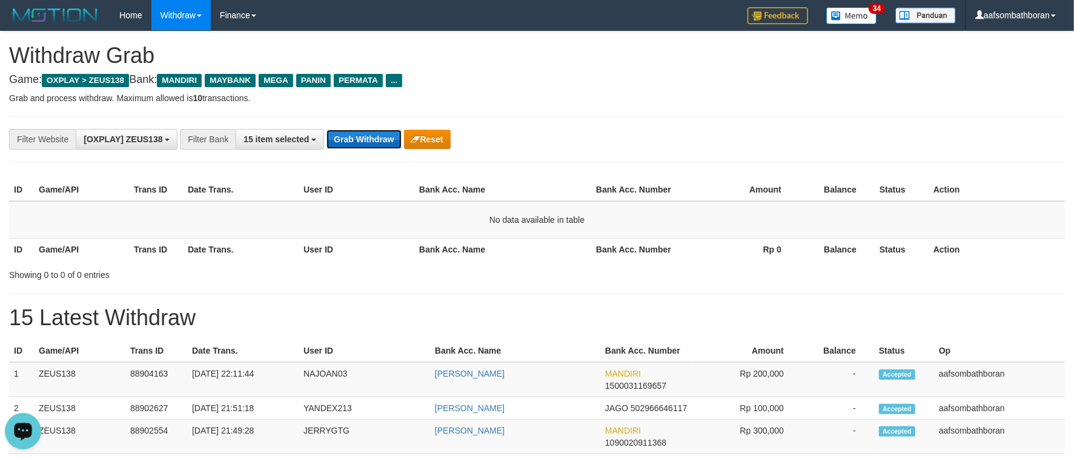
click at [357, 132] on button "Grab Withdraw" at bounding box center [363, 139] width 75 height 19
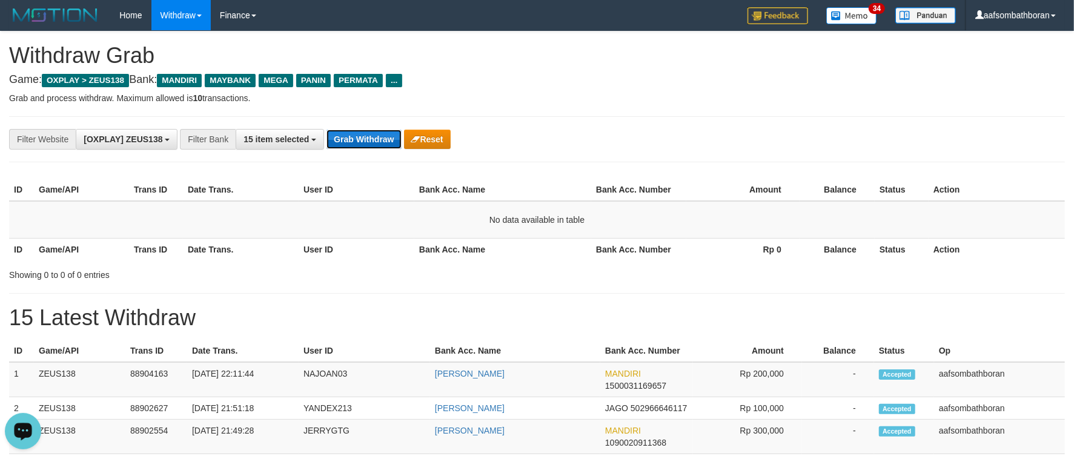
click at [357, 132] on button "Grab Withdraw" at bounding box center [363, 139] width 75 height 19
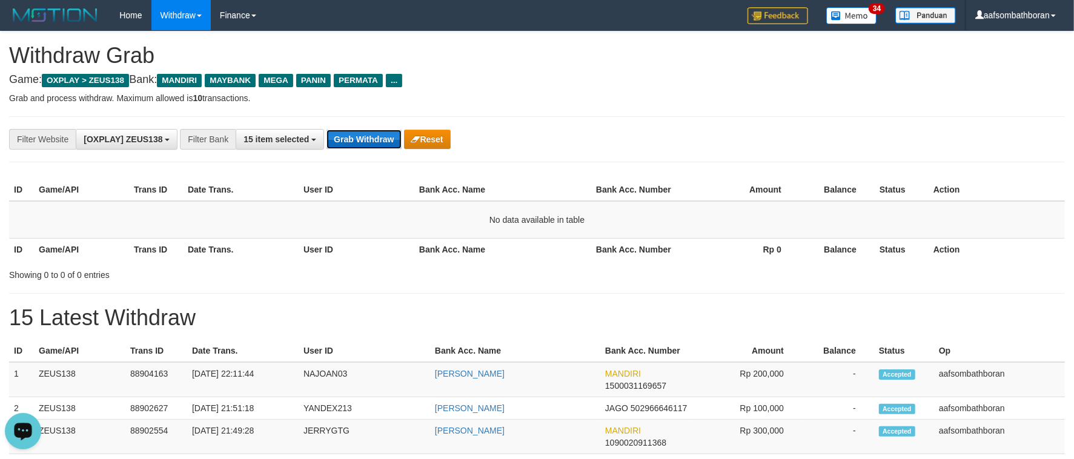
click at [357, 132] on button "Grab Withdraw" at bounding box center [363, 139] width 75 height 19
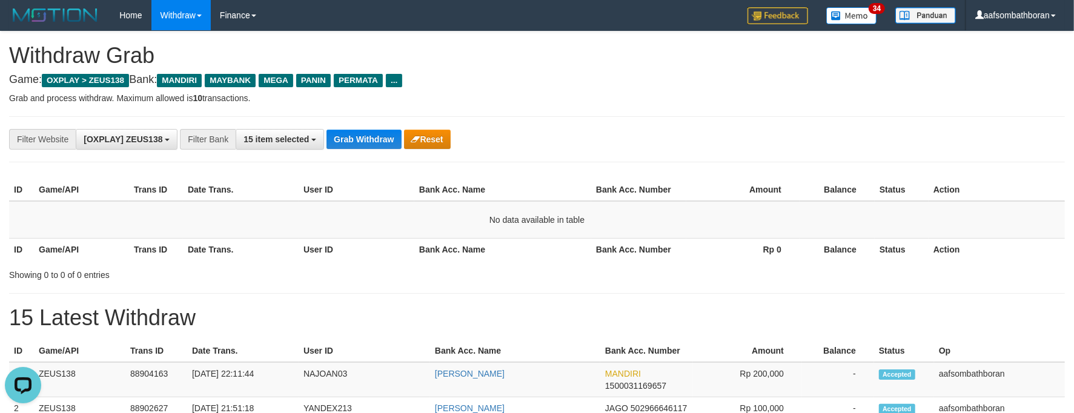
drag, startPoint x: 254, startPoint y: 412, endPoint x: 595, endPoint y: 185, distance: 410.6
click at [595, 185] on th "Bank Acc. Number" at bounding box center [638, 190] width 95 height 22
click at [352, 133] on button "Grab Withdraw" at bounding box center [363, 139] width 75 height 19
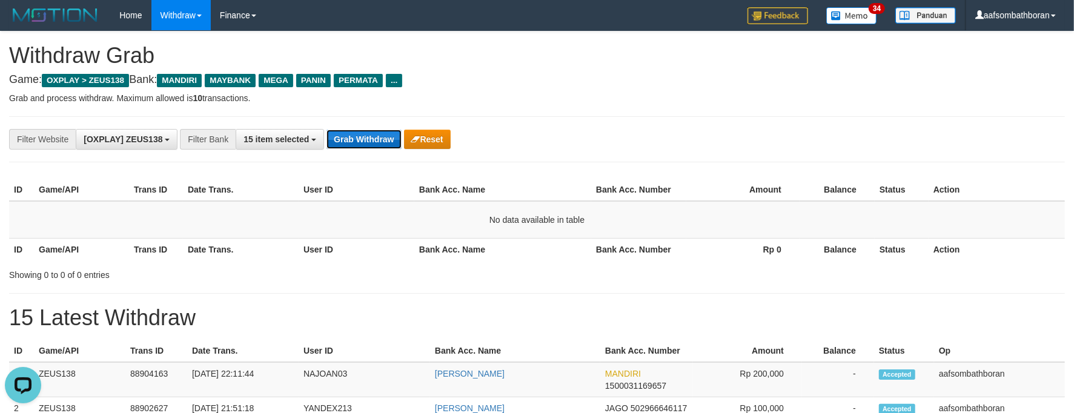
click at [347, 132] on button "Grab Withdraw" at bounding box center [363, 139] width 75 height 19
click at [347, 130] on button "Grab Withdraw" at bounding box center [363, 139] width 75 height 19
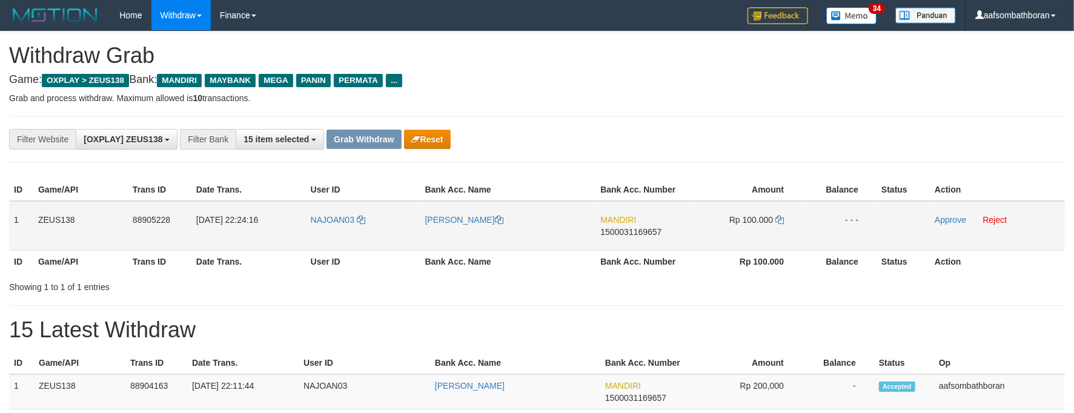
click at [617, 248] on td "MANDIRI 1500031169657" at bounding box center [642, 226] width 94 height 50
copy span "1500031169657"
click at [752, 212] on td "Rp 100.000" at bounding box center [746, 226] width 112 height 50
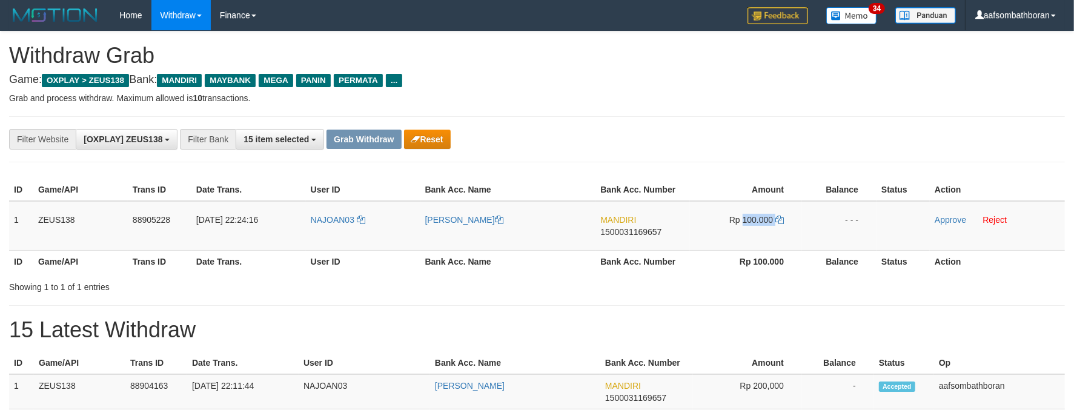
copy td "100.000"
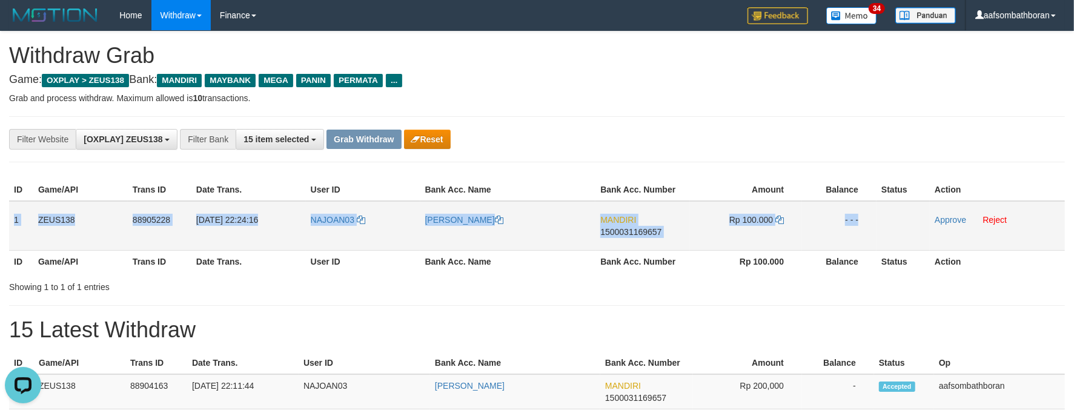
copy tr "1 ZEUS138 88905228 01/10/2025 22:24:16 NAJOAN03 BOBBY CHARLES NAJOAN MANDIRI 15…"
drag, startPoint x: 12, startPoint y: 216, endPoint x: 914, endPoint y: 220, distance: 901.9
click at [914, 220] on tr "1 ZEUS138 88905228 01/10/2025 22:24:16 NAJOAN03 BOBBY CHARLES NAJOAN MANDIRI 15…" at bounding box center [537, 226] width 1056 height 50
click at [423, 245] on td "[PERSON_NAME]" at bounding box center [508, 226] width 176 height 50
click at [435, 240] on td "[PERSON_NAME]" at bounding box center [508, 226] width 176 height 50
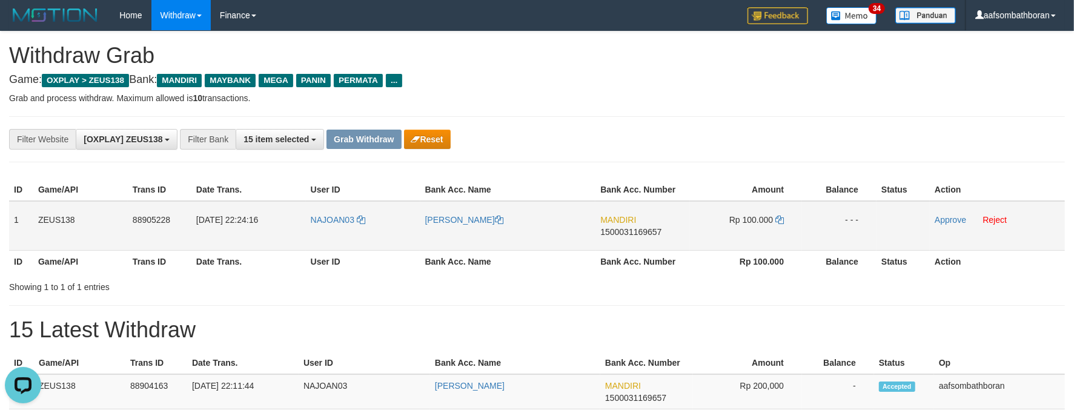
click at [435, 240] on td "[PERSON_NAME]" at bounding box center [508, 226] width 176 height 50
click at [955, 216] on link "Approve" at bounding box center [950, 220] width 31 height 10
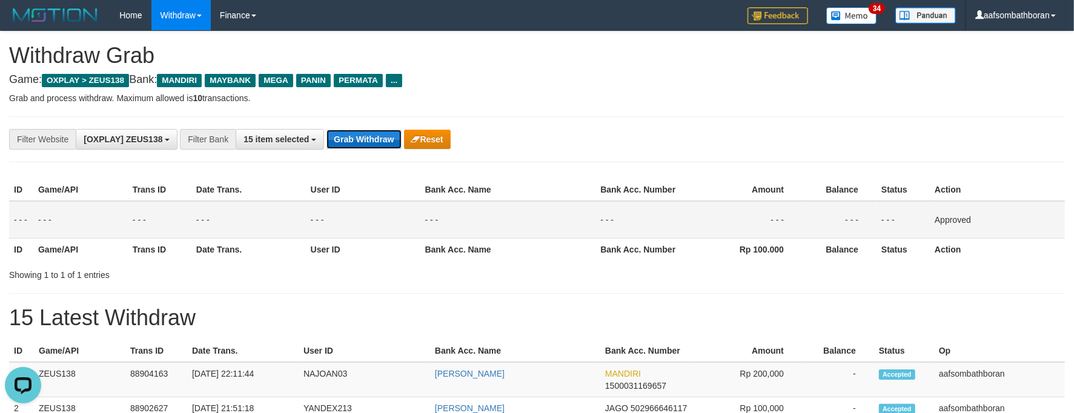
click at [375, 133] on button "Grab Withdraw" at bounding box center [363, 139] width 75 height 19
drag, startPoint x: 375, startPoint y: 133, endPoint x: 1084, endPoint y: 245, distance: 718.1
click at [376, 133] on button "Grab Withdraw" at bounding box center [363, 139] width 75 height 19
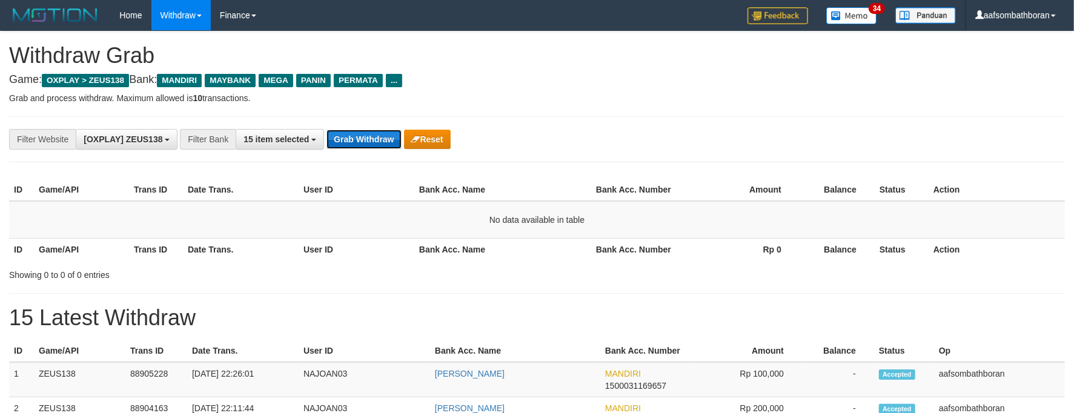
click at [363, 131] on button "Grab Withdraw" at bounding box center [363, 139] width 75 height 19
click at [326, 133] on button "Grab Withdraw" at bounding box center [363, 139] width 75 height 19
click at [329, 133] on button "Grab Withdraw" at bounding box center [363, 139] width 75 height 19
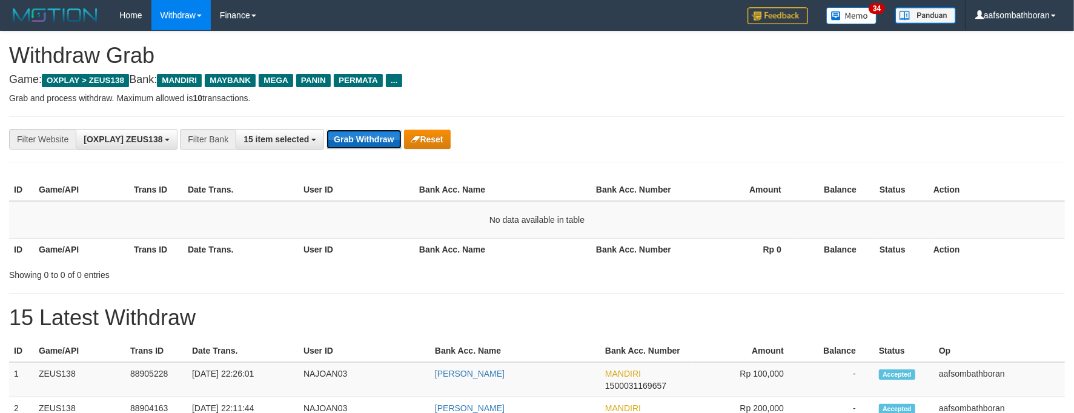
click at [331, 133] on button "Grab Withdraw" at bounding box center [363, 139] width 75 height 19
drag, startPoint x: 334, startPoint y: 133, endPoint x: 1068, endPoint y: 191, distance: 736.4
click at [396, 148] on button "Grab Withdraw" at bounding box center [363, 139] width 75 height 19
click at [389, 143] on button "Grab Withdraw" at bounding box center [363, 139] width 75 height 19
drag, startPoint x: 389, startPoint y: 143, endPoint x: 385, endPoint y: 133, distance: 11.1
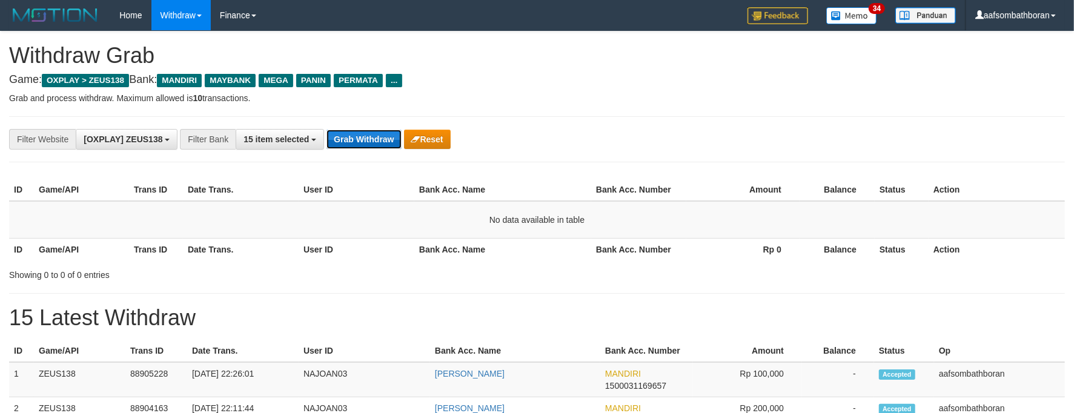
click at [387, 137] on button "Grab Withdraw" at bounding box center [363, 139] width 75 height 19
click at [383, 130] on button "Grab Withdraw" at bounding box center [363, 139] width 75 height 19
click at [377, 127] on div "**********" at bounding box center [537, 139] width 1056 height 46
click at [375, 130] on div "**********" at bounding box center [537, 139] width 1056 height 46
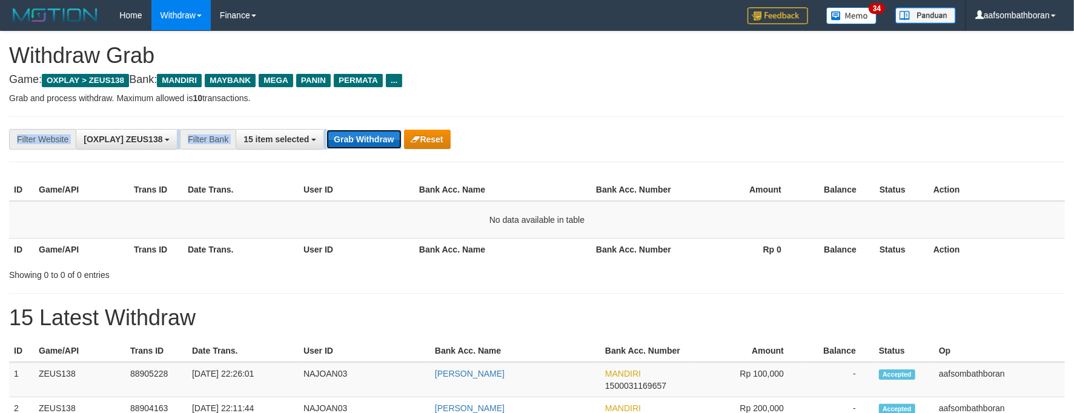
click at [375, 130] on button "Grab Withdraw" at bounding box center [363, 139] width 75 height 19
click at [374, 130] on button "Grab Withdraw" at bounding box center [363, 139] width 75 height 19
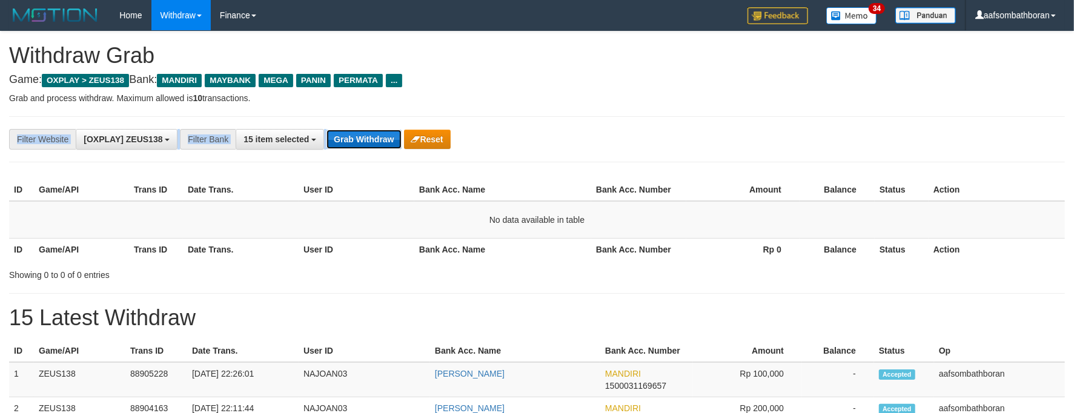
click at [374, 130] on button "Grab Withdraw" at bounding box center [363, 139] width 75 height 19
click at [373, 130] on button "Grab Withdraw" at bounding box center [363, 139] width 75 height 19
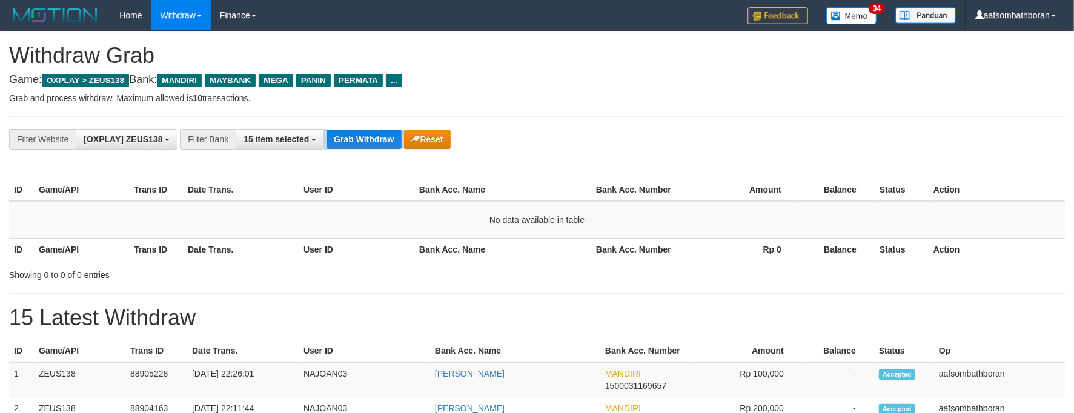
click at [373, 130] on button "Grab Withdraw" at bounding box center [363, 139] width 75 height 19
drag, startPoint x: 0, startPoint y: 0, endPoint x: 373, endPoint y: 130, distance: 394.4
click at [373, 130] on button "Grab Withdraw" at bounding box center [363, 139] width 75 height 19
click at [372, 130] on button "Grab Withdraw" at bounding box center [363, 139] width 75 height 19
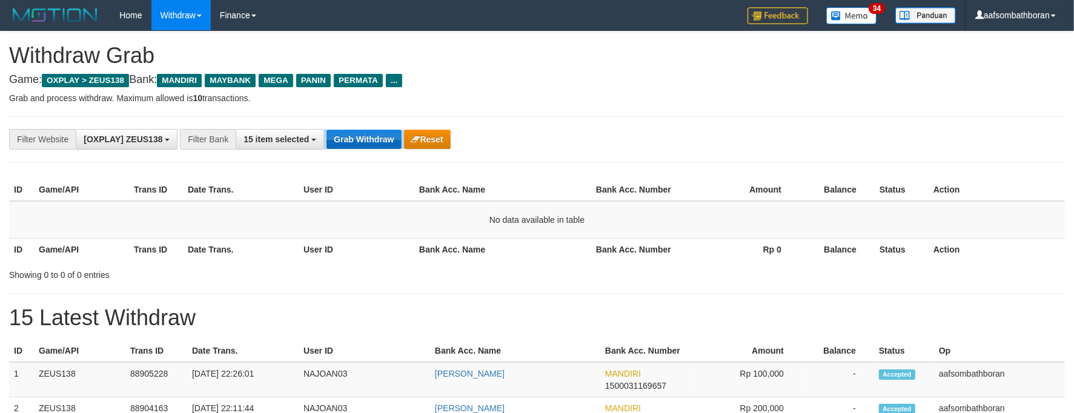
click at [372, 130] on button "Grab Withdraw" at bounding box center [363, 139] width 75 height 19
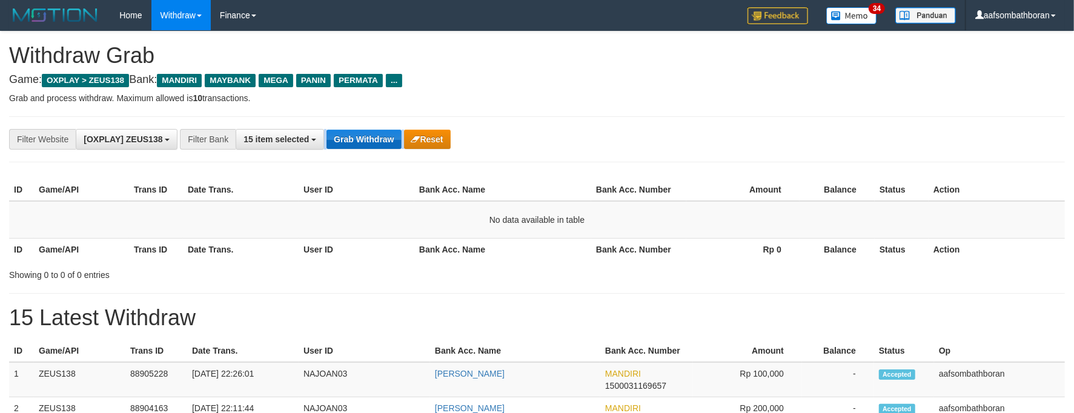
click at [372, 130] on button "Grab Withdraw" at bounding box center [363, 139] width 75 height 19
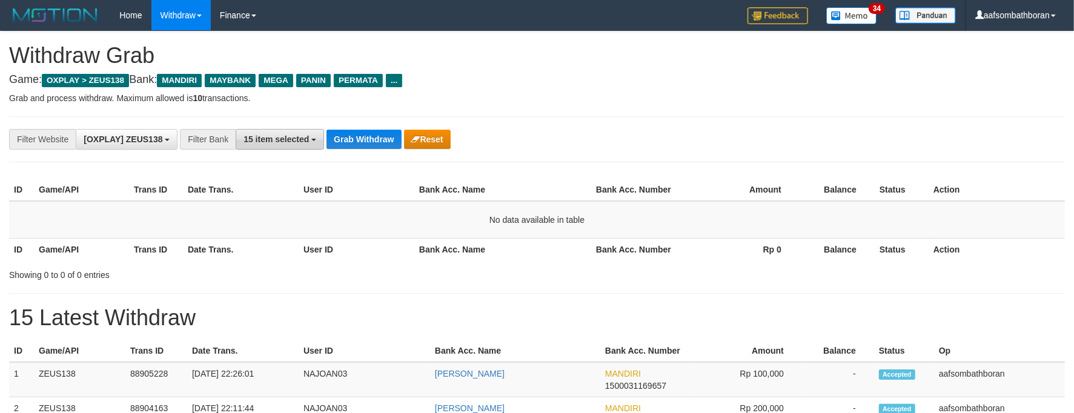
click at [322, 136] on button "15 item selected" at bounding box center [280, 139] width 88 height 21
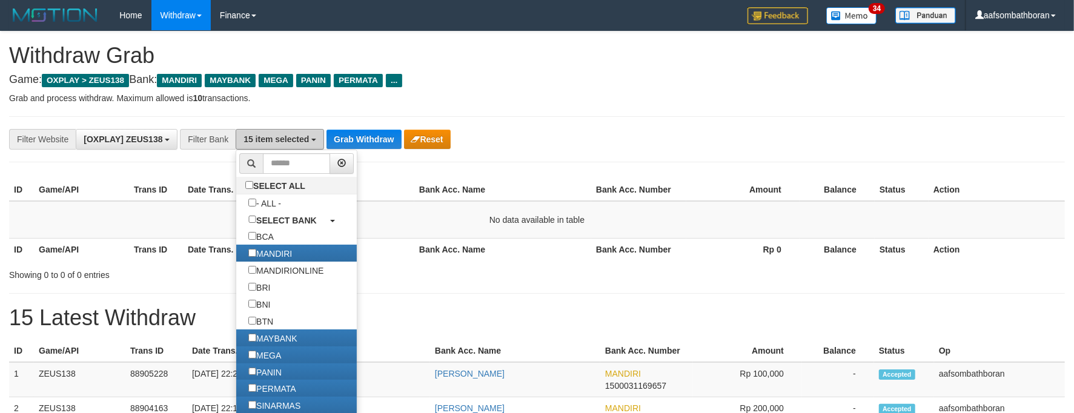
click at [320, 136] on button "15 item selected" at bounding box center [280, 139] width 88 height 21
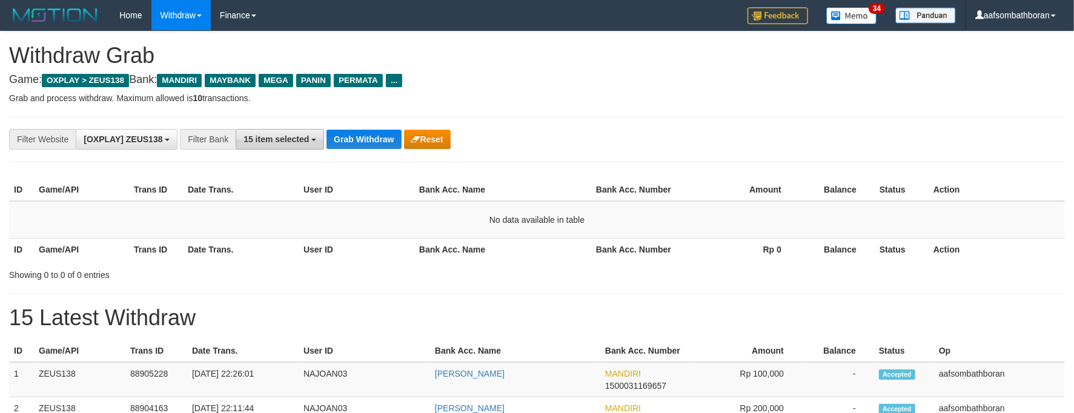
click at [320, 136] on button "15 item selected" at bounding box center [280, 139] width 88 height 21
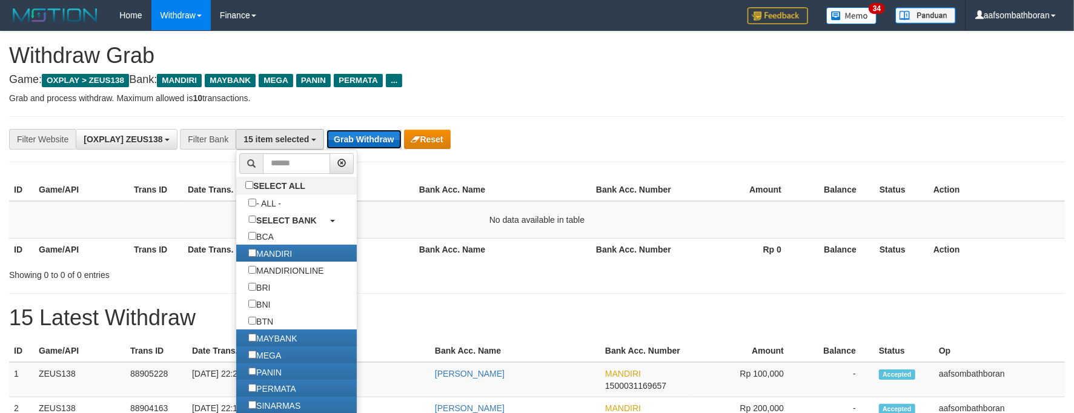
drag, startPoint x: 339, startPoint y: 143, endPoint x: 331, endPoint y: 140, distance: 8.4
click at [331, 140] on button "Grab Withdraw" at bounding box center [363, 139] width 75 height 19
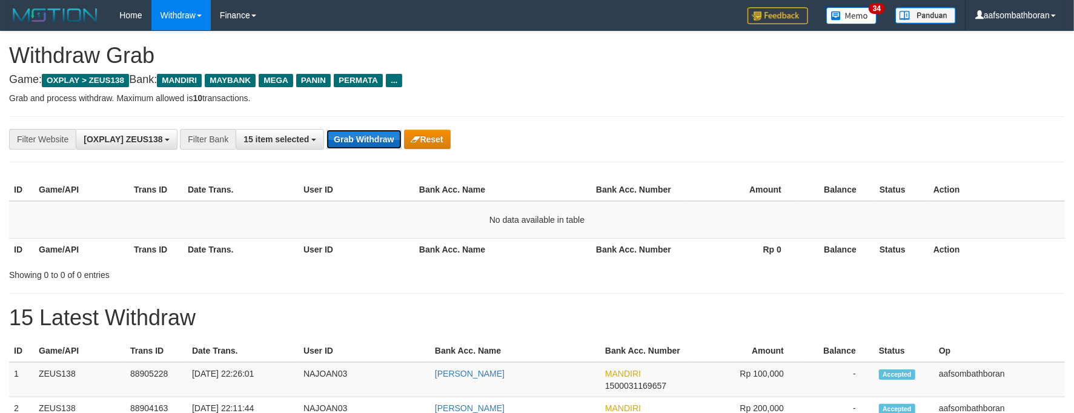
click at [330, 140] on button "Grab Withdraw" at bounding box center [363, 139] width 75 height 19
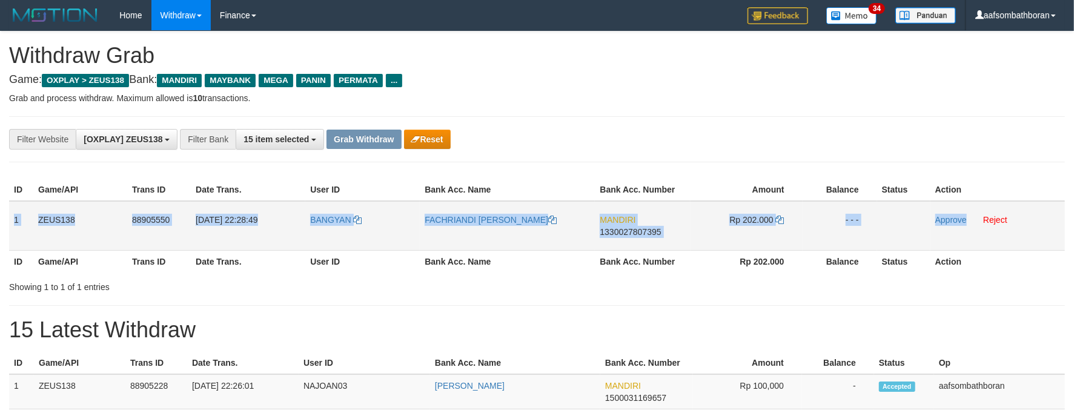
drag, startPoint x: 13, startPoint y: 208, endPoint x: 967, endPoint y: 216, distance: 954.6
click at [967, 216] on tr "1 ZEUS138 88905550 [DATE] 22:28:49 [GEOGRAPHIC_DATA] [PERSON_NAME] MANDIRI 1330…" at bounding box center [537, 226] width 1056 height 50
copy tr "1 ZEUS138 88905550 01/10/2025 22:28:49 BANGYAN FACHRIANDI NUR HAKIM MANDIRI 133…"
click at [617, 231] on span "1330027807395" at bounding box center [630, 232] width 61 height 10
copy tr "1 ZEUS138 88905550 01/10/2025 22:28:49 BANGYAN FACHRIANDI NUR HAKIM MANDIRI 133…"
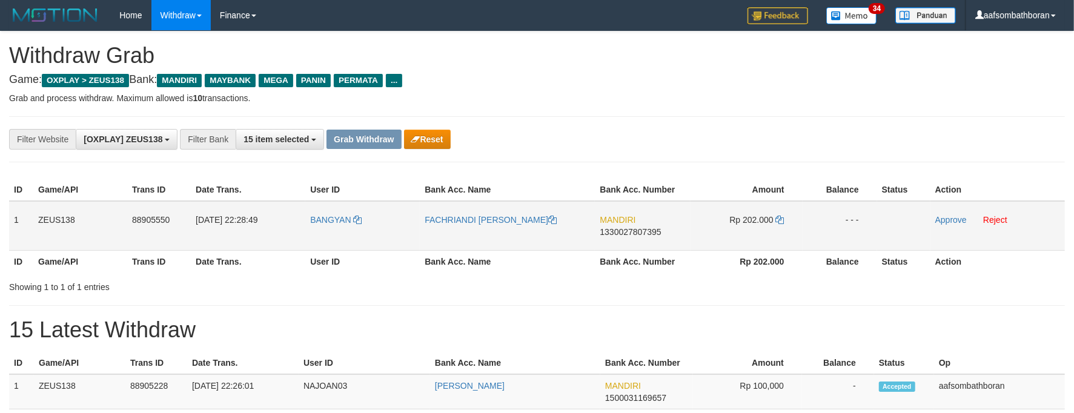
click at [629, 241] on td "MANDIRI 1330027807395" at bounding box center [642, 226] width 95 height 50
copy span "1330027807395"
click at [629, 241] on td "MANDIRI 1330027807395" at bounding box center [642, 226] width 95 height 50
click at [744, 219] on span "Rp 202.000" at bounding box center [751, 220] width 44 height 10
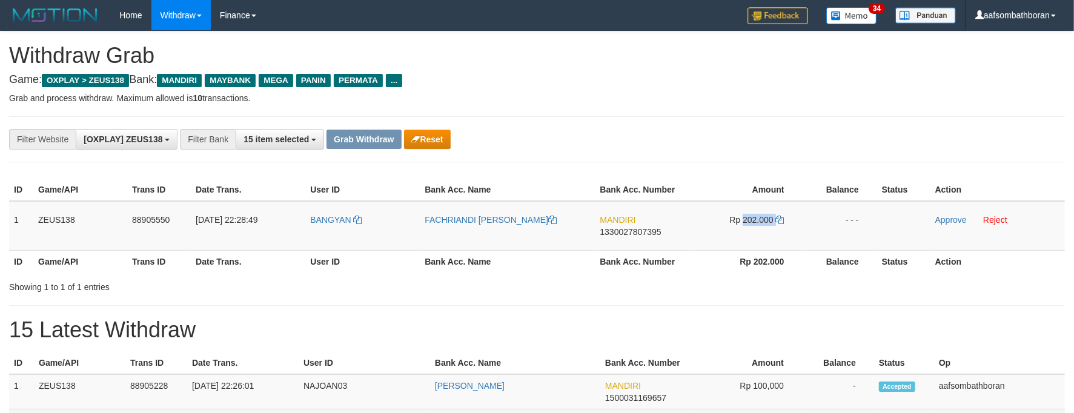
copy td "202.000"
click at [424, 231] on td "FACHRIANDI [PERSON_NAME]" at bounding box center [507, 226] width 175 height 50
click at [940, 217] on link "Approve" at bounding box center [950, 220] width 31 height 10
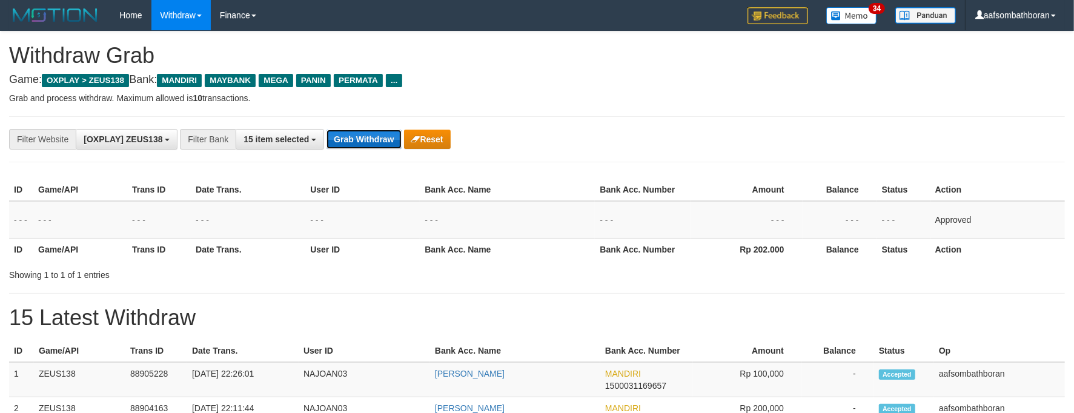
click at [365, 136] on button "Grab Withdraw" at bounding box center [363, 139] width 75 height 19
drag, startPoint x: 365, startPoint y: 136, endPoint x: 1085, endPoint y: 267, distance: 732.0
click at [366, 136] on button "Grab Withdraw" at bounding box center [363, 139] width 75 height 19
click at [362, 136] on button "Grab Withdraw" at bounding box center [363, 139] width 75 height 19
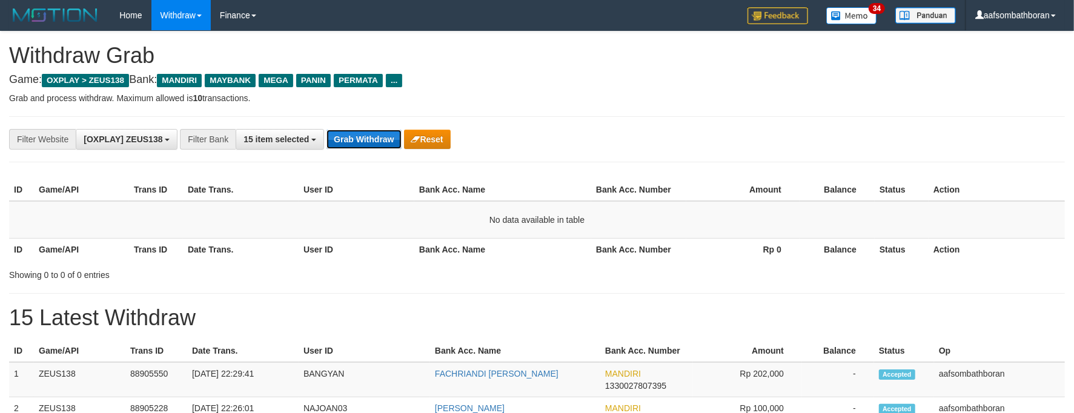
click at [361, 139] on button "Grab Withdraw" at bounding box center [363, 139] width 75 height 19
click at [359, 137] on button "Grab Withdraw" at bounding box center [363, 139] width 75 height 19
drag, startPoint x: 793, startPoint y: 145, endPoint x: 1008, endPoint y: 138, distance: 214.5
click at [793, 145] on div "**********" at bounding box center [447, 139] width 895 height 21
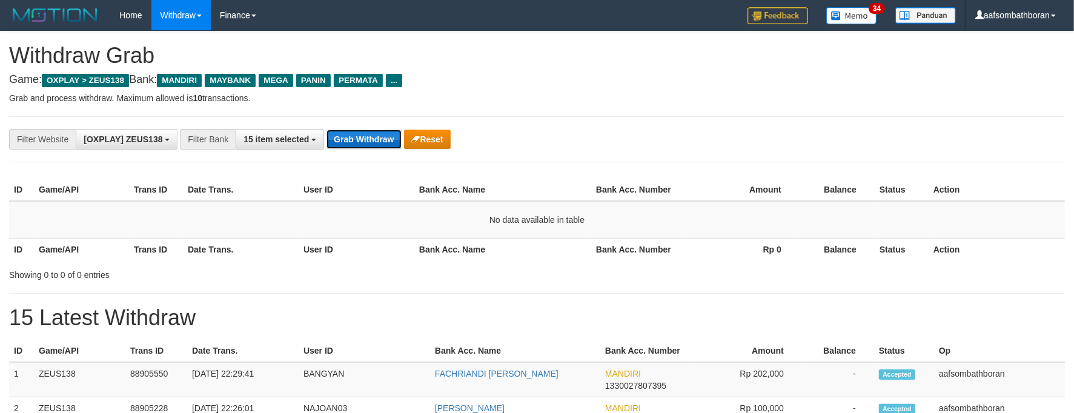
click at [350, 140] on button "Grab Withdraw" at bounding box center [363, 139] width 75 height 19
drag, startPoint x: 350, startPoint y: 140, endPoint x: 341, endPoint y: 156, distance: 18.7
click at [341, 156] on div "**********" at bounding box center [537, 139] width 1056 height 46
click at [359, 136] on button "Grab Withdraw" at bounding box center [363, 139] width 75 height 19
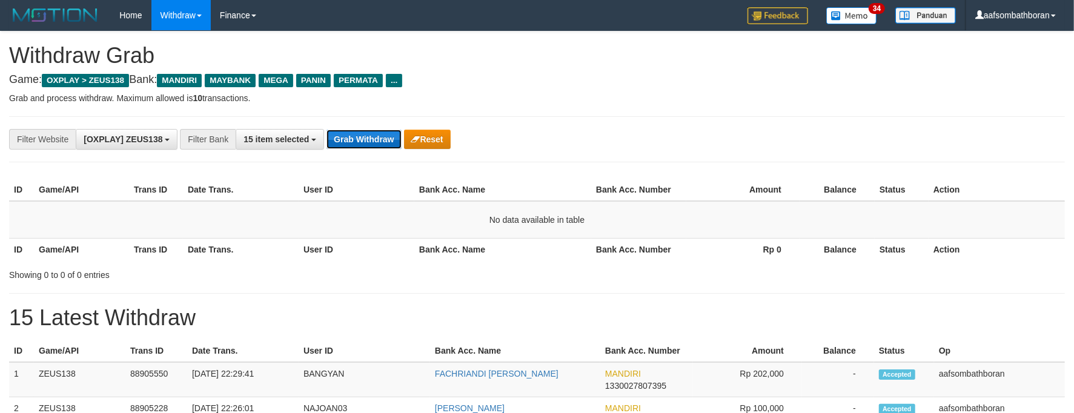
click at [362, 132] on button "Grab Withdraw" at bounding box center [363, 139] width 75 height 19
click at [362, 133] on button "Grab Withdraw" at bounding box center [363, 139] width 75 height 19
click at [363, 132] on button "Grab Withdraw" at bounding box center [363, 139] width 75 height 19
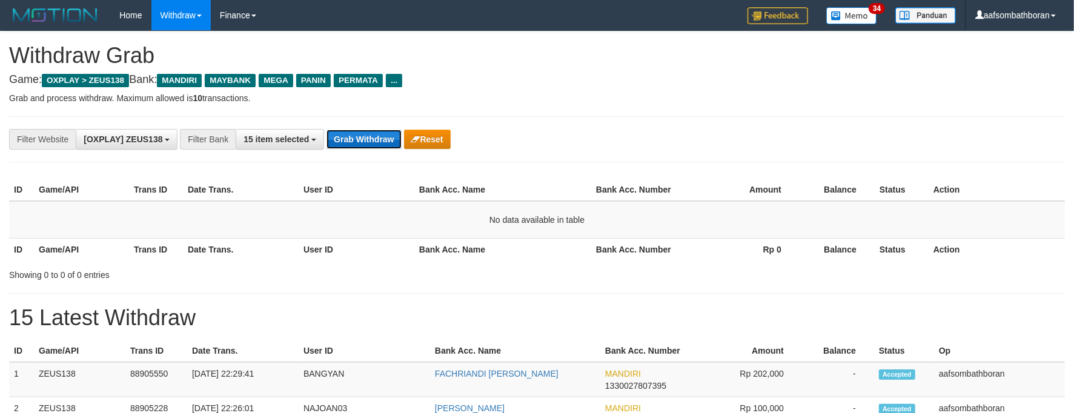
click at [363, 132] on button "Grab Withdraw" at bounding box center [363, 139] width 75 height 19
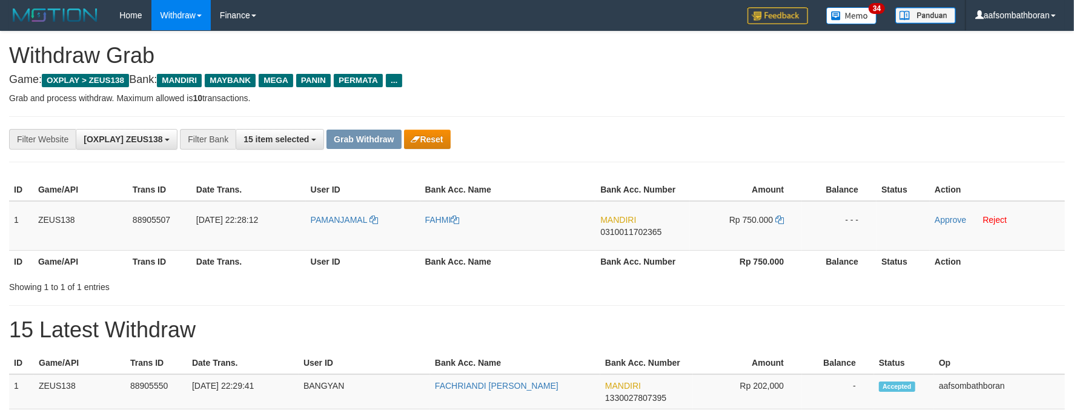
drag, startPoint x: 596, startPoint y: 122, endPoint x: 350, endPoint y: 177, distance: 252.0
click at [596, 122] on div "**********" at bounding box center [537, 139] width 1056 height 46
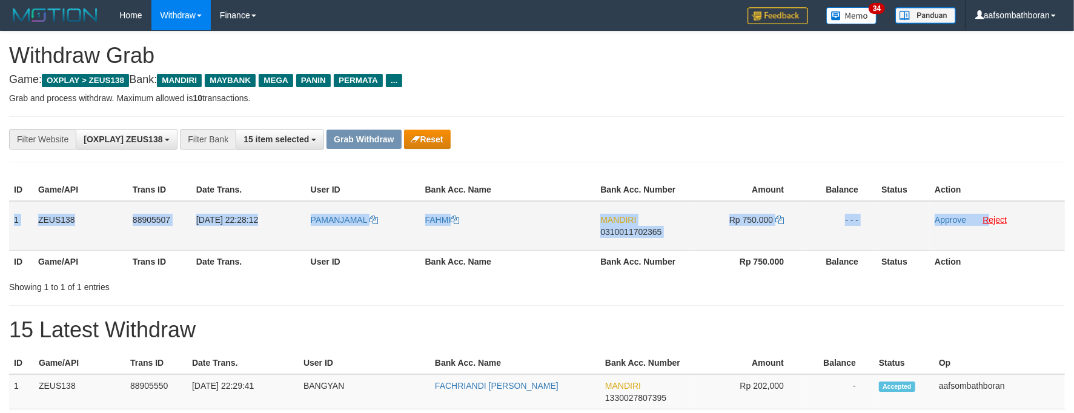
copy tr "1 ZEUS138 88905507 [DATE] 22:28:12 PAMANJAMAL FAHMI MANDIRI 0310011702365 Rp 75…"
drag, startPoint x: 14, startPoint y: 207, endPoint x: 989, endPoint y: 215, distance: 975.2
click at [989, 215] on tr "1 ZEUS138 88905507 [DATE] 22:28:12 [GEOGRAPHIC_DATA] FAHMI MANDIRI 031001170236…" at bounding box center [537, 226] width 1056 height 50
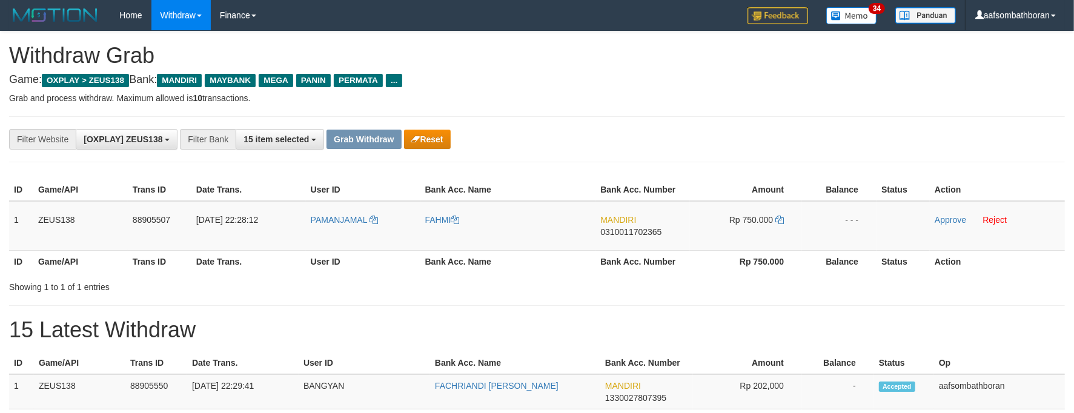
drag, startPoint x: 700, startPoint y: 273, endPoint x: 663, endPoint y: 259, distance: 39.5
click at [694, 268] on div "ID Game/API Trans ID Date Trans. User ID Bank Acc. Name Bank Acc. Number Amount…" at bounding box center [537, 225] width 1074 height 101
click at [642, 240] on td "MANDIRI 0310011702365" at bounding box center [642, 226] width 94 height 50
copy span "0310011702365"
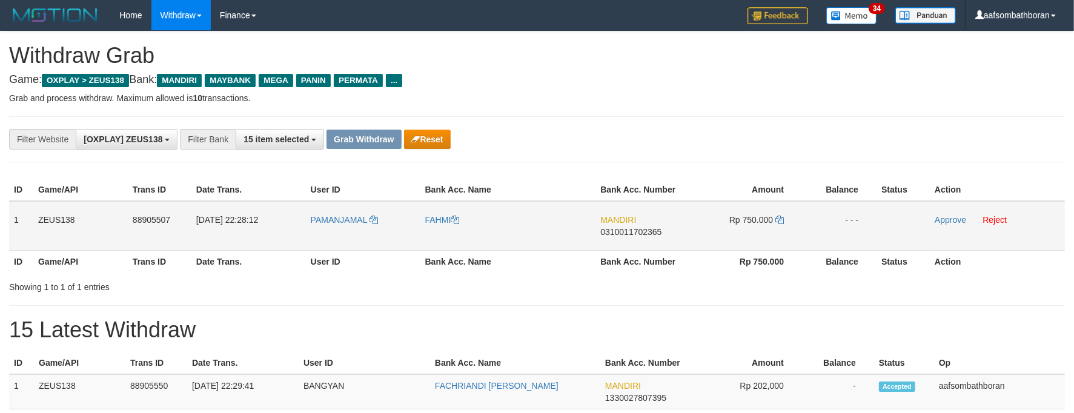
click at [752, 233] on td "Rp 750.000" at bounding box center [746, 226] width 112 height 50
copy td "750.000"
click at [431, 231] on td "FAHMI" at bounding box center [508, 226] width 176 height 50
click at [940, 226] on td "Approve Reject" at bounding box center [997, 226] width 135 height 50
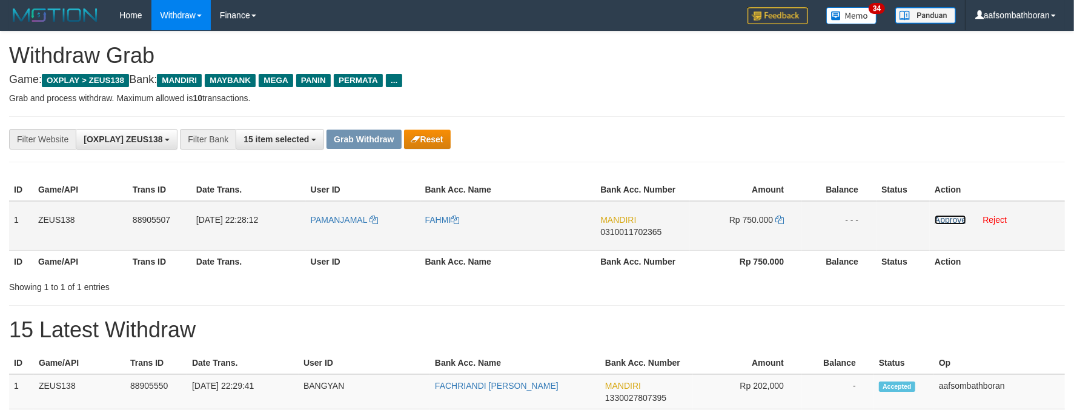
click at [941, 224] on link "Approve" at bounding box center [950, 220] width 31 height 10
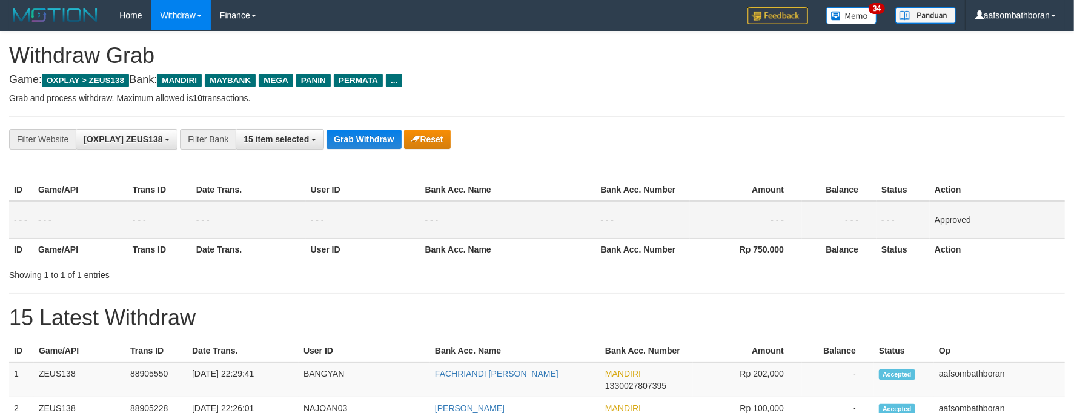
click at [371, 121] on div "**********" at bounding box center [537, 139] width 1056 height 46
click at [362, 136] on button "Grab Withdraw" at bounding box center [363, 139] width 75 height 19
click at [368, 157] on div "**********" at bounding box center [537, 139] width 1056 height 46
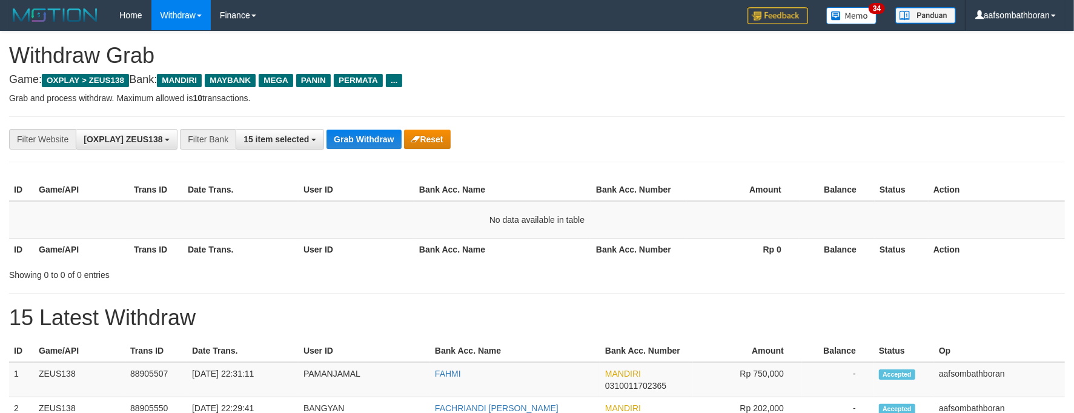
click at [371, 122] on div "**********" at bounding box center [537, 139] width 1056 height 46
click at [373, 125] on div "**********" at bounding box center [537, 139] width 1056 height 46
click at [371, 122] on div "**********" at bounding box center [537, 139] width 1056 height 46
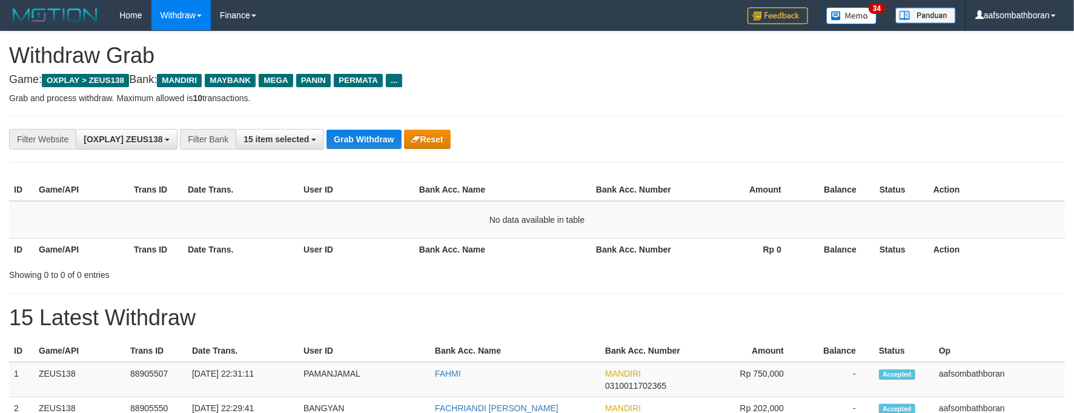
drag, startPoint x: 369, startPoint y: 122, endPoint x: 356, endPoint y: 113, distance: 15.8
click at [367, 118] on div "**********" at bounding box center [537, 139] width 1056 height 46
drag, startPoint x: 356, startPoint y: 113, endPoint x: 314, endPoint y: 130, distance: 44.3
click at [311, 132] on button "15 item selected" at bounding box center [280, 139] width 88 height 21
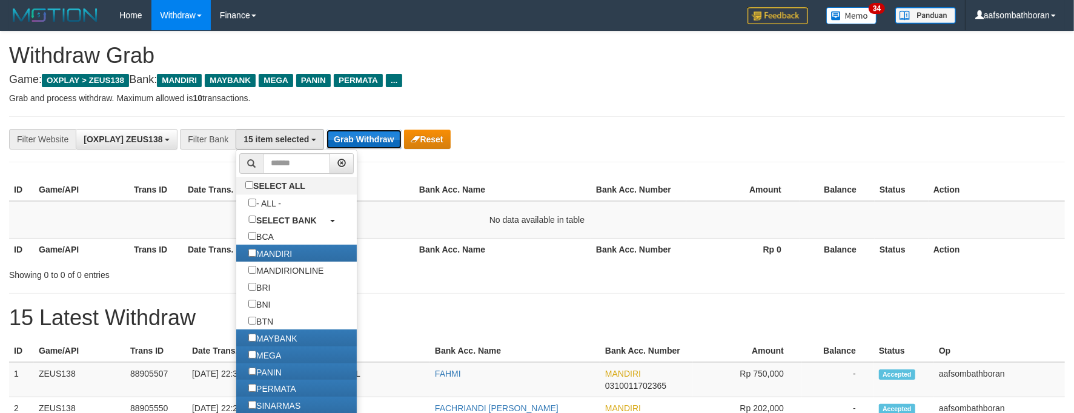
click at [351, 136] on button "Grab Withdraw" at bounding box center [363, 139] width 75 height 19
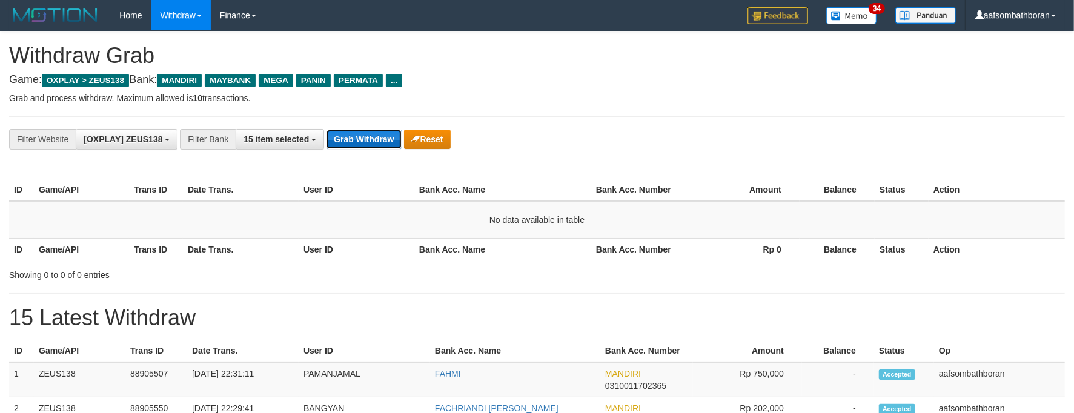
click at [351, 136] on button "Grab Withdraw" at bounding box center [363, 139] width 75 height 19
click at [352, 136] on button "Grab Withdraw" at bounding box center [363, 139] width 75 height 19
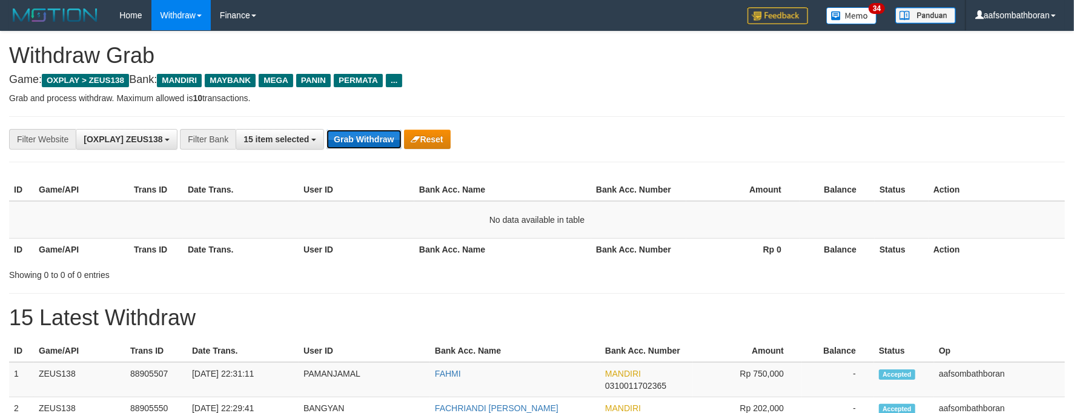
click at [348, 139] on button "Grab Withdraw" at bounding box center [363, 139] width 75 height 19
click at [348, 133] on div "**********" at bounding box center [447, 139] width 895 height 21
drag, startPoint x: 348, startPoint y: 130, endPoint x: 420, endPoint y: 124, distance: 71.7
click at [354, 129] on div "**********" at bounding box center [447, 139] width 895 height 21
click at [348, 134] on button "Grab Withdraw" at bounding box center [363, 139] width 75 height 19
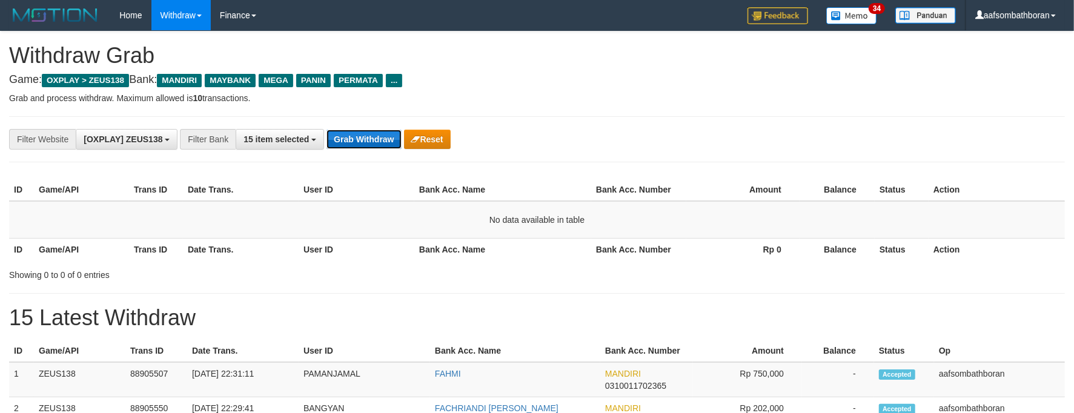
click at [348, 134] on button "Grab Withdraw" at bounding box center [363, 139] width 75 height 19
click at [349, 134] on button "Grab Withdraw" at bounding box center [363, 139] width 75 height 19
click at [544, 102] on p "Grab and process withdraw. Maximum allowed is 10 transactions." at bounding box center [537, 98] width 1056 height 12
click at [383, 137] on button "Grab Withdraw" at bounding box center [363, 139] width 75 height 19
